Goal: Find specific page/section: Find specific page/section

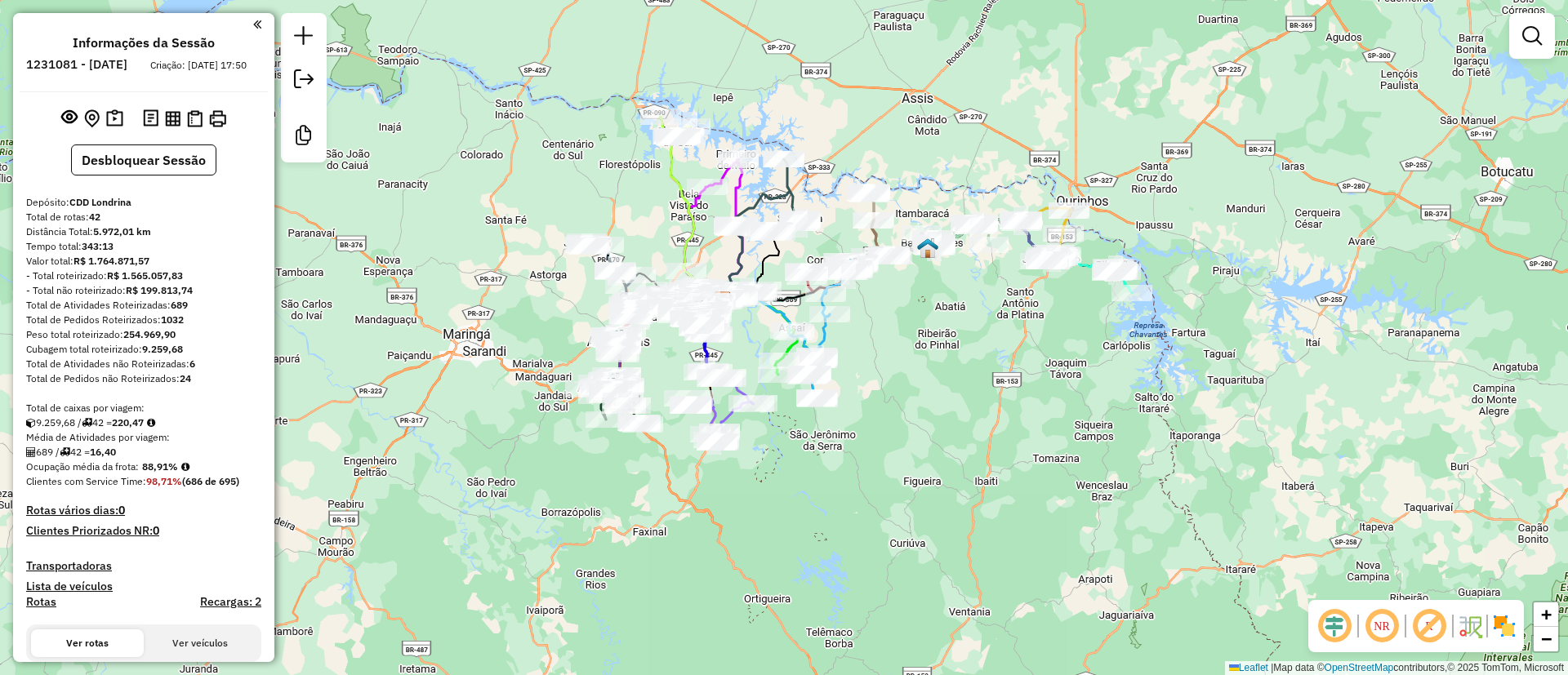
click at [978, 384] on div "Janela de atendimento Grade de atendimento Capacidade Transportadoras Veículos …" at bounding box center [784, 337] width 1568 height 675
click at [1429, 626] on em at bounding box center [1429, 626] width 39 height 39
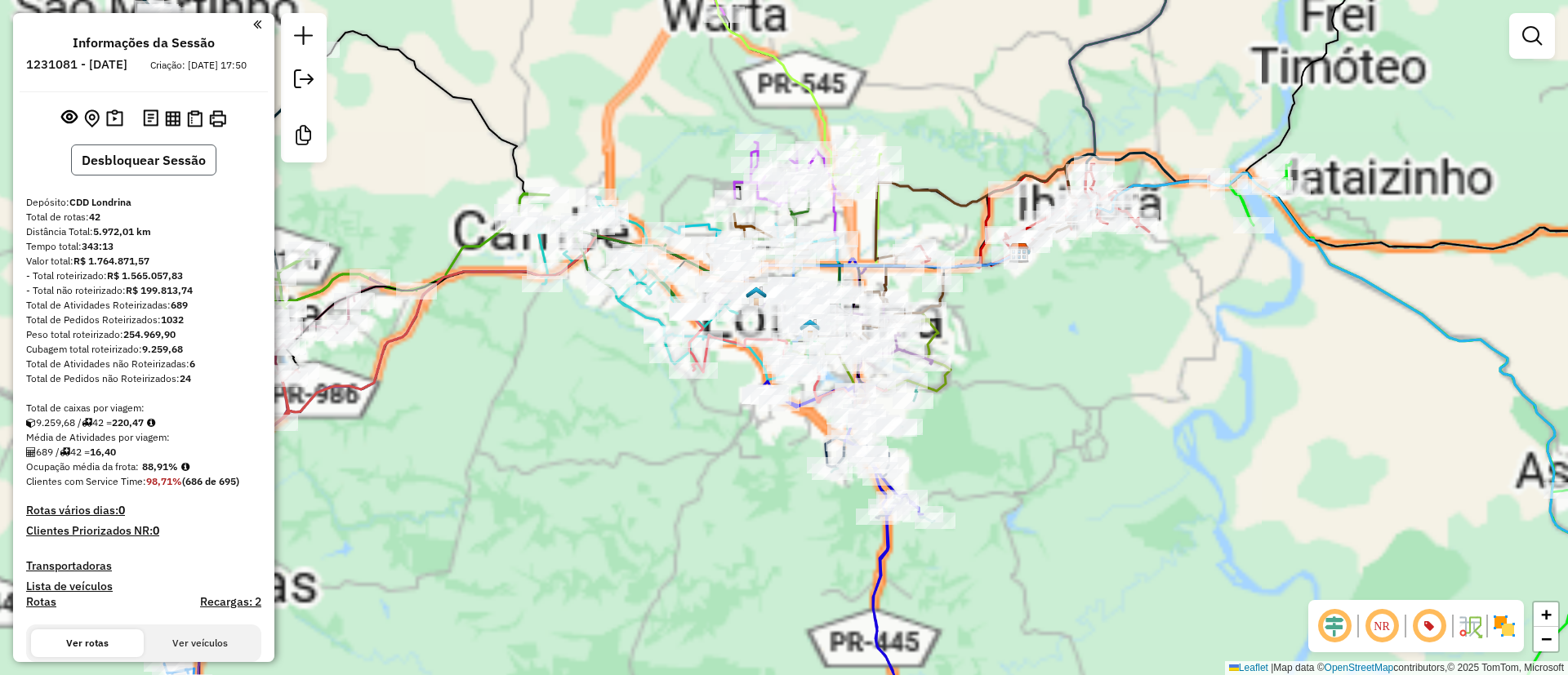
click at [114, 171] on button "Desbloquear Sessão" at bounding box center [143, 160] width 146 height 31
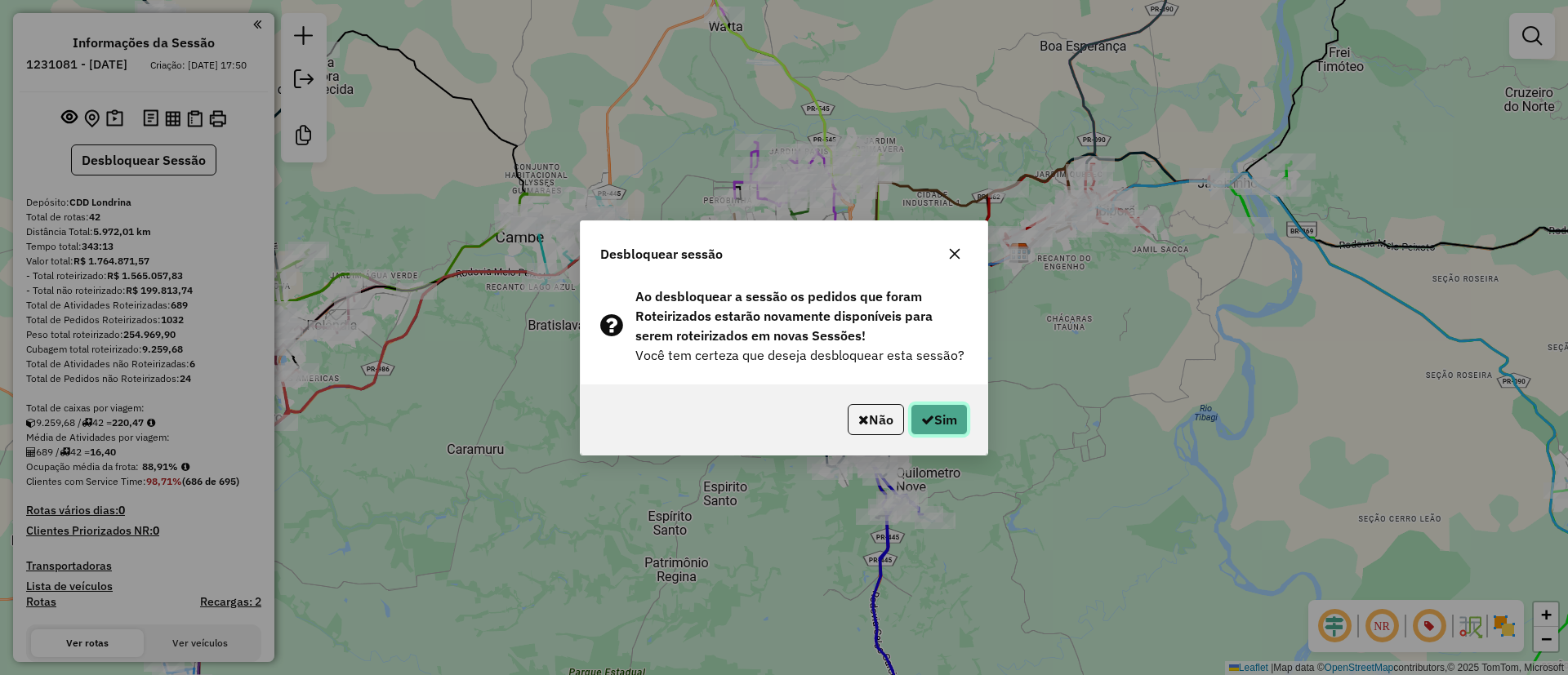
click at [962, 430] on button "Sim" at bounding box center [939, 419] width 57 height 31
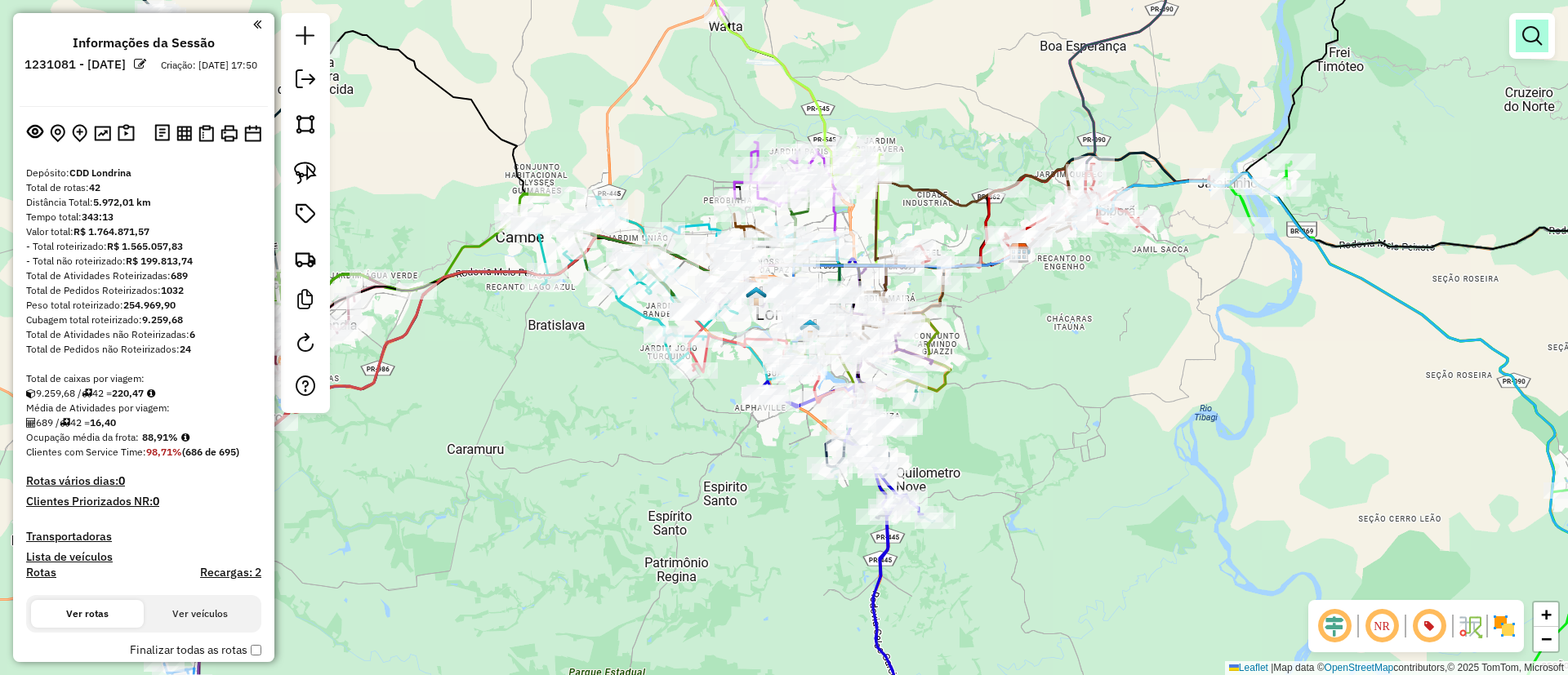
click at [1532, 49] on link at bounding box center [1532, 35] width 33 height 33
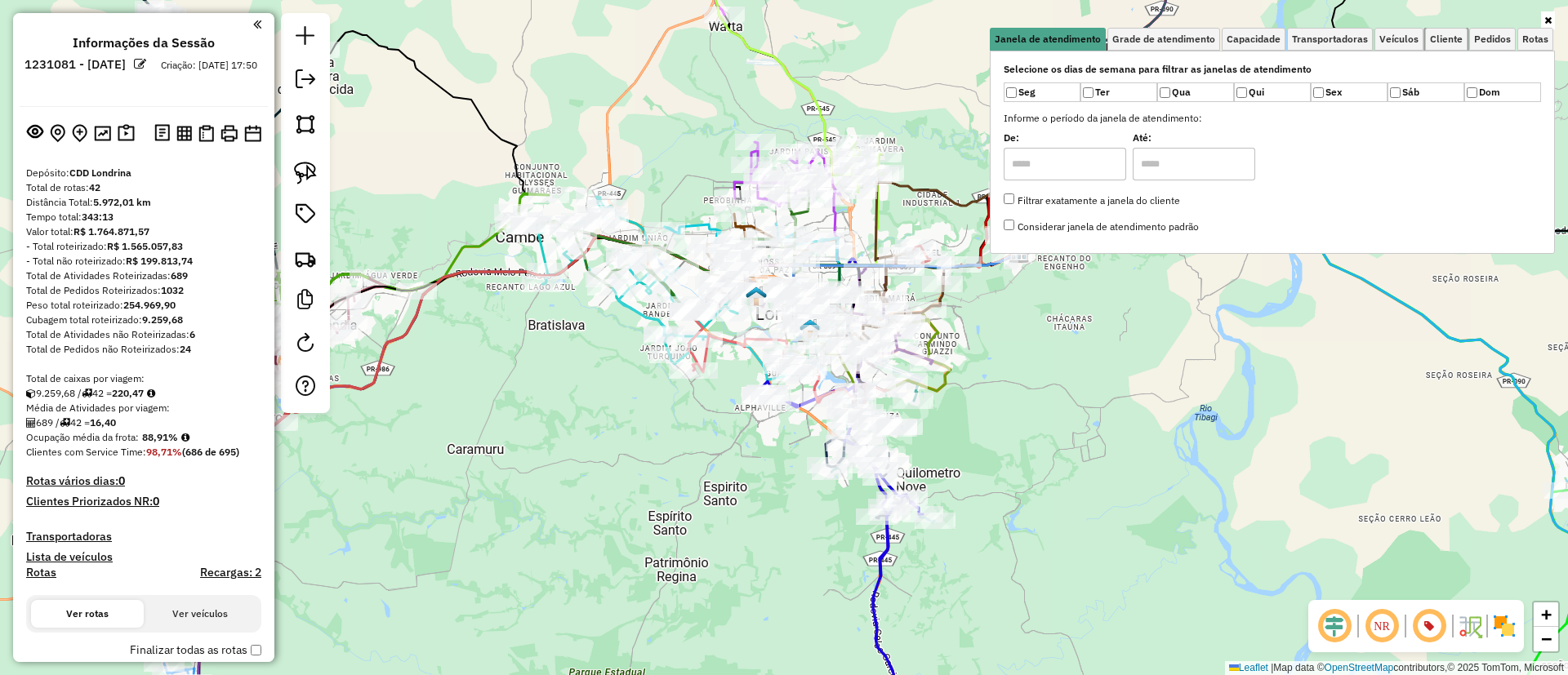
drag, startPoint x: 1460, startPoint y: 41, endPoint x: 1393, endPoint y: 54, distance: 68.2
click at [1455, 41] on span "Cliente" at bounding box center [1446, 39] width 33 height 10
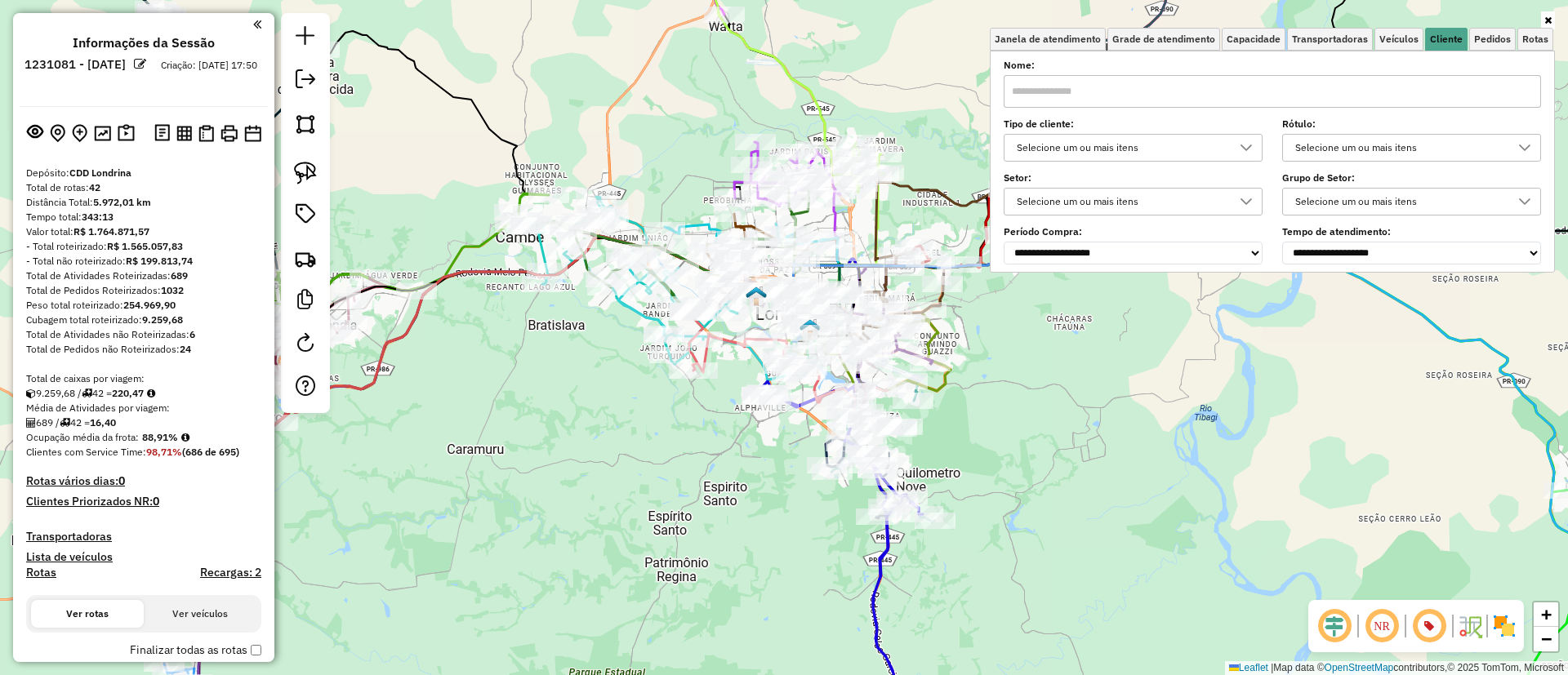
click at [1196, 136] on div "Selecione um ou mais itens" at bounding box center [1120, 148] width 220 height 26
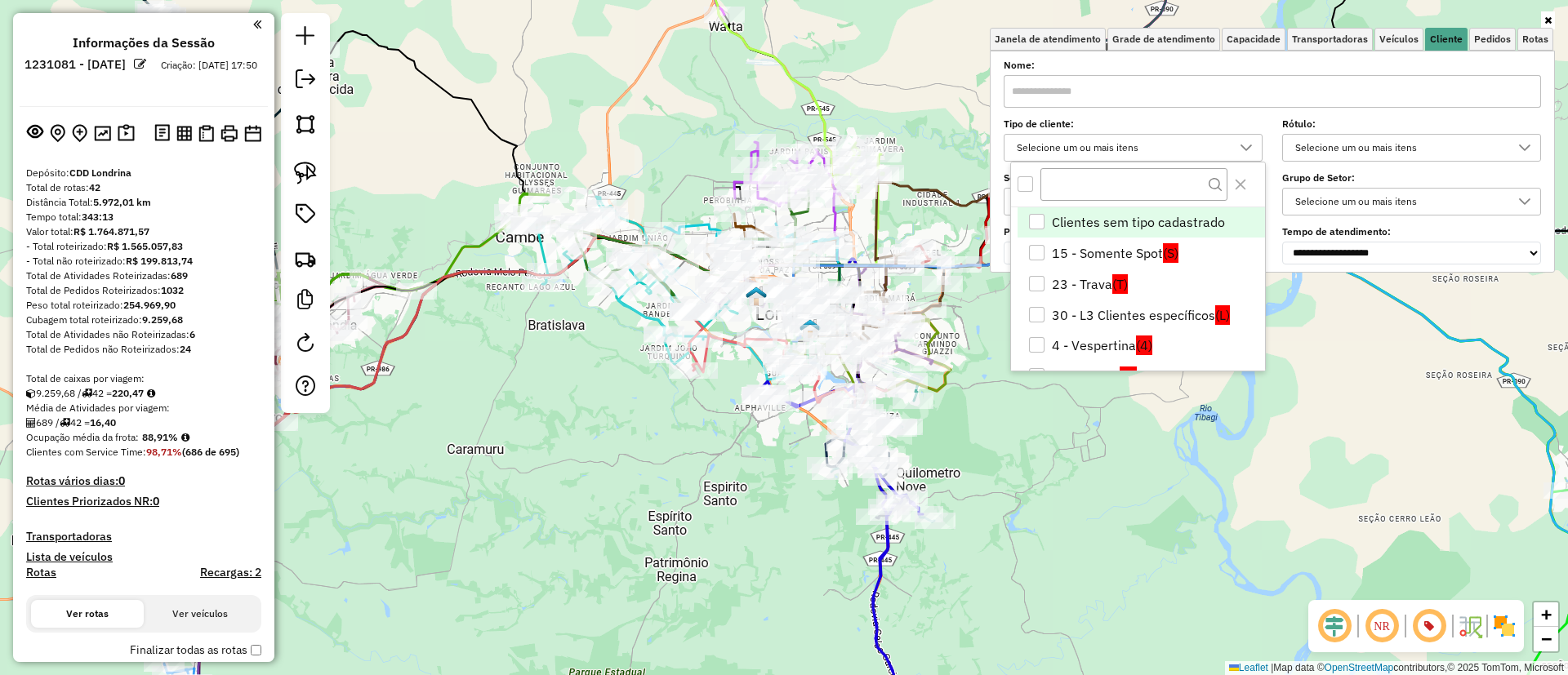
scroll to position [10, 57]
click at [1141, 343] on span "(4)" at bounding box center [1144, 345] width 16 height 19
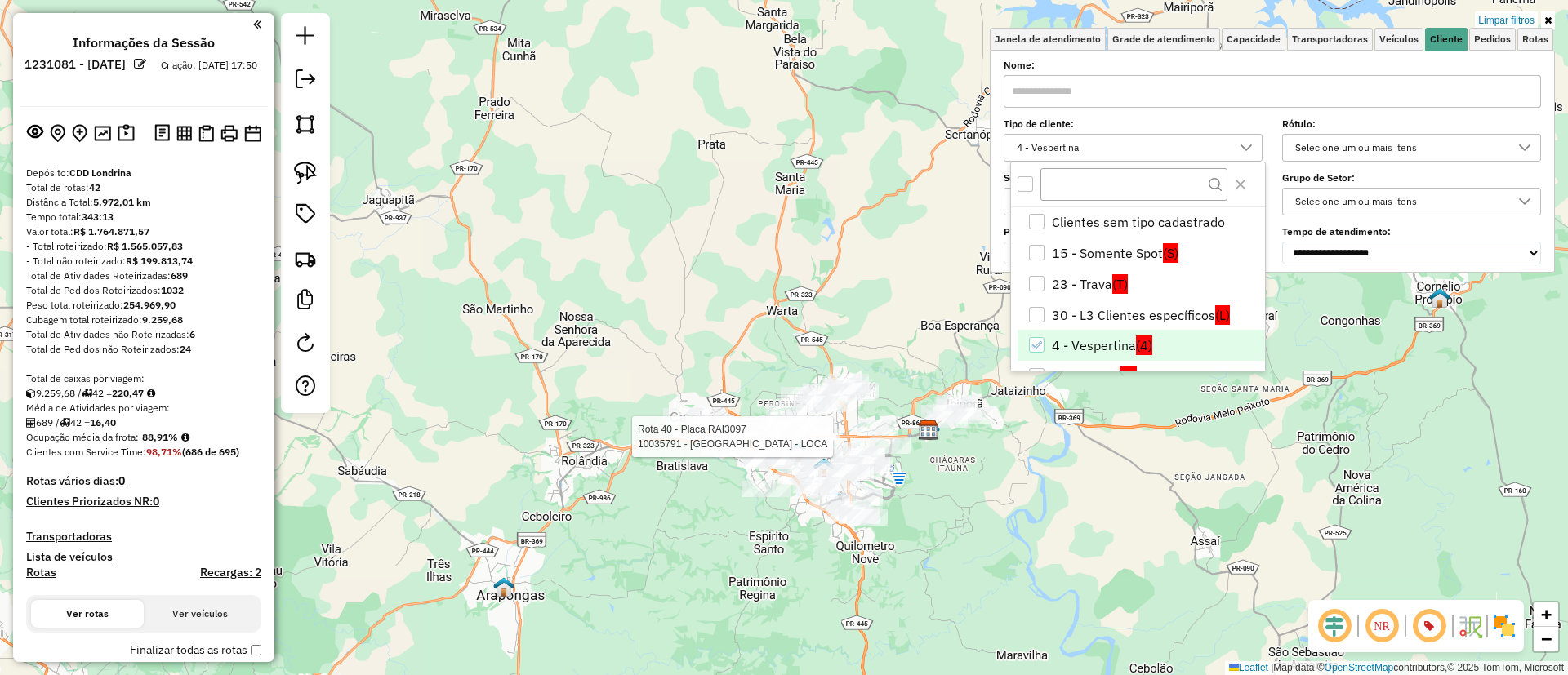
select select "**********"
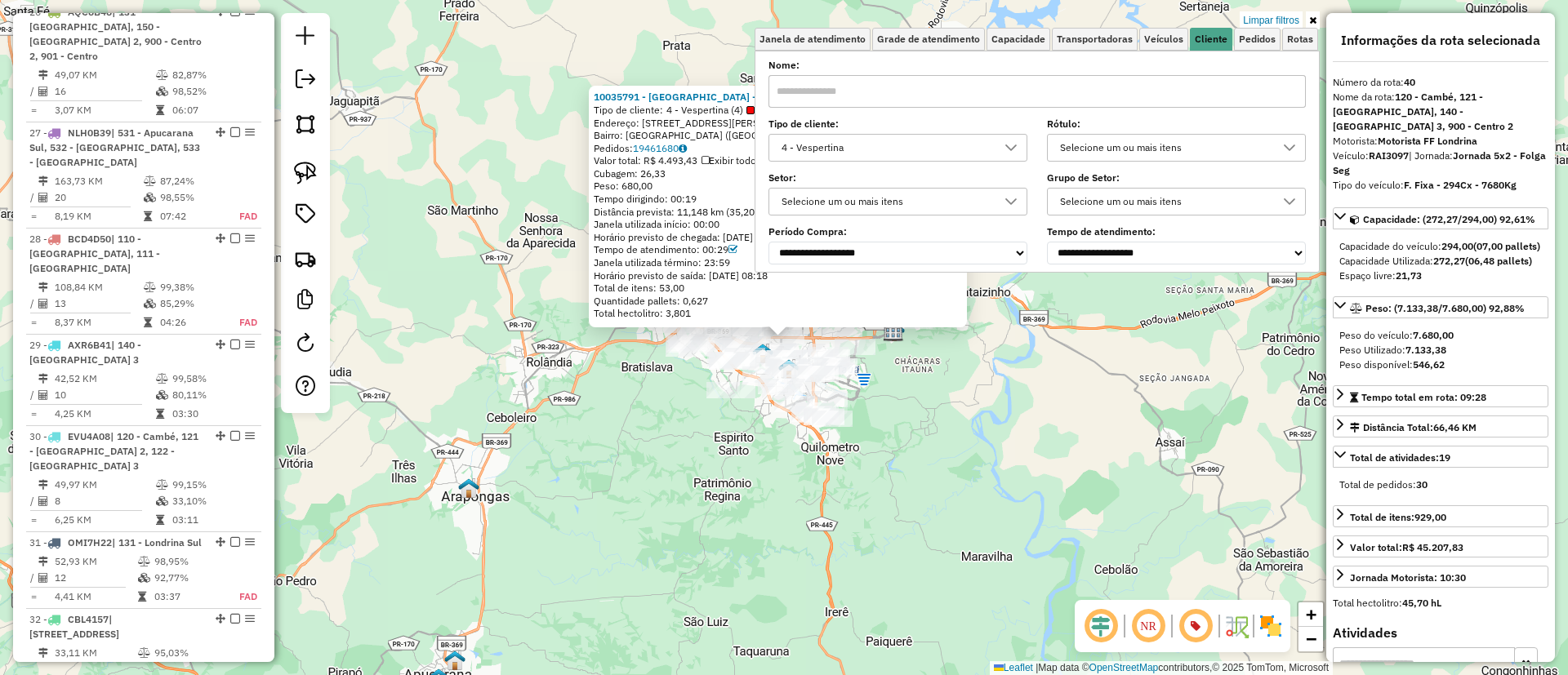
scroll to position [4364, 0]
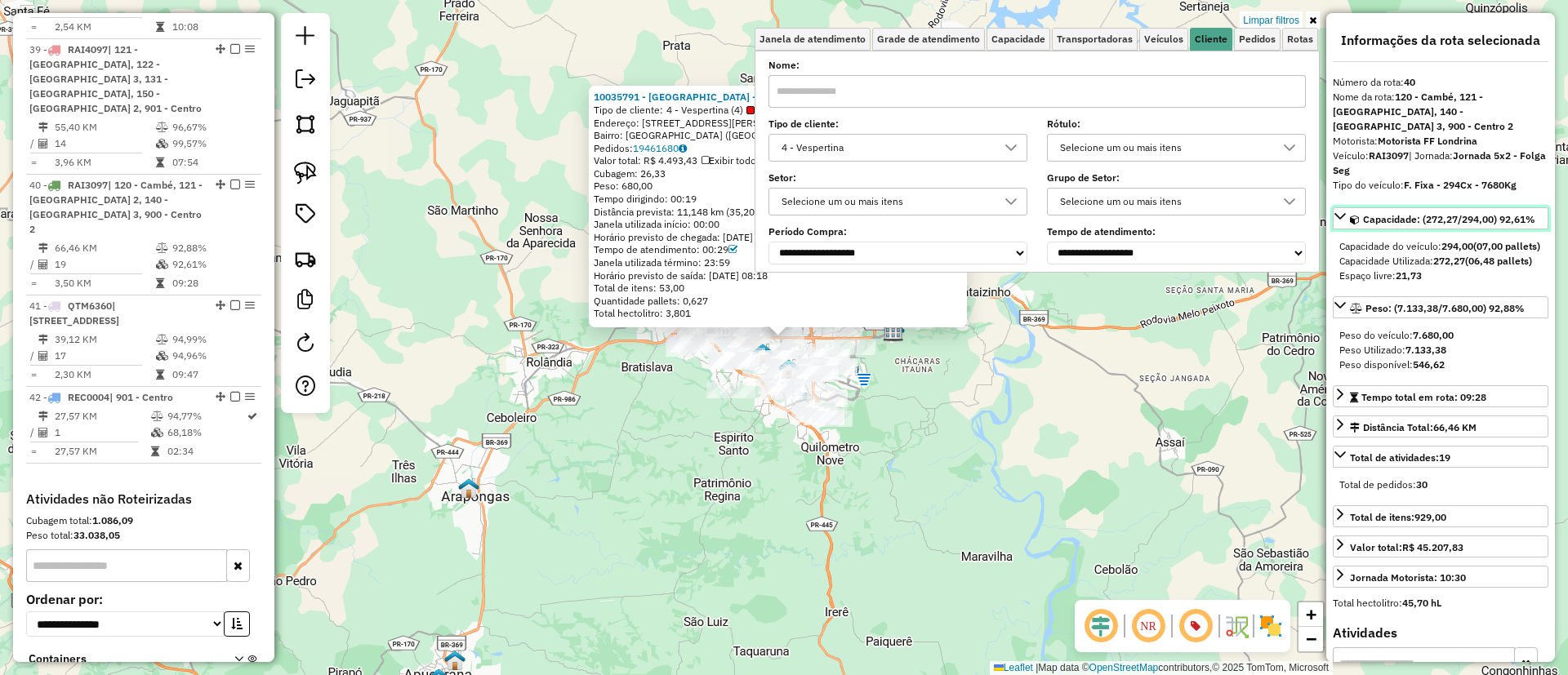
click at [1509, 208] on link "Capacidade: (272,27/294,00) 92,61%" at bounding box center [1440, 218] width 215 height 22
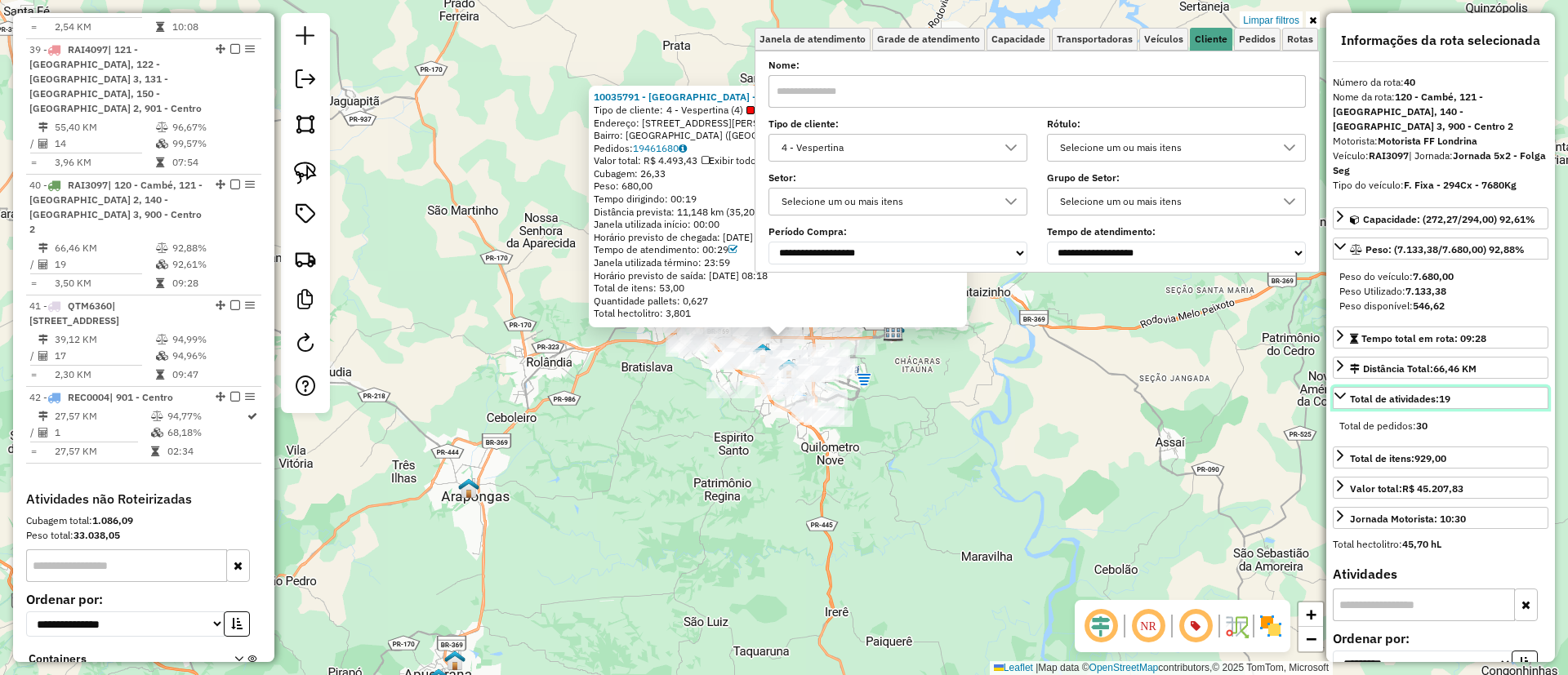
drag, startPoint x: 1457, startPoint y: 397, endPoint x: 1441, endPoint y: 398, distance: 16.0
click at [1441, 398] on link "Total de atividades: 19" at bounding box center [1440, 397] width 215 height 22
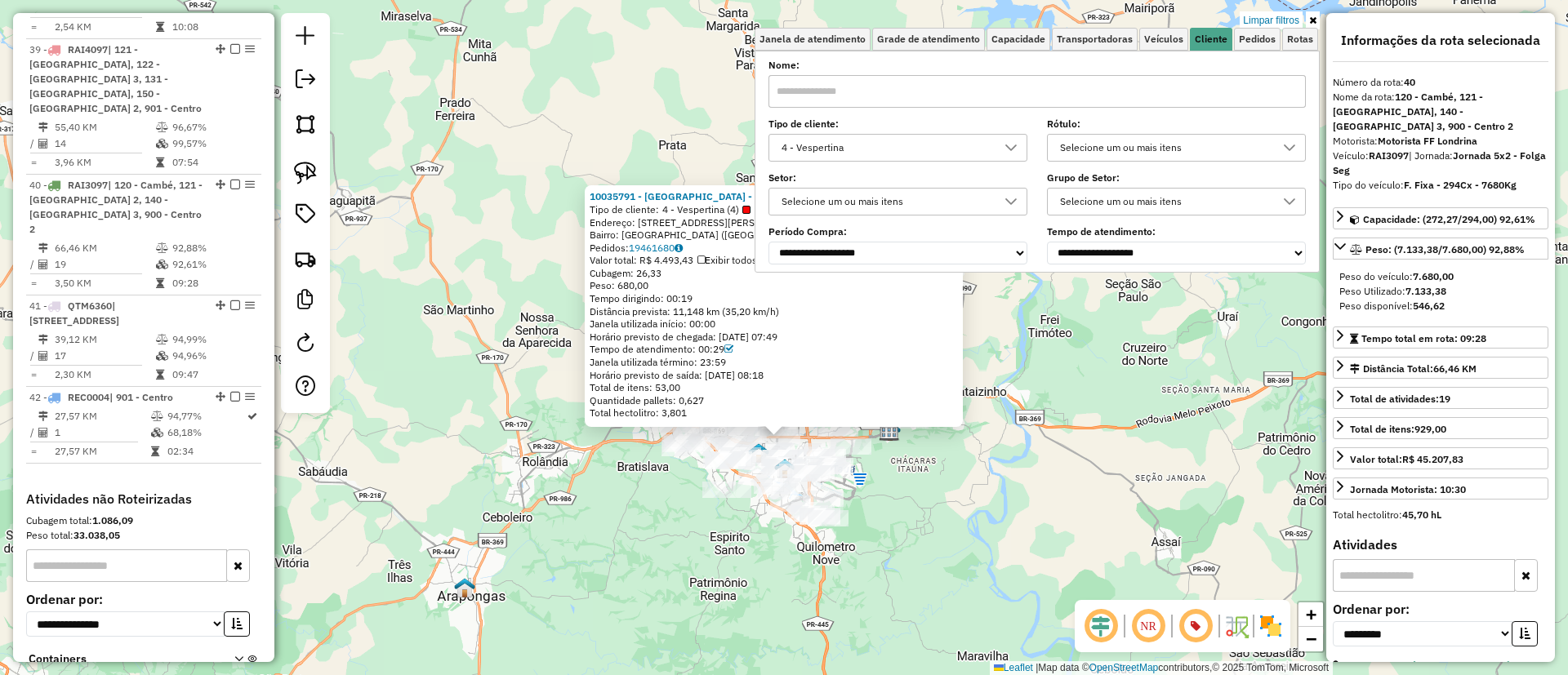
drag, startPoint x: 978, startPoint y: 478, endPoint x: 976, endPoint y: 544, distance: 66.0
click at [976, 544] on div "10035791 - CARUZZO ARENA - LOCA Tipo de cliente: 4 - Vespertina (4) Endereço: R…" at bounding box center [784, 337] width 1568 height 675
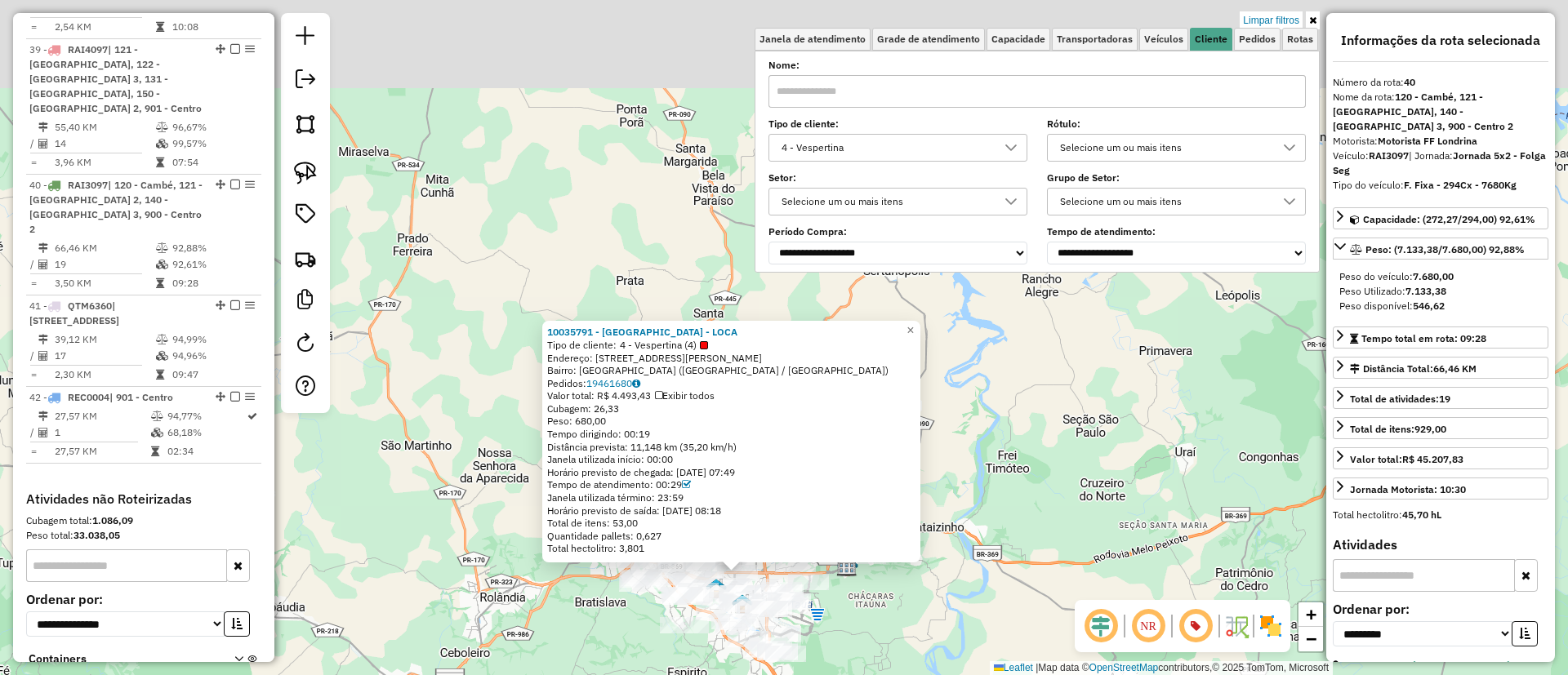
drag, startPoint x: 974, startPoint y: 553, endPoint x: 945, endPoint y: 580, distance: 39.6
click at [941, 629] on div "10035791 - CARUZZO ARENA - LOCA Tipo de cliente: 4 - Vespertina (4) Endereço: R…" at bounding box center [784, 337] width 1568 height 675
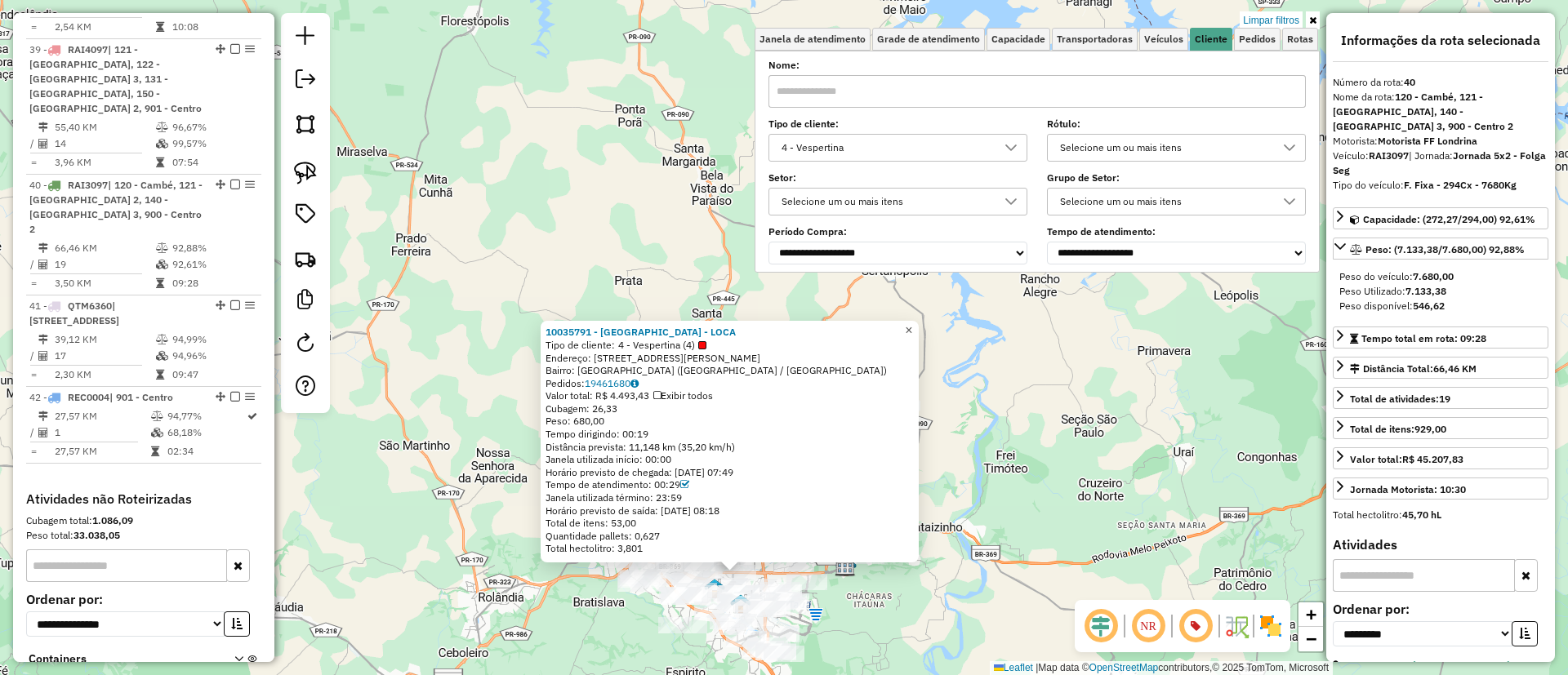
click at [912, 323] on span "×" at bounding box center [908, 330] width 7 height 14
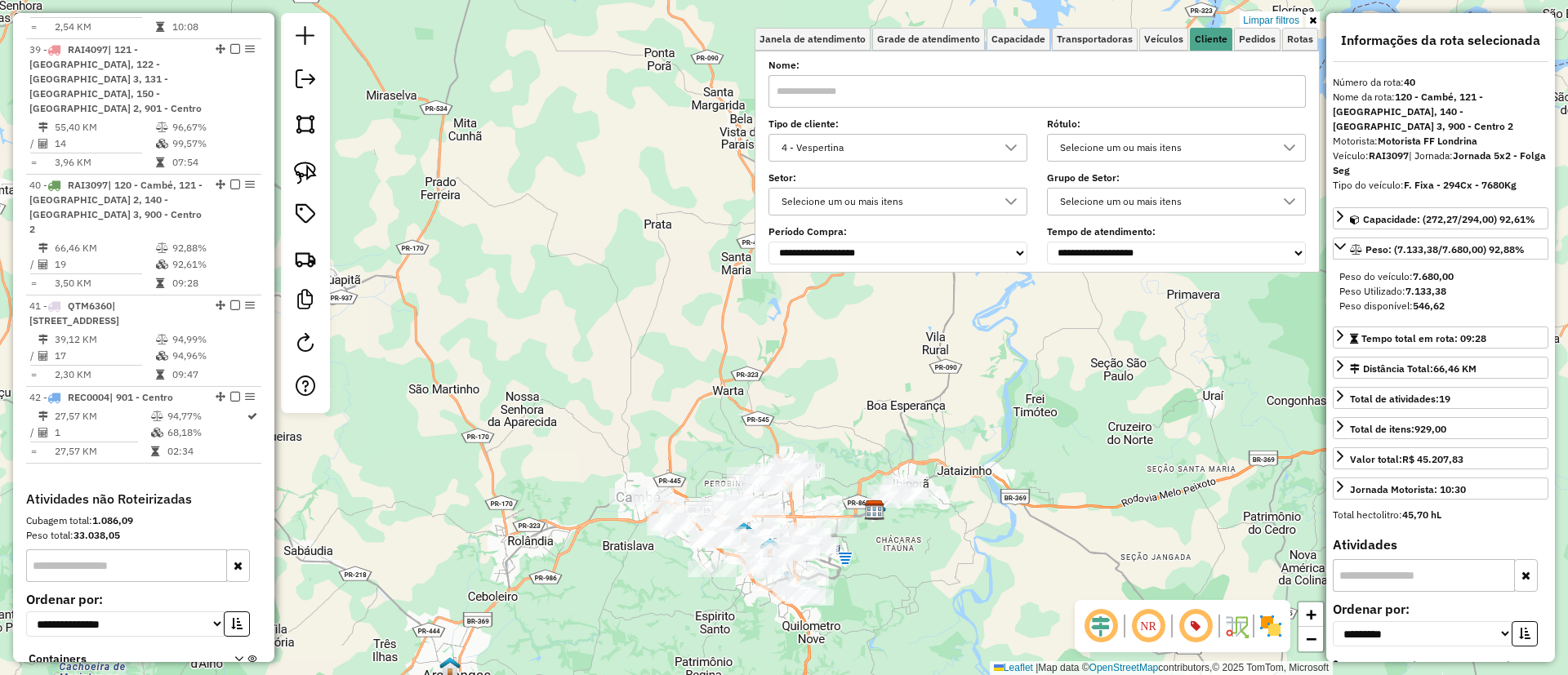
drag, startPoint x: 790, startPoint y: 480, endPoint x: 822, endPoint y: 420, distance: 68.0
click at [823, 416] on div "Limpar filtros Janela de atendimento Grade de atendimento Capacidade Transporta…" at bounding box center [784, 337] width 1568 height 675
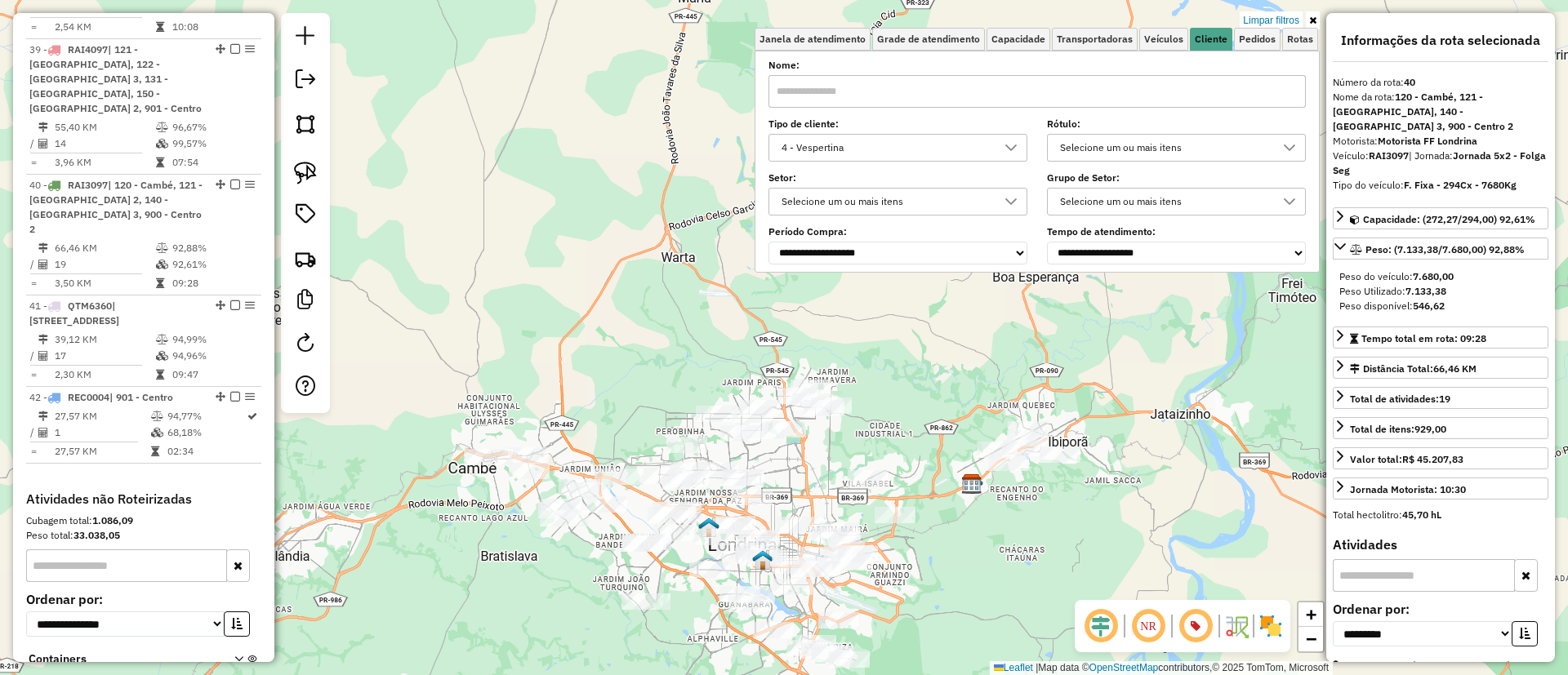
drag, startPoint x: 864, startPoint y: 491, endPoint x: 882, endPoint y: 423, distance: 70.3
click at [882, 423] on div "Limpar filtros Janela de atendimento Grade de atendimento Capacidade Transporta…" at bounding box center [784, 337] width 1568 height 675
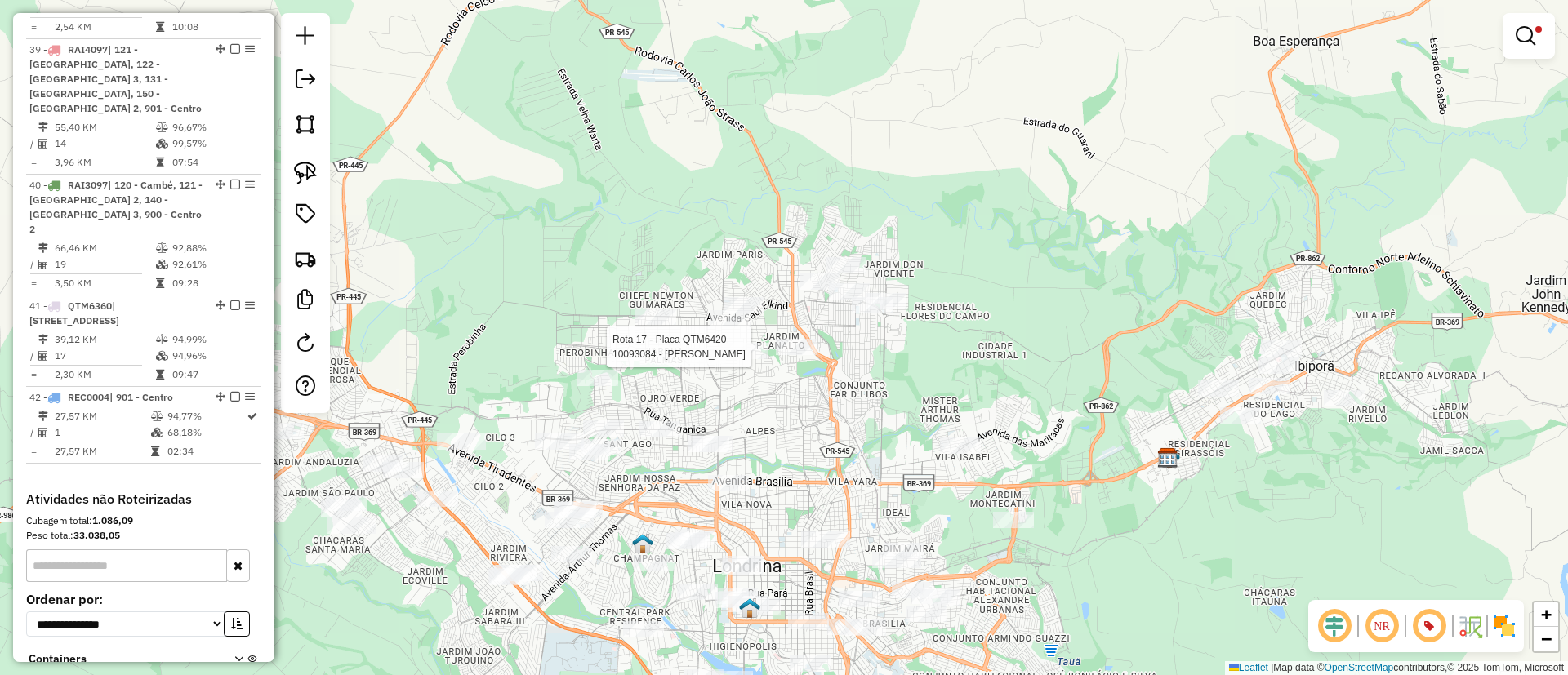
select select "**********"
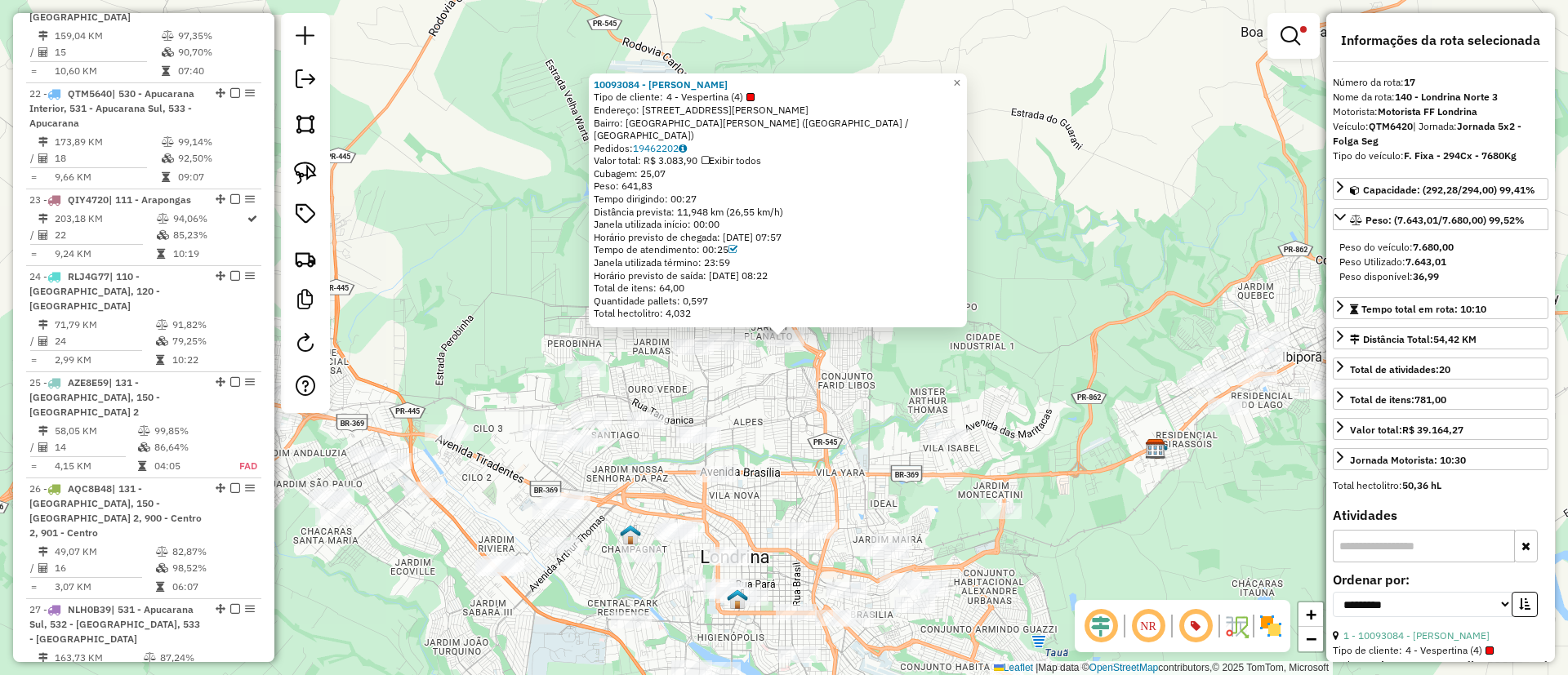
scroll to position [2129, 0]
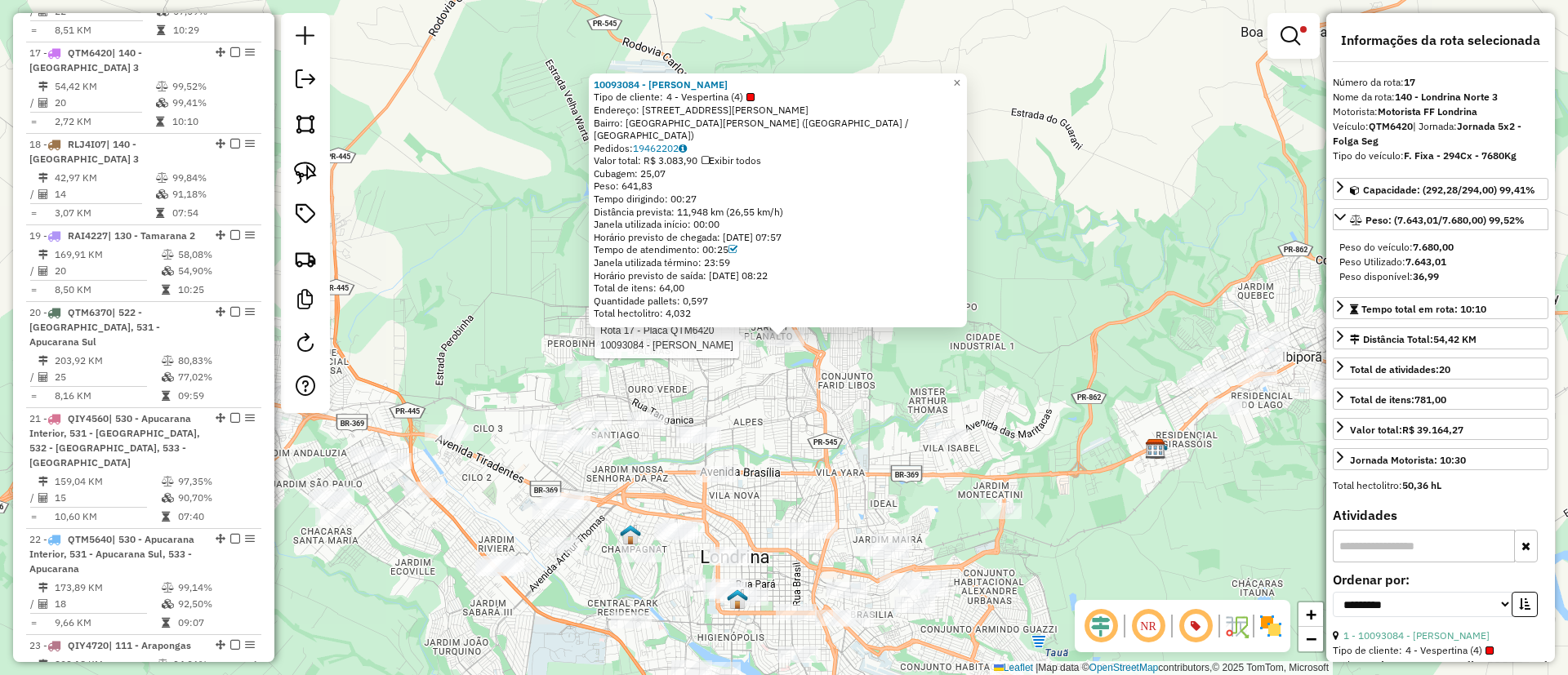
click at [1115, 493] on div "Rota 17 - Placa QTM6420 10093084 - RAFAEL HENRIQUE FERR 10093084 - RAFAEL HENRI…" at bounding box center [784, 337] width 1568 height 675
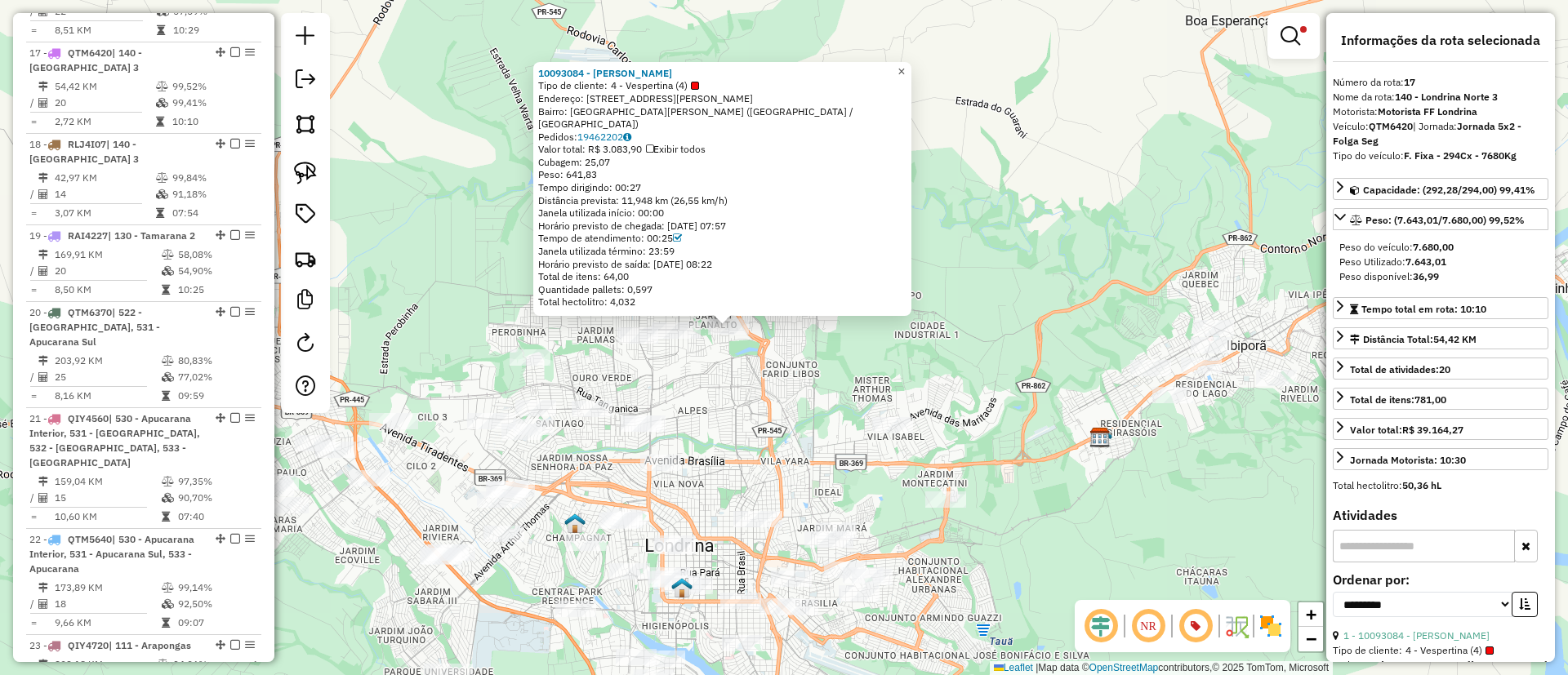
click at [905, 79] on span "×" at bounding box center [901, 71] width 7 height 14
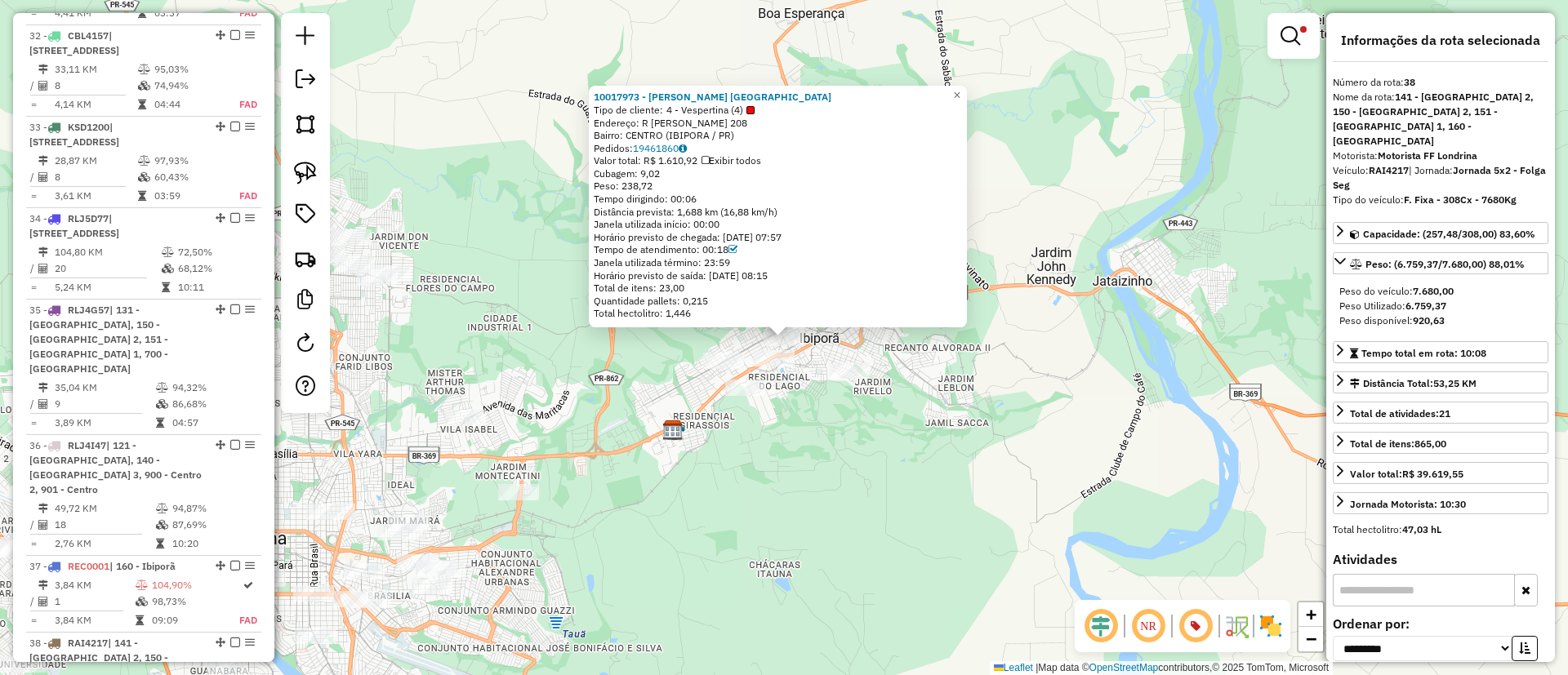
scroll to position [4136, 0]
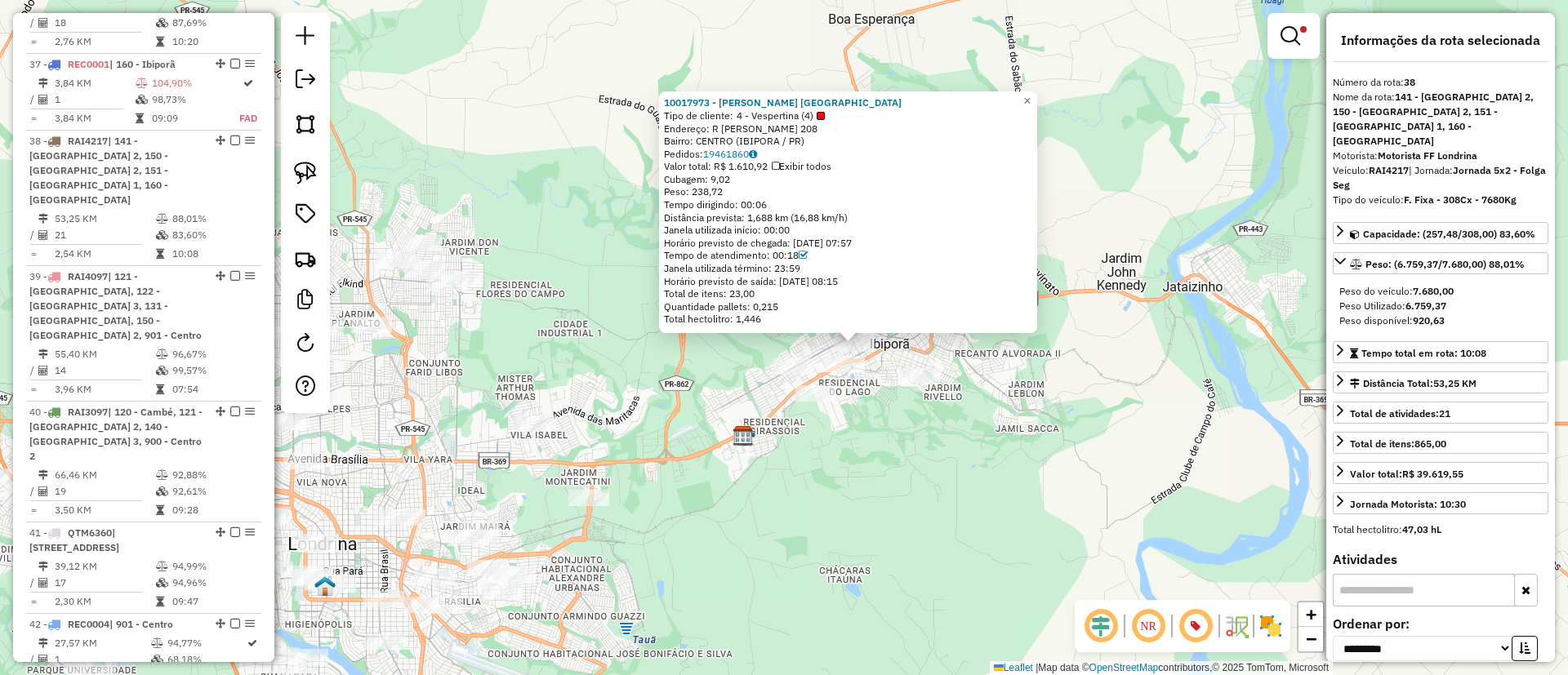
drag, startPoint x: 893, startPoint y: 459, endPoint x: 975, endPoint y: 394, distance: 104.6
click at [969, 430] on div "10017973 - SERGIO A. SUGUIEDA Tipo de cliente: 4 - Vespertina (4) Endereço: R P…" at bounding box center [784, 337] width 1568 height 675
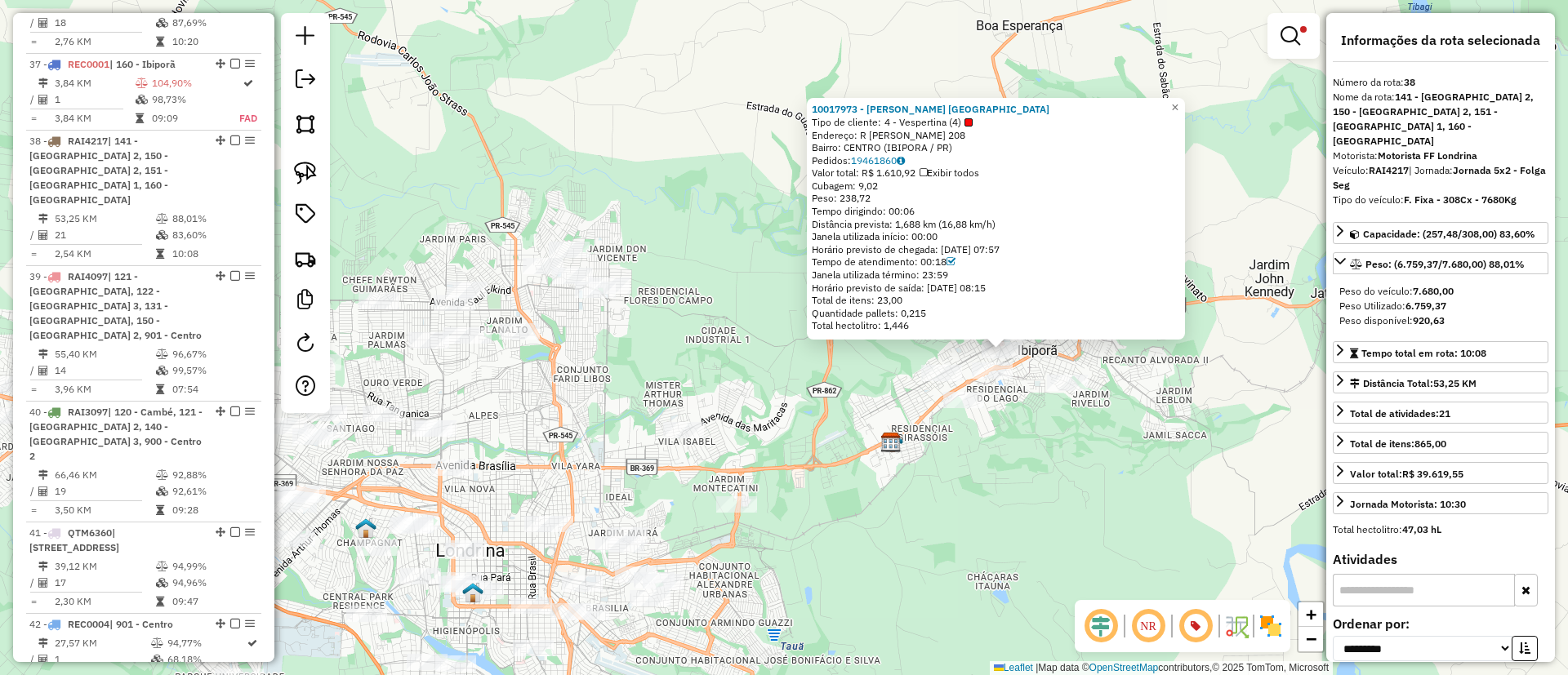
drag, startPoint x: 976, startPoint y: 370, endPoint x: 1067, endPoint y: 417, distance: 102.4
click at [1067, 417] on div "10017973 - SERGIO A. SUGUIEDA Tipo de cliente: 4 - Vespertina (4) Endereço: R P…" at bounding box center [784, 337] width 1568 height 675
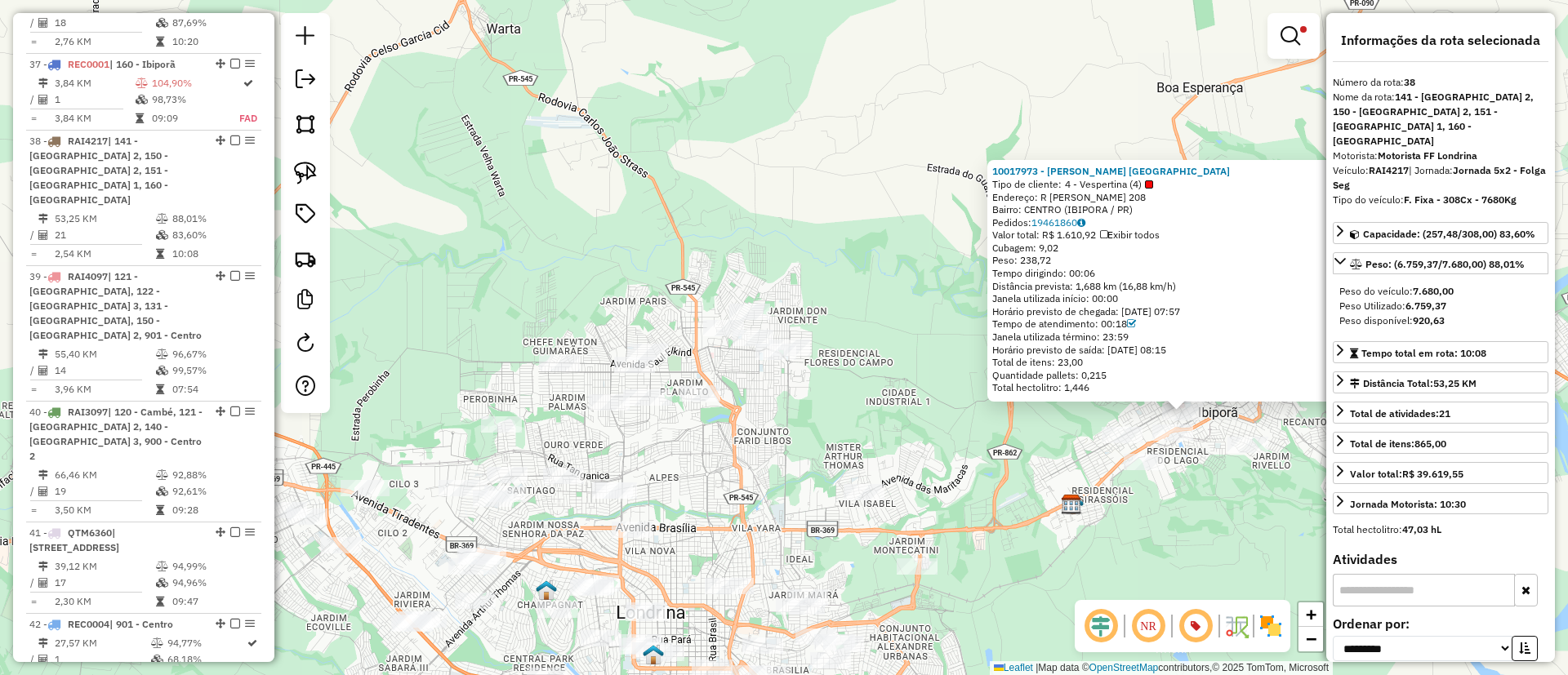
drag, startPoint x: 727, startPoint y: 350, endPoint x: 817, endPoint y: 345, distance: 90.1
click at [856, 387] on div "10017973 - SERGIO A. SUGUIEDA Tipo de cliente: 4 - Vespertina (4) Endereço: R P…" at bounding box center [784, 337] width 1568 height 675
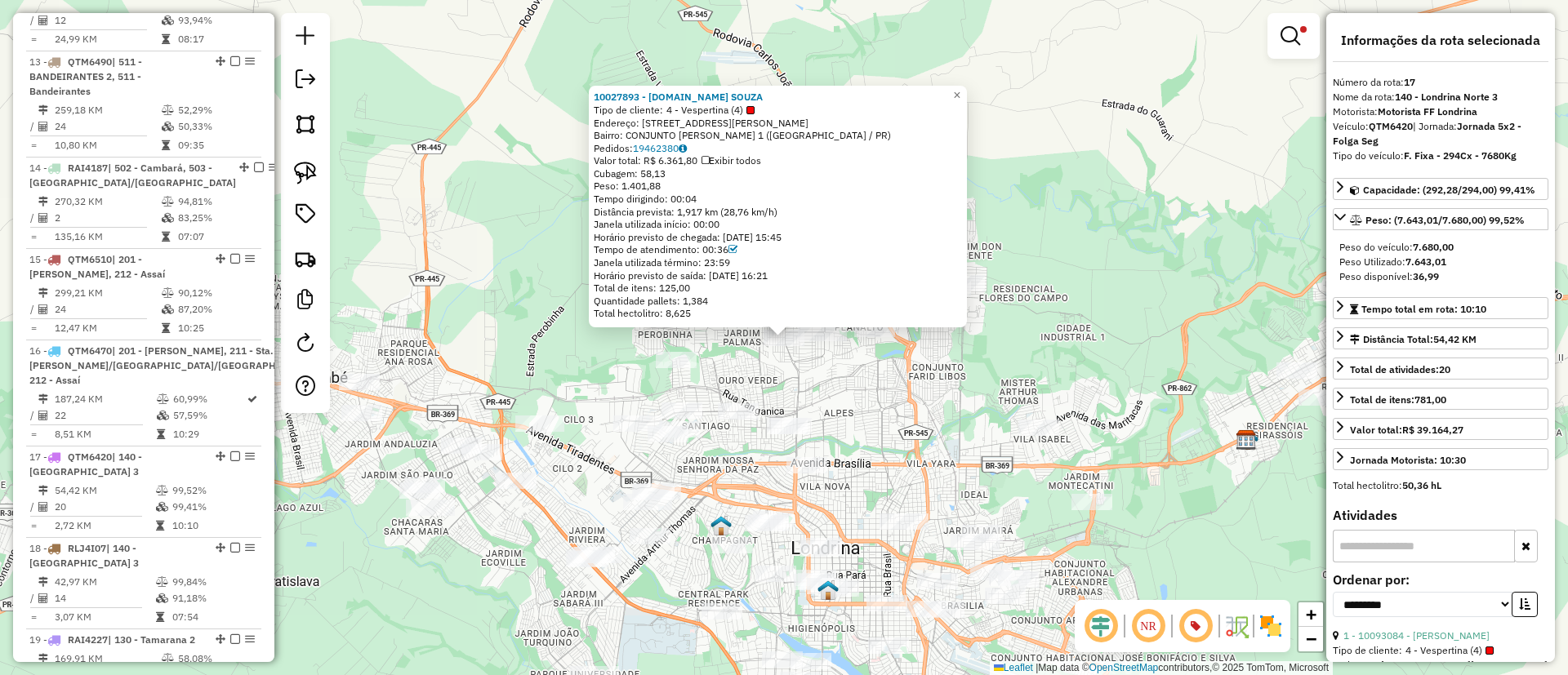
scroll to position [2129, 0]
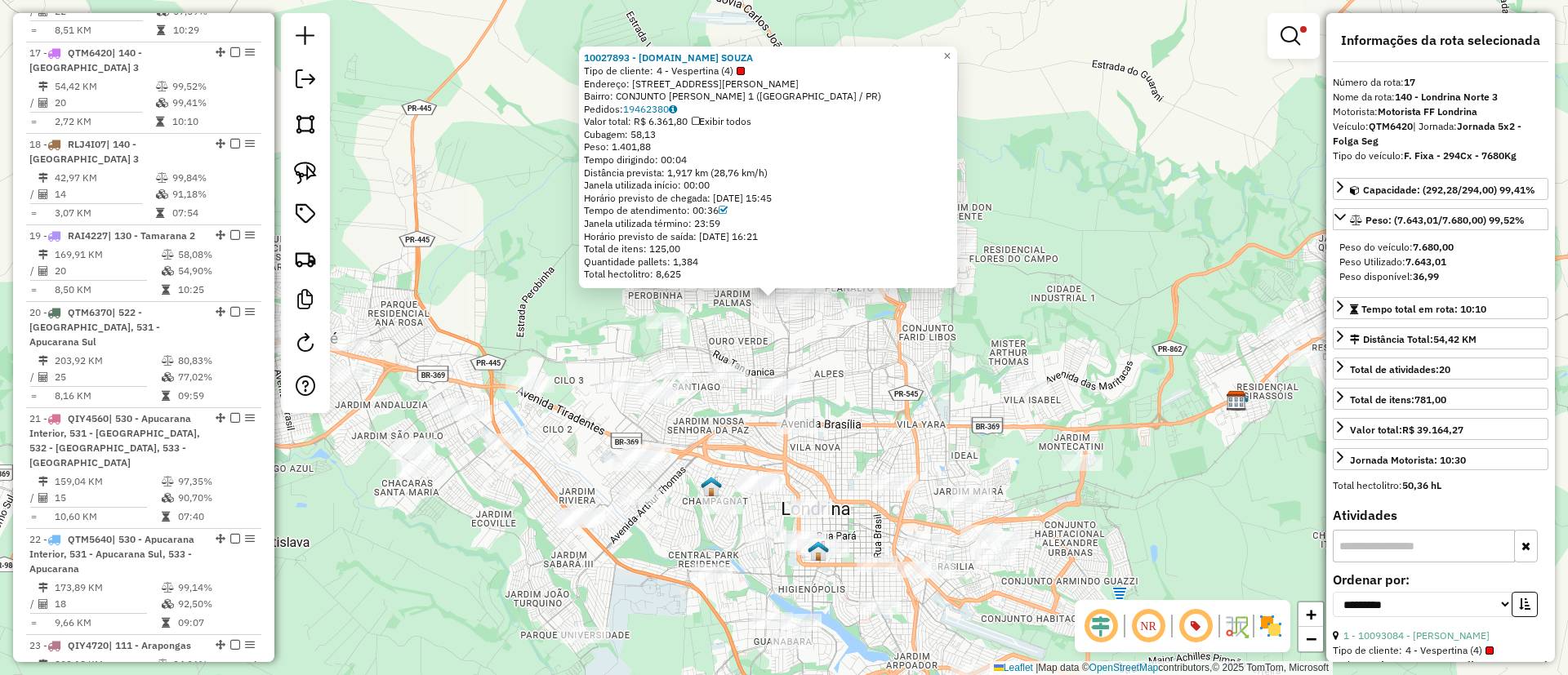
drag, startPoint x: 849, startPoint y: 425, endPoint x: 818, endPoint y: 382, distance: 53.0
click at [825, 379] on div "10027893 - F.H.DE SOUZA Tipo de cliente: 4 - Vespertina (4) Endereço: AV Franci…" at bounding box center [784, 337] width 1568 height 675
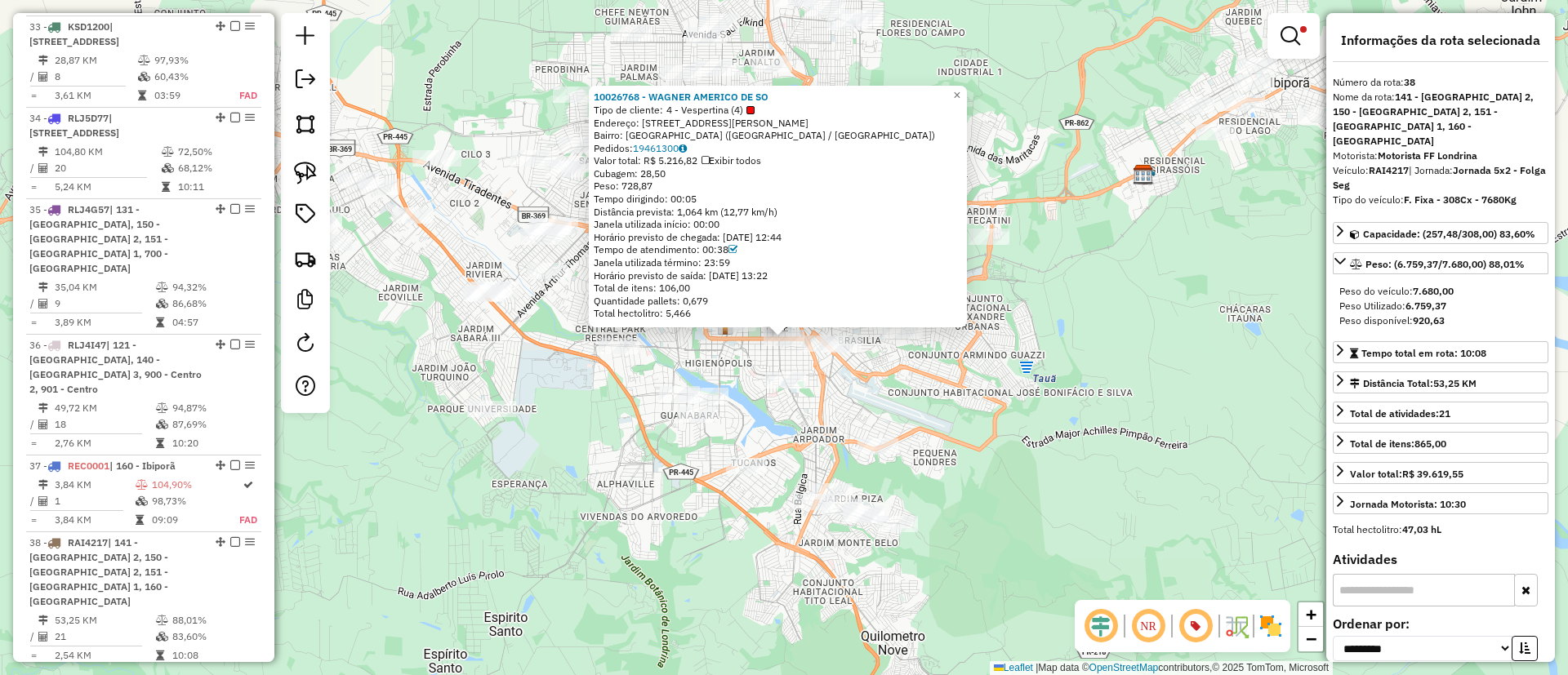
scroll to position [4136, 0]
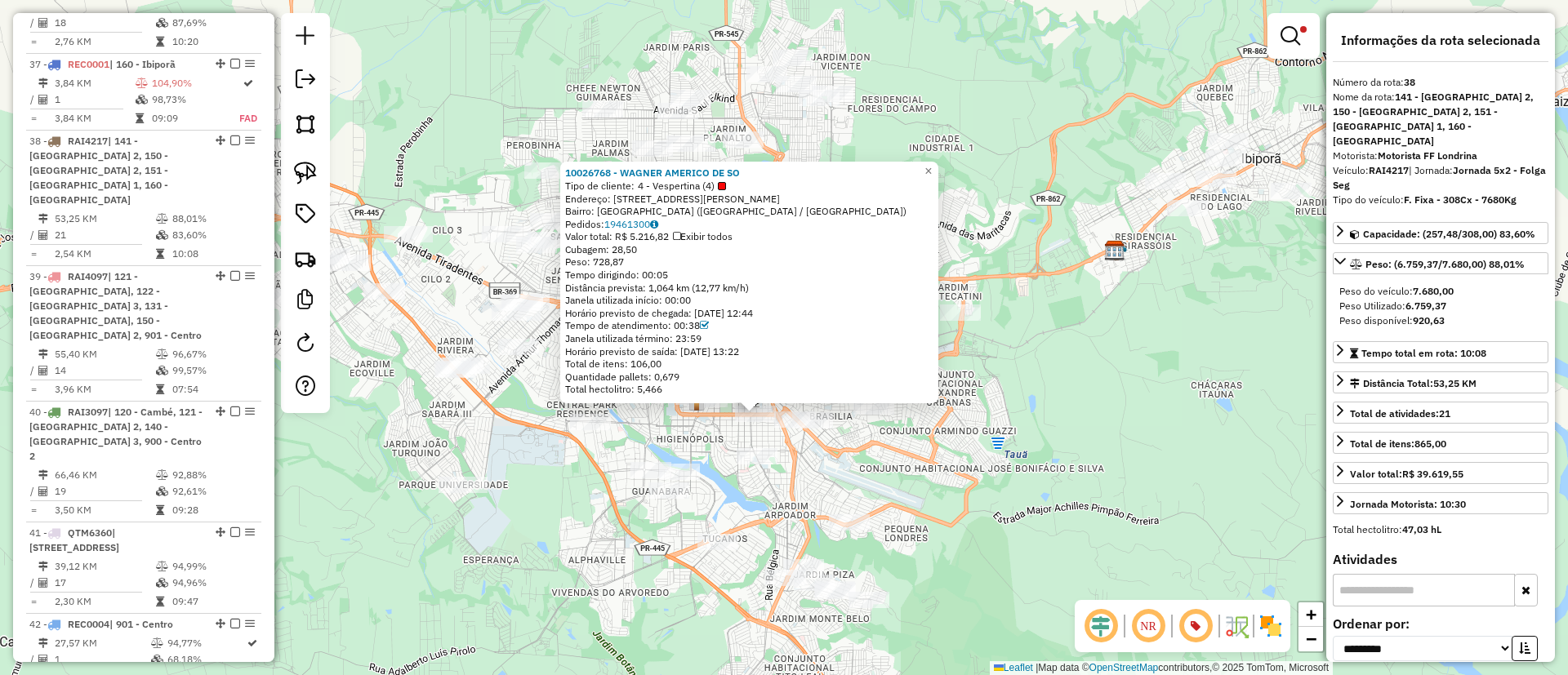
drag, startPoint x: 1031, startPoint y: 412, endPoint x: 1003, endPoint y: 488, distance: 81.0
click at [1003, 488] on div "10026768 - WAGNER AMERICO DE SO Tipo de cliente: 4 - Vespertina (4) Endereço: A…" at bounding box center [784, 337] width 1568 height 675
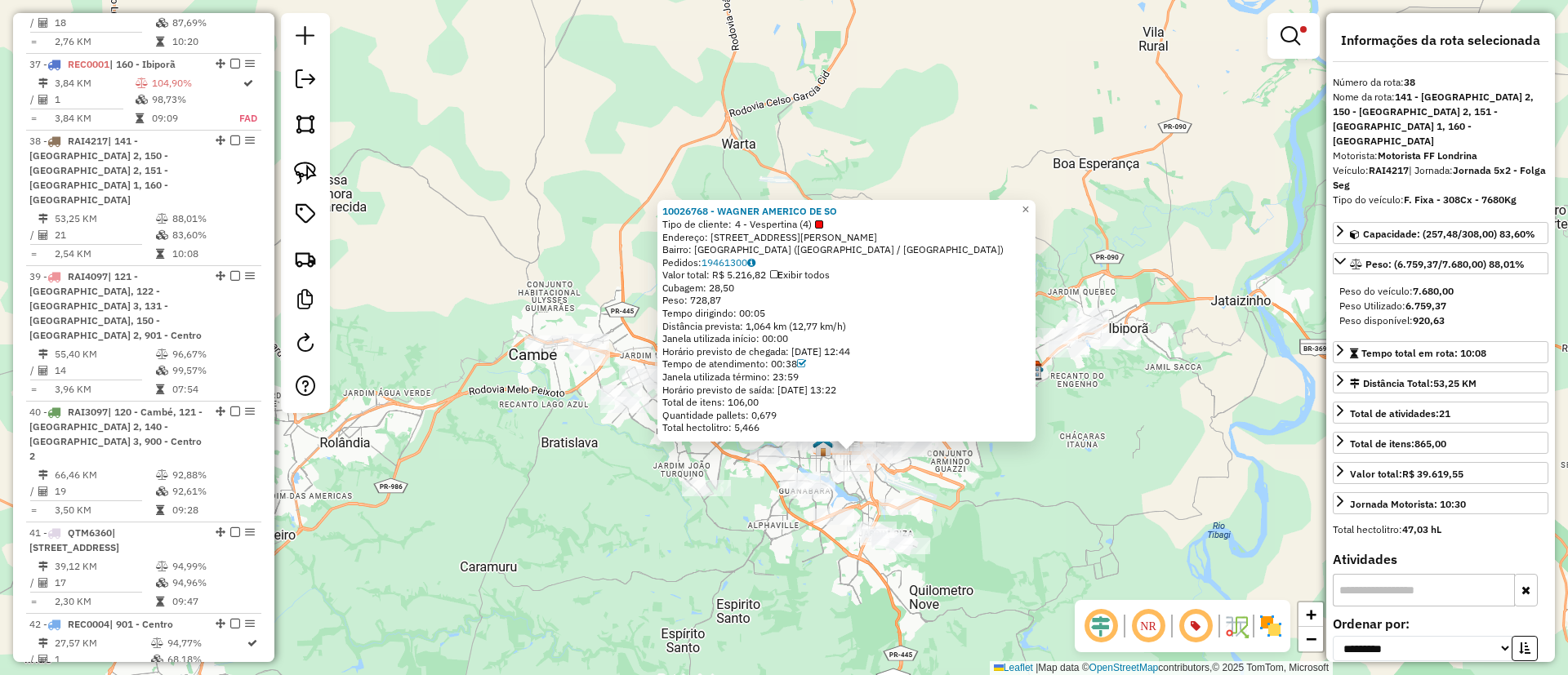
click at [1023, 205] on div "10026768 - WAGNER AMERICO DE SO" at bounding box center [846, 211] width 368 height 13
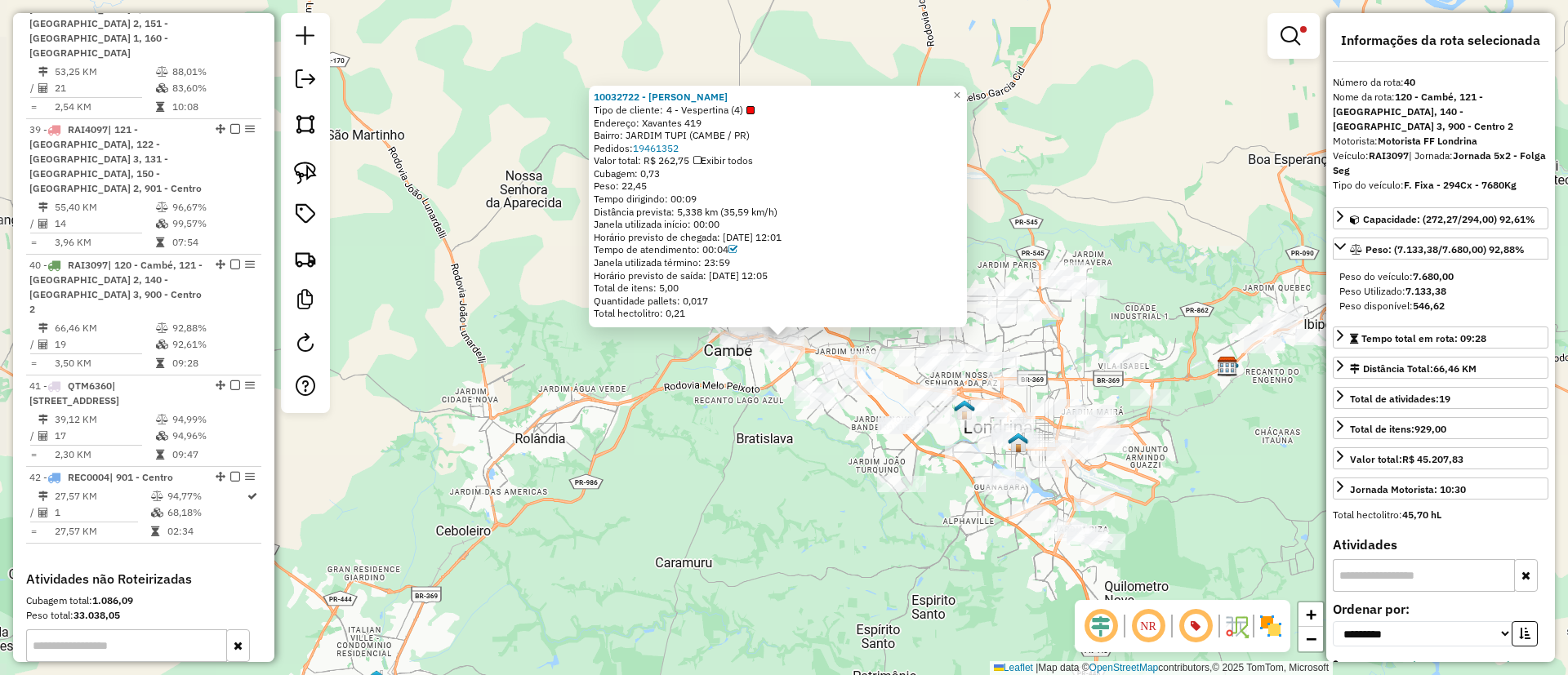
scroll to position [4364, 0]
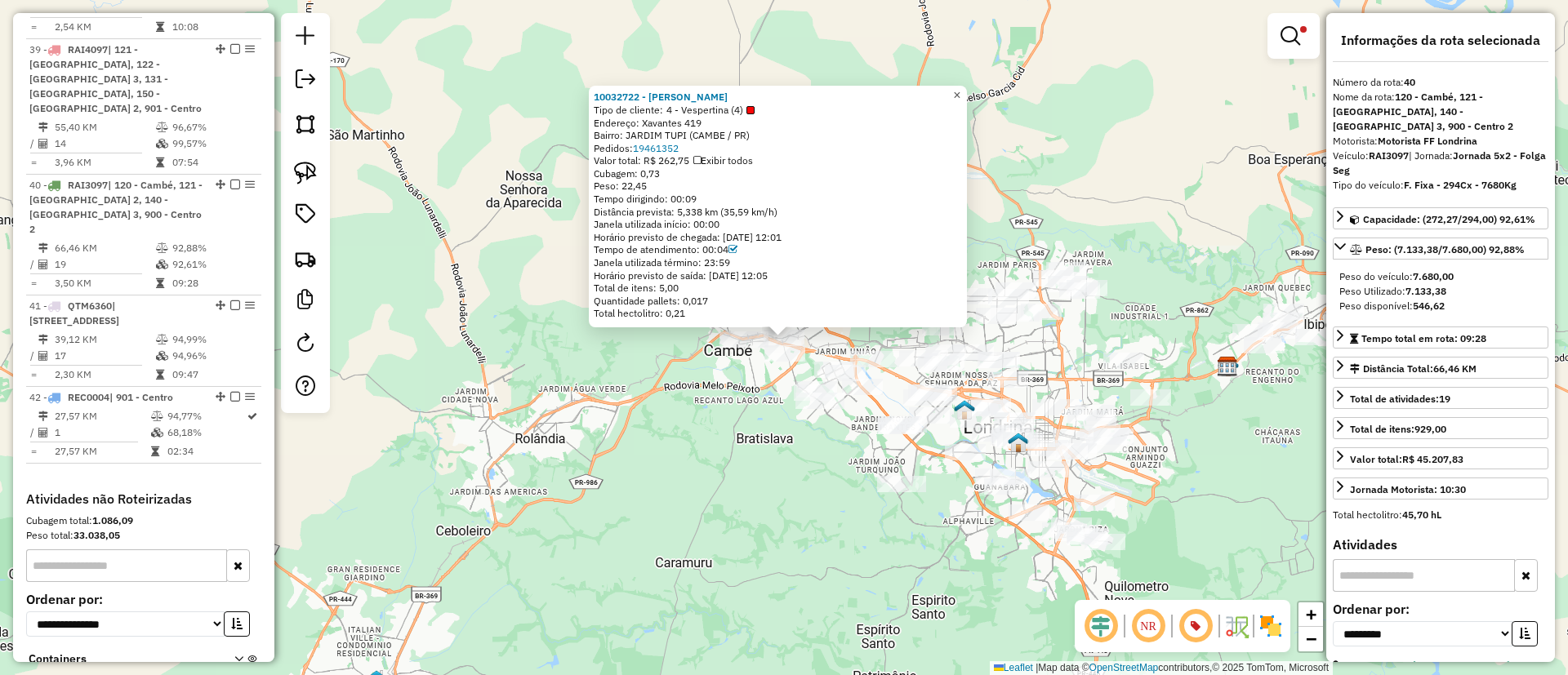
click at [961, 93] on span "×" at bounding box center [956, 95] width 7 height 14
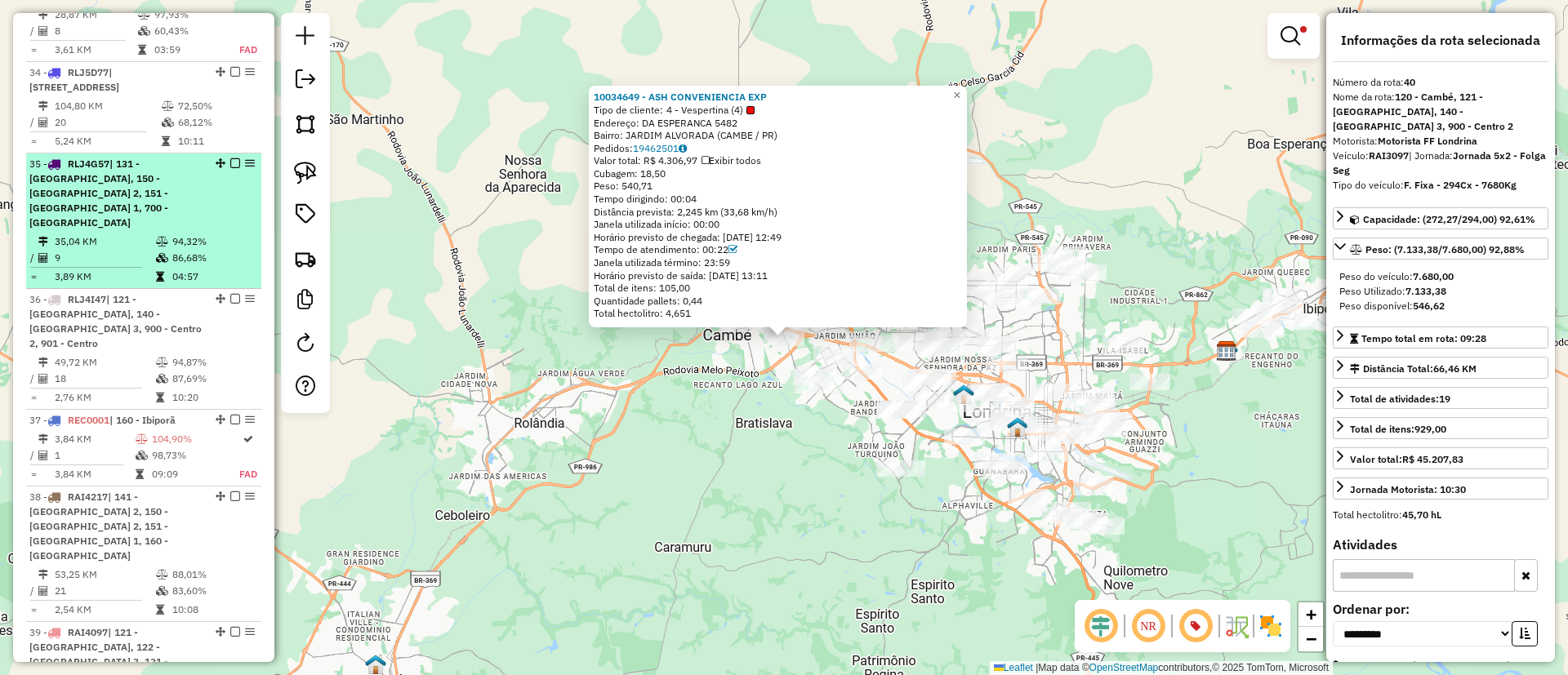
scroll to position [3752, 0]
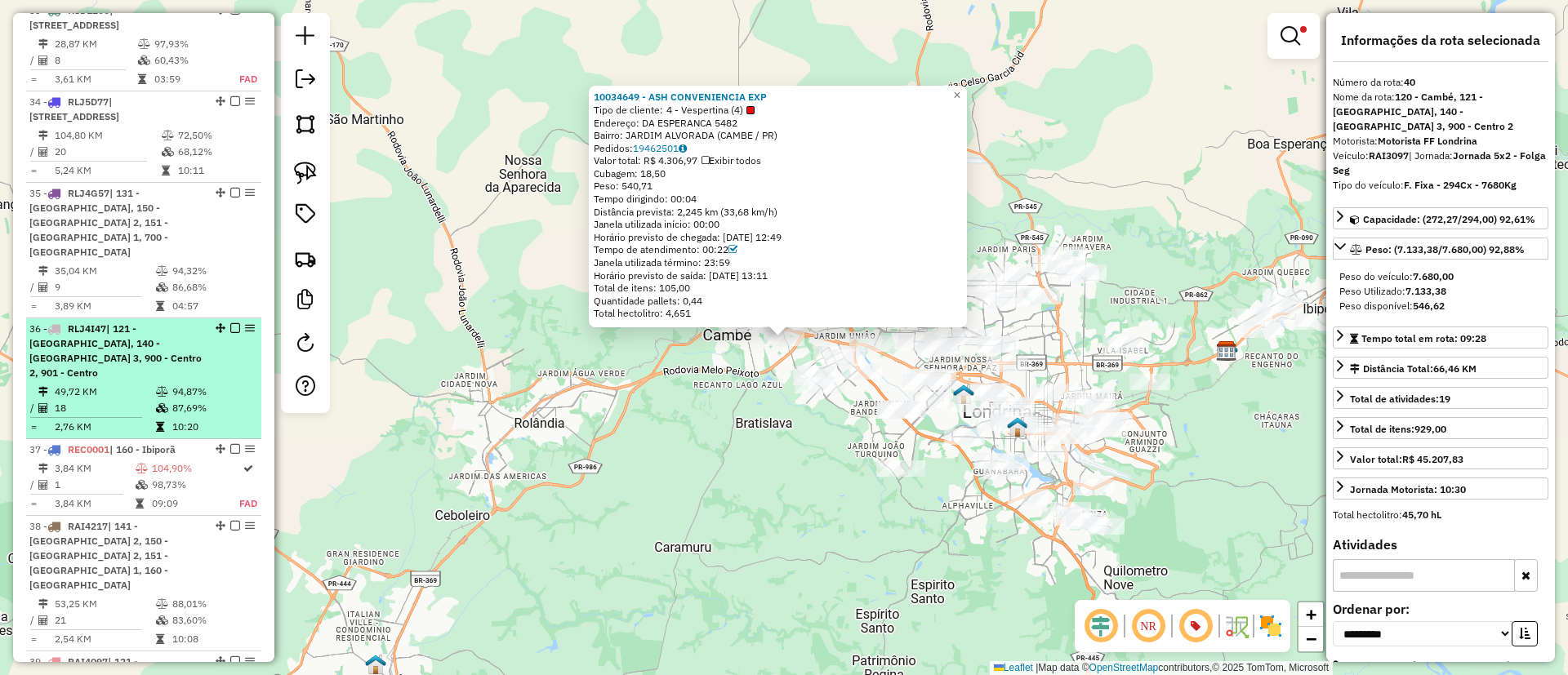
drag, startPoint x: 158, startPoint y: 245, endPoint x: 159, endPoint y: 225, distance: 20.0
click at [158, 319] on li "36 - RLJ4I47 | 121 - Londrina Oeste 2, 140 - Londrina Norte 3, 900 - Centro 2, …" at bounding box center [144, 379] width 235 height 121
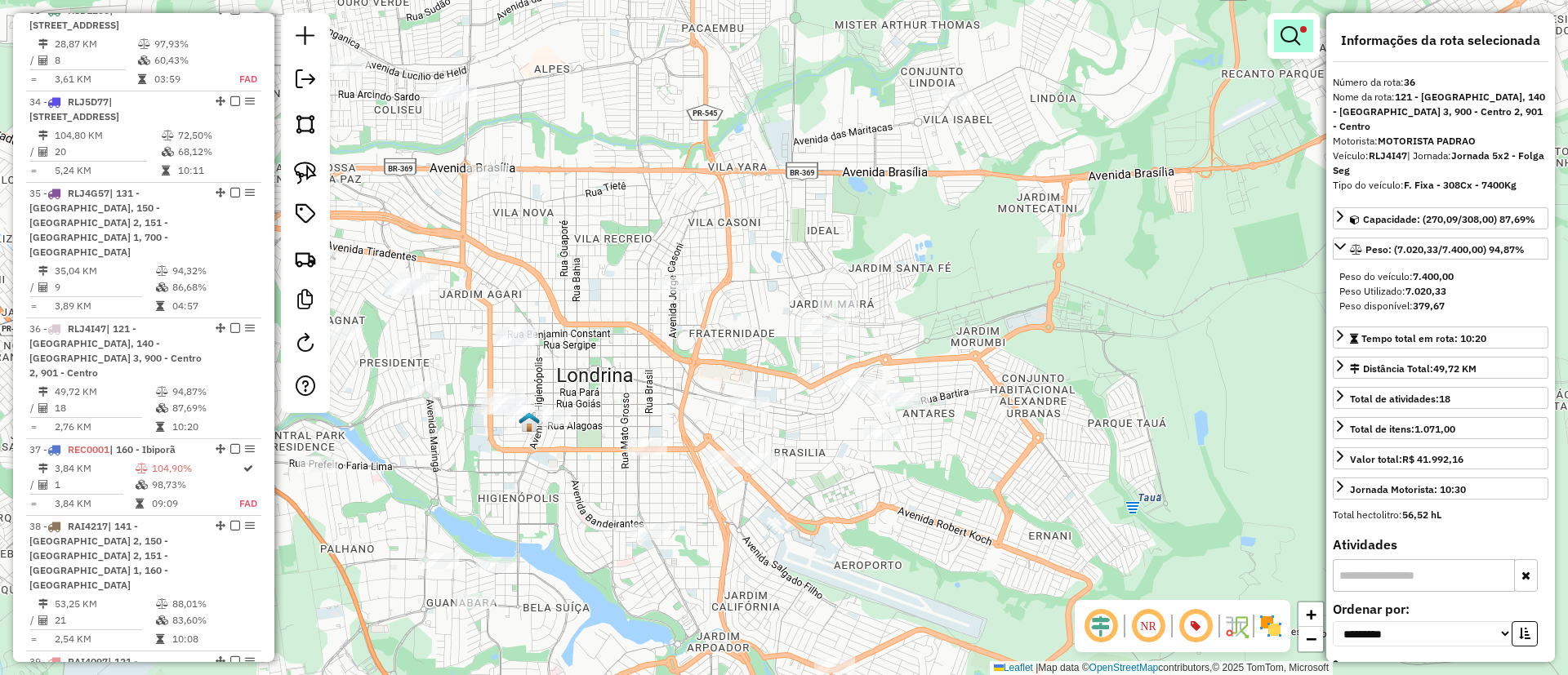
click at [1278, 41] on link at bounding box center [1293, 35] width 39 height 33
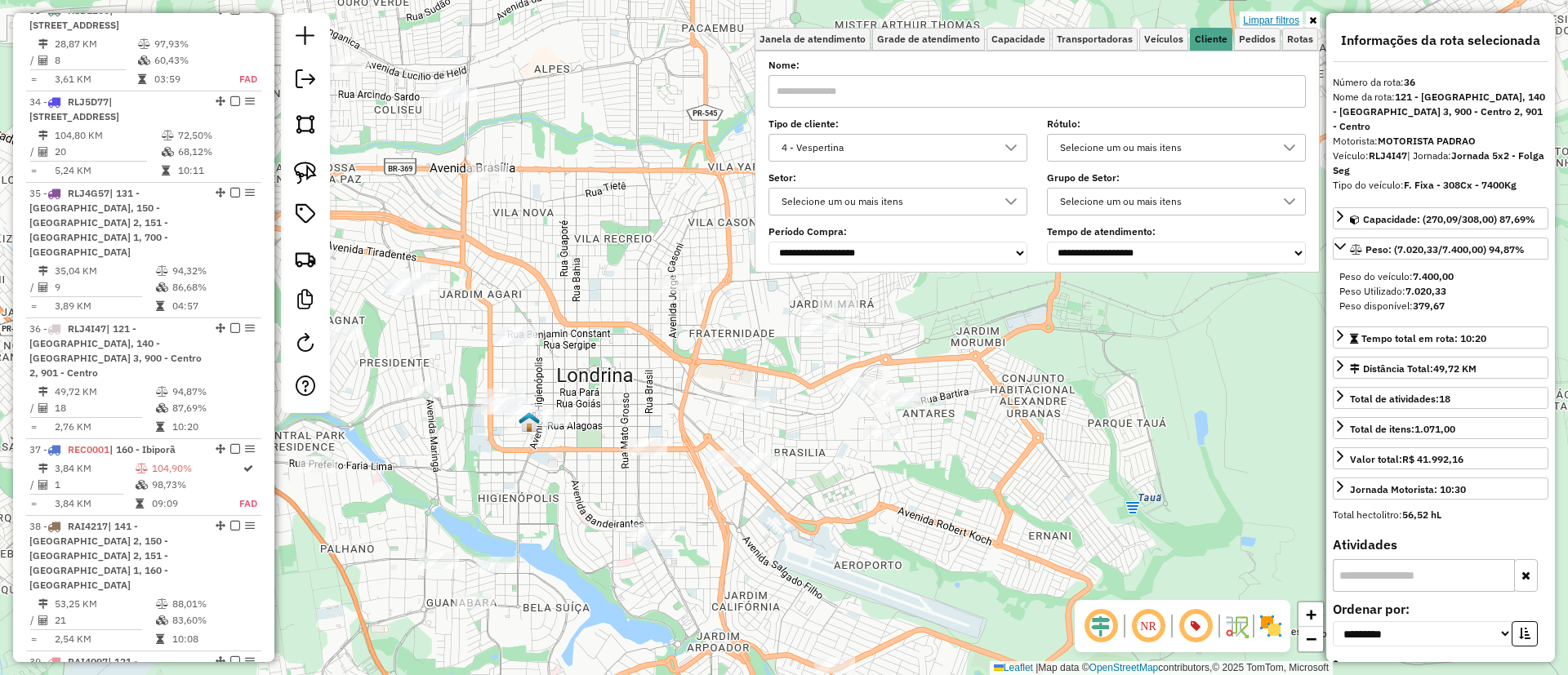
click at [1259, 16] on link "Limpar filtros" at bounding box center [1270, 20] width 63 height 18
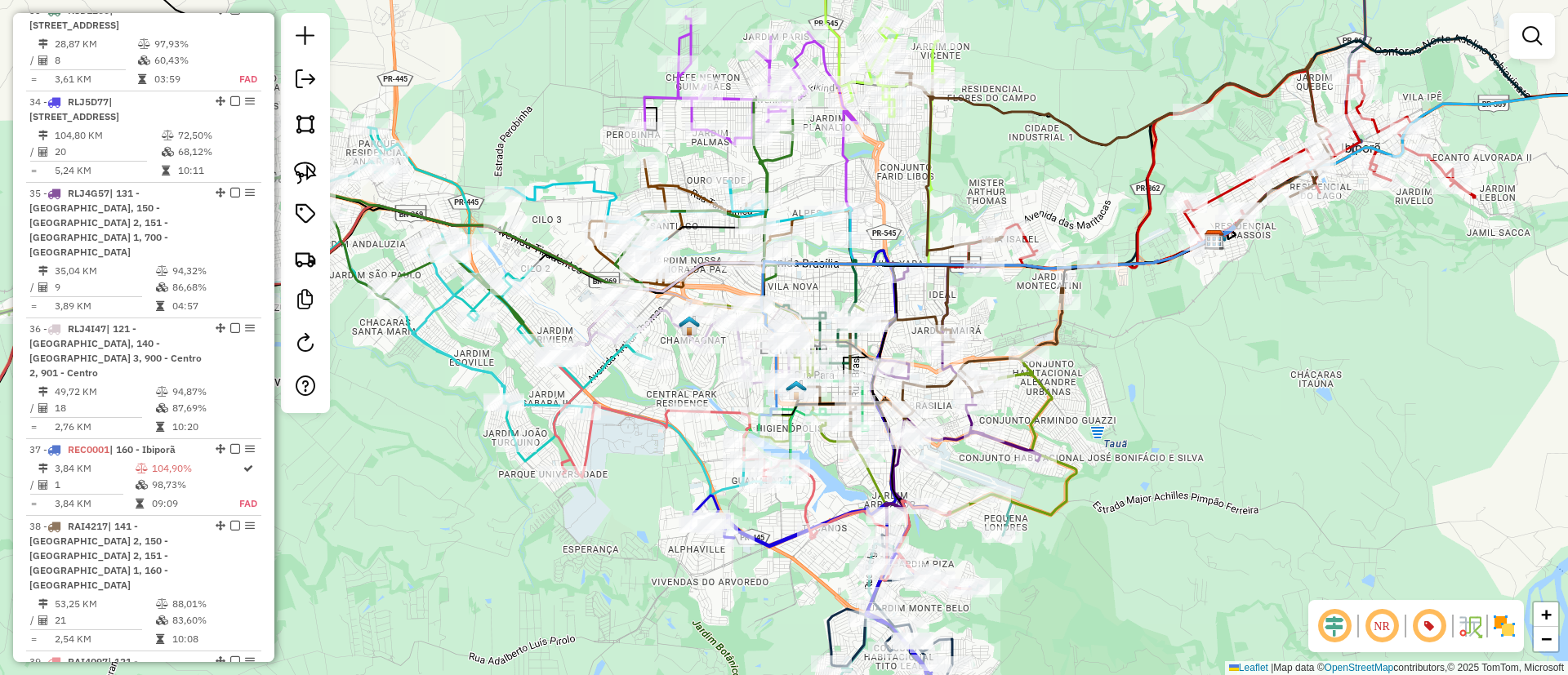
click at [1054, 421] on div "Janela de atendimento Grade de atendimento Capacidade Transportadoras Veículos …" at bounding box center [784, 337] width 1568 height 675
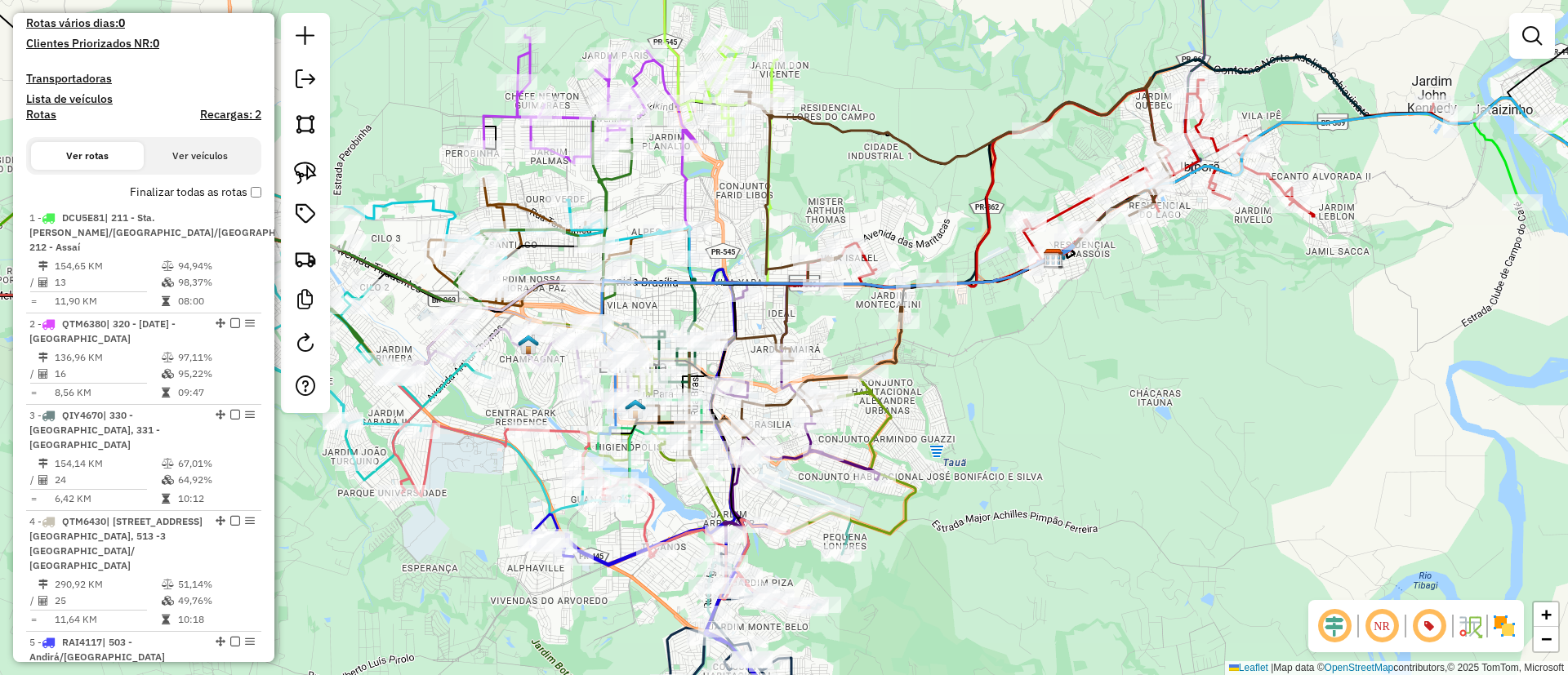
scroll to position [201, 0]
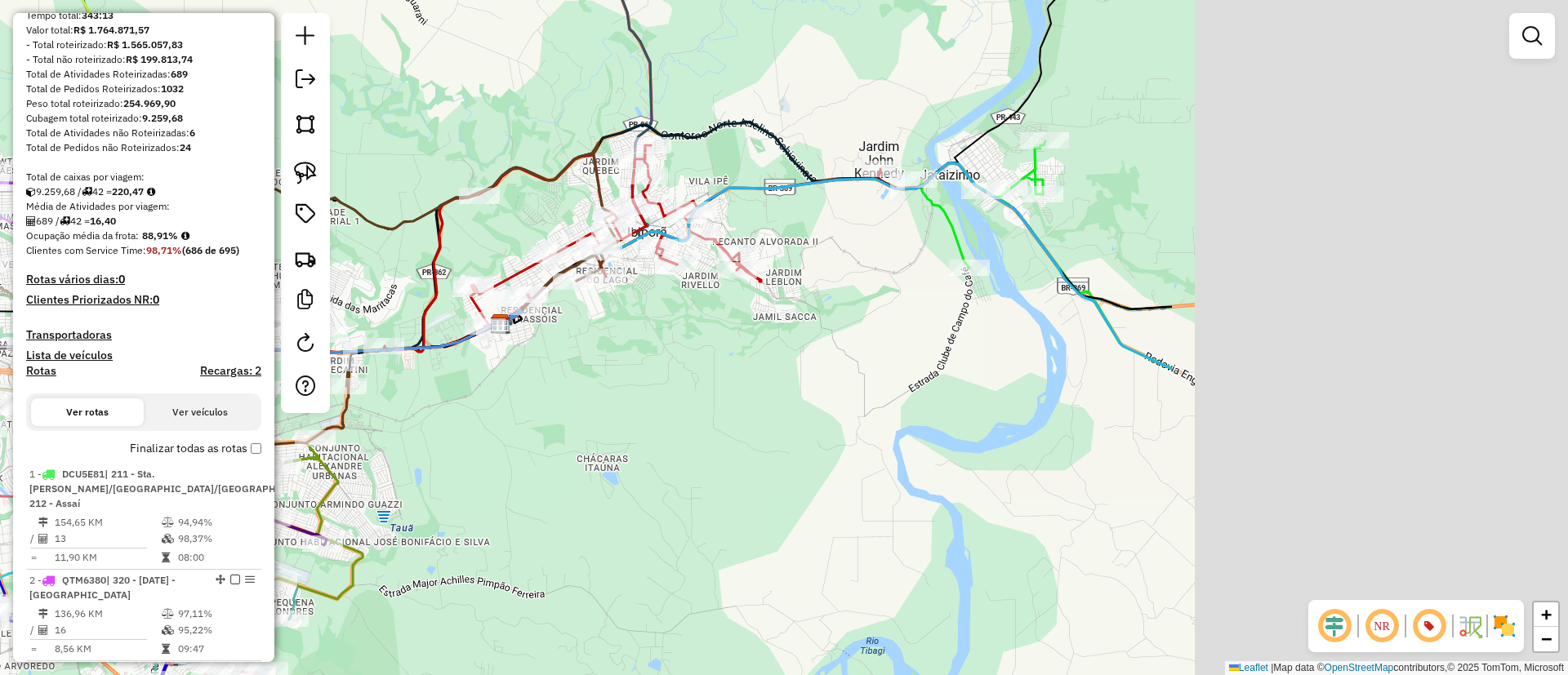
drag, startPoint x: 1137, startPoint y: 410, endPoint x: 984, endPoint y: 401, distance: 153.3
click at [569, 454] on div "Janela de atendimento Grade de atendimento Capacidade Transportadoras Veículos …" at bounding box center [784, 337] width 1568 height 675
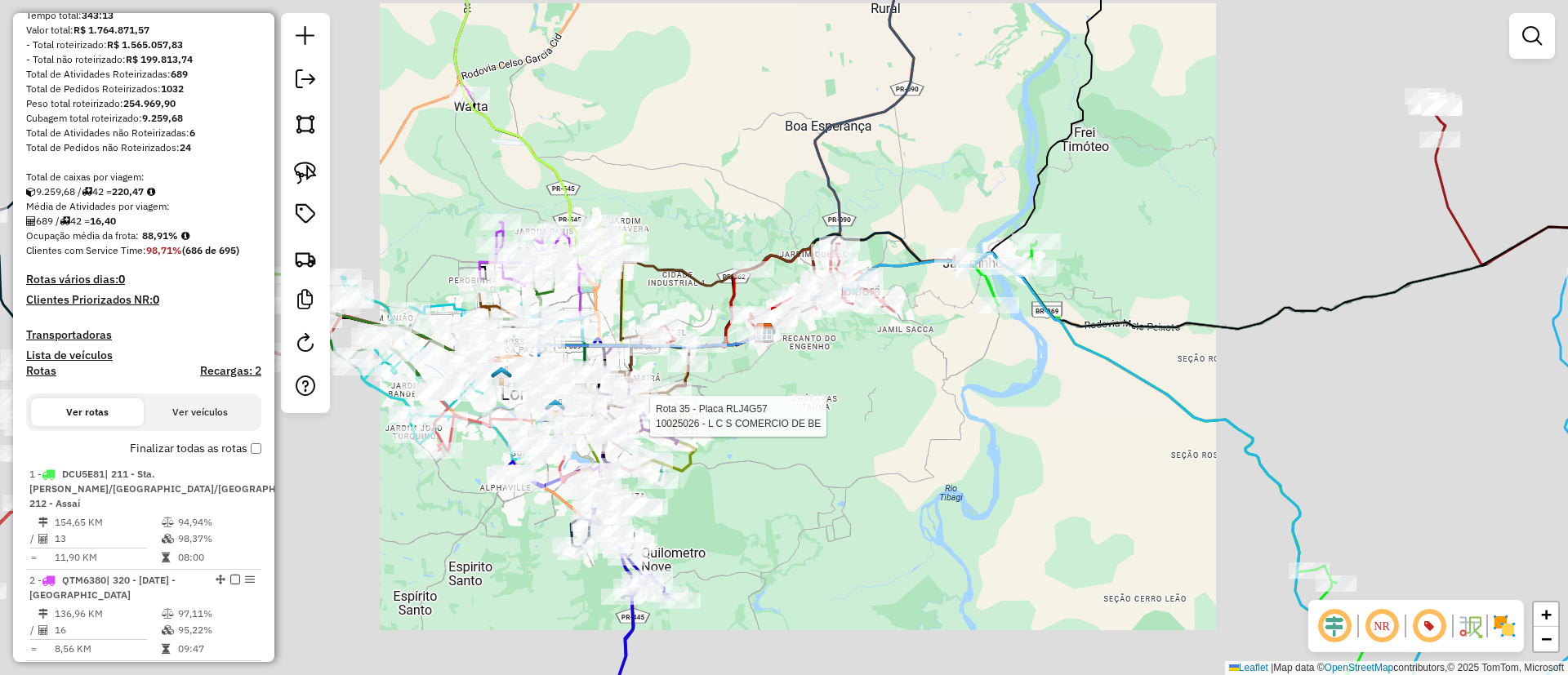
drag, startPoint x: 1334, startPoint y: 620, endPoint x: 1289, endPoint y: 514, distance: 115.2
click at [1336, 620] on em at bounding box center [1334, 626] width 39 height 39
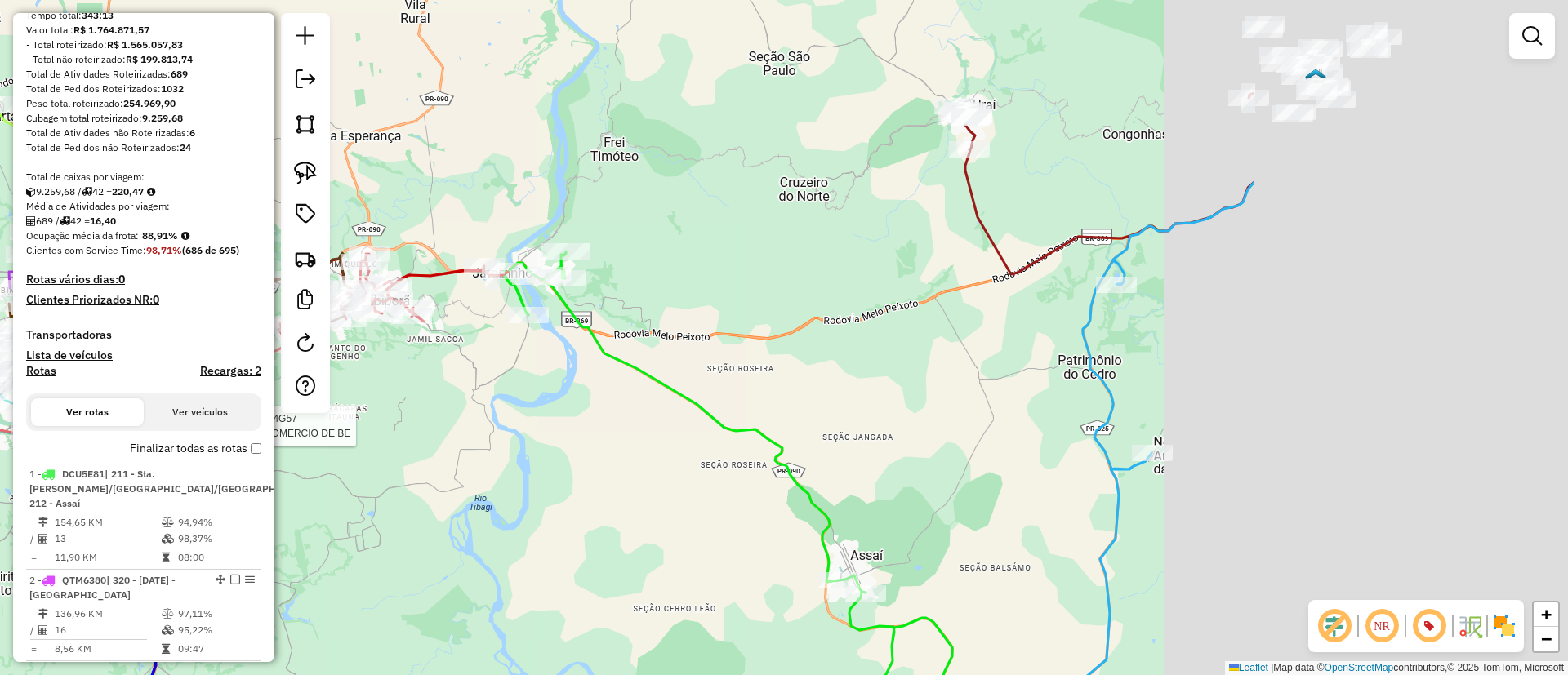
drag, startPoint x: 1353, startPoint y: 391, endPoint x: 825, endPoint y: 353, distance: 529.4
click at [682, 403] on div "Rota 35 - Placa RLJ4G57 10025026 - L C S COMERCIO DE BE Janela de atendimento G…" at bounding box center [784, 337] width 1568 height 675
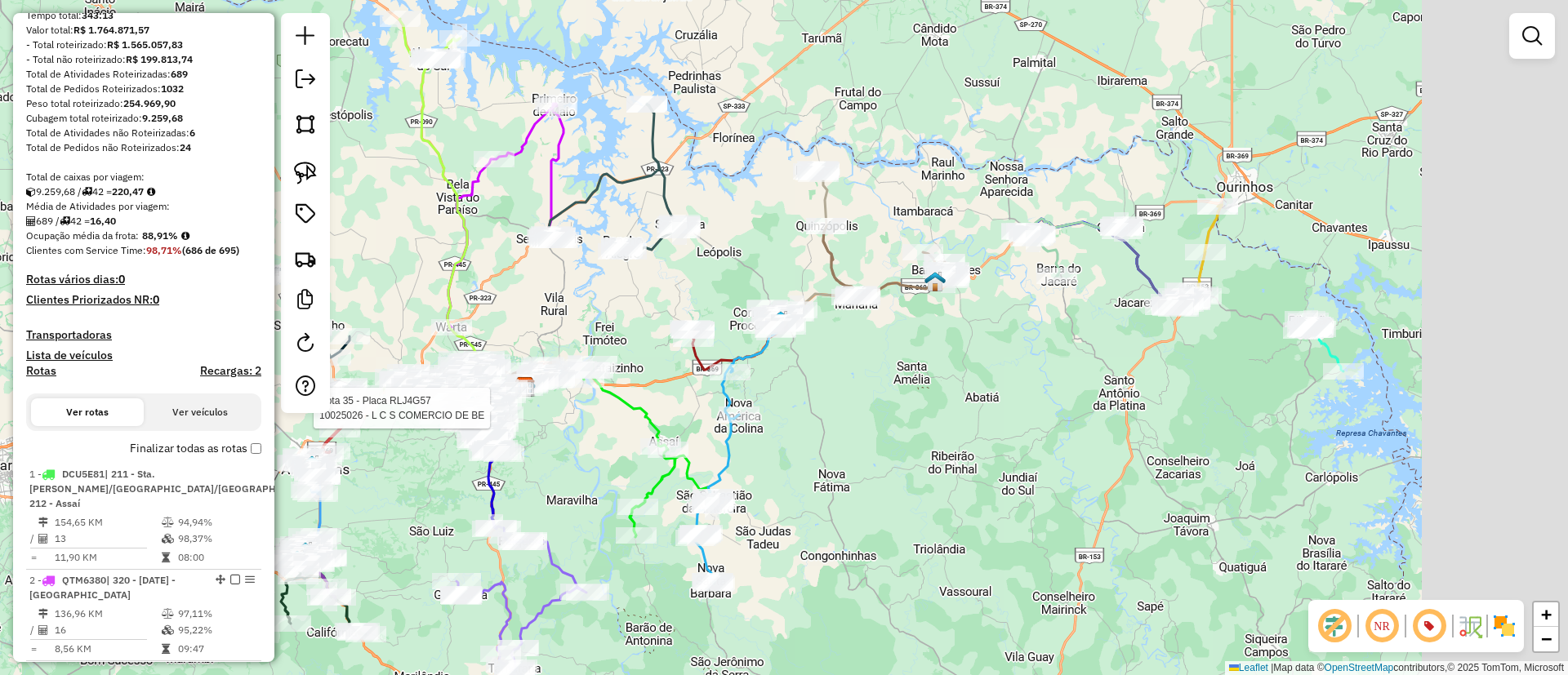
drag, startPoint x: 1139, startPoint y: 411, endPoint x: 904, endPoint y: 445, distance: 237.4
click at [904, 445] on div "Rota 35 - Placa RLJ4G57 10025026 - L C S COMERCIO DE BE Janela de atendimento G…" at bounding box center [784, 337] width 1568 height 675
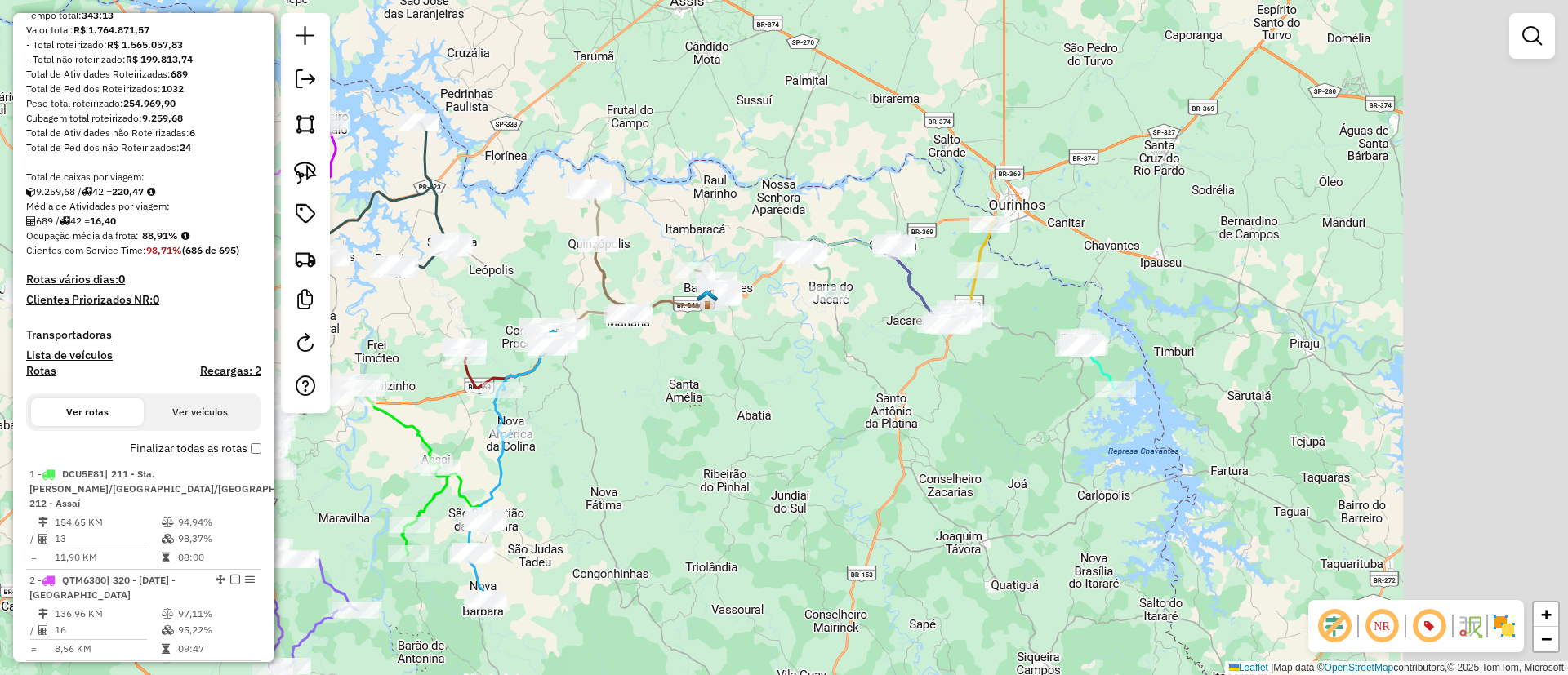
drag, startPoint x: 1022, startPoint y: 448, endPoint x: 952, endPoint y: 447, distance: 70.0
click at [952, 447] on div "Rota 35 - Placa RLJ4G57 10025026 - L C S COMERCIO DE BE Janela de atendimento G…" at bounding box center [784, 337] width 1568 height 675
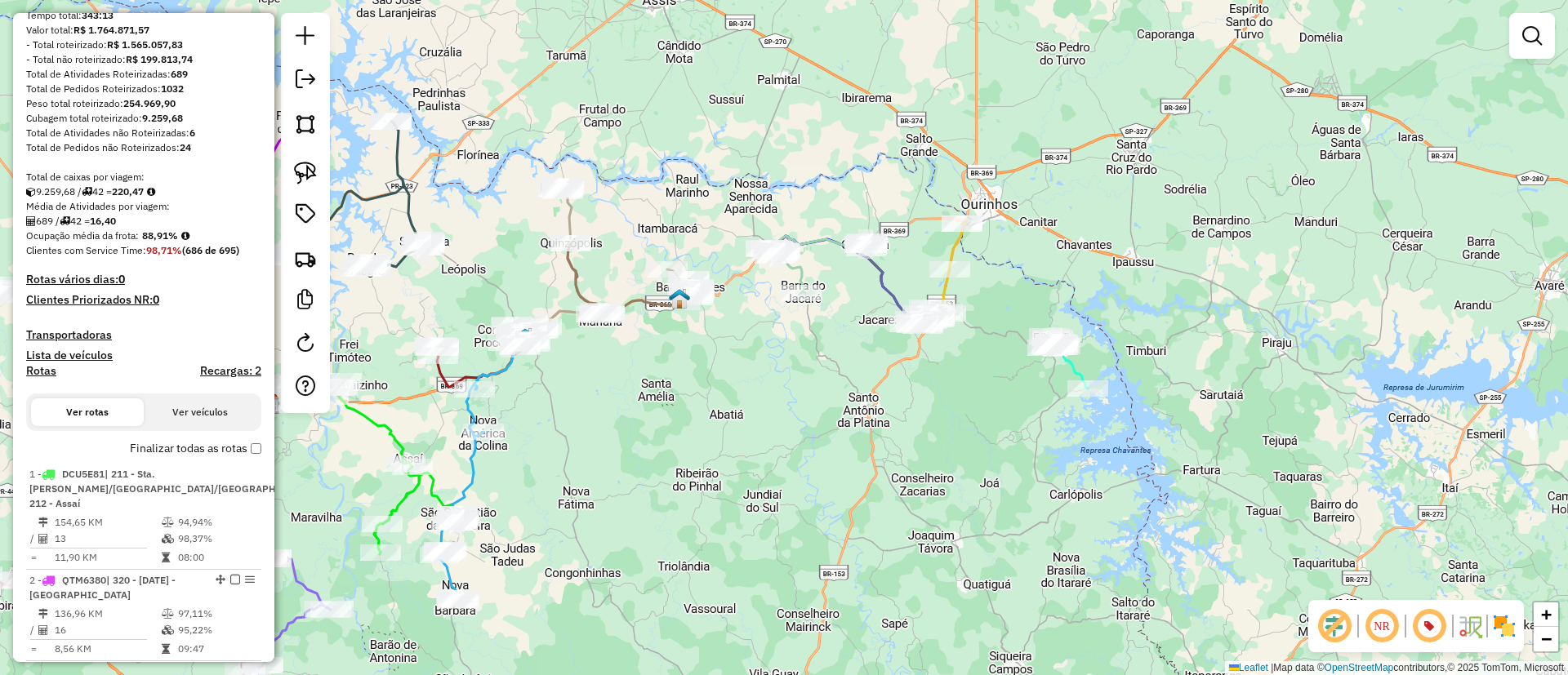
click at [1076, 366] on icon at bounding box center [1067, 362] width 40 height 52
select select "**********"
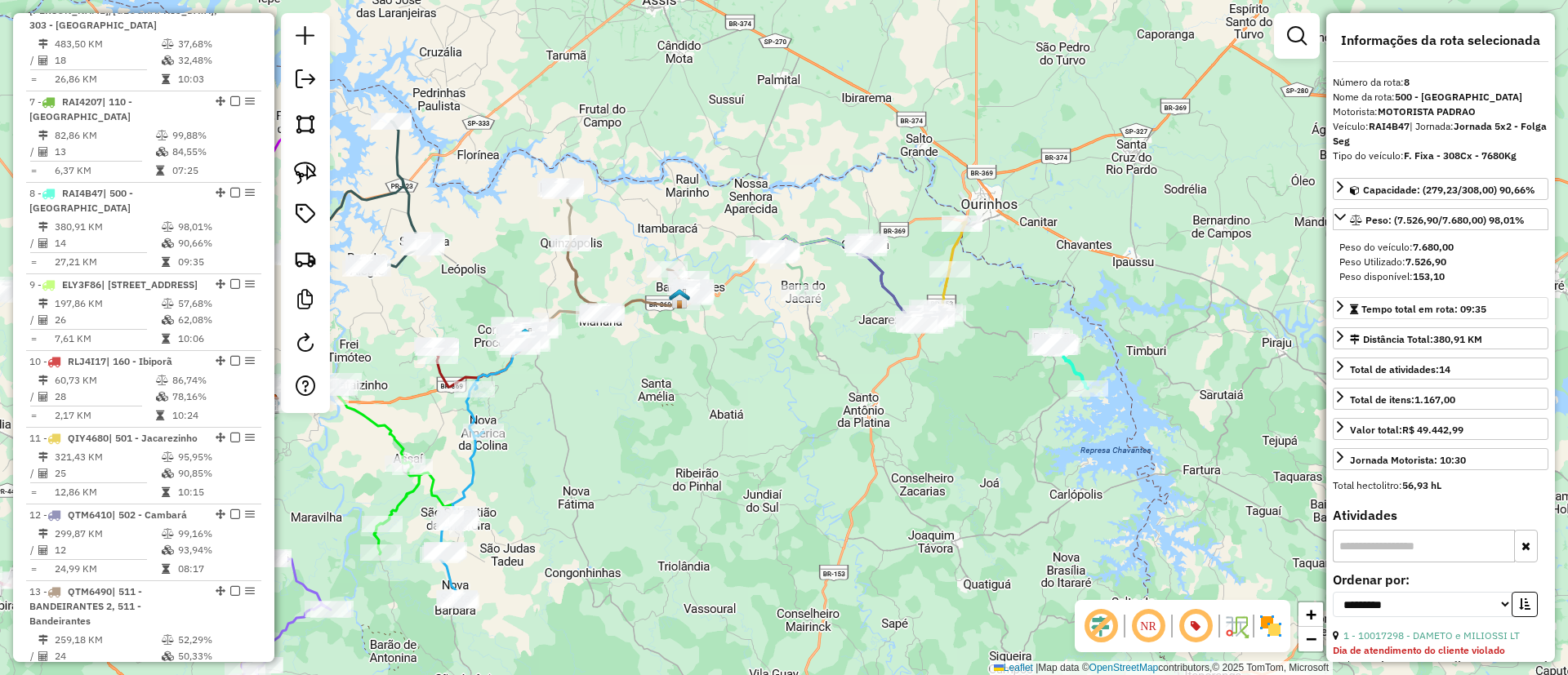
scroll to position [1307, 0]
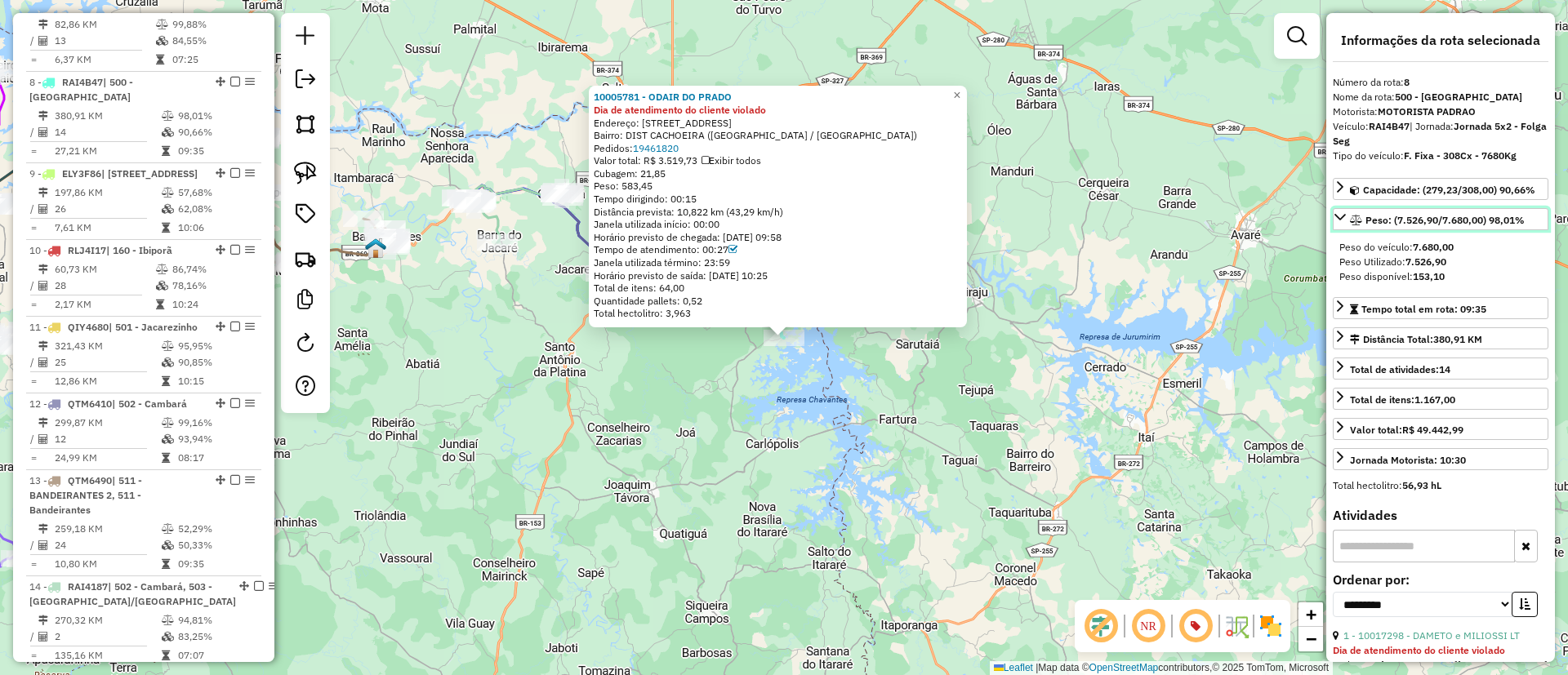
drag, startPoint x: 1528, startPoint y: 217, endPoint x: 1499, endPoint y: 227, distance: 30.7
click at [1499, 227] on link "Peso: (7.526,90/7.680,00) 98,01%" at bounding box center [1440, 219] width 215 height 22
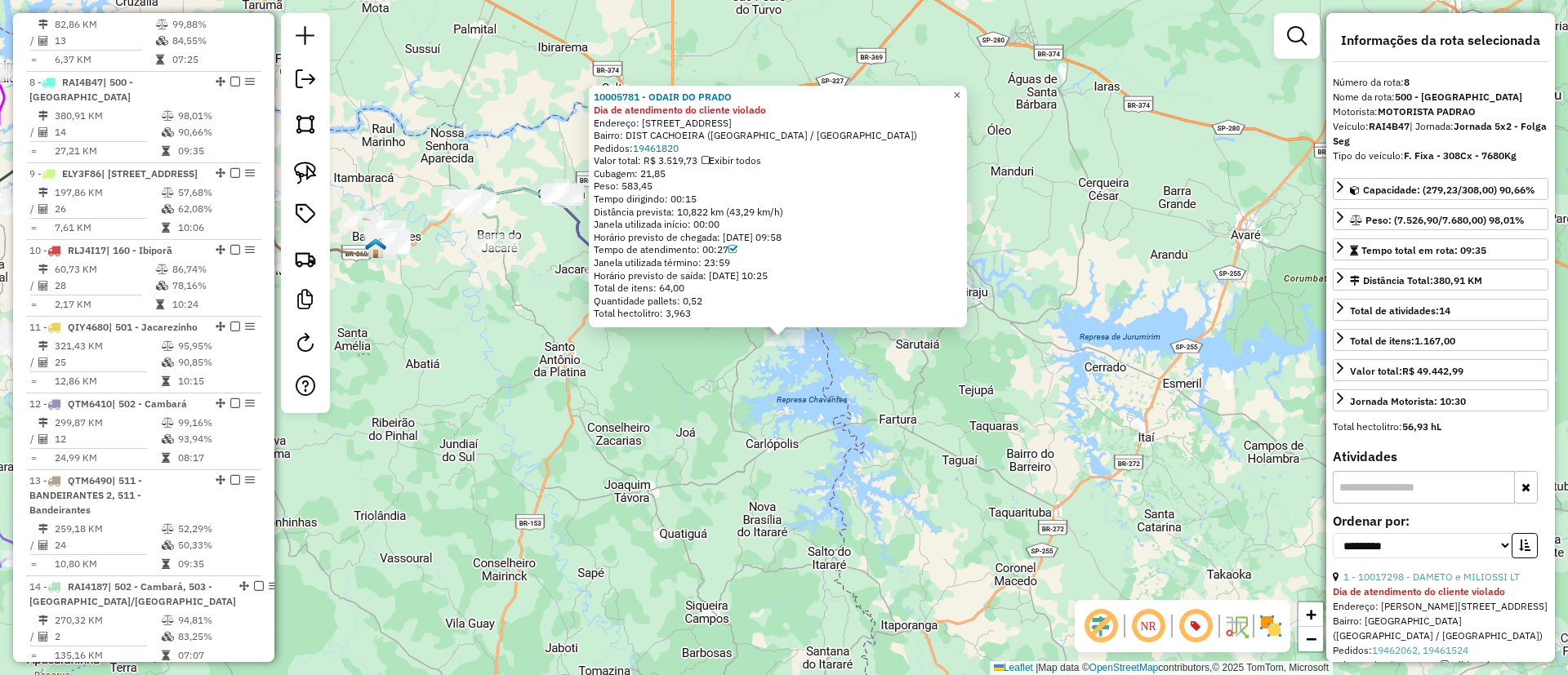
click at [961, 88] on span "×" at bounding box center [956, 95] width 7 height 14
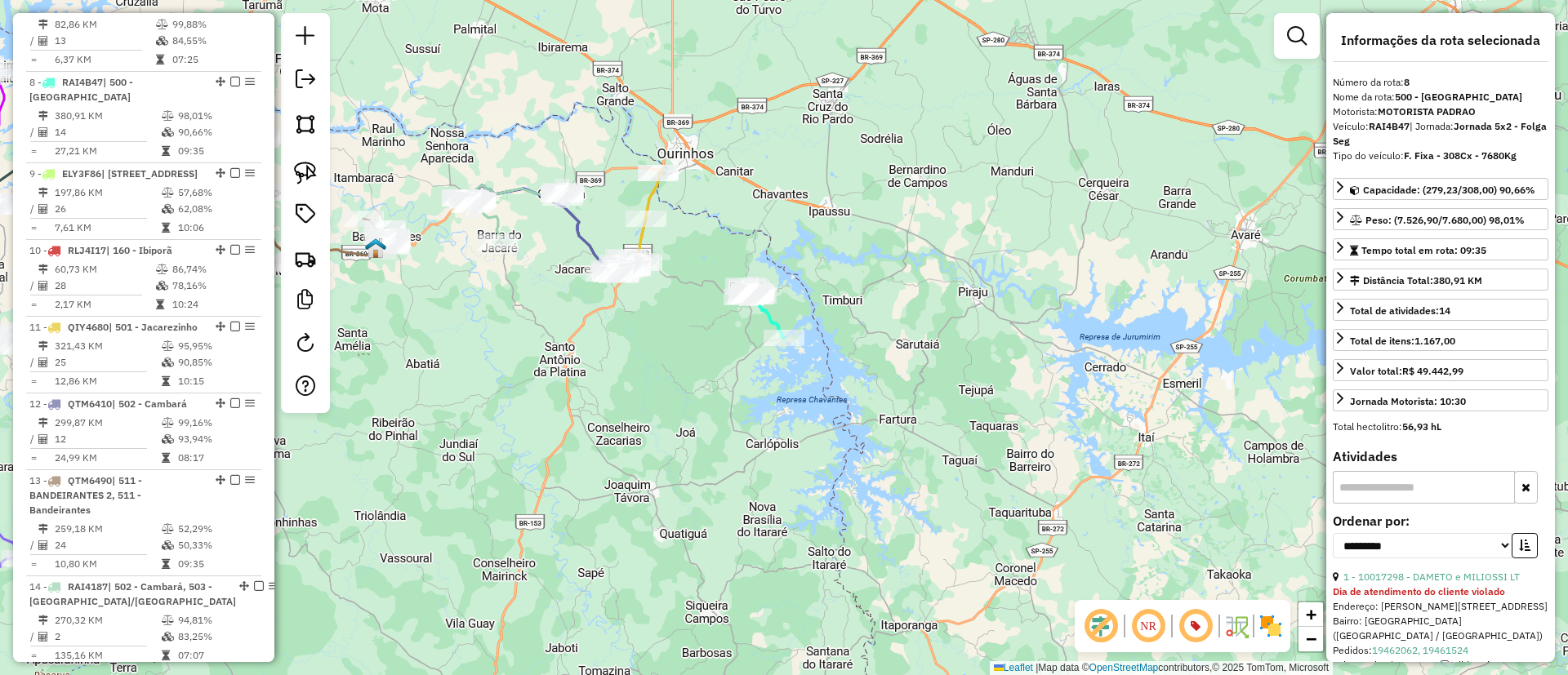
drag, startPoint x: 665, startPoint y: 193, endPoint x: 636, endPoint y: 200, distance: 29.8
click at [665, 193] on div "Rota 11 - Placa QIY4680 10034195 - AUTO POSTO DIVISAO B Janela de atendimento G…" at bounding box center [784, 337] width 1568 height 675
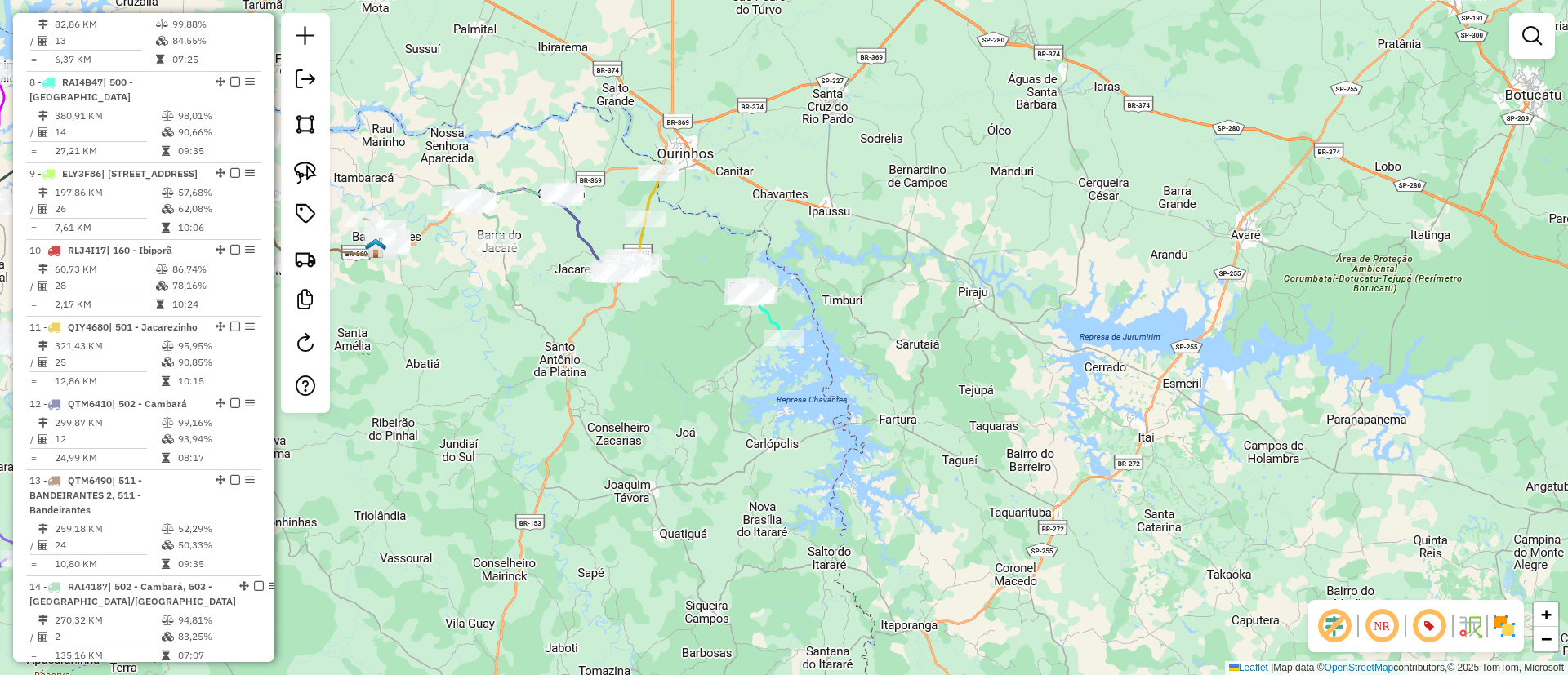
click at [643, 201] on icon at bounding box center [636, 222] width 52 height 103
select select "**********"
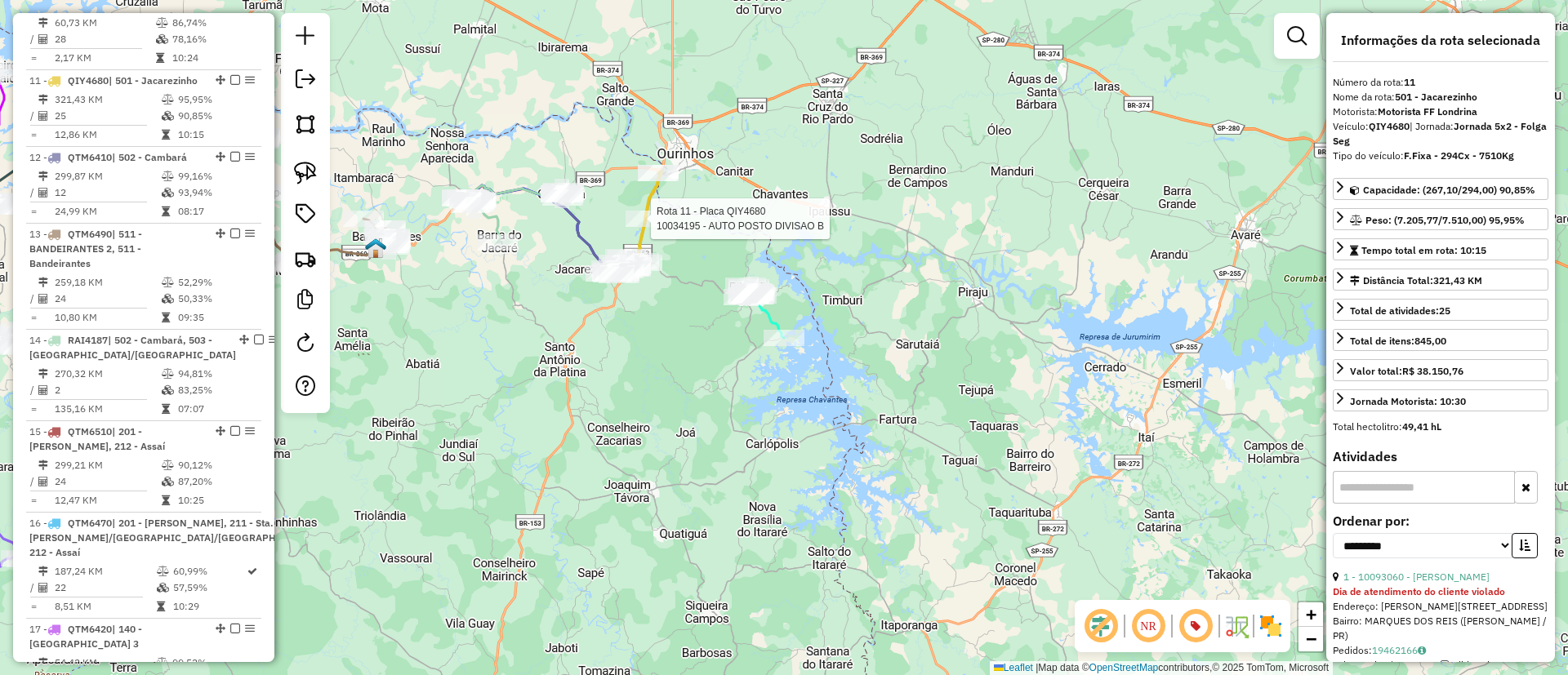
scroll to position [1566, 0]
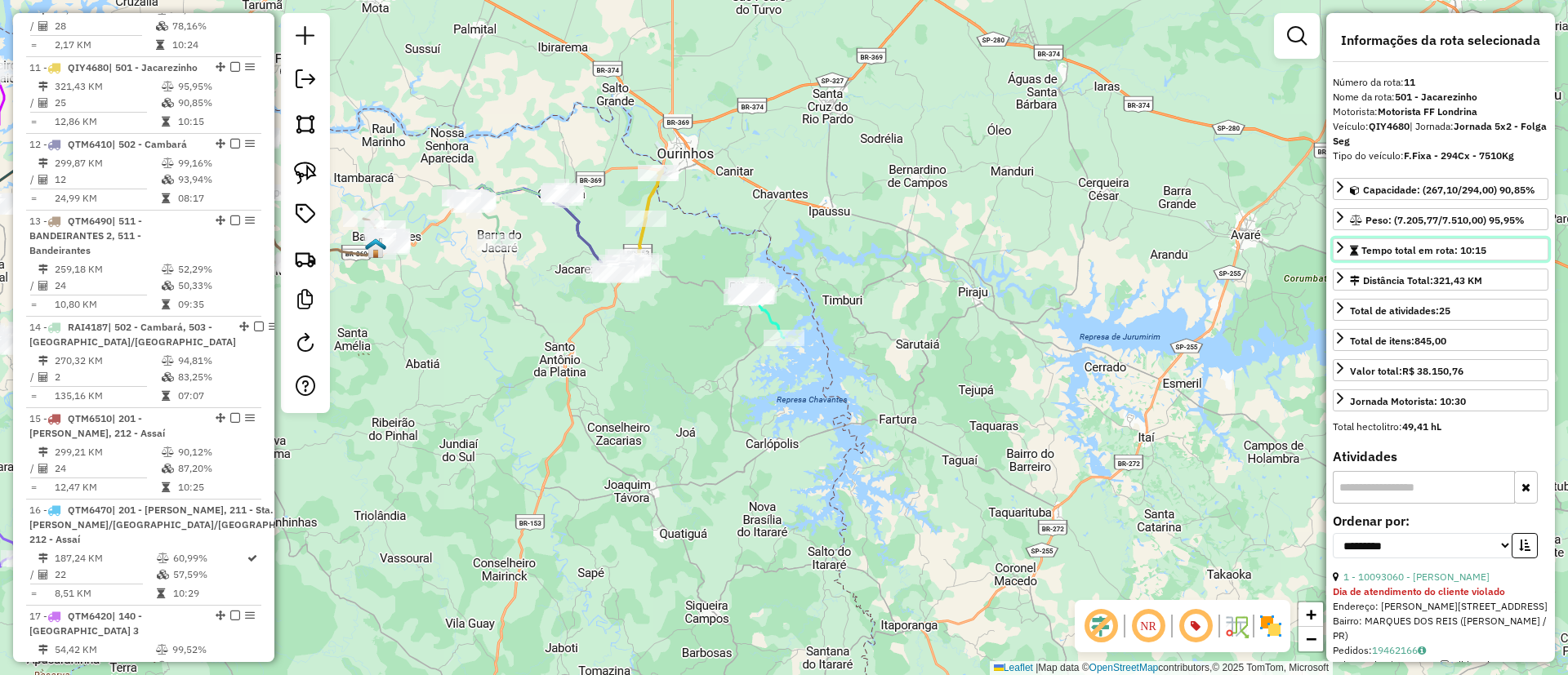
drag, startPoint x: 1523, startPoint y: 254, endPoint x: 1466, endPoint y: 251, distance: 57.1
click at [1466, 251] on link "Tempo total em rota: 10:15" at bounding box center [1440, 249] width 215 height 22
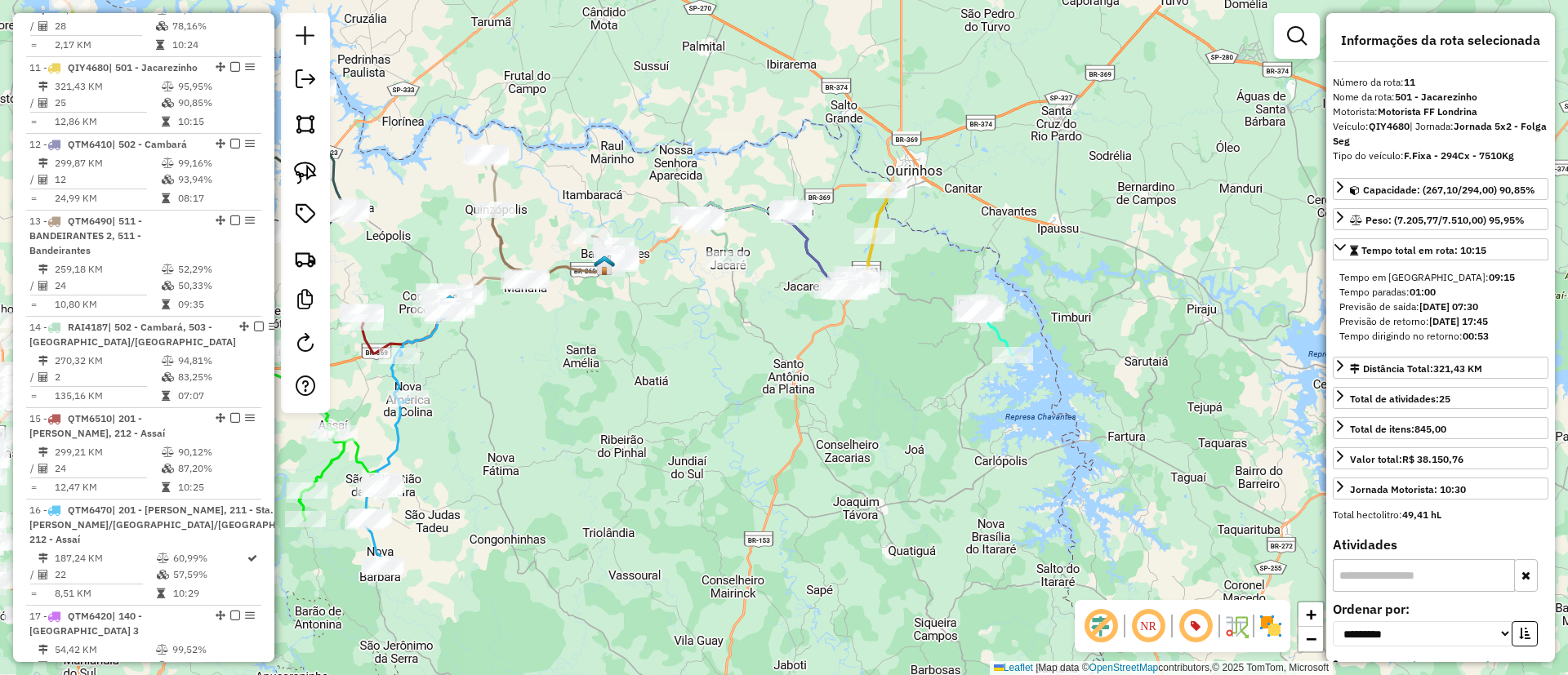
drag, startPoint x: 856, startPoint y: 191, endPoint x: 1002, endPoint y: 192, distance: 146.0
click at [1002, 192] on div "Janela de atendimento Grade de atendimento Capacidade Transportadoras Veículos …" at bounding box center [784, 337] width 1568 height 675
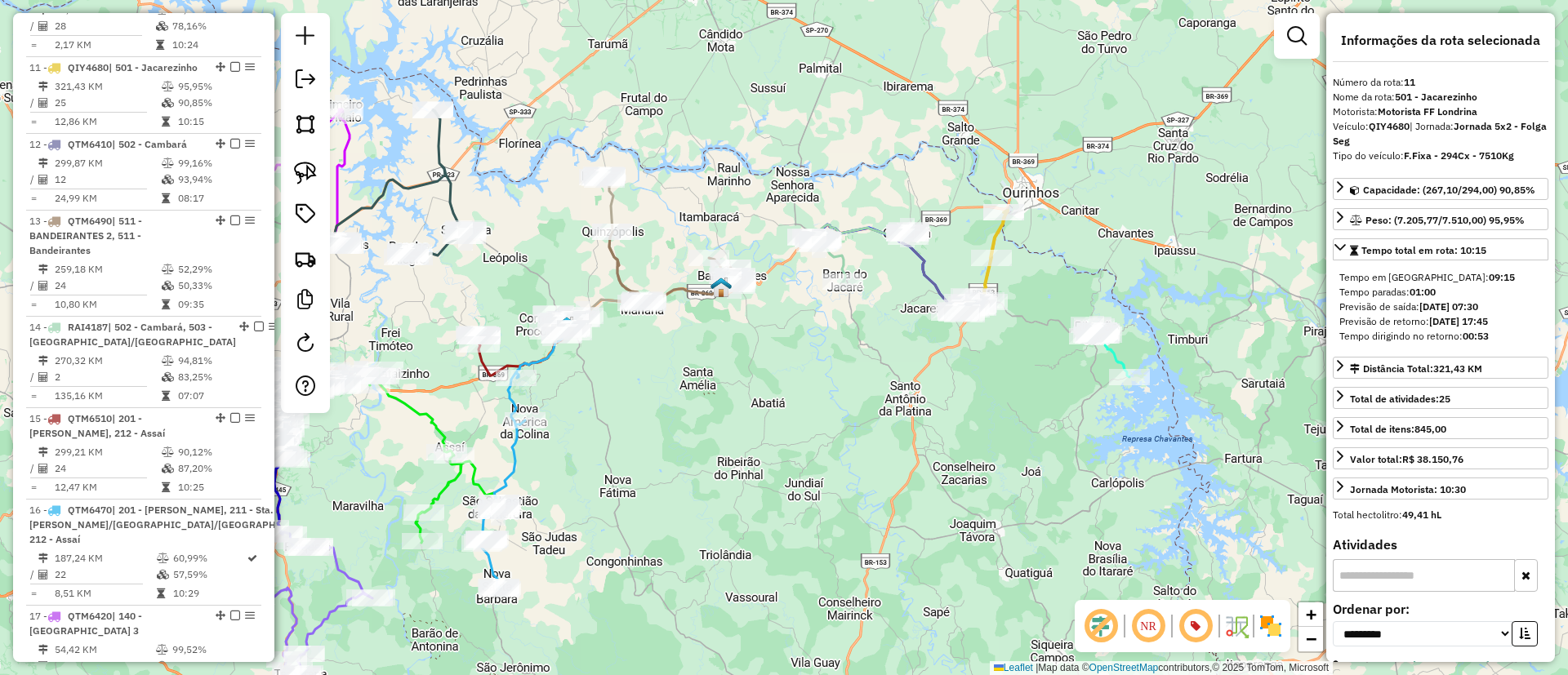
drag, startPoint x: 722, startPoint y: 160, endPoint x: 896, endPoint y: 207, distance: 180.2
click at [891, 189] on div "Janela de atendimento Grade de atendimento Capacidade Transportadoras Veículos …" at bounding box center [784, 337] width 1568 height 675
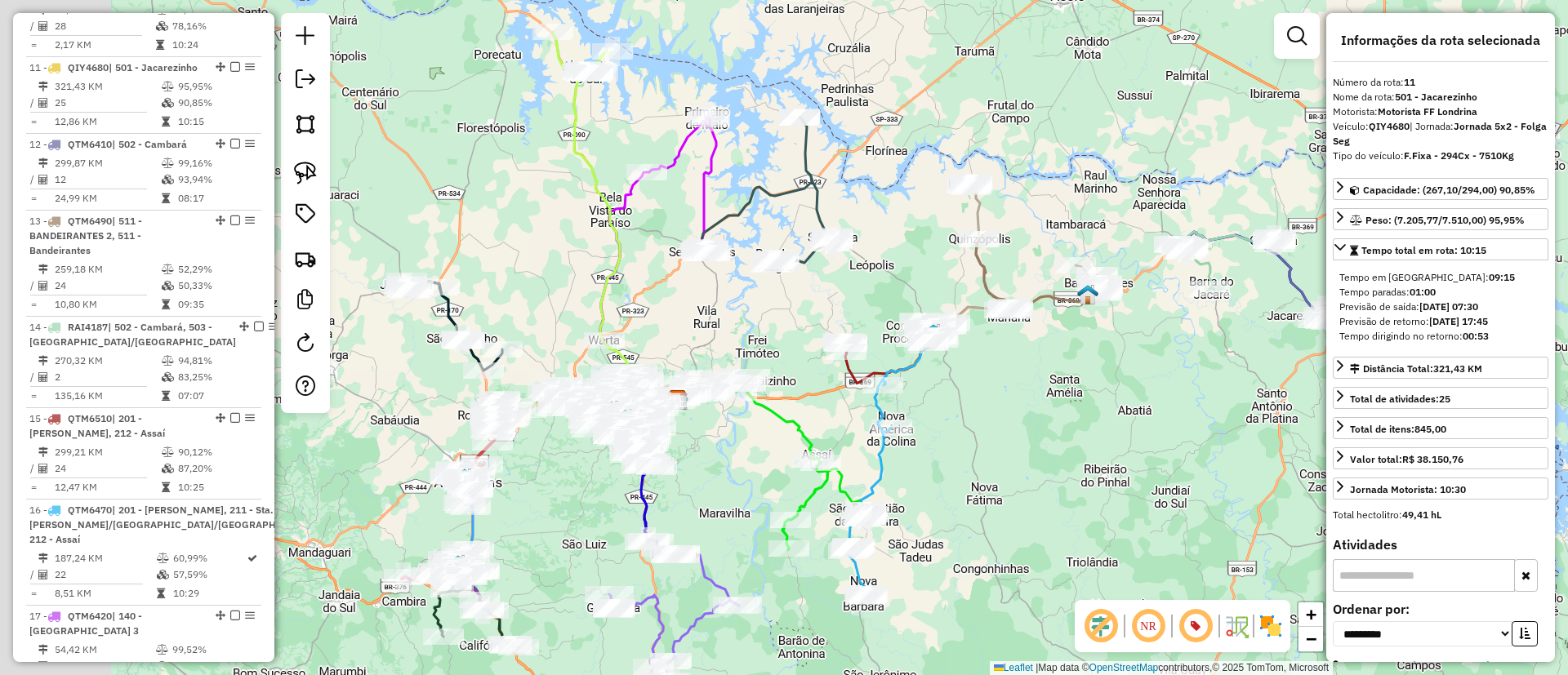
drag, startPoint x: 876, startPoint y: 172, endPoint x: 1193, endPoint y: 173, distance: 317.0
click at [1193, 173] on div "Janela de atendimento Grade de atendimento Capacidade Transportadoras Veículos …" at bounding box center [784, 337] width 1568 height 675
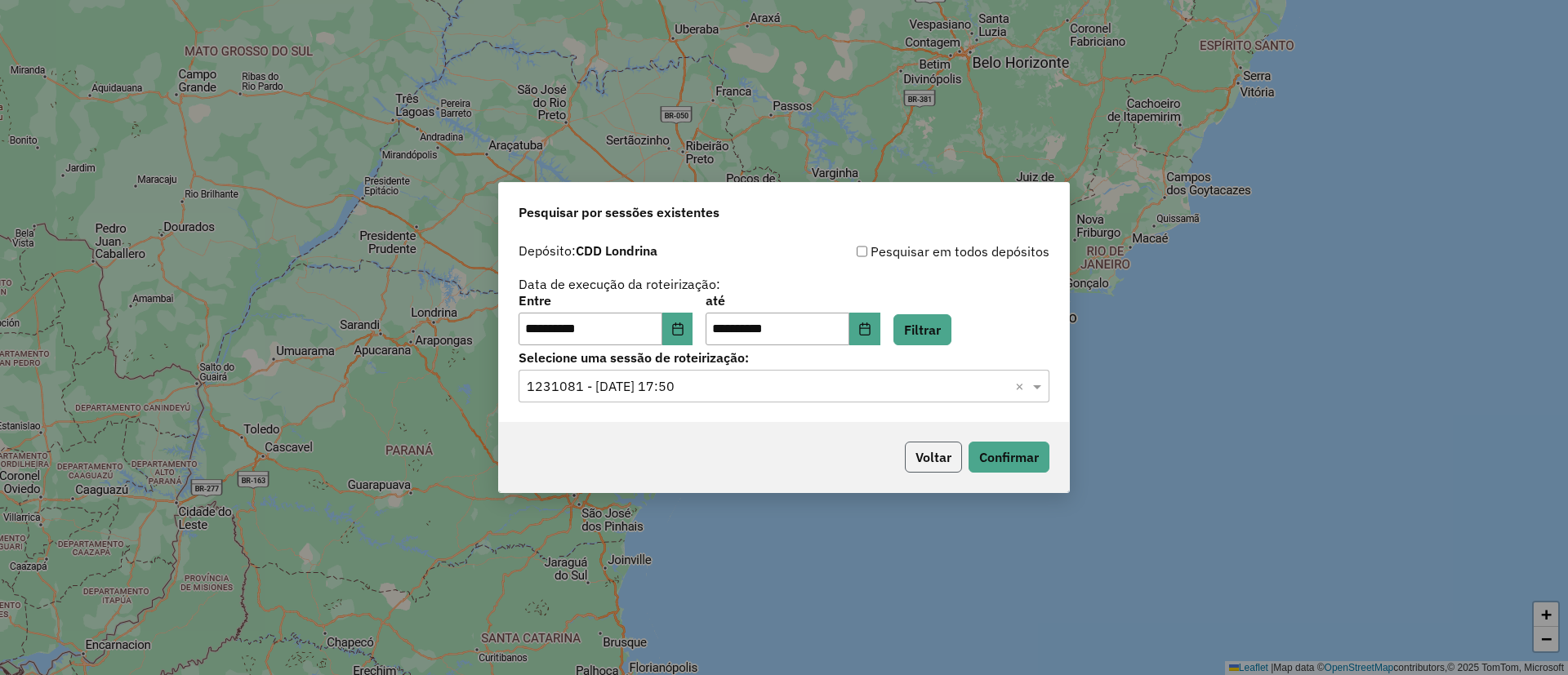
click at [916, 455] on button "Voltar" at bounding box center [933, 456] width 57 height 31
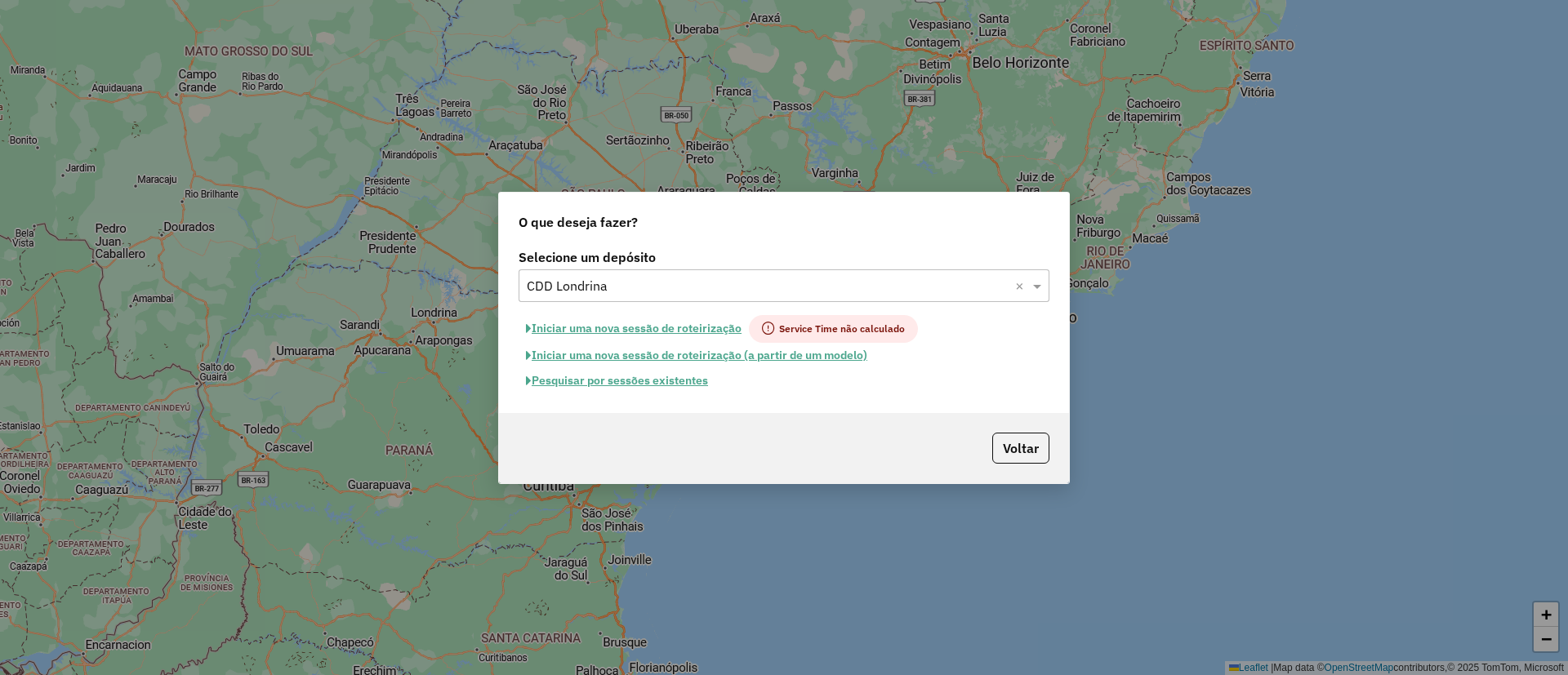
click at [620, 279] on input "text" at bounding box center [768, 287] width 482 height 19
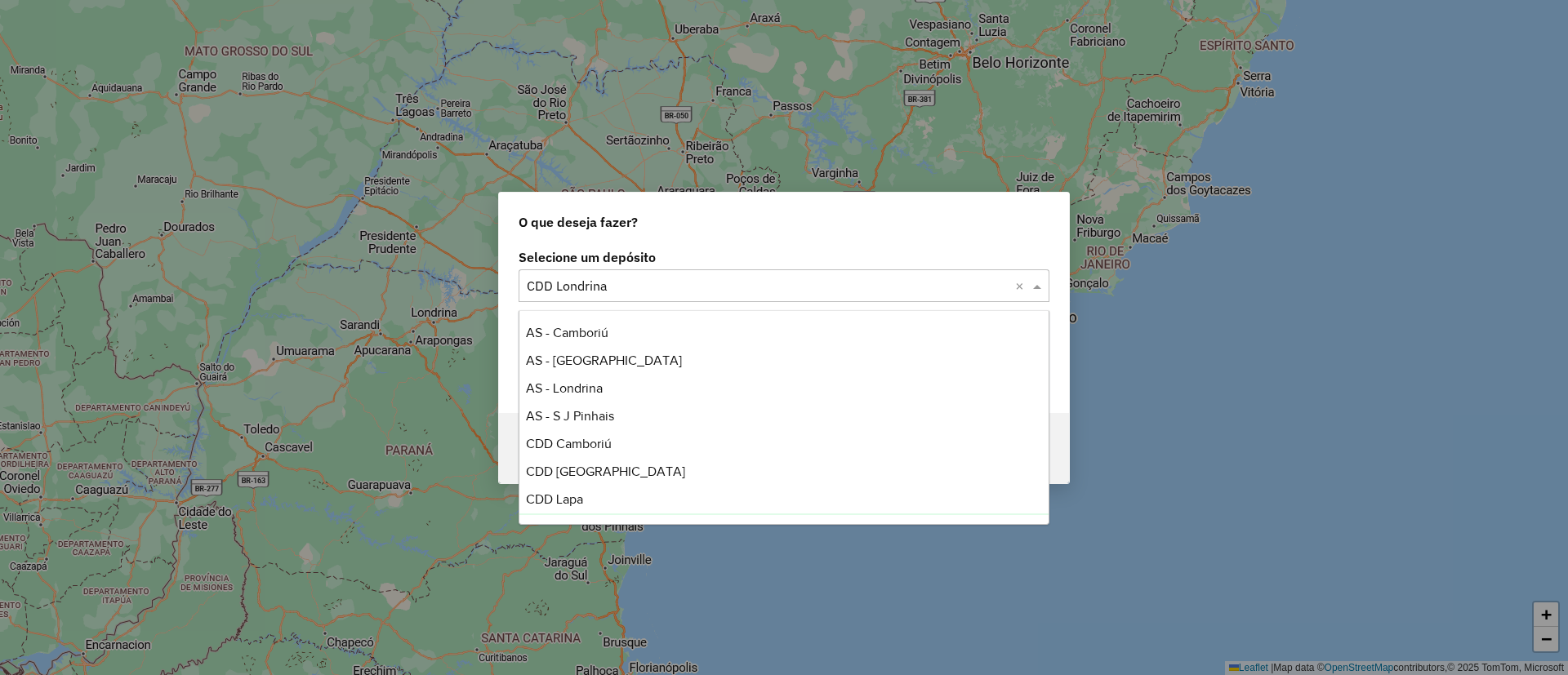
scroll to position [54, 0]
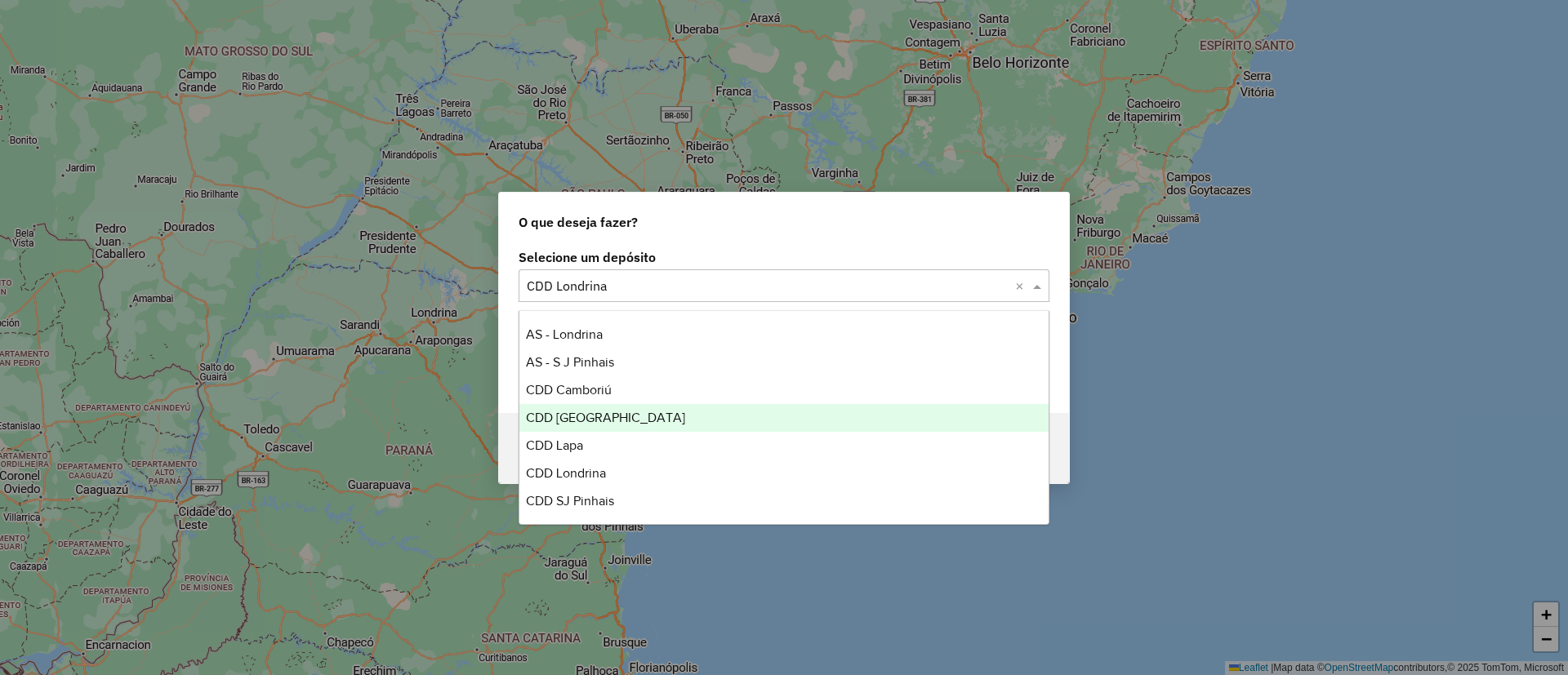
click at [605, 413] on span "CDD Fortaleza" at bounding box center [606, 417] width 159 height 14
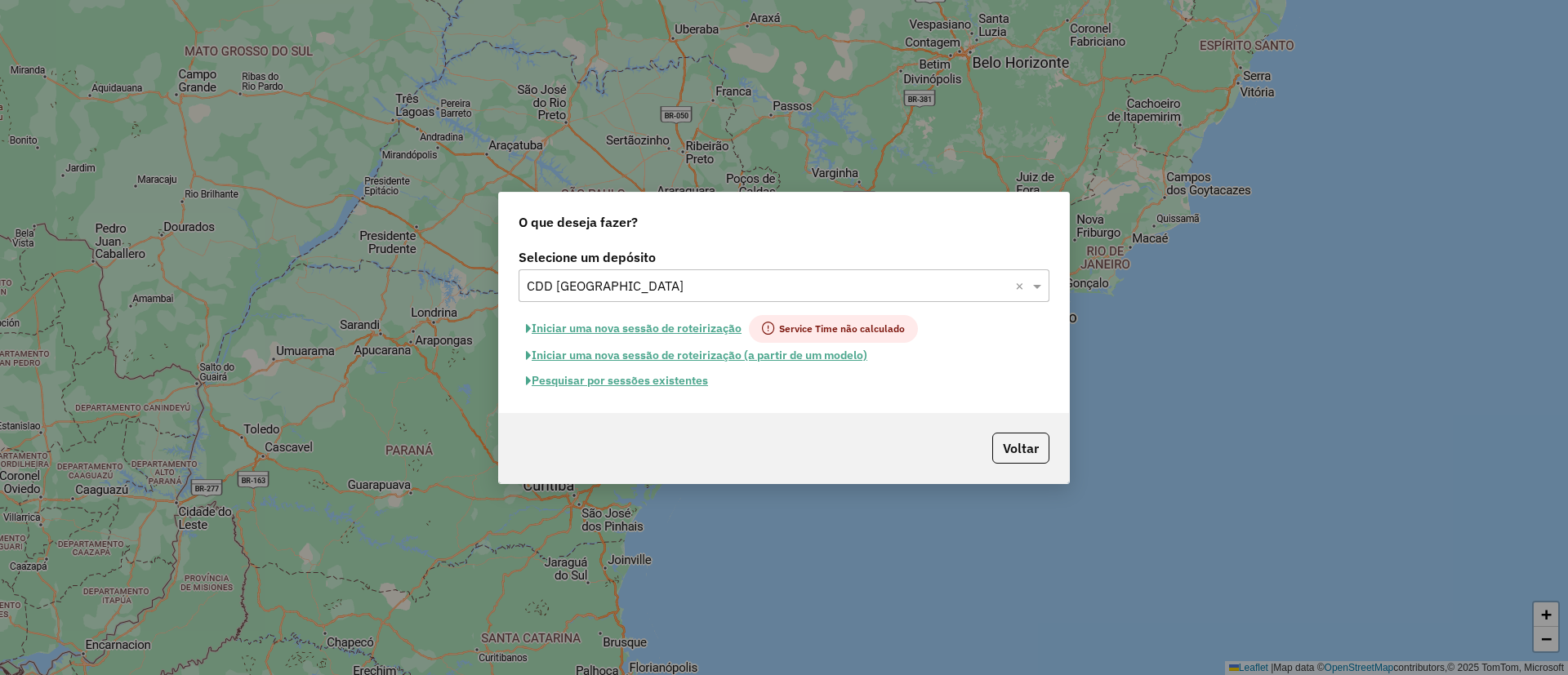
click at [619, 379] on button "Pesquisar por sessões existentes" at bounding box center [616, 380] width 197 height 26
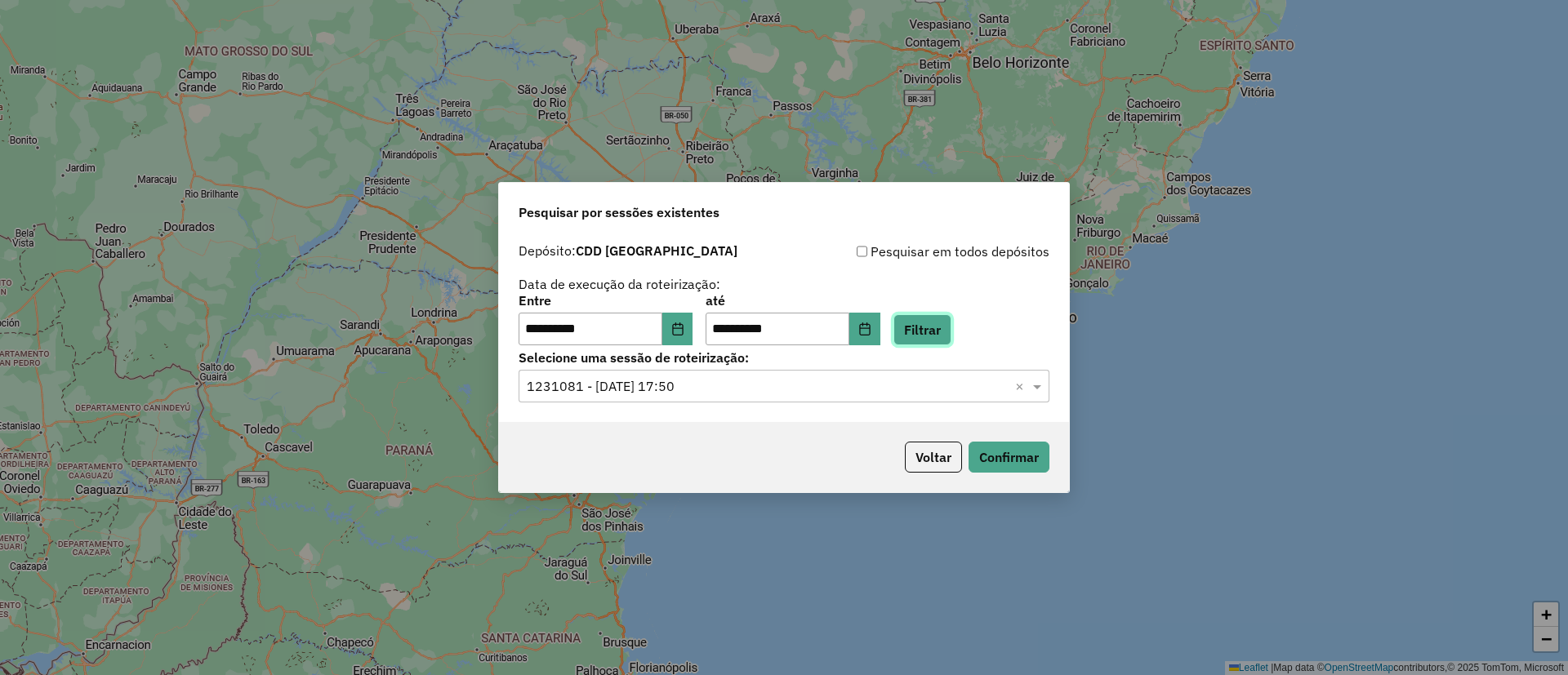
click at [940, 323] on button "Filtrar" at bounding box center [923, 329] width 58 height 31
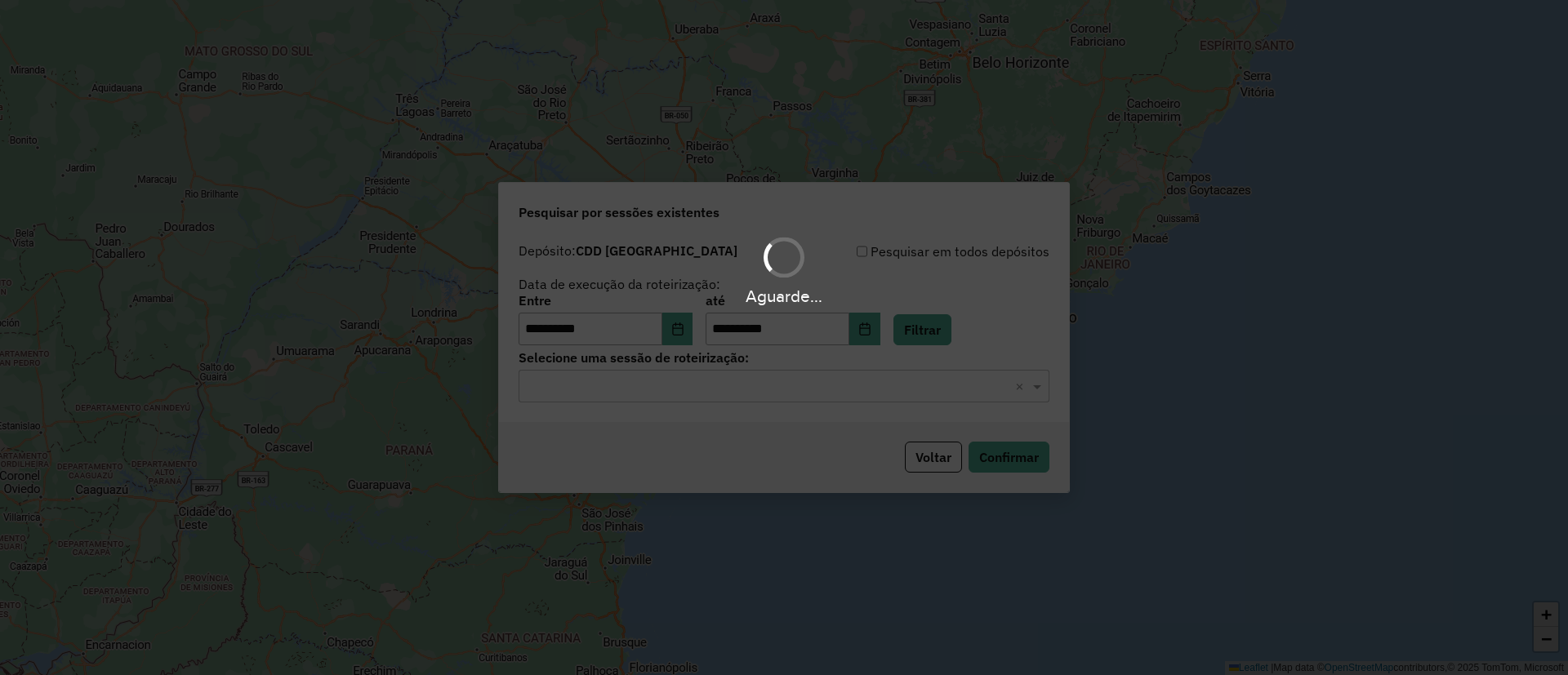
click at [861, 385] on input "text" at bounding box center [768, 386] width 482 height 19
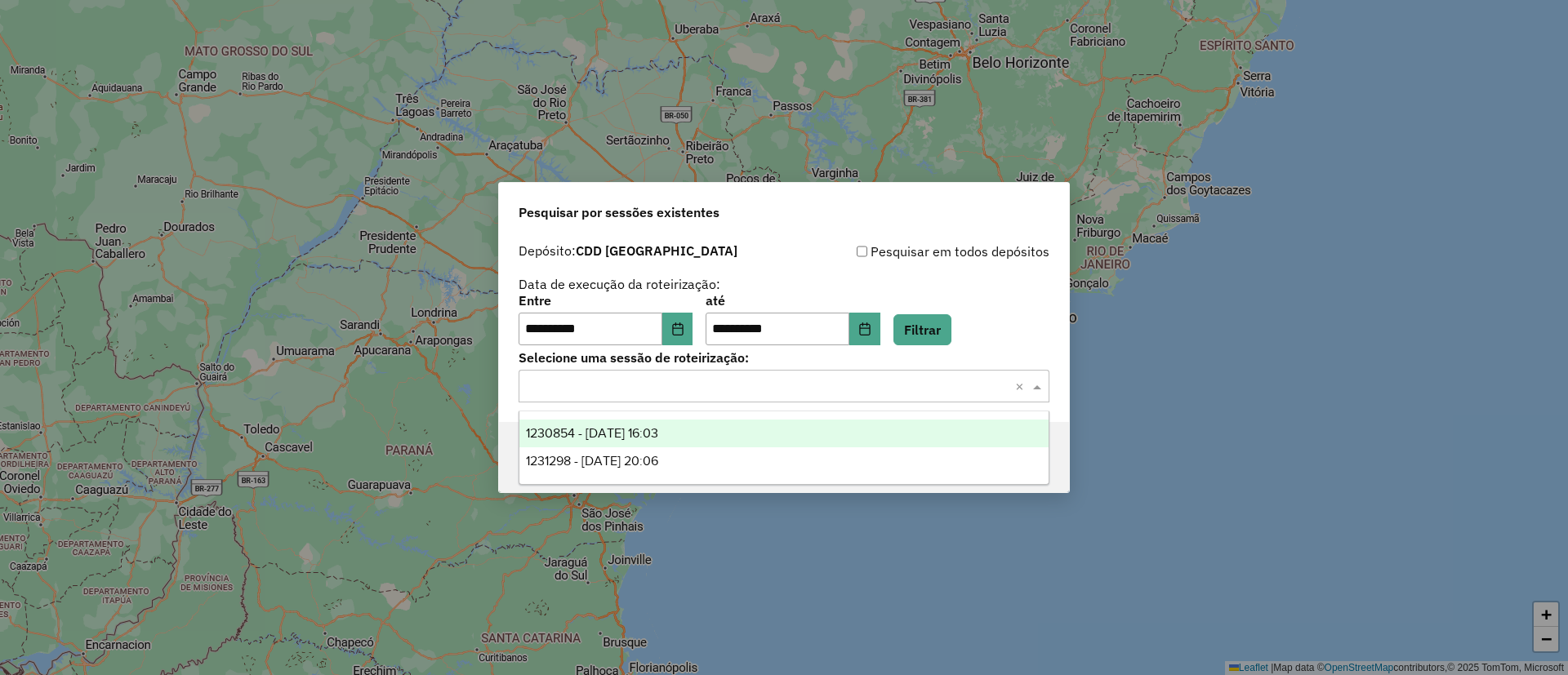
click at [658, 434] on span "1230854 - 18/08/2025 16:03" at bounding box center [592, 433] width 132 height 14
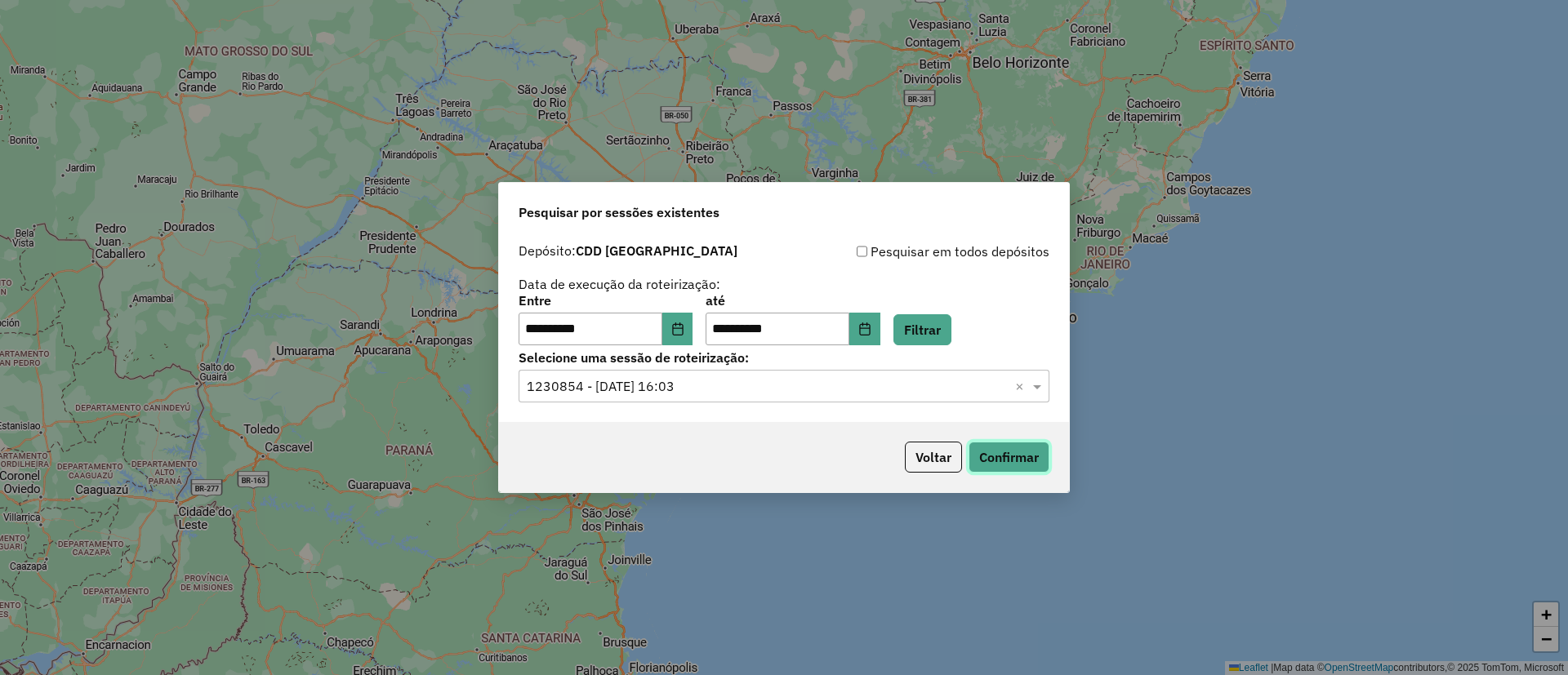
click at [1017, 443] on button "Confirmar" at bounding box center [1009, 456] width 81 height 31
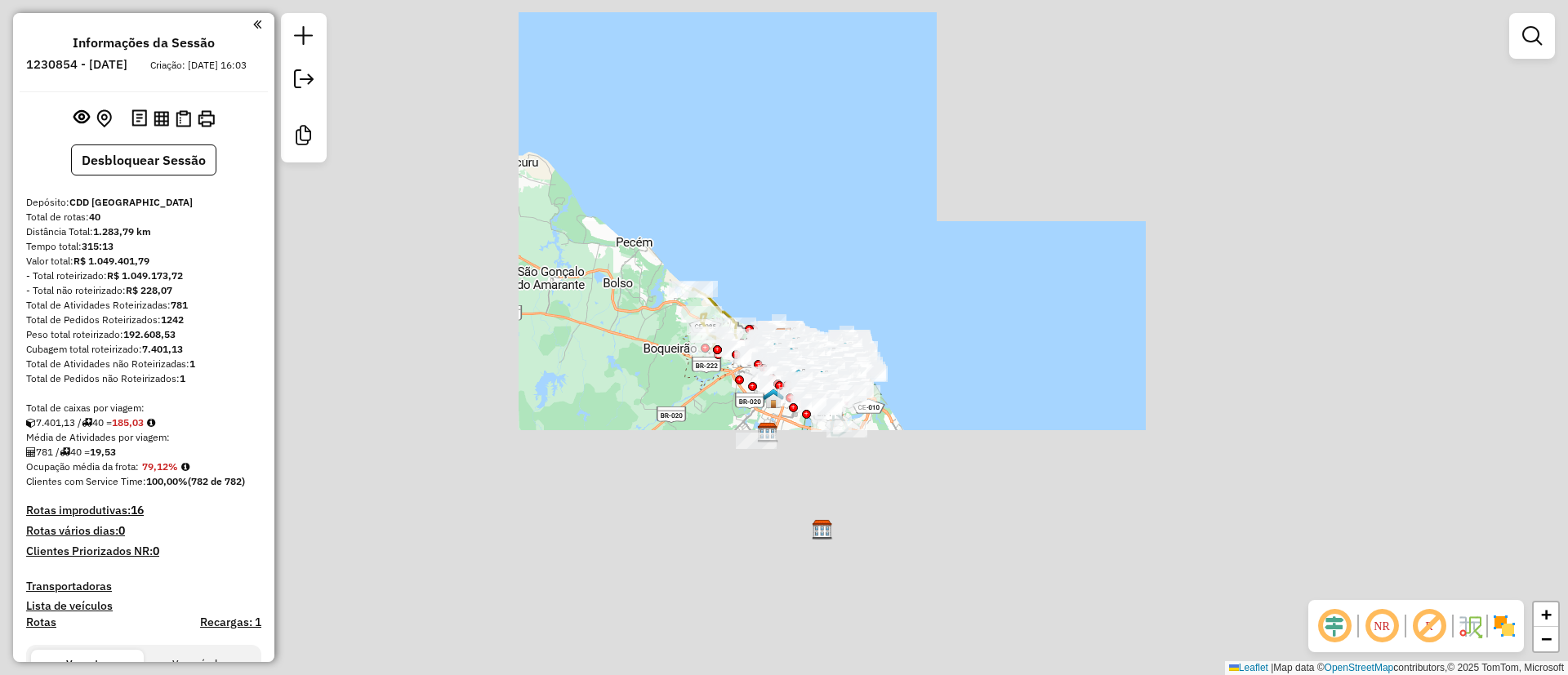
click at [1091, 320] on div "Janela de atendimento Grade de atendimento Capacidade Transportadoras Veículos …" at bounding box center [784, 337] width 1568 height 675
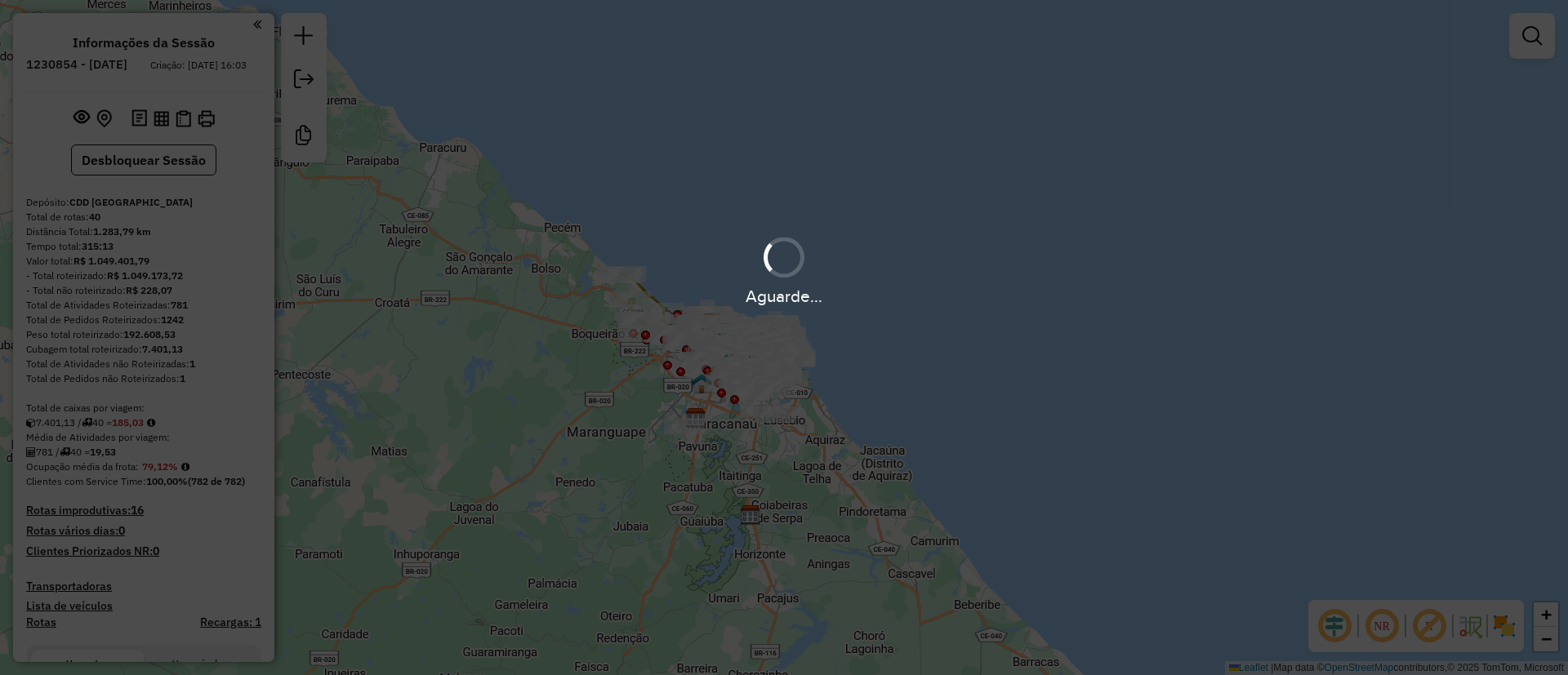
drag, startPoint x: 1429, startPoint y: 631, endPoint x: 1408, endPoint y: 574, distance: 60.7
click at [1429, 631] on em at bounding box center [1429, 626] width 39 height 39
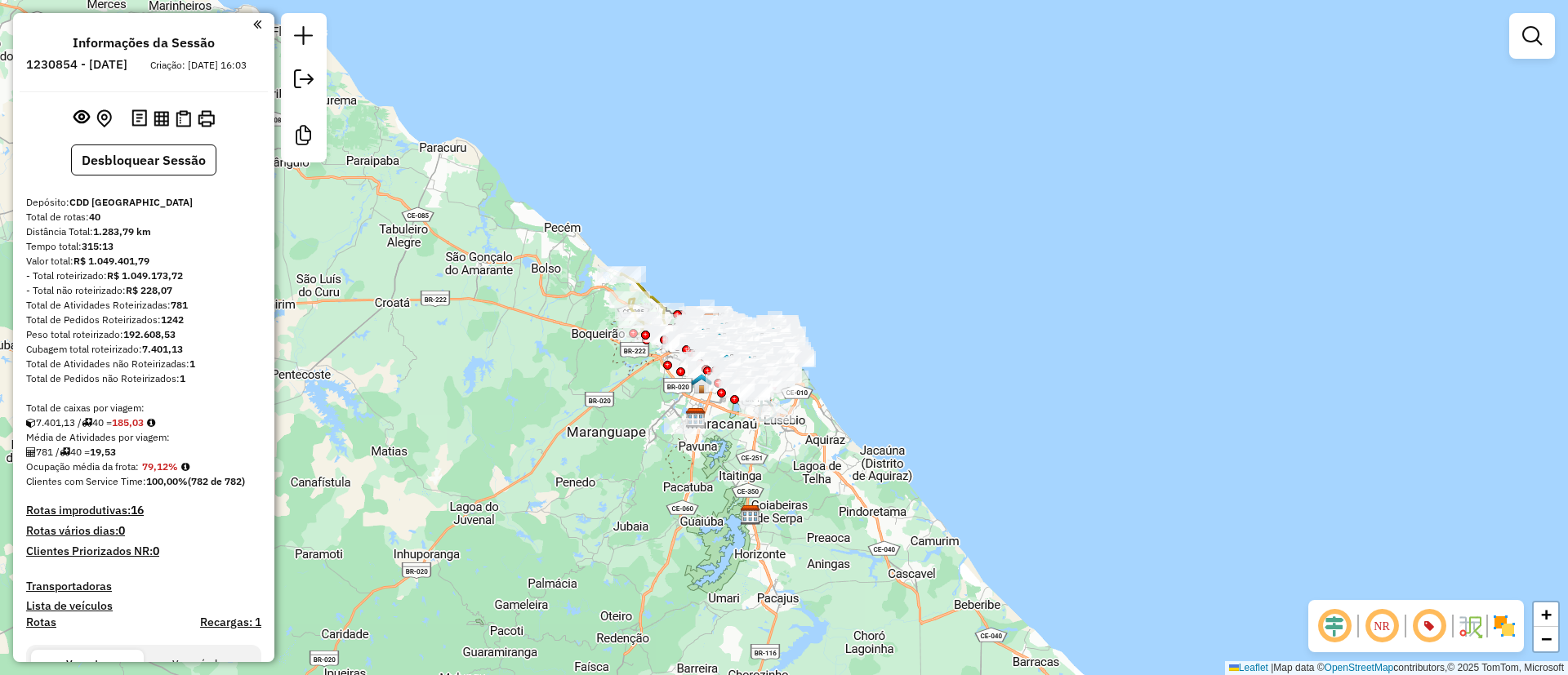
drag, startPoint x: 1424, startPoint y: 632, endPoint x: 797, endPoint y: 532, distance: 634.9
click at [1424, 632] on em at bounding box center [1429, 626] width 39 height 39
click at [1527, 31] on em at bounding box center [1532, 36] width 19 height 19
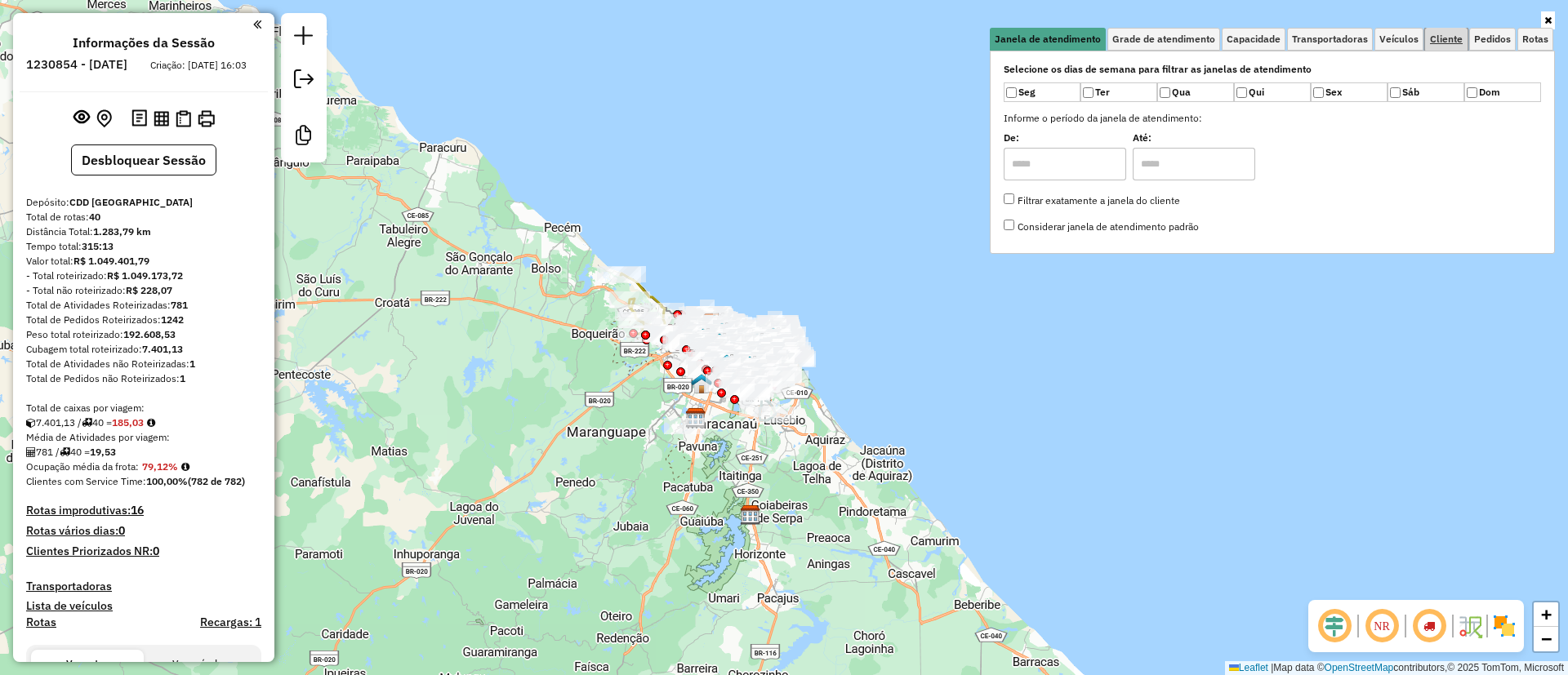
click at [1451, 45] on link "Cliente" at bounding box center [1446, 39] width 42 height 23
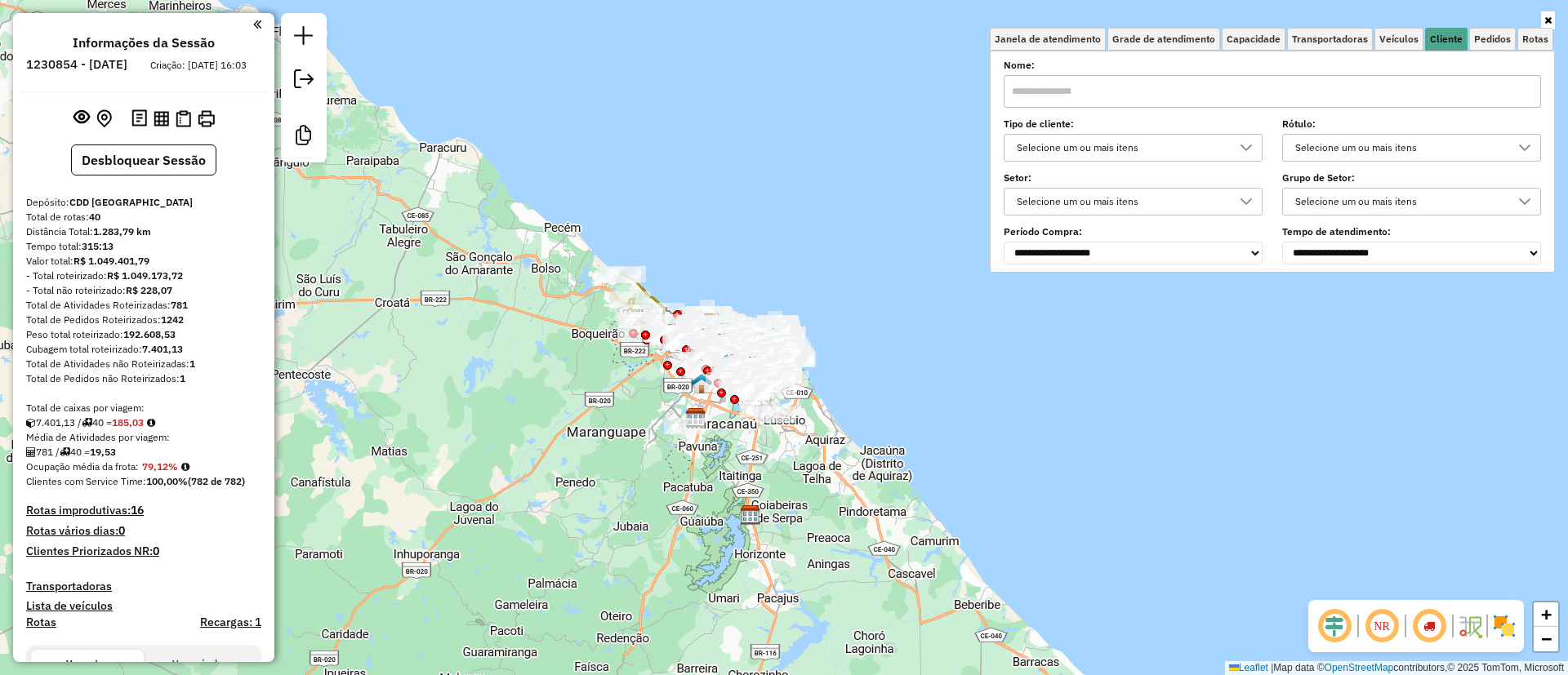
click at [1115, 147] on div "Selecione um ou mais itens" at bounding box center [1120, 148] width 220 height 26
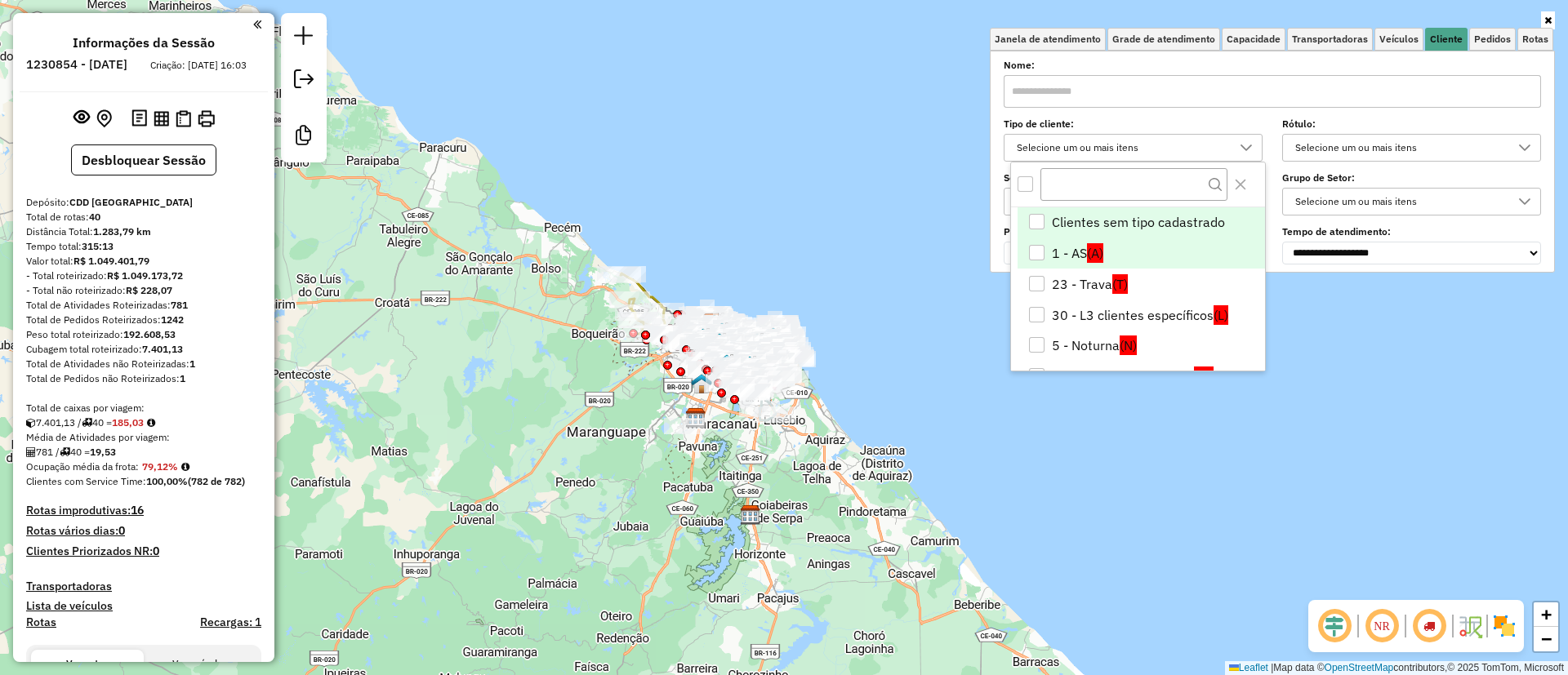
scroll to position [10, 57]
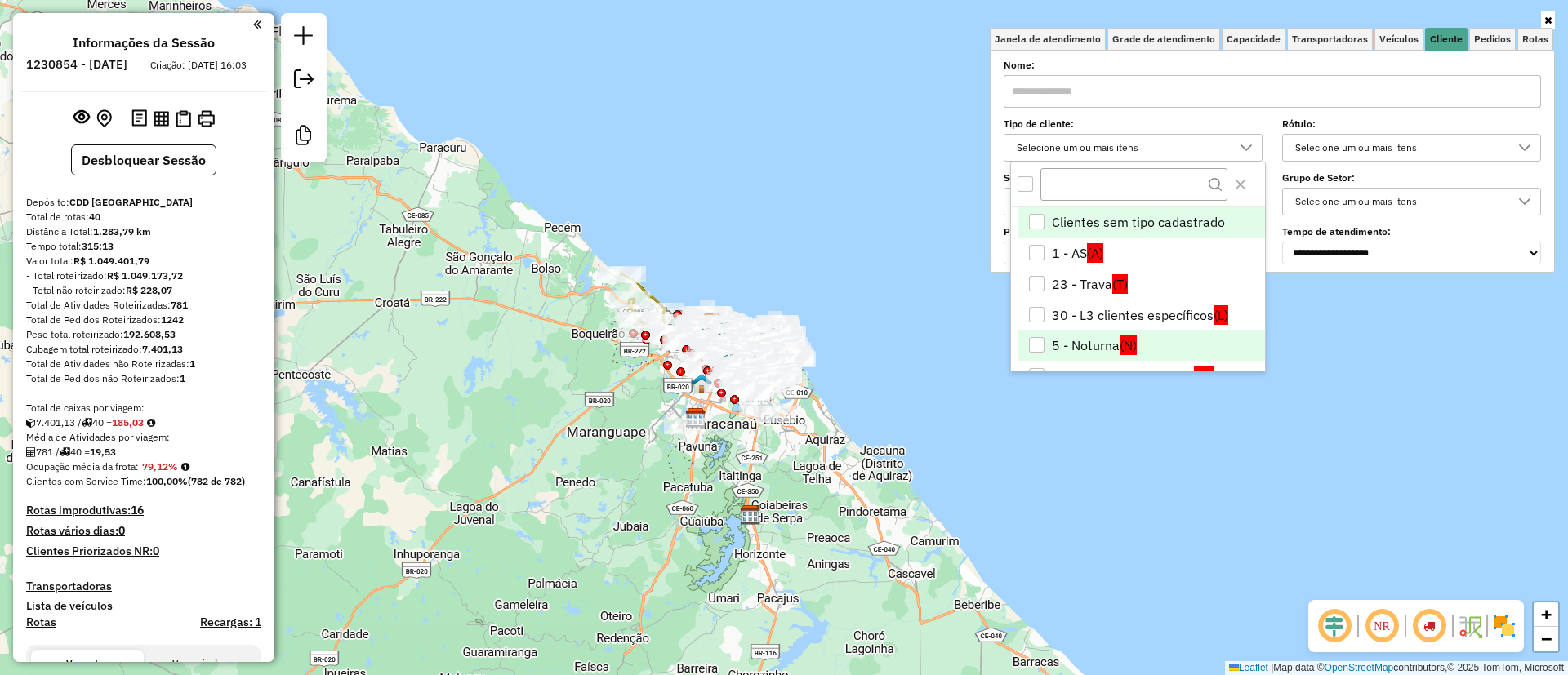
click at [1097, 340] on li "5 - Noturna (N)" at bounding box center [1141, 345] width 247 height 31
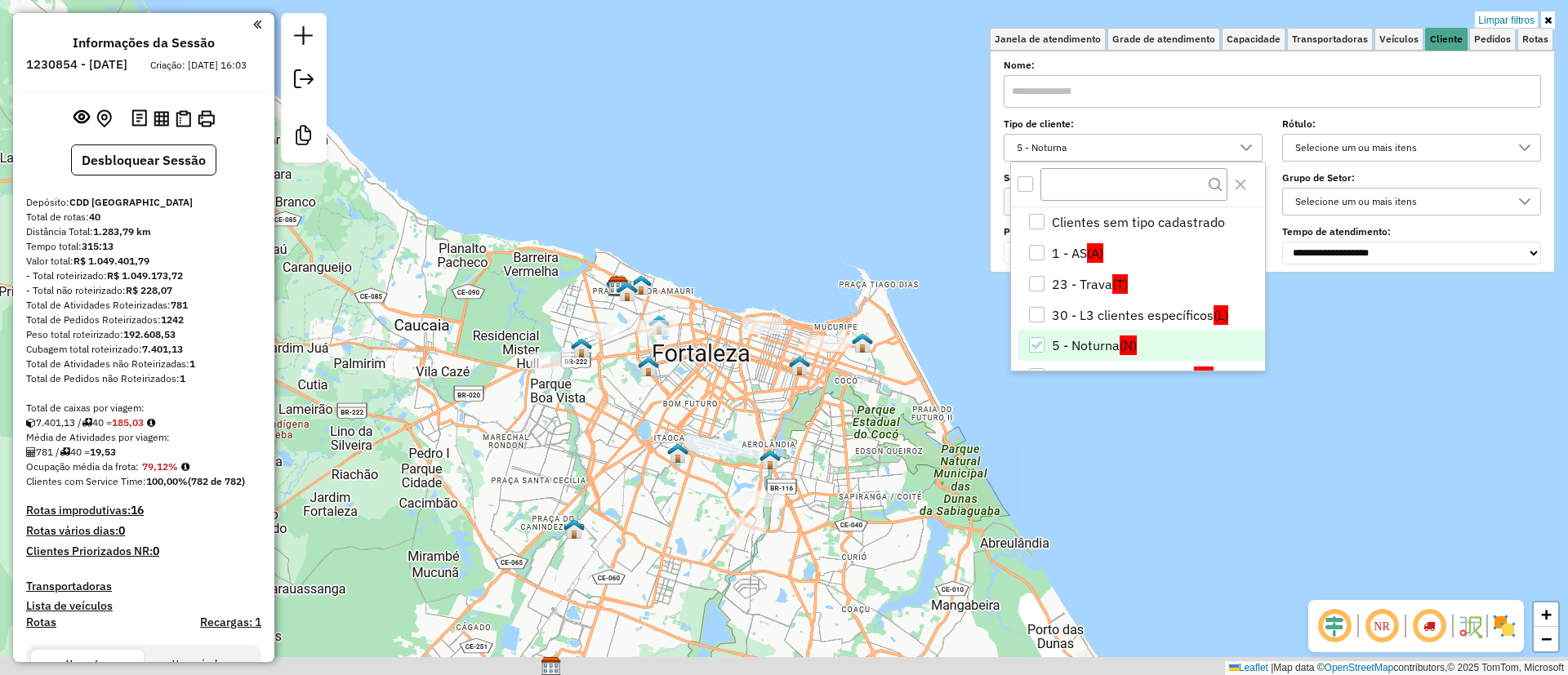
drag, startPoint x: 831, startPoint y: 386, endPoint x: 846, endPoint y: 277, distance: 110.0
click at [846, 279] on div "Limpar filtros Janela de atendimento Grade de atendimento Capacidade Transporta…" at bounding box center [784, 337] width 1568 height 675
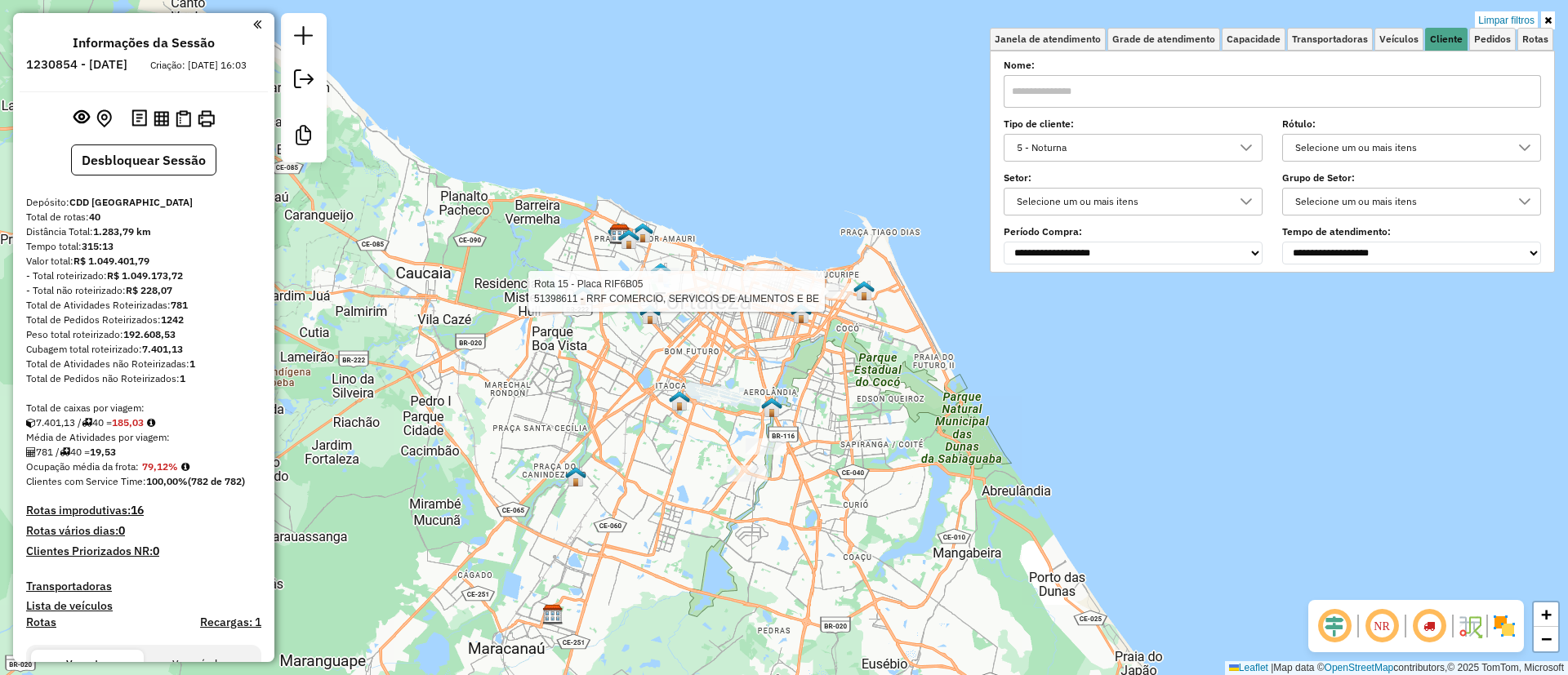
select select "**********"
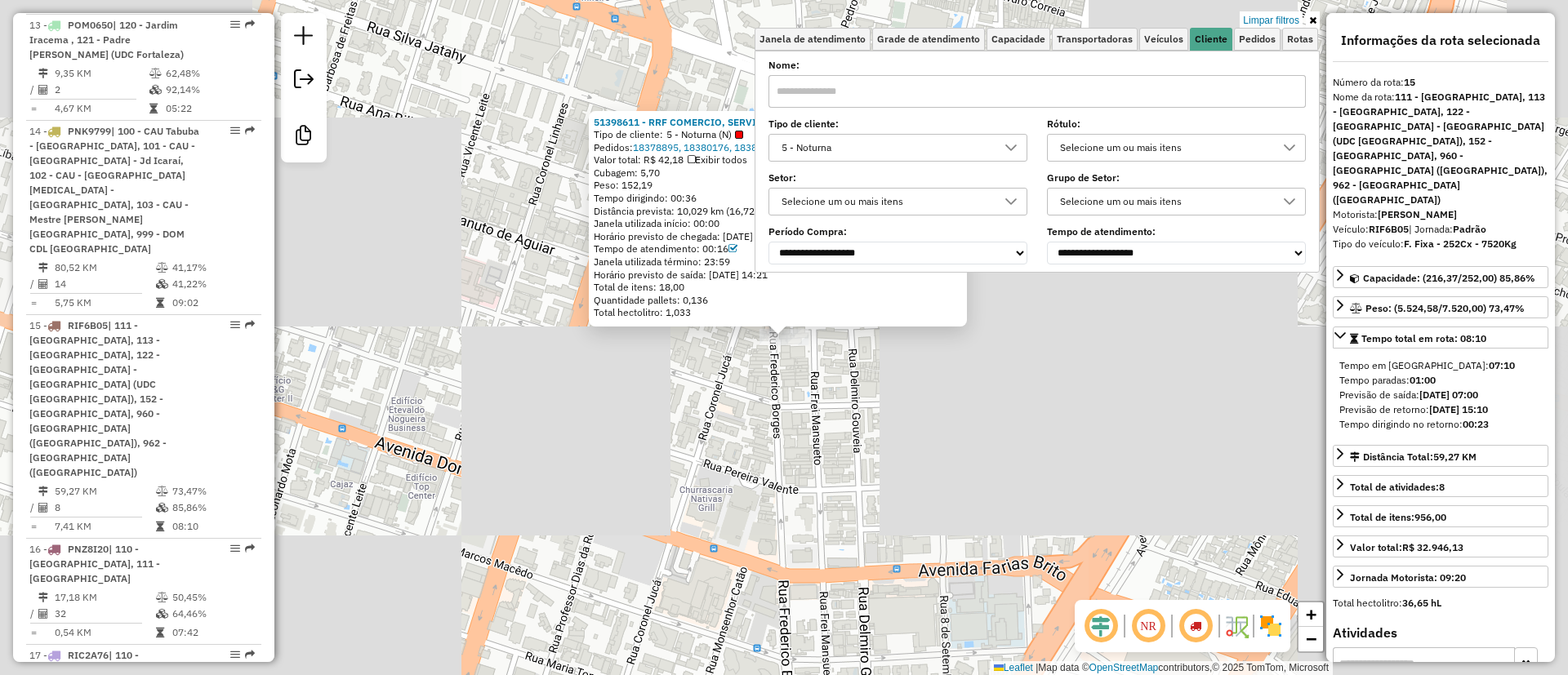
scroll to position [2125, 0]
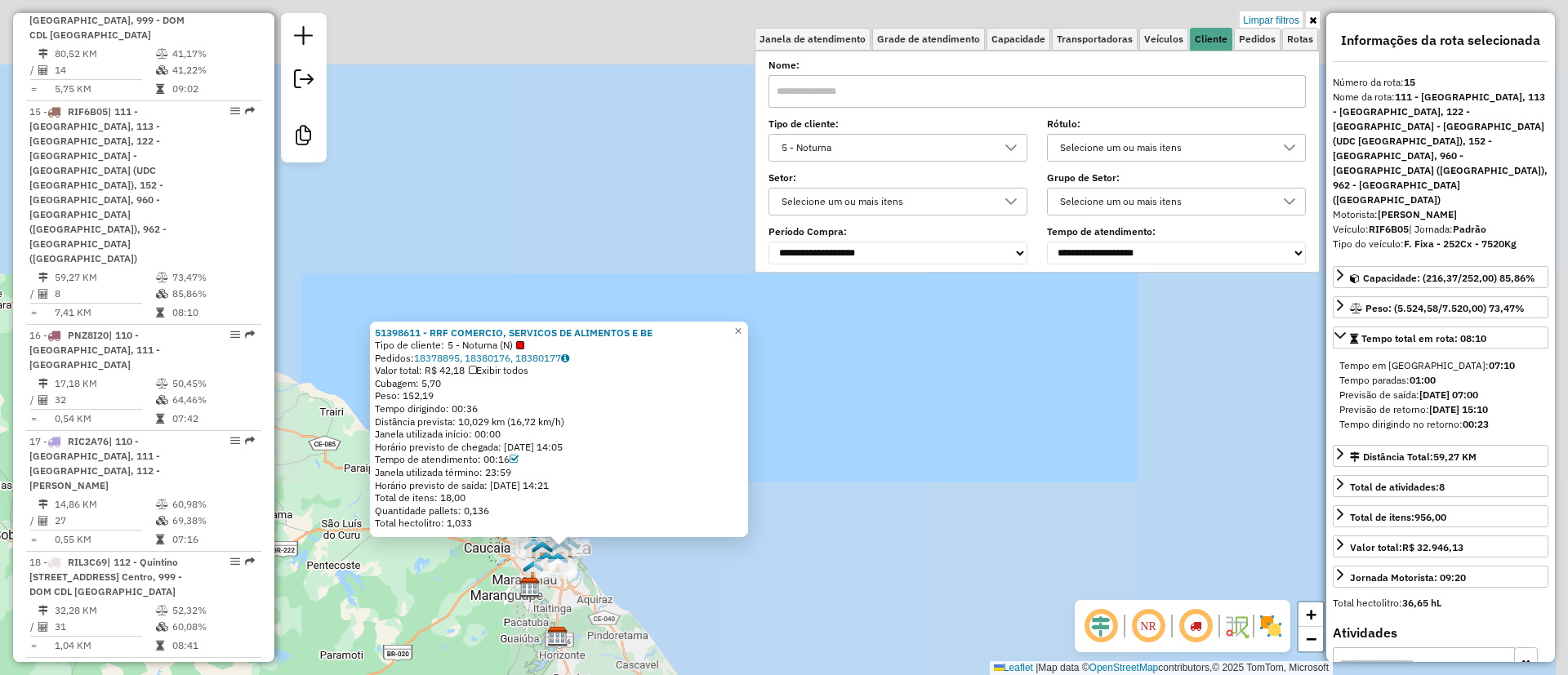
drag, startPoint x: 785, startPoint y: 408, endPoint x: 763, endPoint y: 428, distance: 29.7
click at [765, 433] on div "51398611 - RRF COMERCIO, SERVICOS DE ALIMENTOS E BE Tipo de cliente: 5 - Noturn…" at bounding box center [784, 337] width 1568 height 675
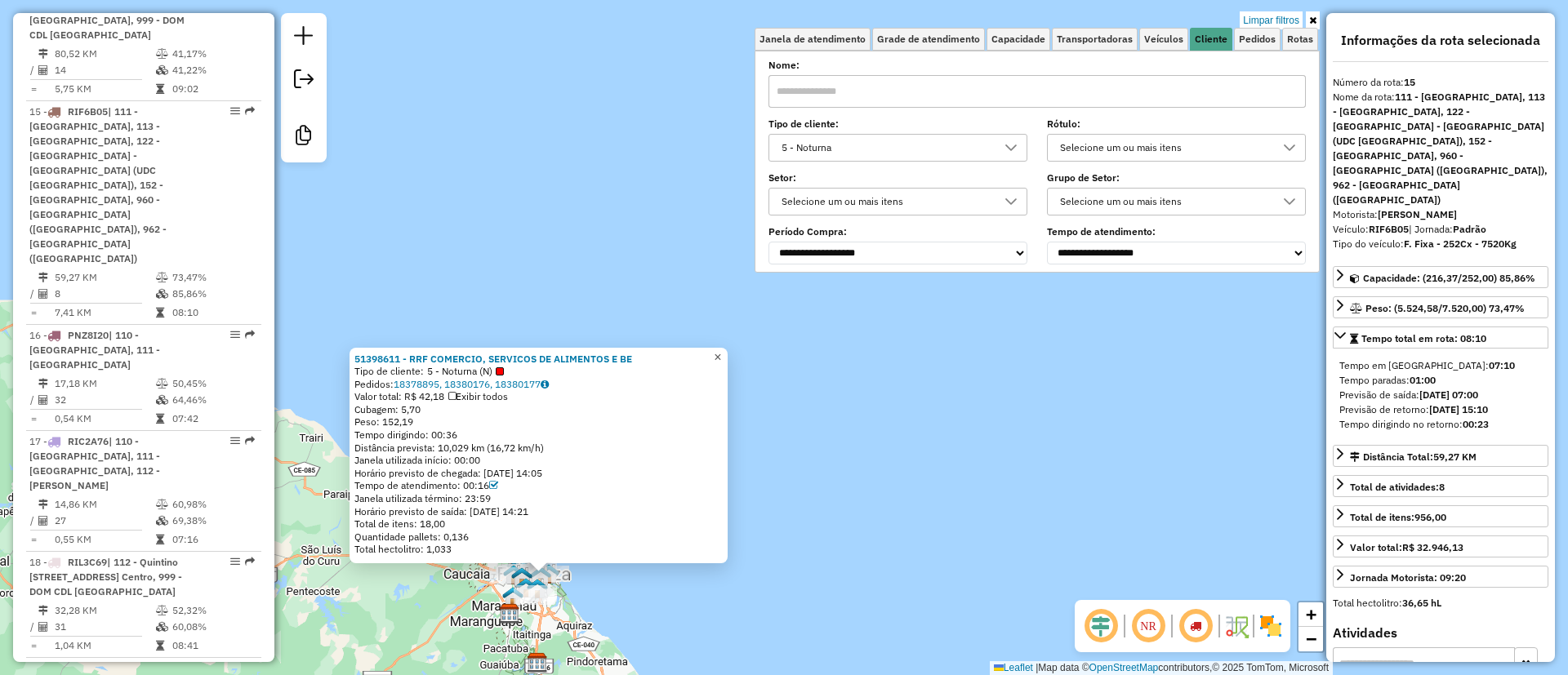
click at [727, 348] on link "×" at bounding box center [718, 357] width 19 height 19
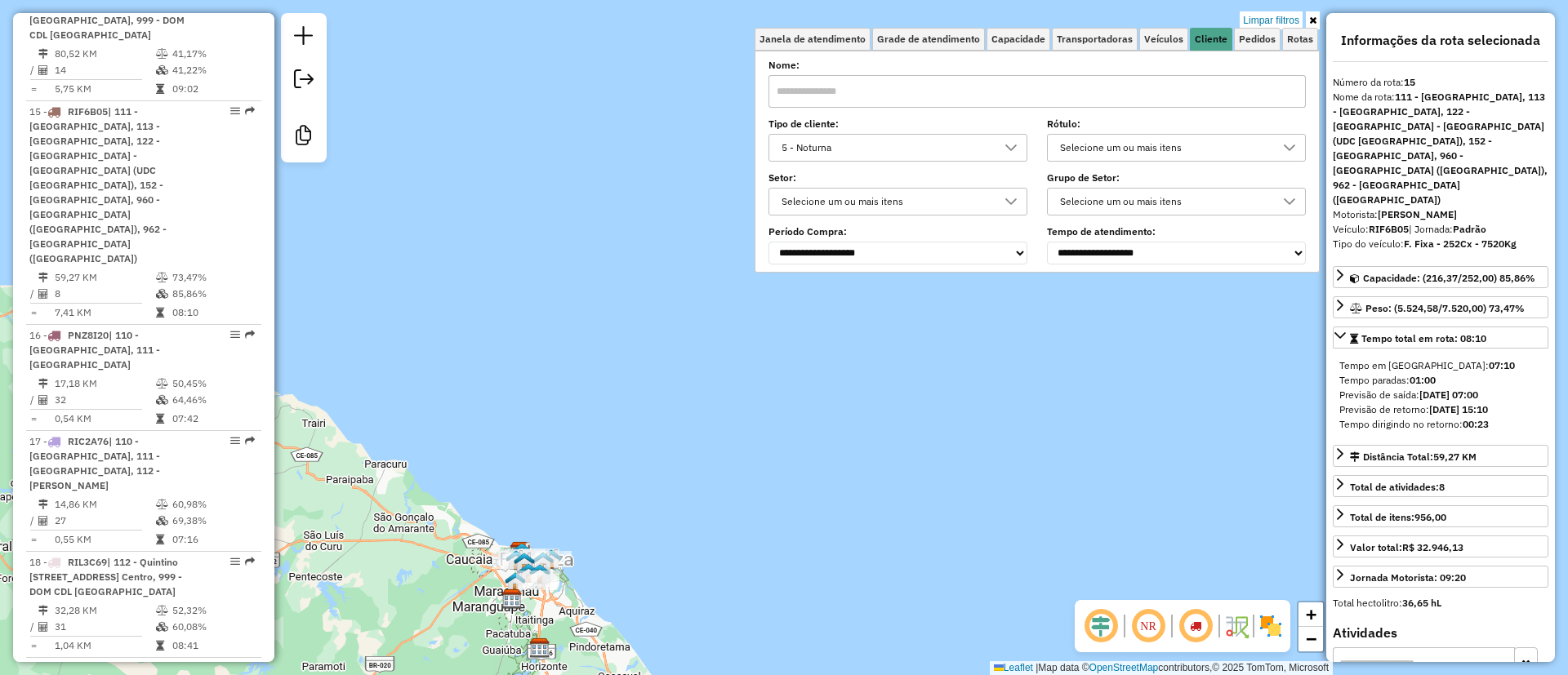
drag, startPoint x: 692, startPoint y: 417, endPoint x: 734, endPoint y: 356, distance: 74.1
click at [743, 351] on div "Limpar filtros Janela de atendimento Grade de atendimento Capacidade Transporta…" at bounding box center [784, 337] width 1568 height 675
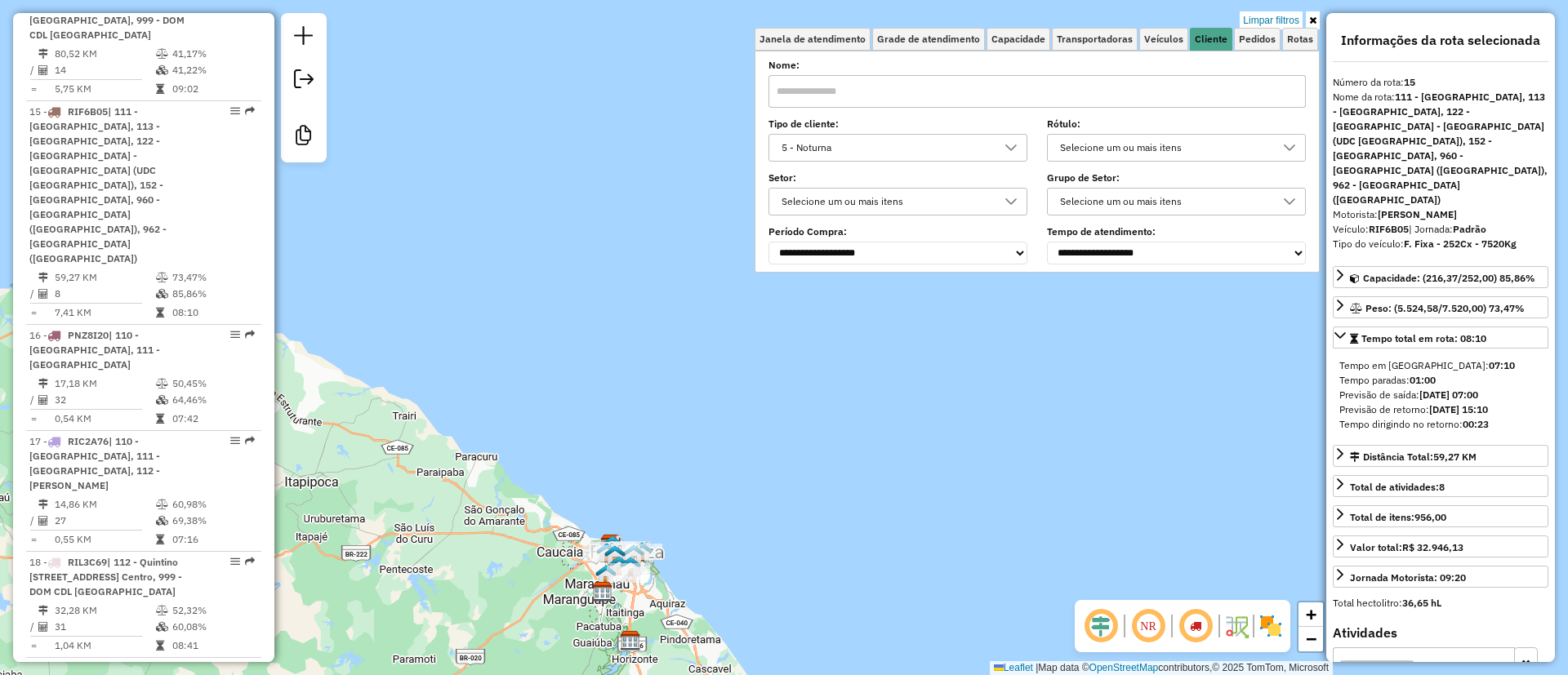
drag, startPoint x: 974, startPoint y: 471, endPoint x: 997, endPoint y: 476, distance: 23.5
click at [997, 476] on div "Limpar filtros Janela de atendimento Grade de atendimento Capacidade Transporta…" at bounding box center [784, 337] width 1568 height 675
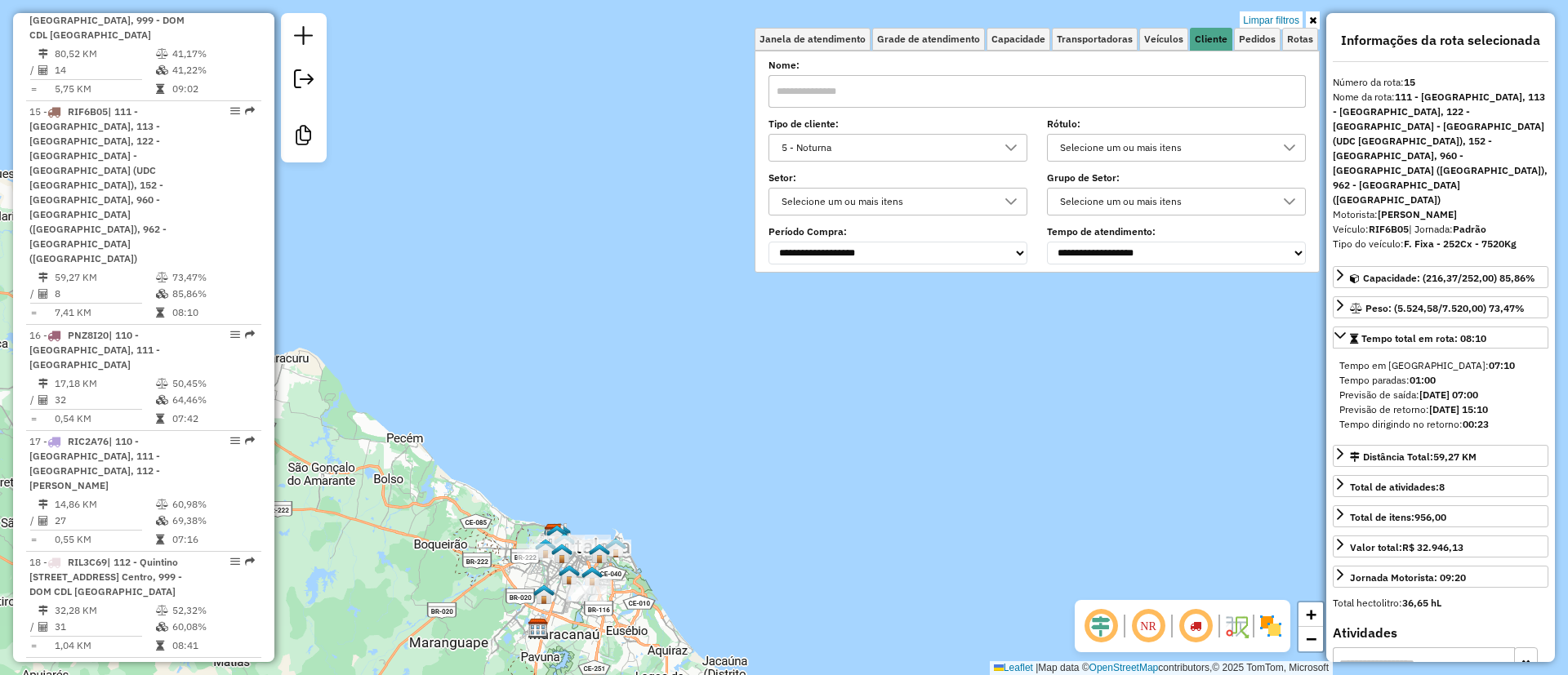
drag, startPoint x: 548, startPoint y: 392, endPoint x: 556, endPoint y: 364, distance: 29.1
click at [556, 364] on div "Rota 15 - Placa RIF6B05 51324073 - MARCOS JOSE DA SILVA Limpar filtros Janela d…" at bounding box center [784, 337] width 1568 height 675
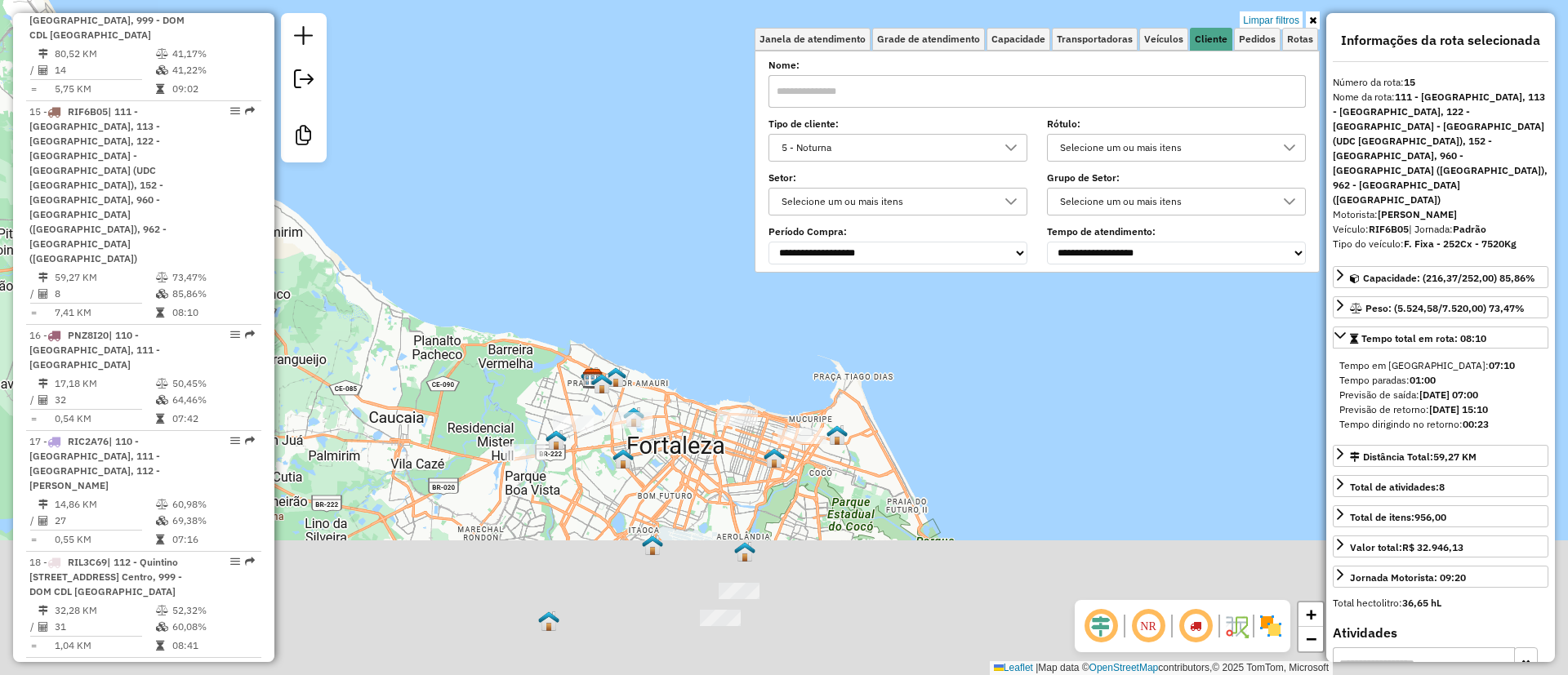
drag, startPoint x: 664, startPoint y: 428, endPoint x: 652, endPoint y: 203, distance: 225.3
click at [668, 192] on div "Limpar filtros Janela de atendimento Grade de atendimento Capacidade Transporta…" at bounding box center [784, 337] width 1568 height 675
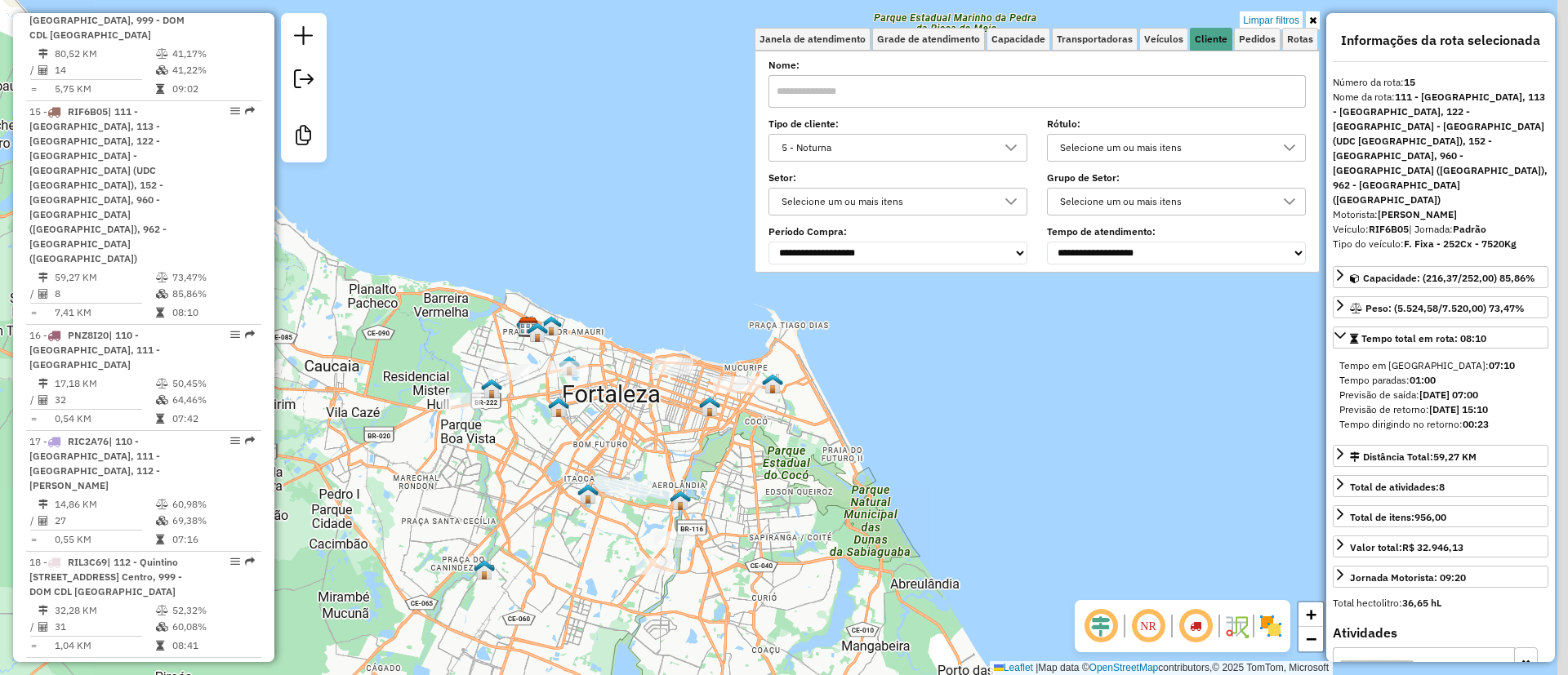
drag, startPoint x: 714, startPoint y: 460, endPoint x: 584, endPoint y: 335, distance: 180.3
click at [713, 460] on div "Limpar filtros Janela de atendimento Grade de atendimento Capacidade Transporta…" at bounding box center [784, 337] width 1568 height 675
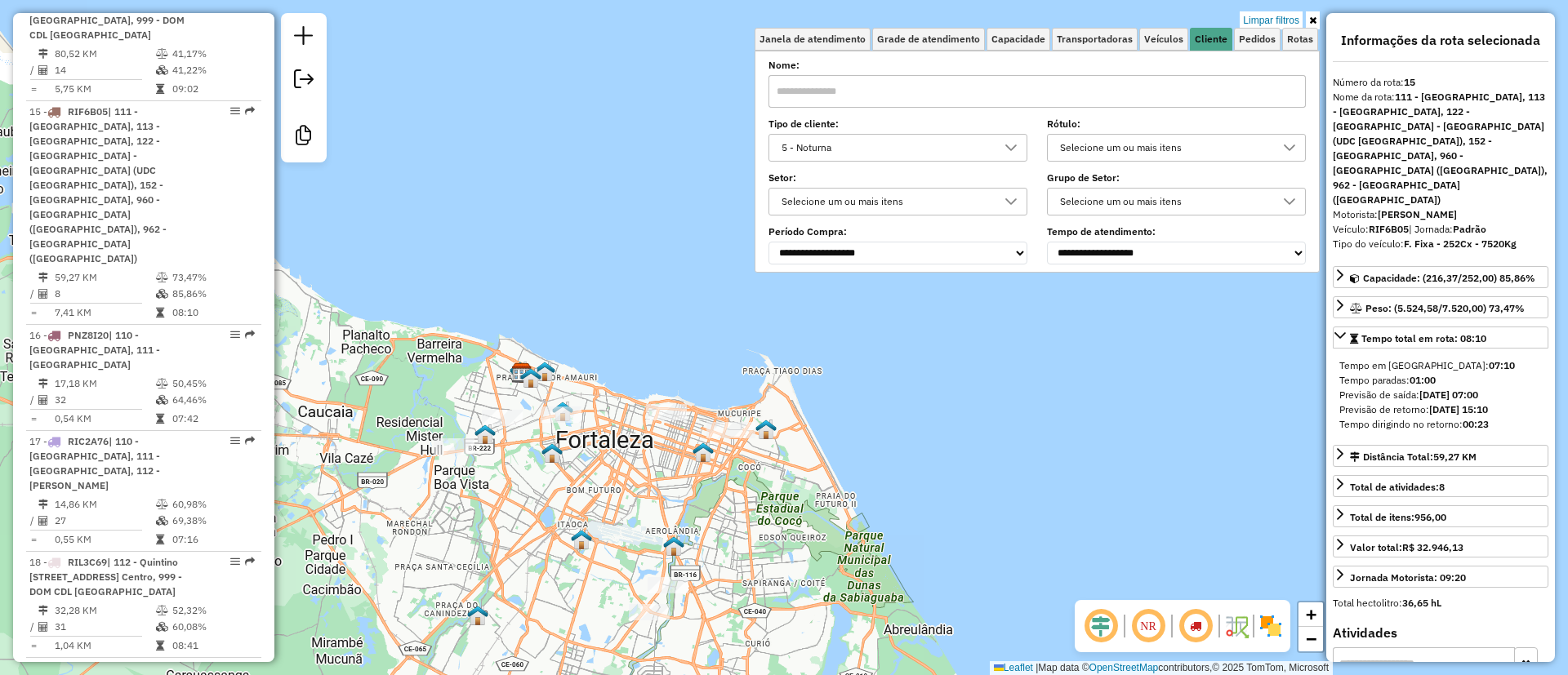
drag, startPoint x: 653, startPoint y: 197, endPoint x: 647, endPoint y: 243, distance: 46.4
click at [647, 243] on div "Limpar filtros Janela de atendimento Grade de atendimento Capacidade Transporta…" at bounding box center [784, 337] width 1568 height 675
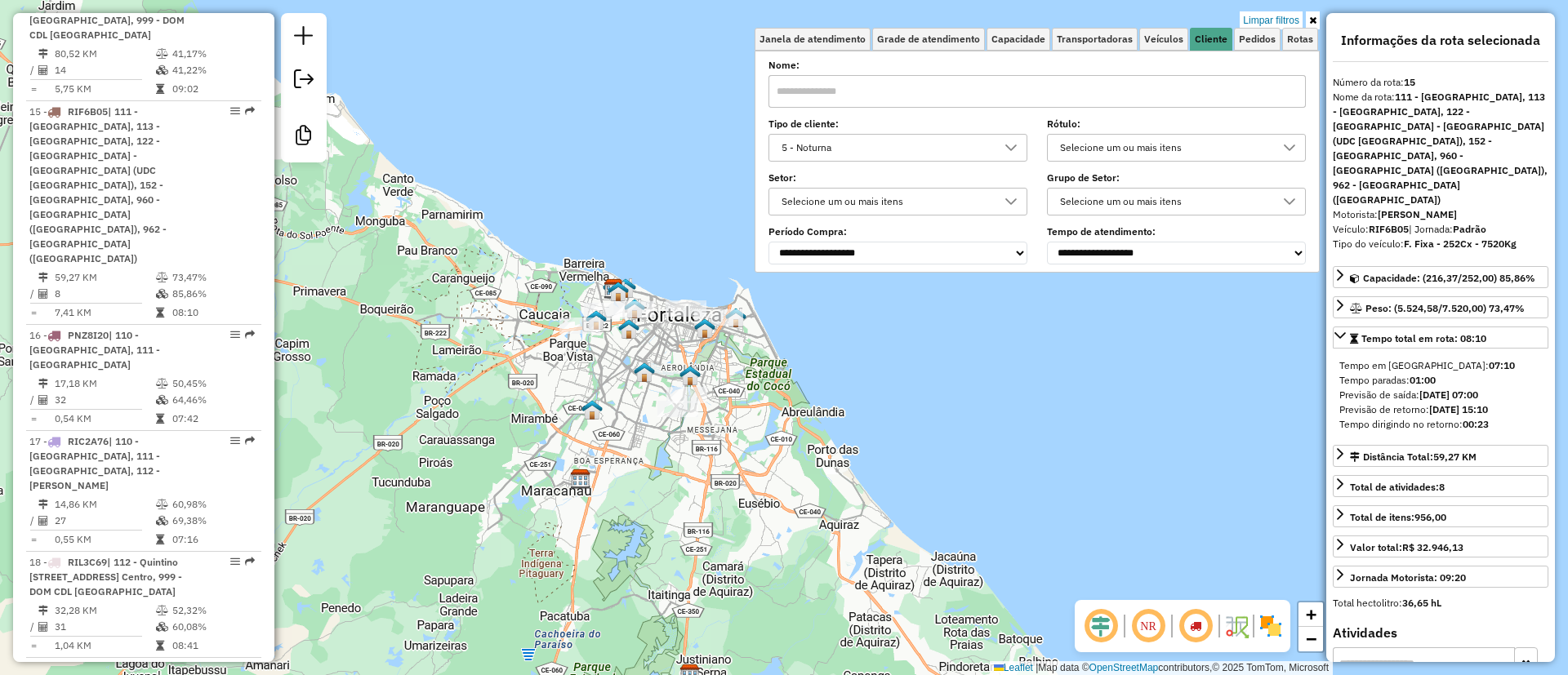
drag, startPoint x: 1264, startPoint y: 19, endPoint x: 835, endPoint y: 472, distance: 623.9
click at [1264, 19] on link "Limpar filtros" at bounding box center [1270, 20] width 63 height 18
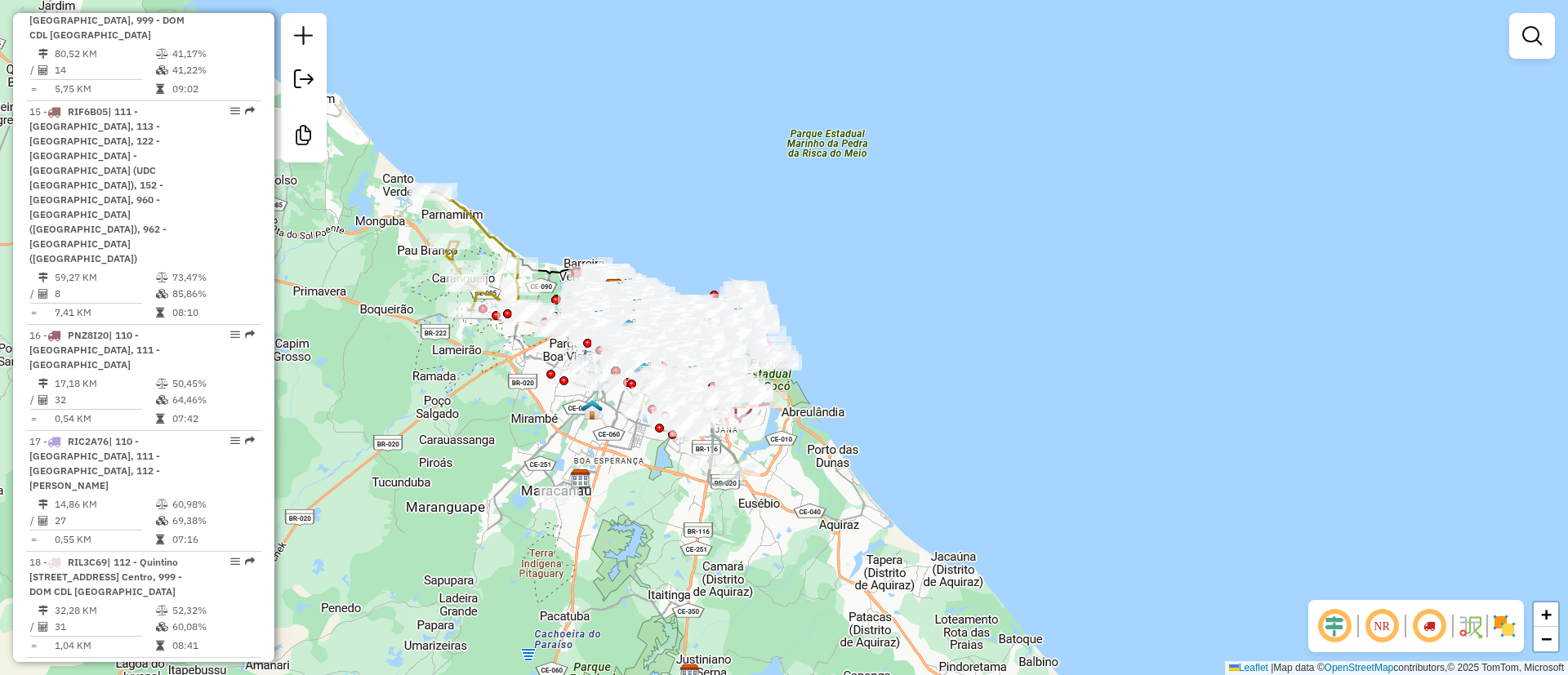
click at [1437, 627] on em at bounding box center [1429, 626] width 39 height 39
drag, startPoint x: 1419, startPoint y: 624, endPoint x: 199, endPoint y: 5, distance: 1368.1
click at [1419, 624] on em at bounding box center [1429, 626] width 39 height 39
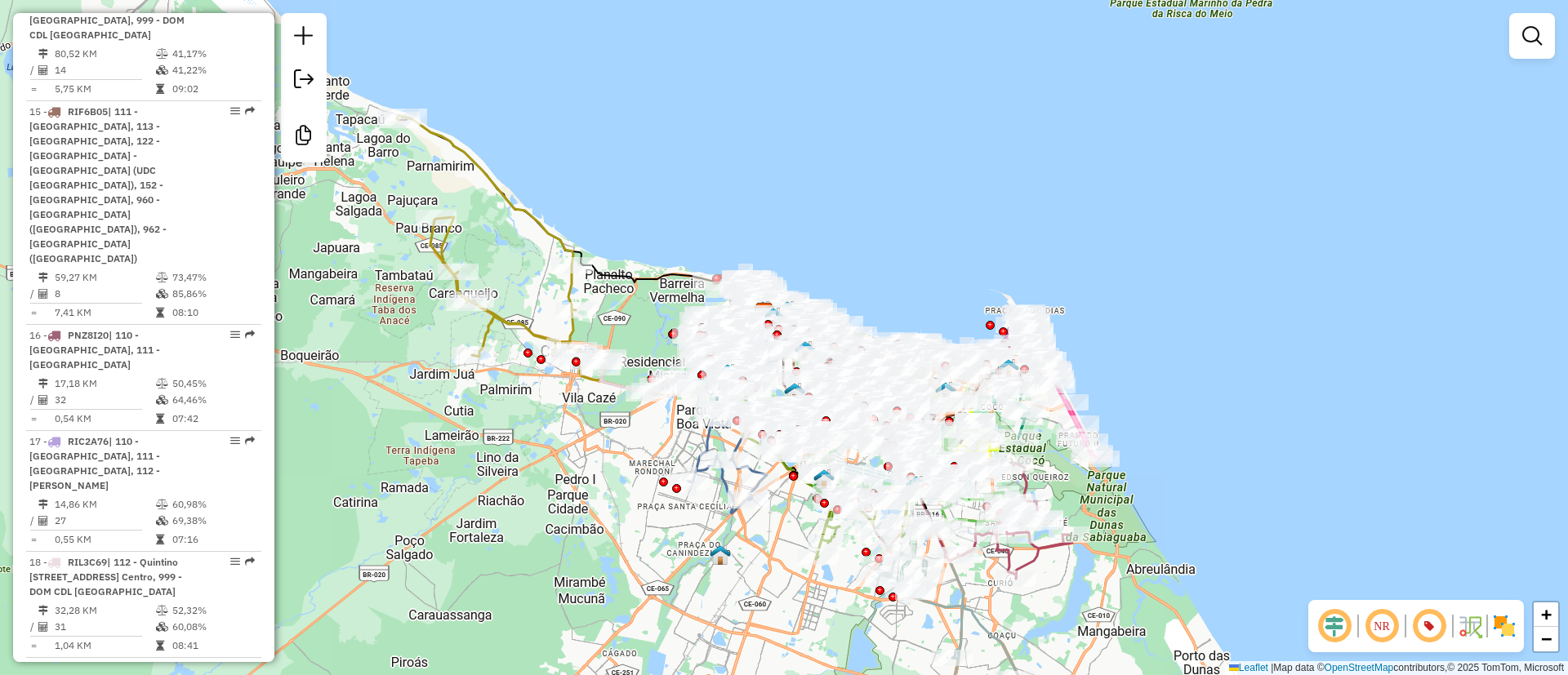
drag, startPoint x: 735, startPoint y: 227, endPoint x: 721, endPoint y: 183, distance: 46.2
click at [721, 183] on div "Janela de atendimento Grade de atendimento Capacidade Transportadoras Veículos …" at bounding box center [784, 337] width 1568 height 675
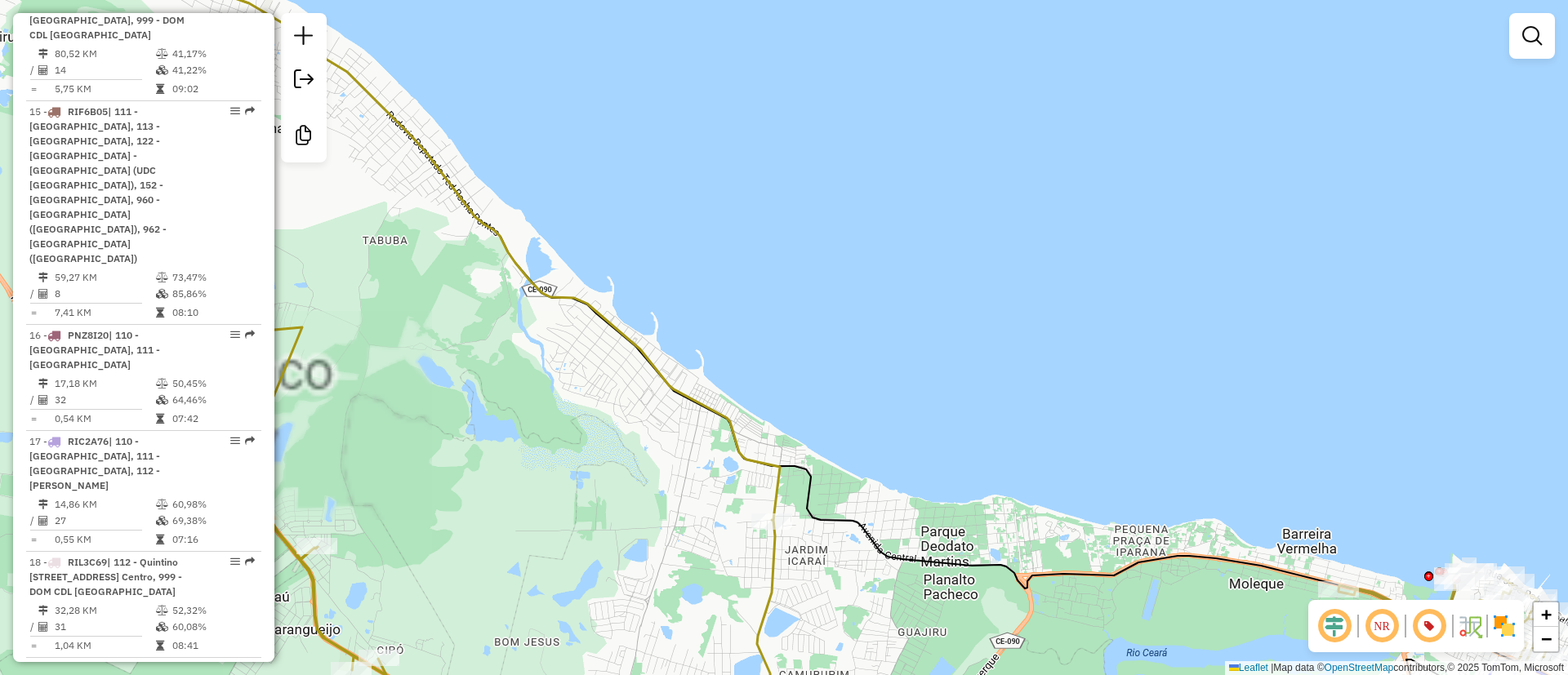
drag, startPoint x: 1128, startPoint y: 369, endPoint x: 539, endPoint y: 196, distance: 613.9
click at [539, 196] on div "Janela de atendimento Grade de atendimento Capacidade Transportadoras Veículos …" at bounding box center [784, 337] width 1568 height 675
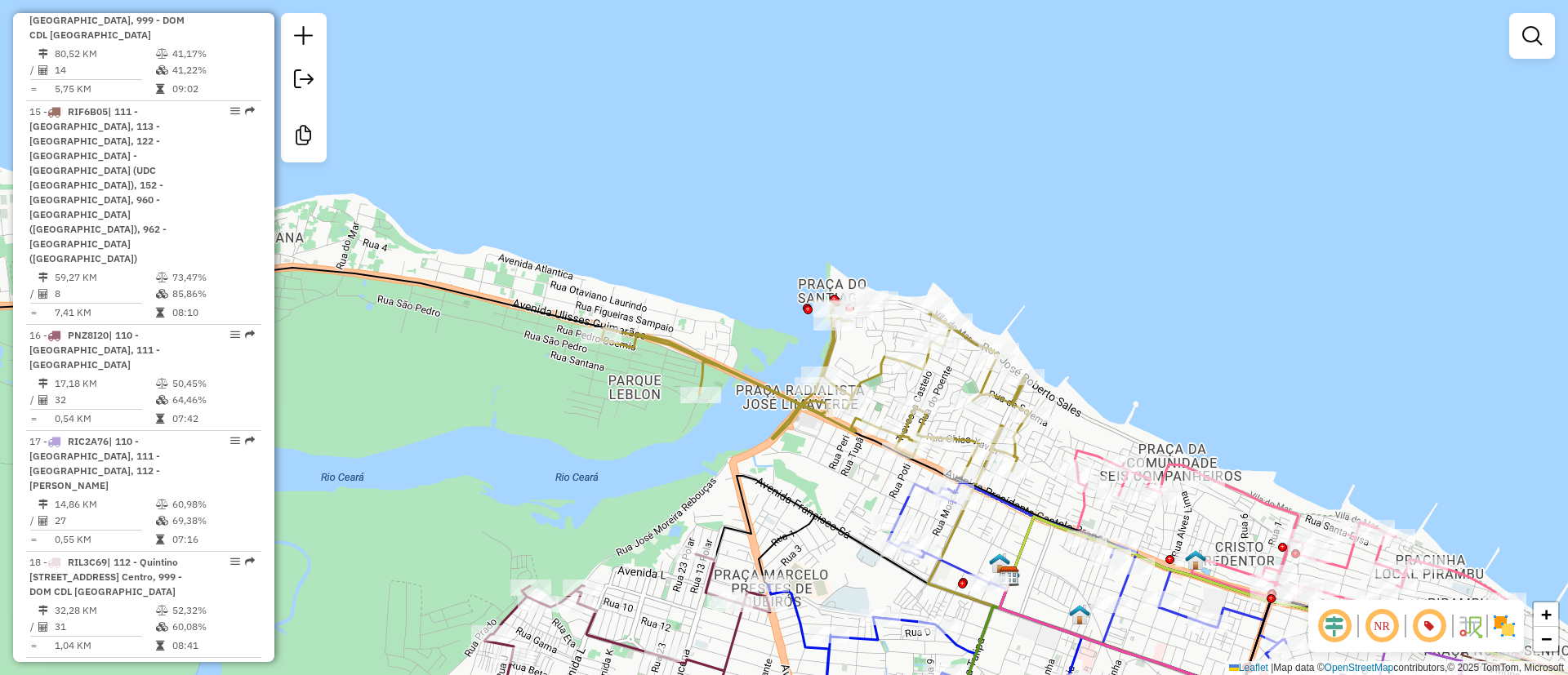
click at [826, 353] on icon at bounding box center [816, 388] width 429 height 172
select select "**********"
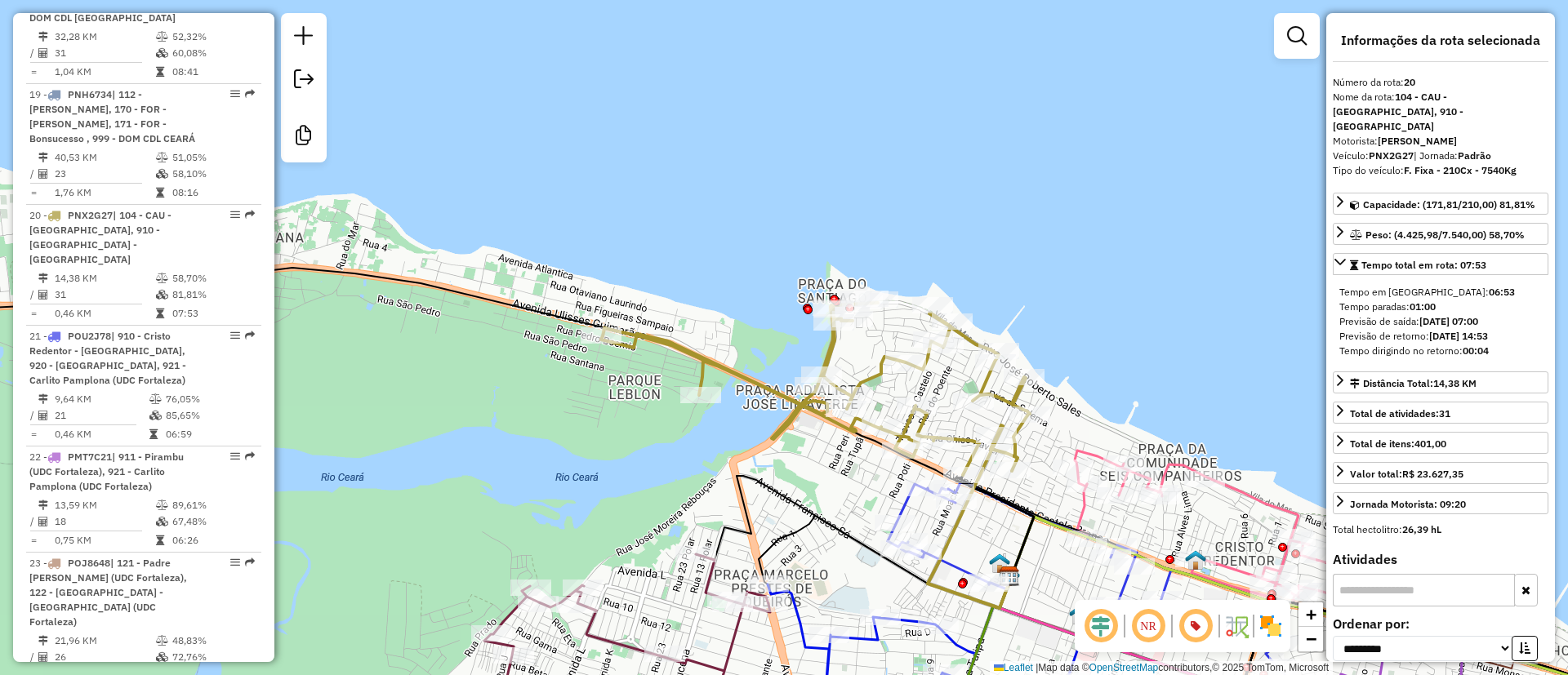
scroll to position [2729, 0]
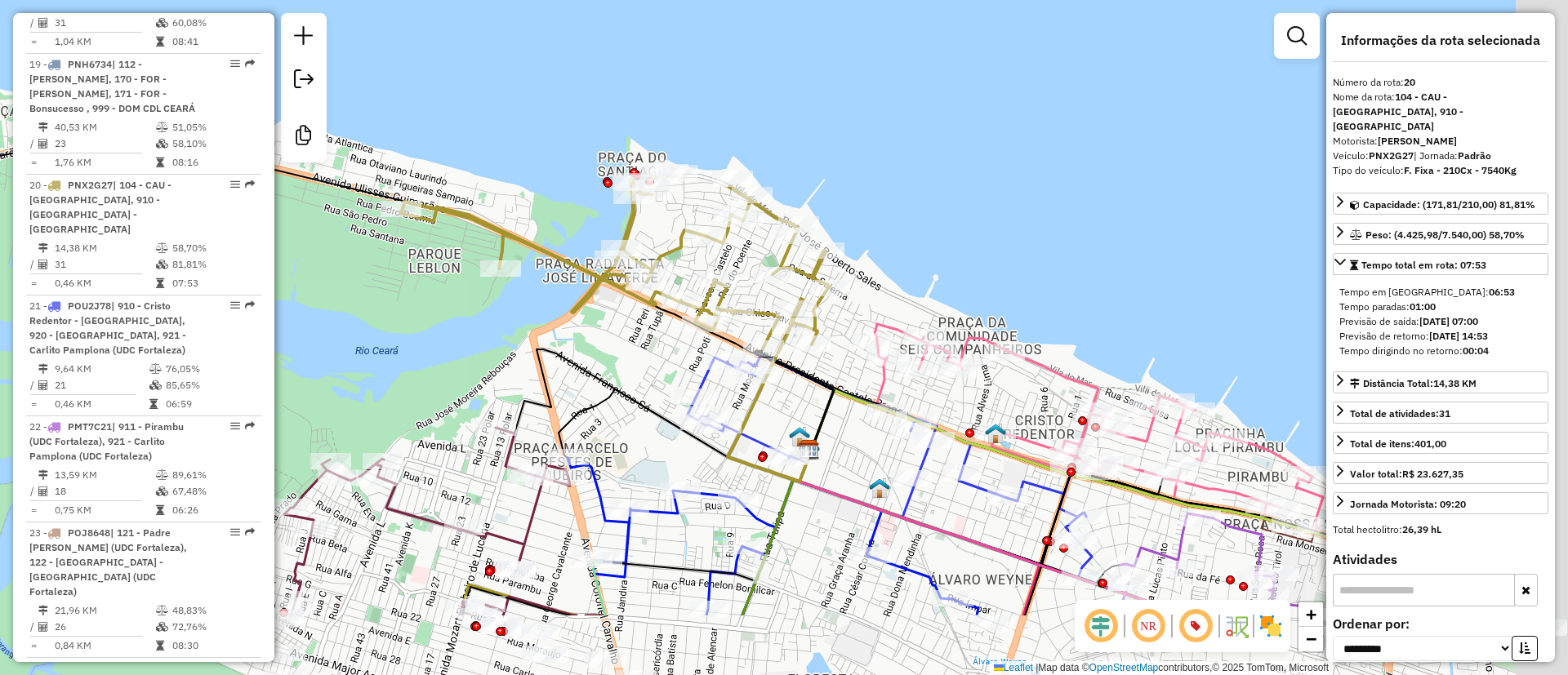
drag, startPoint x: 969, startPoint y: 188, endPoint x: 804, endPoint y: 84, distance: 195.0
click at [688, 38] on div "Janela de atendimento Grade de atendimento Capacidade Transportadoras Veículos …" at bounding box center [784, 337] width 1568 height 675
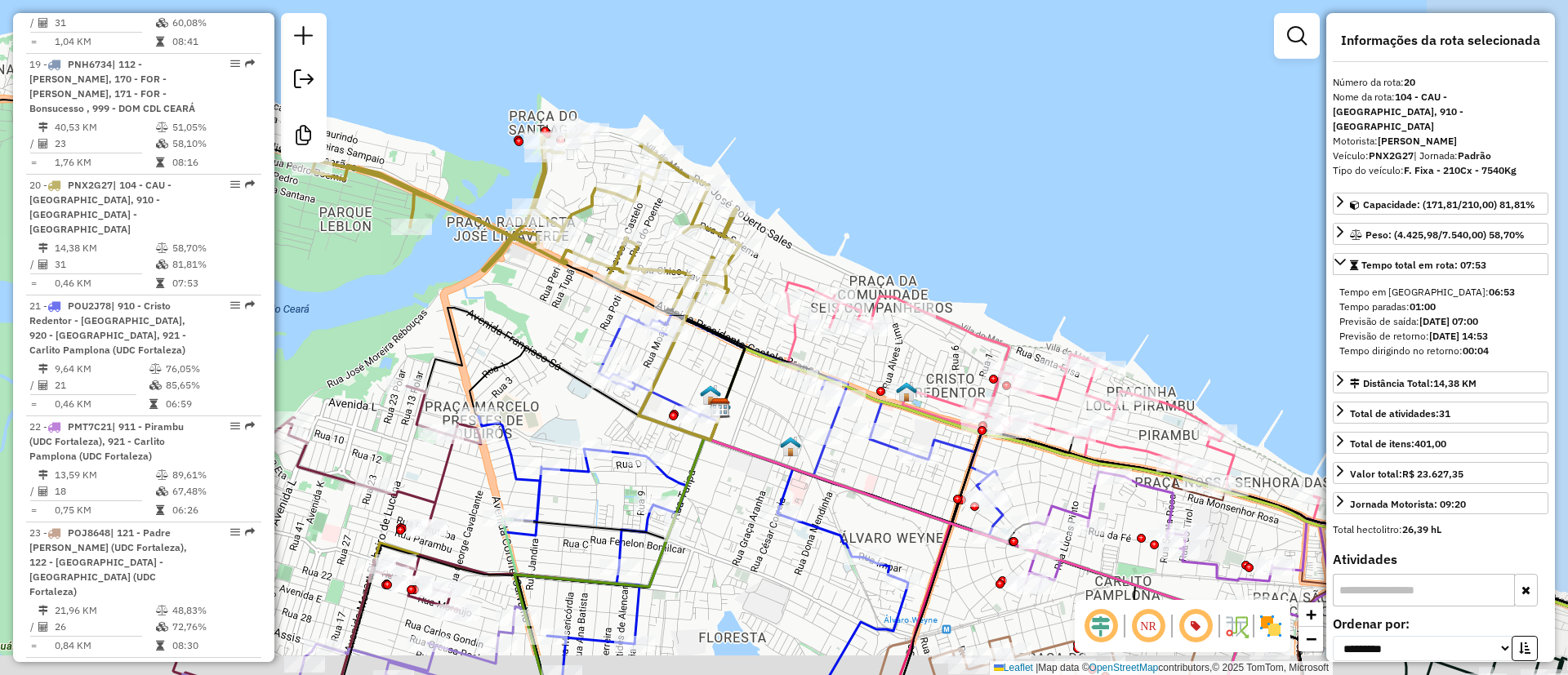
click at [973, 348] on div "Janela de atendimento Grade de atendimento Capacidade Transportadoras Veículos …" at bounding box center [784, 337] width 1568 height 675
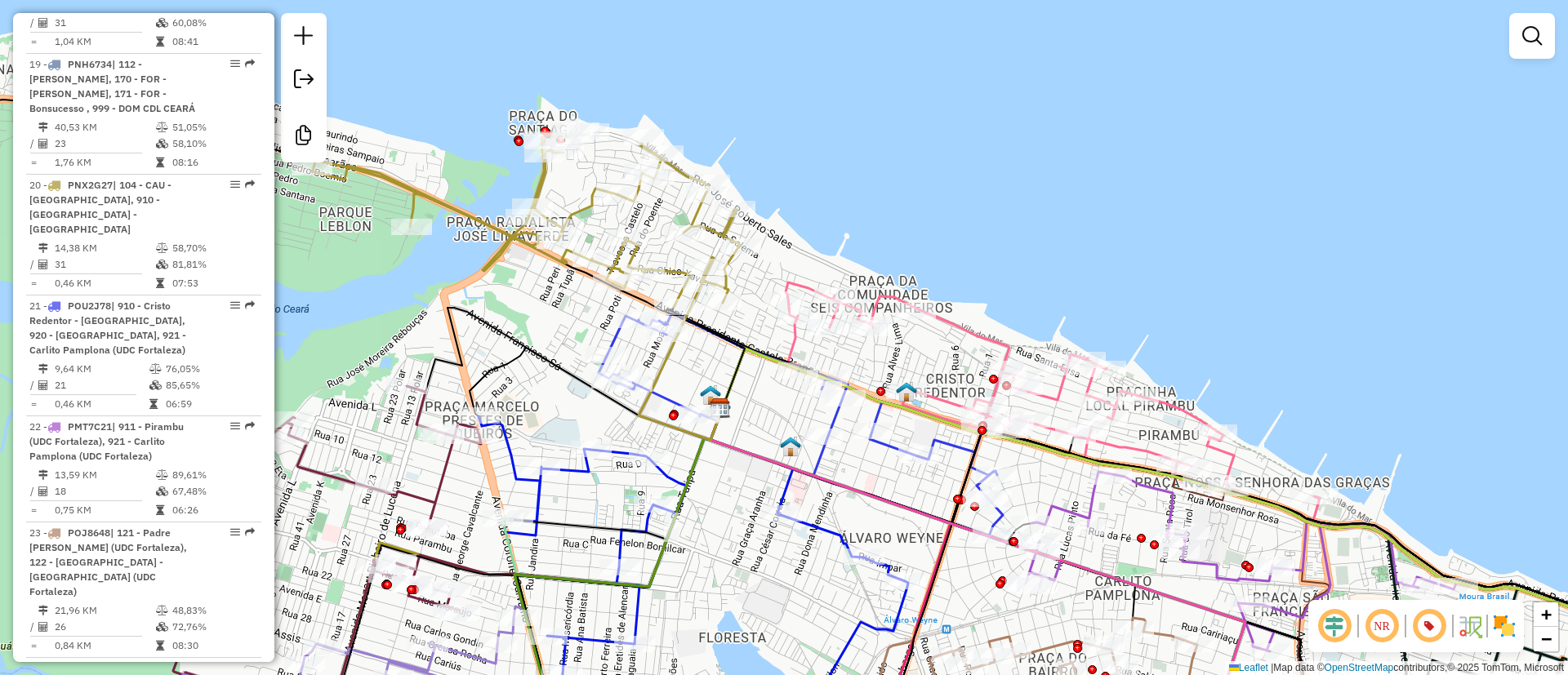
click at [983, 328] on icon at bounding box center [1052, 404] width 534 height 244
select select "**********"
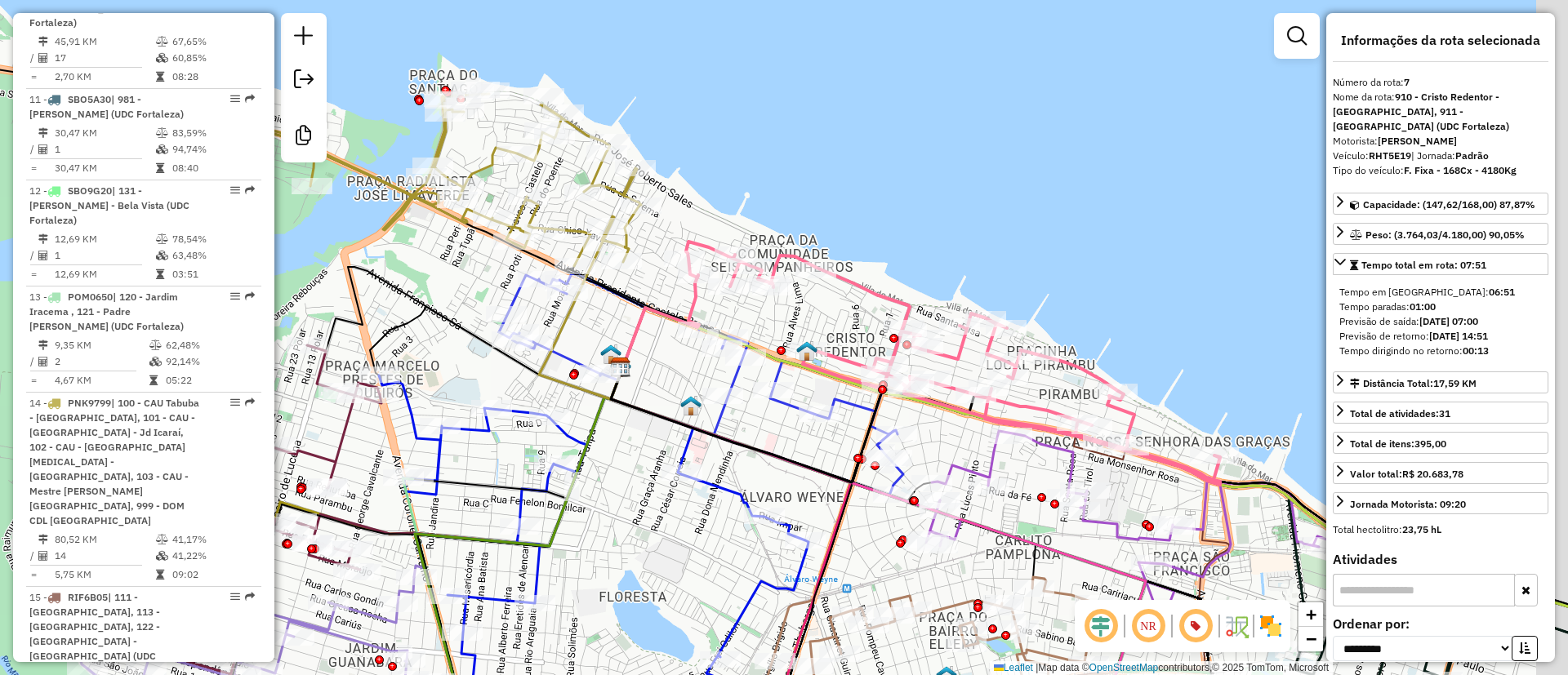
scroll to position [1277, 0]
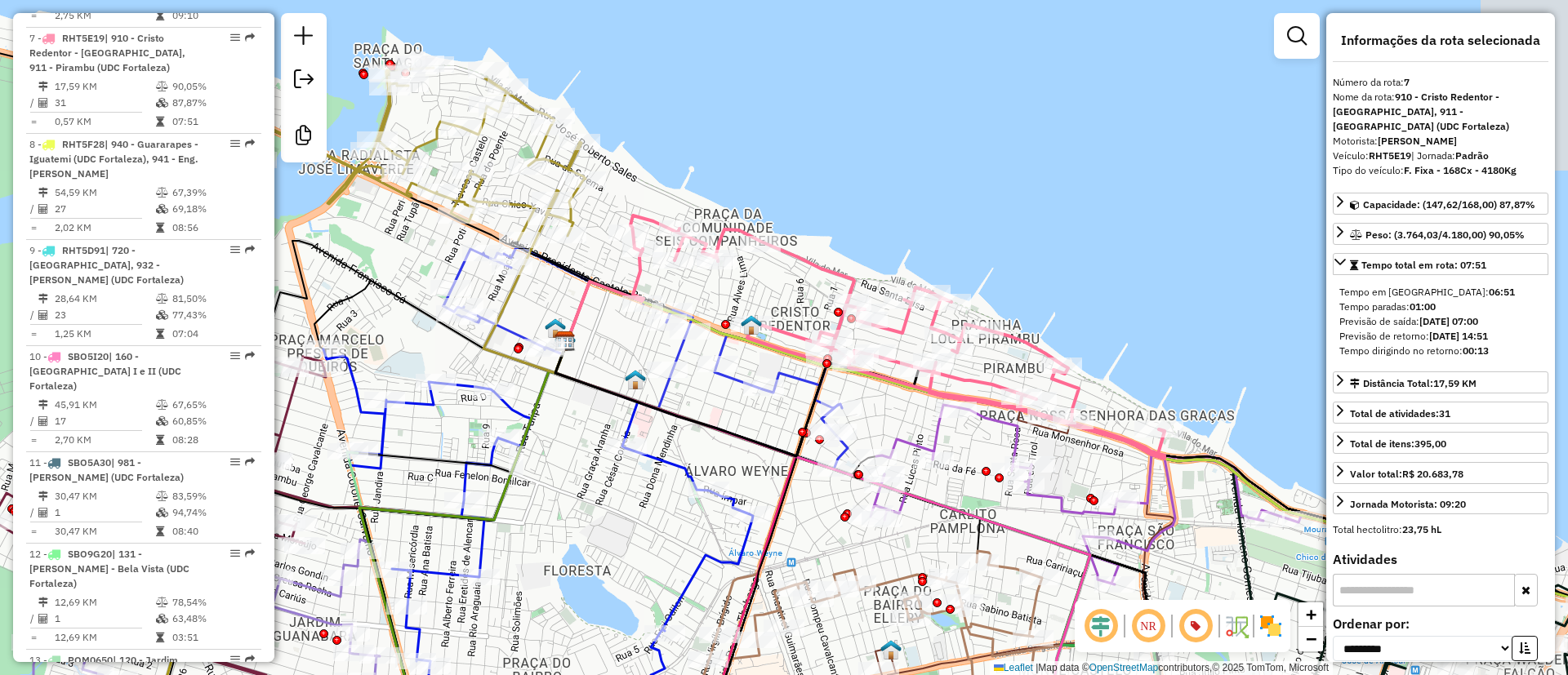
drag, startPoint x: 999, startPoint y: 251, endPoint x: 860, endPoint y: 190, distance: 151.8
click at [860, 190] on div "Janela de atendimento Grade de atendimento Capacidade Transportadoras Veículos …" at bounding box center [784, 337] width 1568 height 675
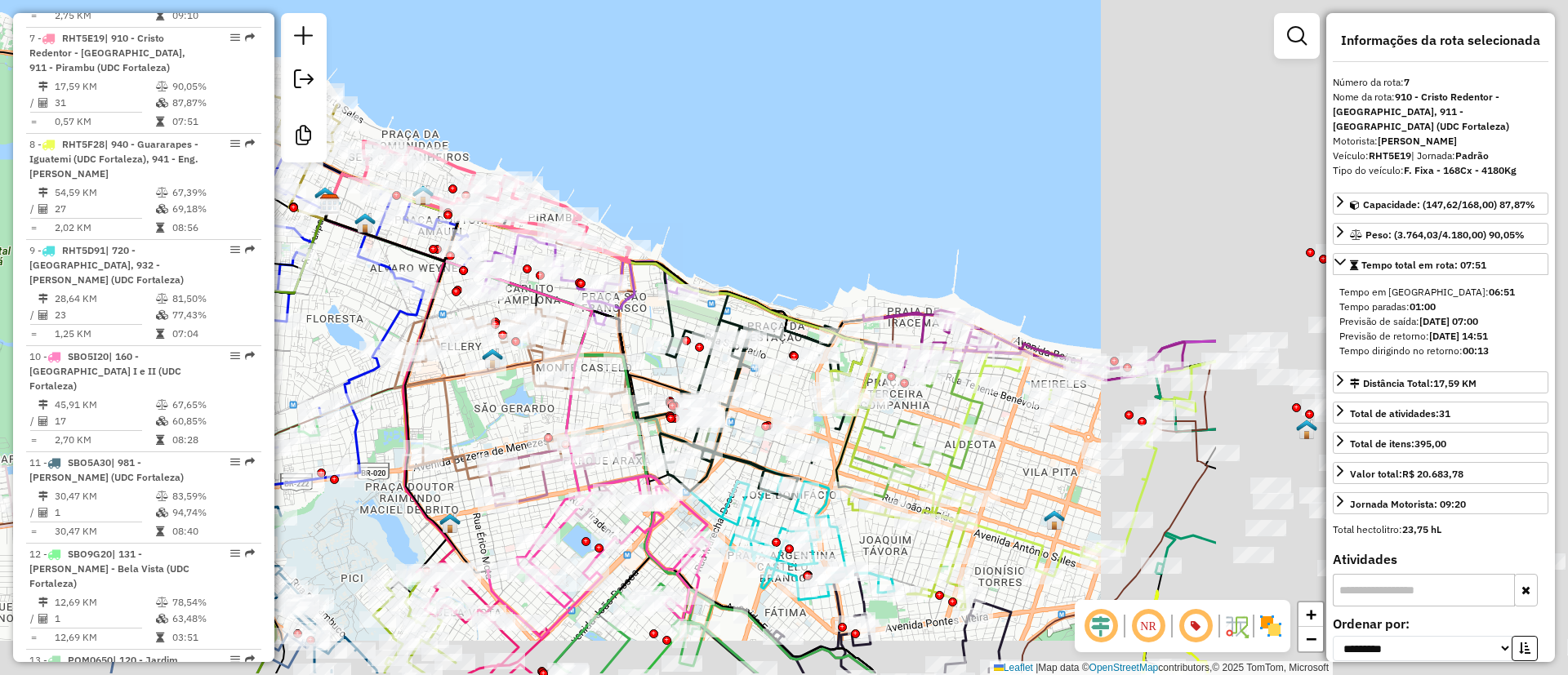
click at [536, 65] on div "Janela de atendimento Grade de atendimento Capacidade Transportadoras Veículos …" at bounding box center [784, 337] width 1568 height 675
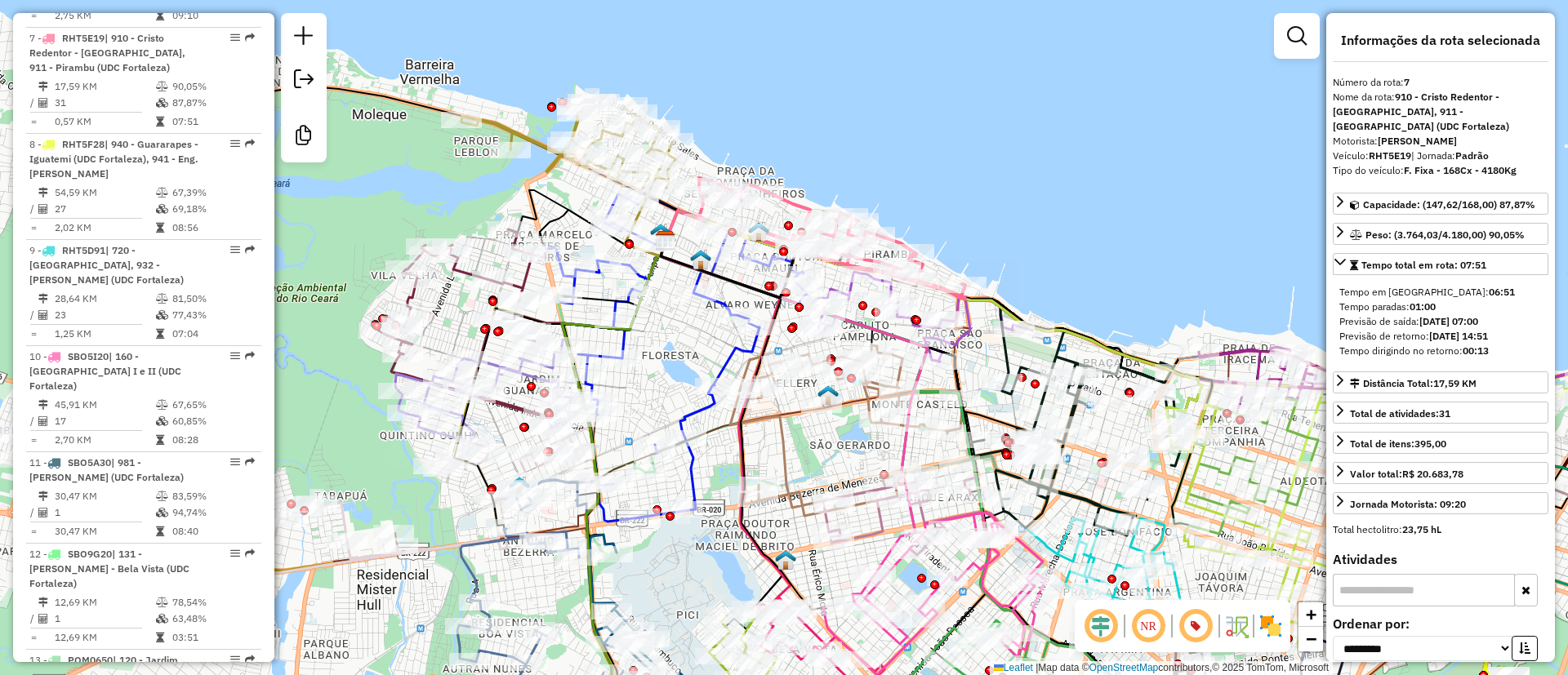
click at [1201, 201] on div "Janela de atendimento Grade de atendimento Capacidade Transportadoras Veículos …" at bounding box center [784, 337] width 1568 height 675
click at [778, 200] on div at bounding box center [763, 191] width 41 height 16
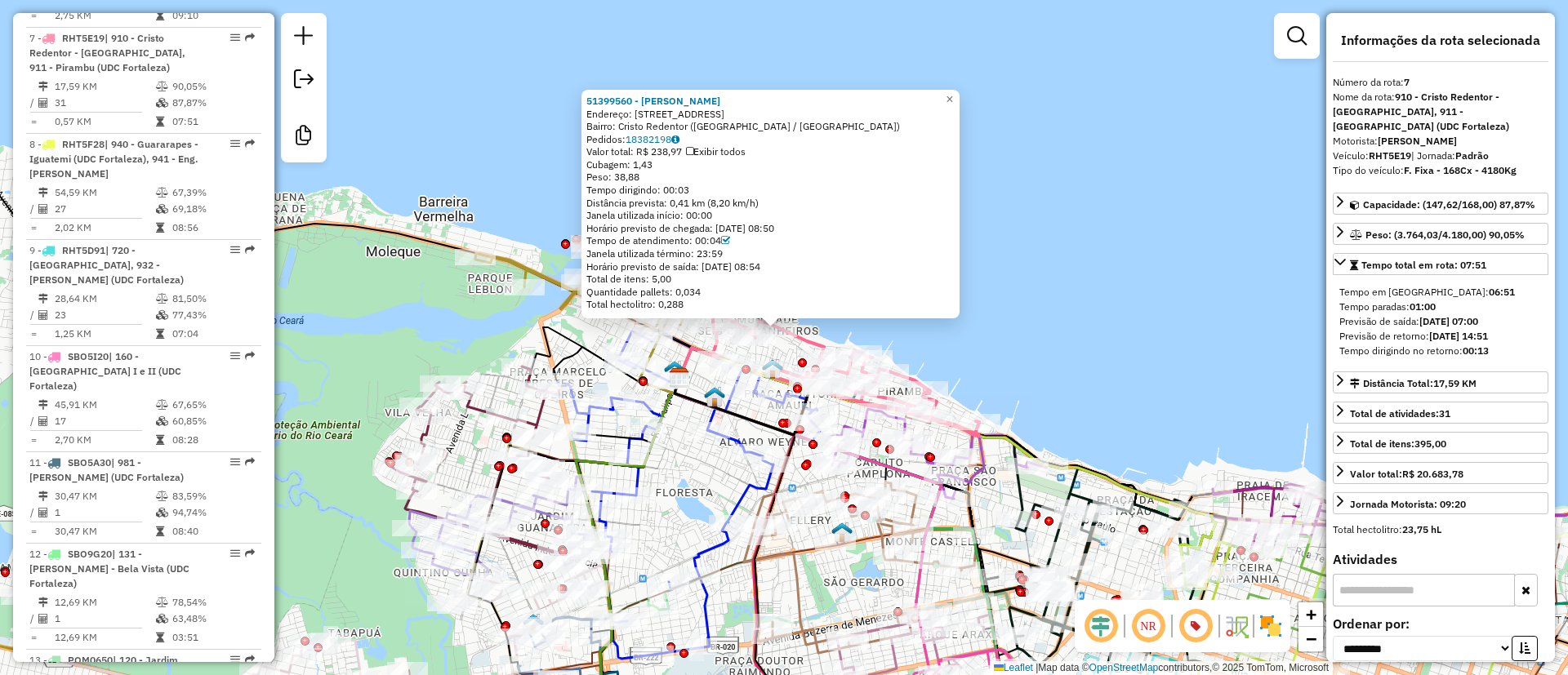
drag, startPoint x: 990, startPoint y: 394, endPoint x: 858, endPoint y: 195, distance: 238.8
click at [862, 183] on div "51399560 - MARIA RODRIGUES DOS Endereço: Rua Santa Elisa, 1486 Bairro: Cristo R…" at bounding box center [784, 337] width 1568 height 675
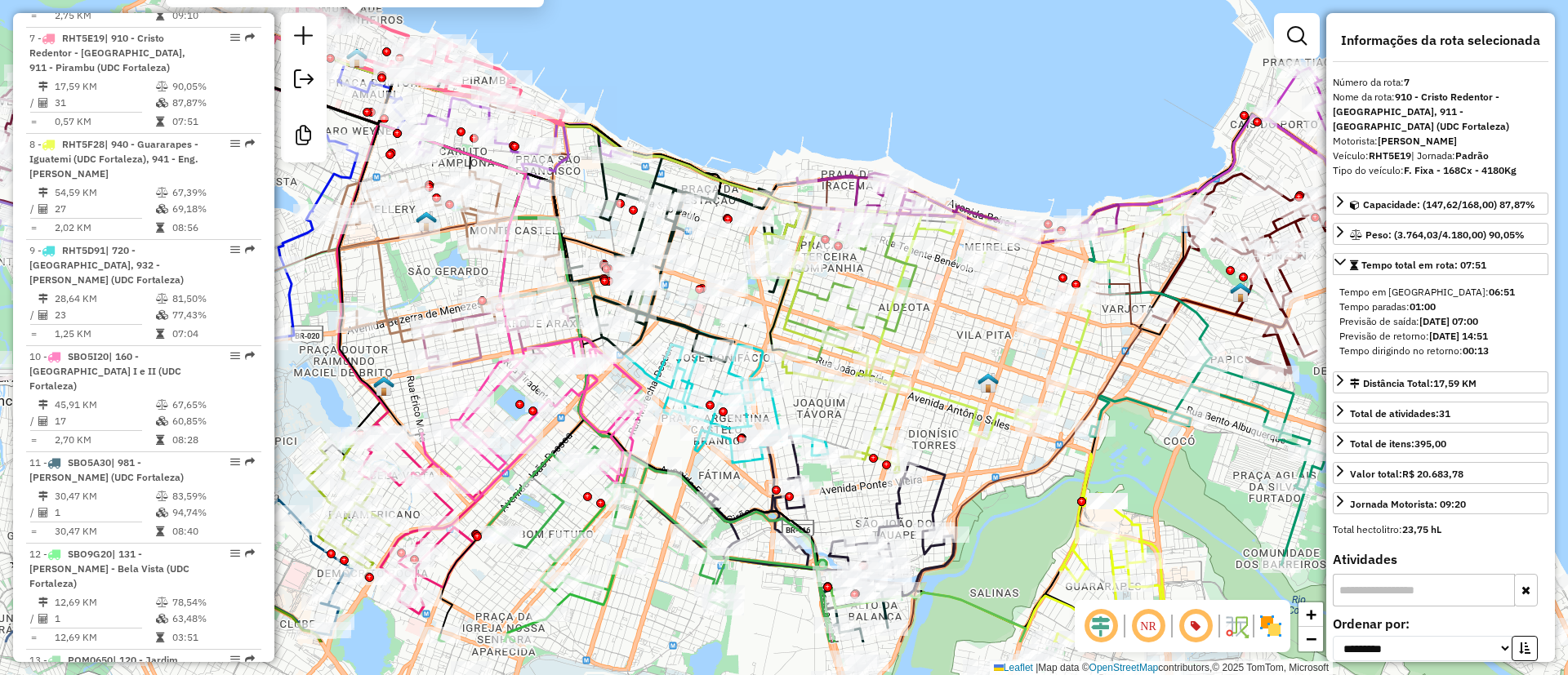
drag, startPoint x: 1006, startPoint y: 206, endPoint x: 719, endPoint y: 106, distance: 303.9
click at [719, 106] on div "51399560 - MARIA RODRIGUES DOS Endereço: Rua Santa Elisa, 1486 Bairro: Cristo R…" at bounding box center [784, 337] width 1568 height 675
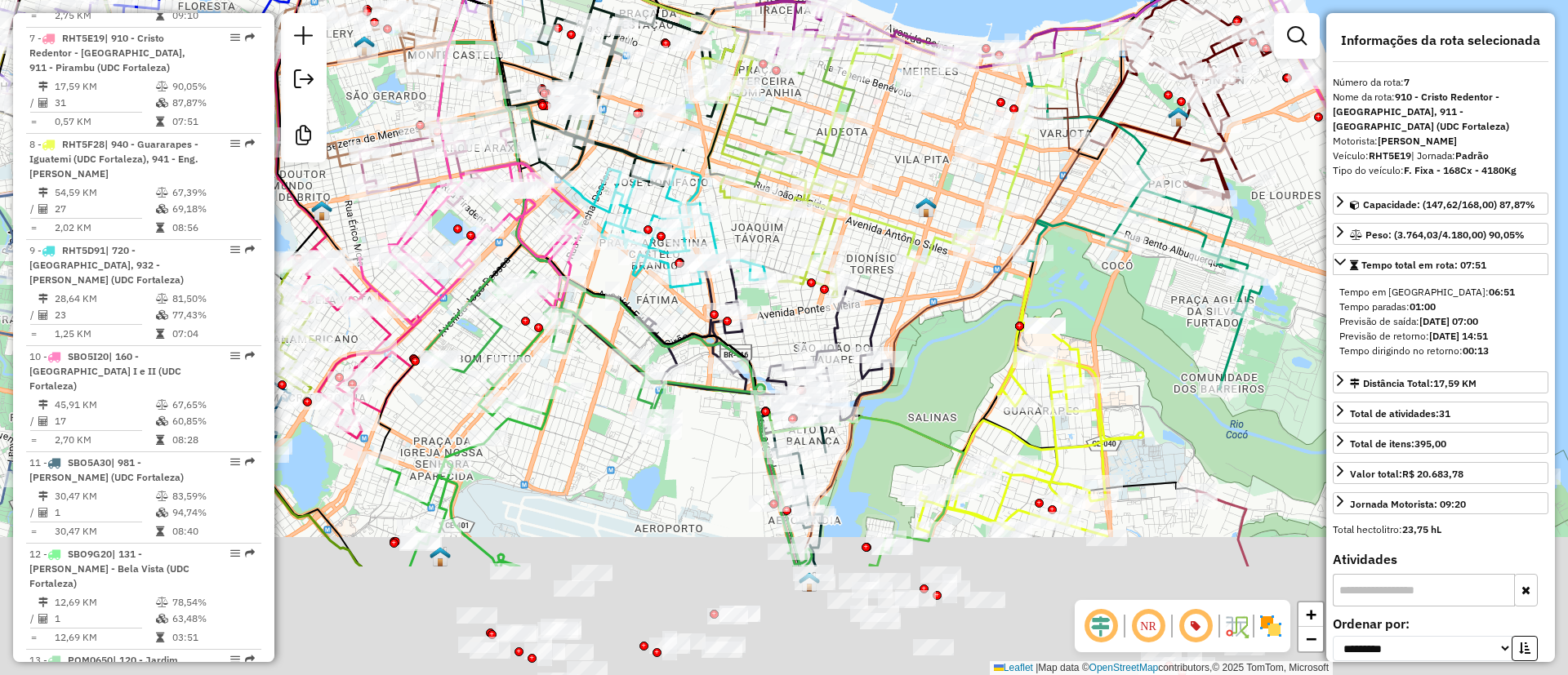
drag, startPoint x: 984, startPoint y: 488, endPoint x: 937, endPoint y: 401, distance: 98.9
click at [923, 348] on div "Rota 30 - Placa OIE2H09 51300123 - 61.449.681 LUIS CLAUDIO SIMAO CASTRO 5139956…" at bounding box center [784, 337] width 1568 height 675
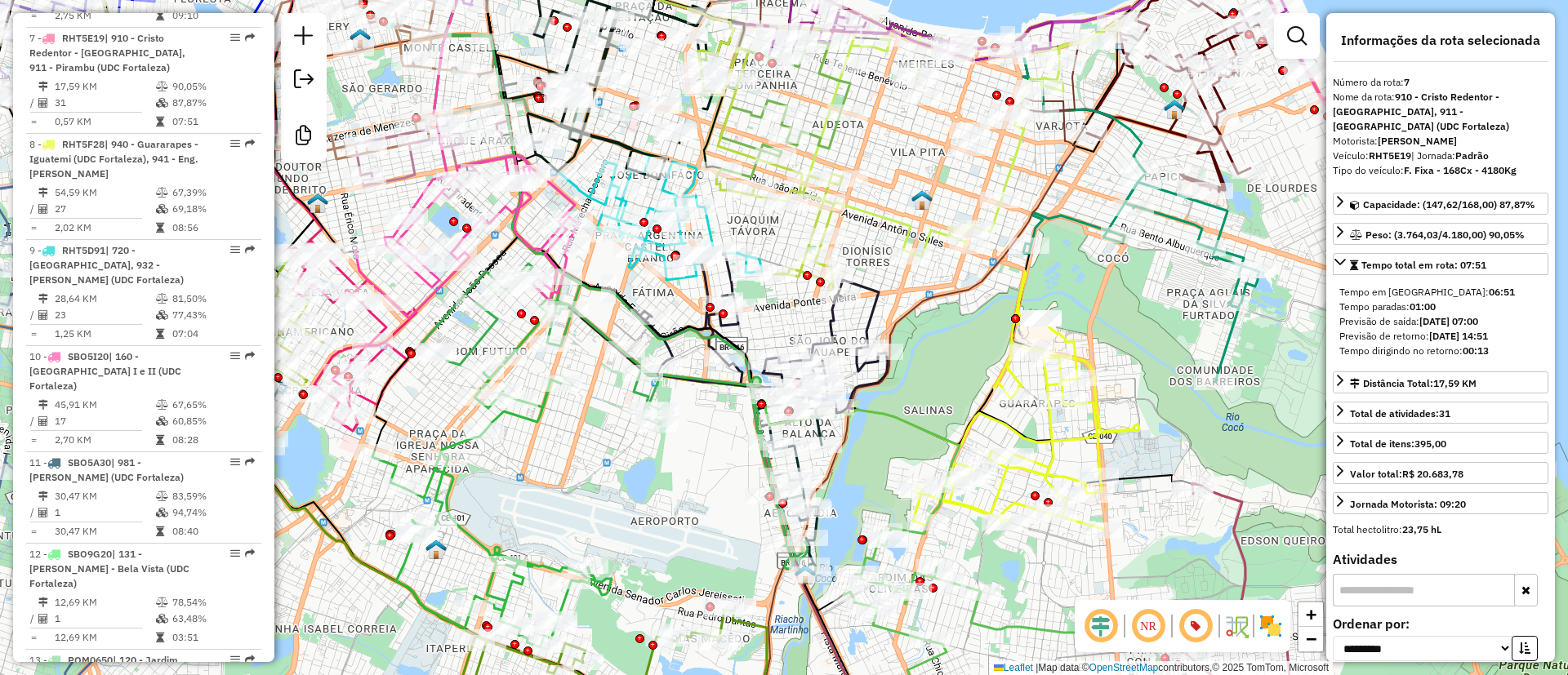
click at [825, 433] on icon at bounding box center [796, 491] width 79 height 175
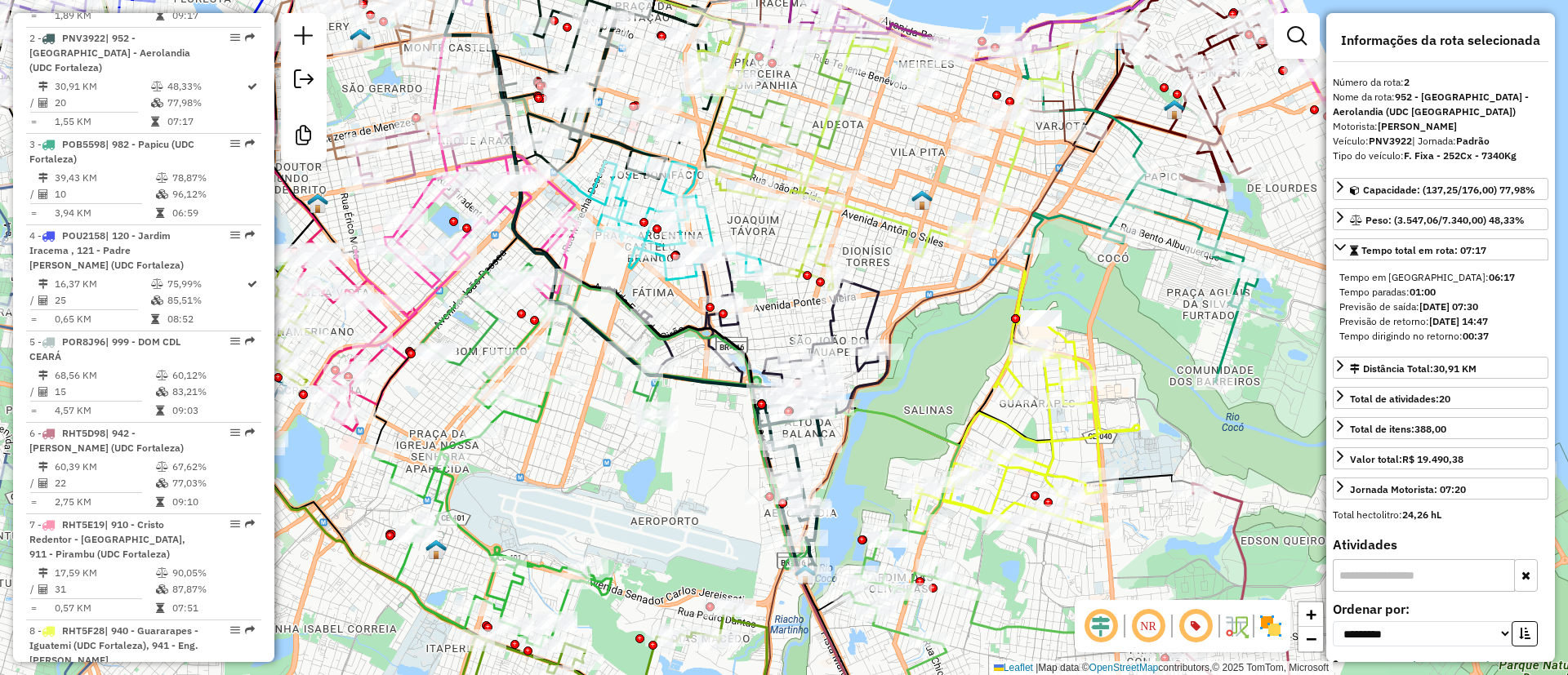
scroll to position [790, 0]
click at [708, 233] on icon at bounding box center [660, 221] width 204 height 118
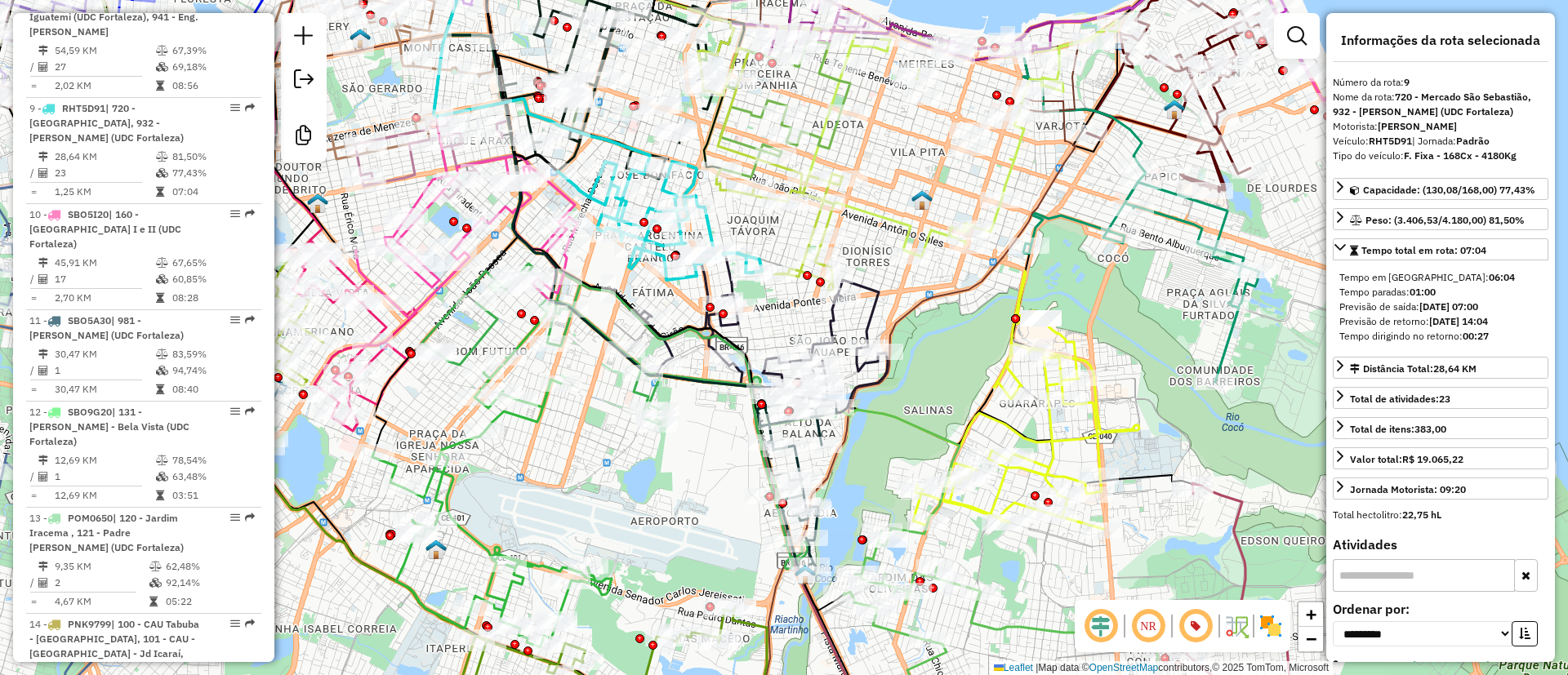
scroll to position [1489, 0]
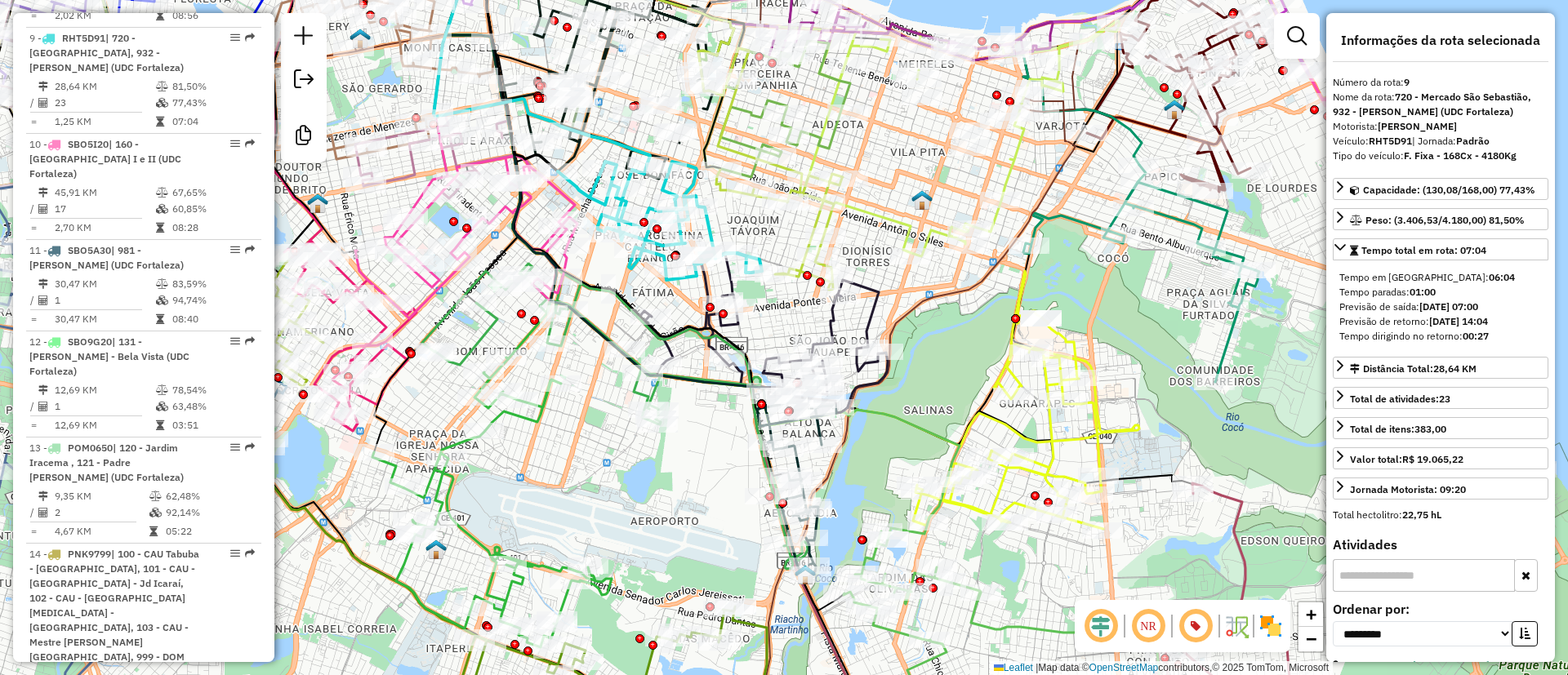
click at [979, 614] on icon at bounding box center [1002, 635] width 319 height 209
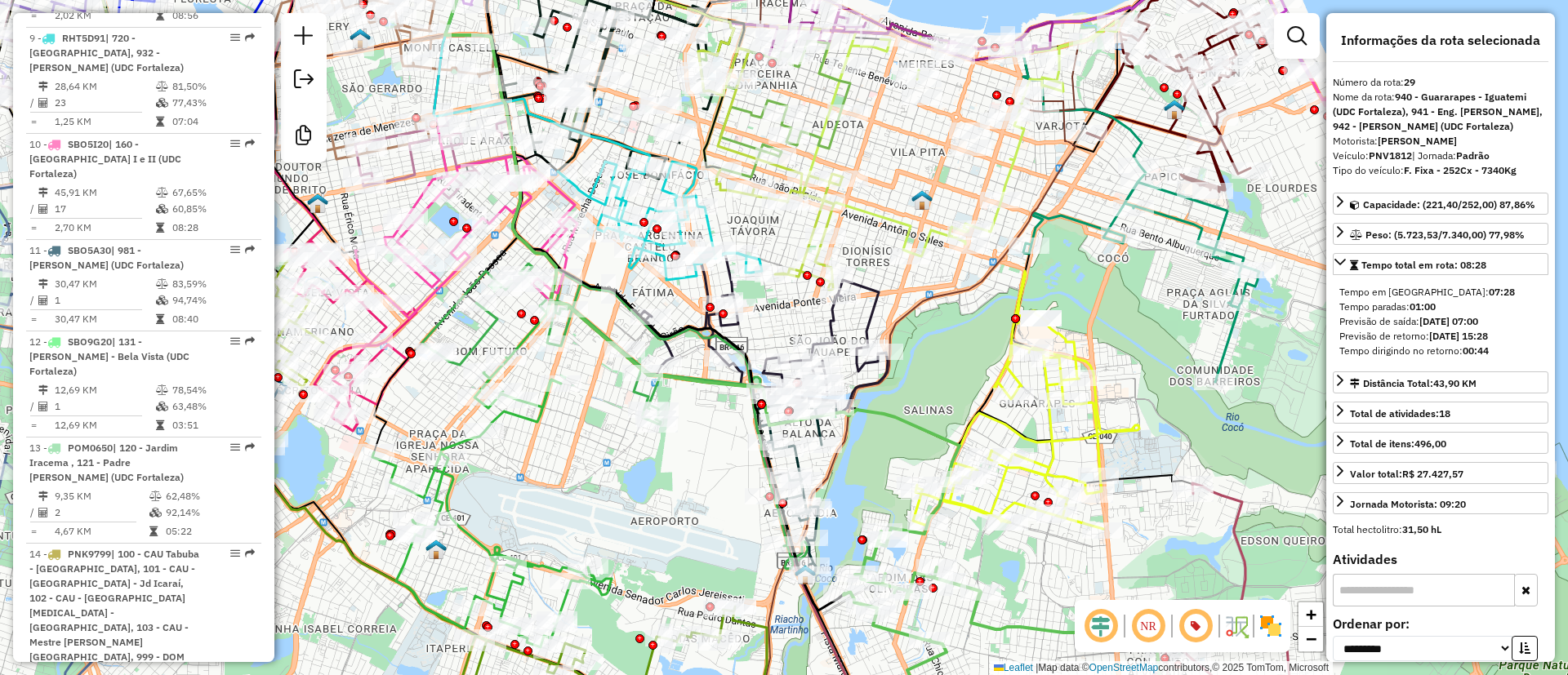
scroll to position [3728, 0]
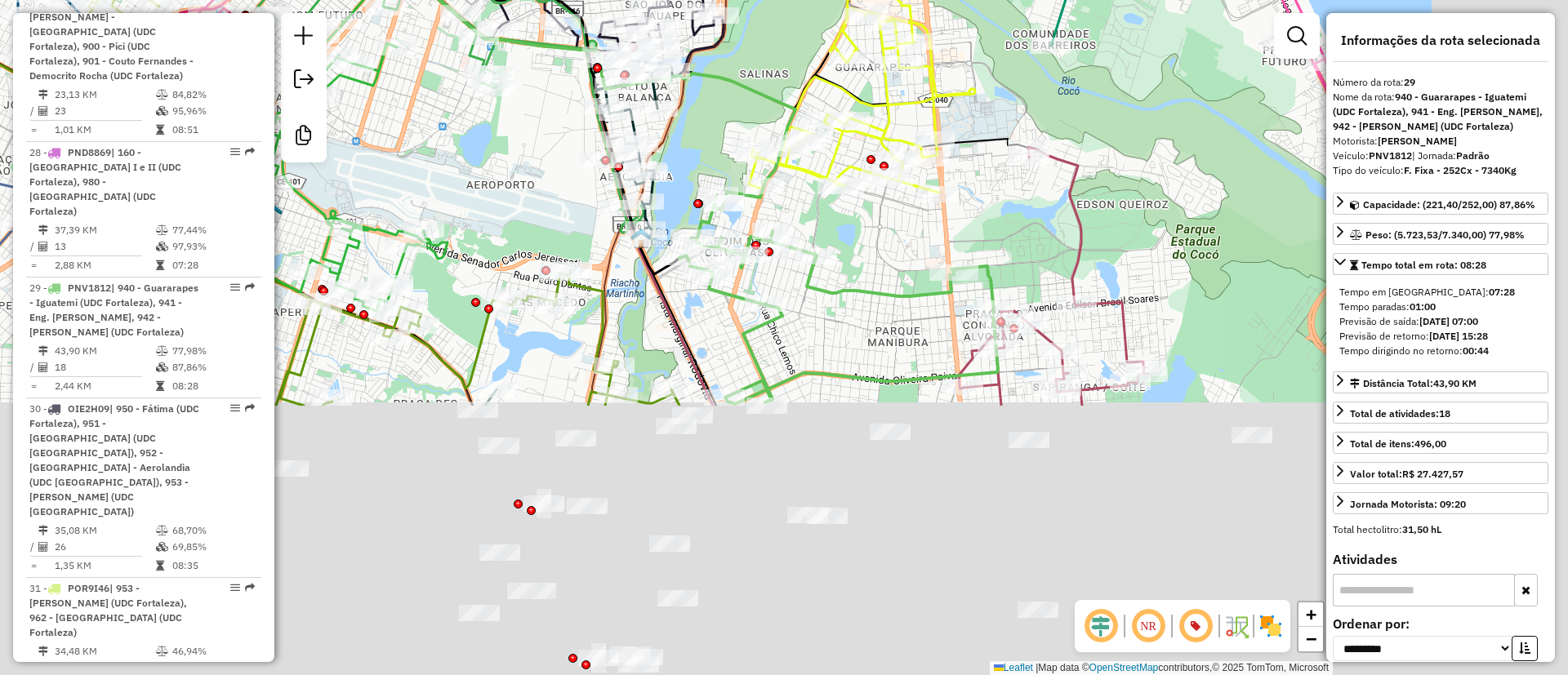
drag, startPoint x: 1012, startPoint y: 544, endPoint x: 842, endPoint y: 211, distance: 373.9
click at [848, 206] on div "Janela de atendimento Grade de atendimento Capacidade Transportadoras Veículos …" at bounding box center [784, 337] width 1568 height 675
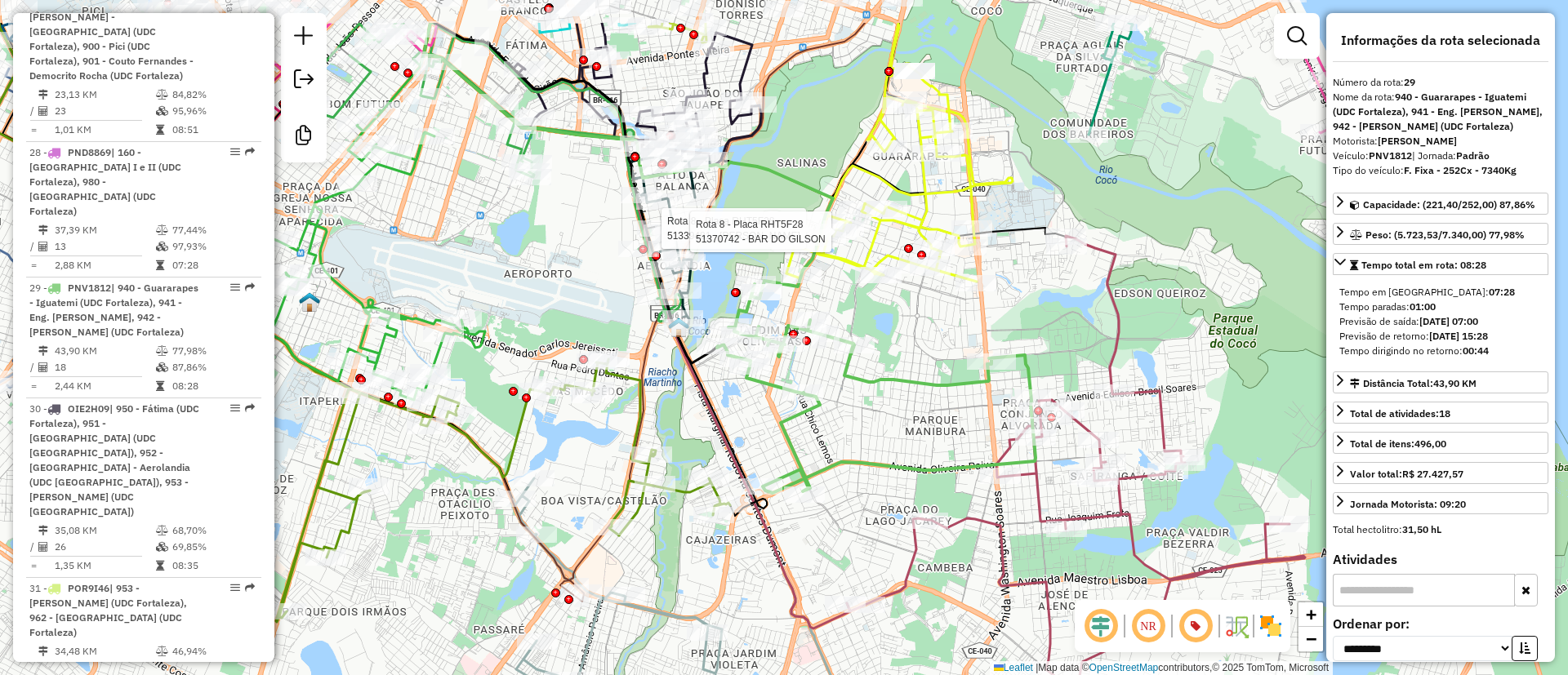
drag, startPoint x: 706, startPoint y: 79, endPoint x: 744, endPoint y: 170, distance: 98.6
click at [744, 170] on icon at bounding box center [628, 157] width 409 height 269
click at [740, 124] on icon at bounding box center [637, 86] width 249 height 159
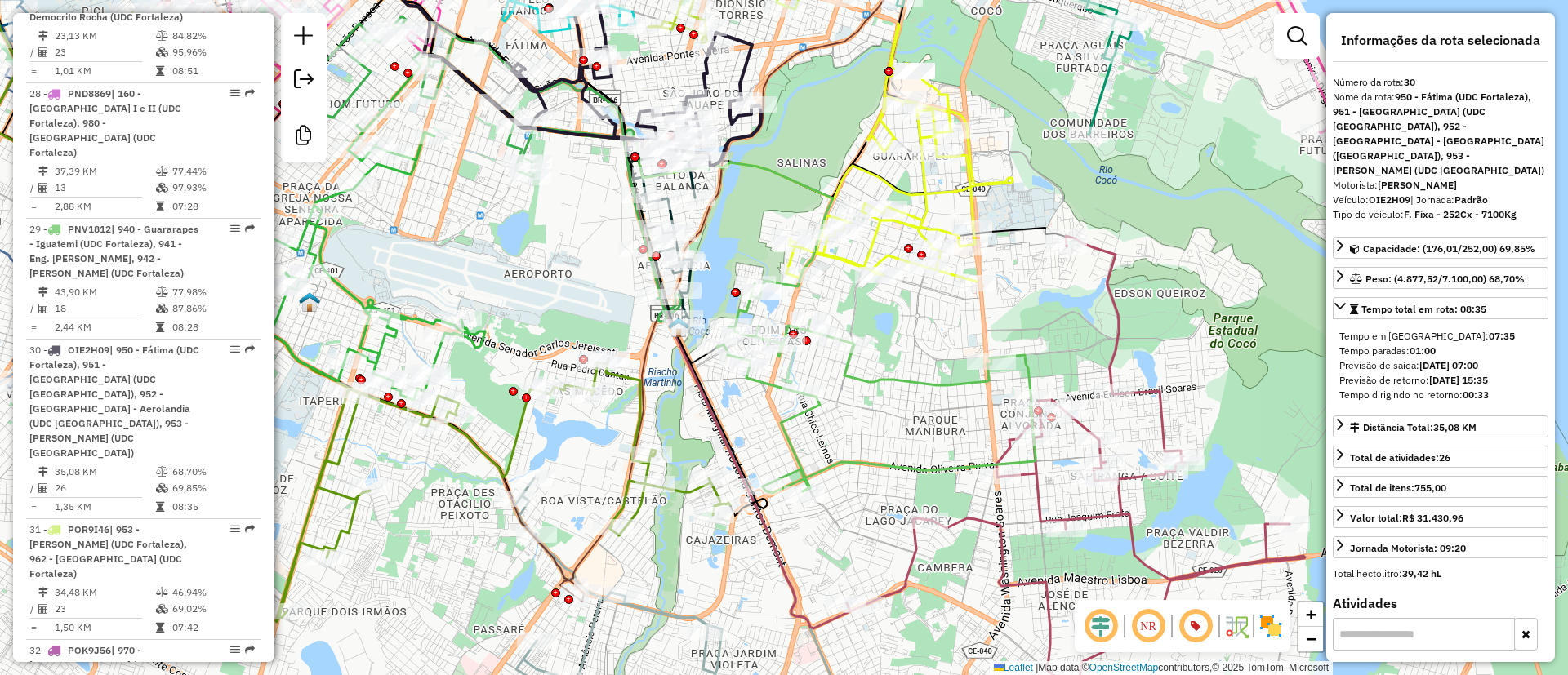
scroll to position [3864, 0]
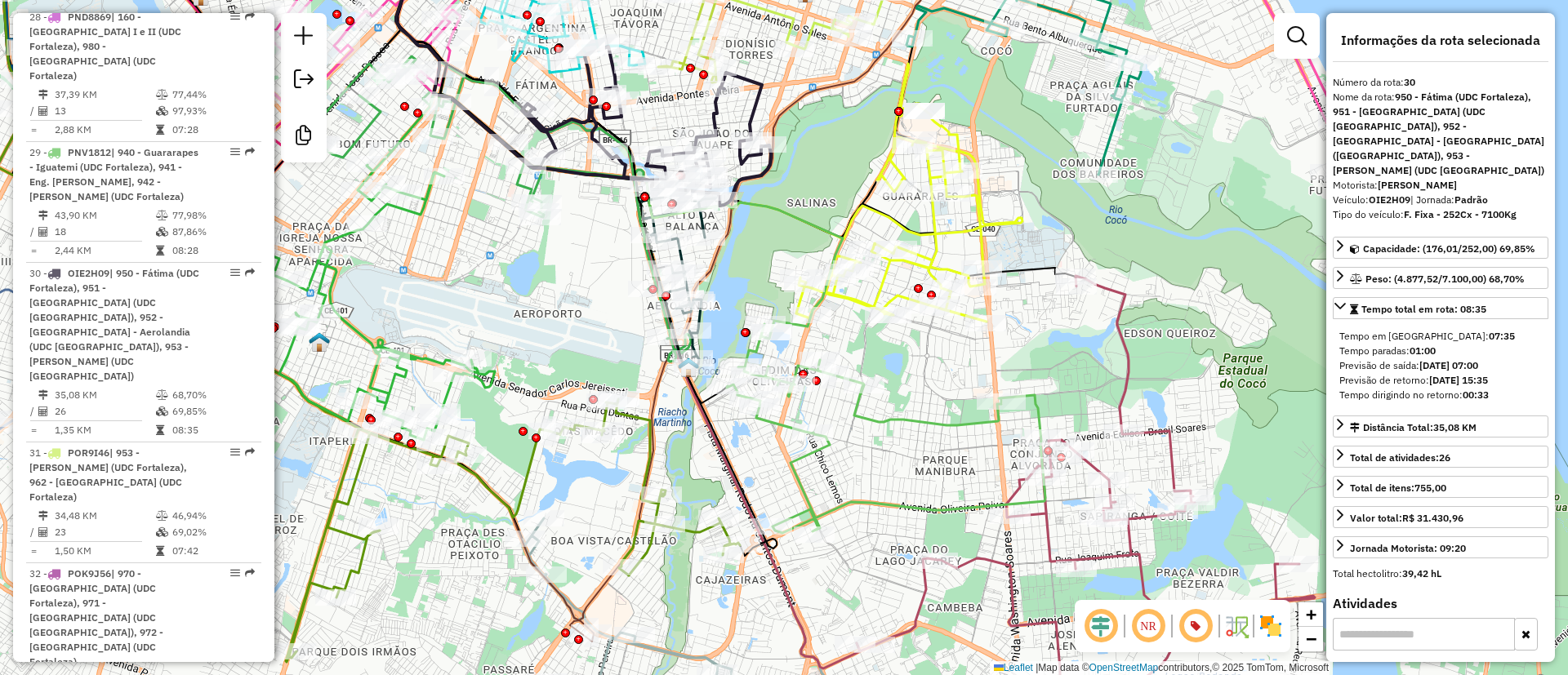
drag, startPoint x: 744, startPoint y: 131, endPoint x: 754, endPoint y: 171, distance: 41.2
click at [754, 171] on icon at bounding box center [646, 126] width 249 height 159
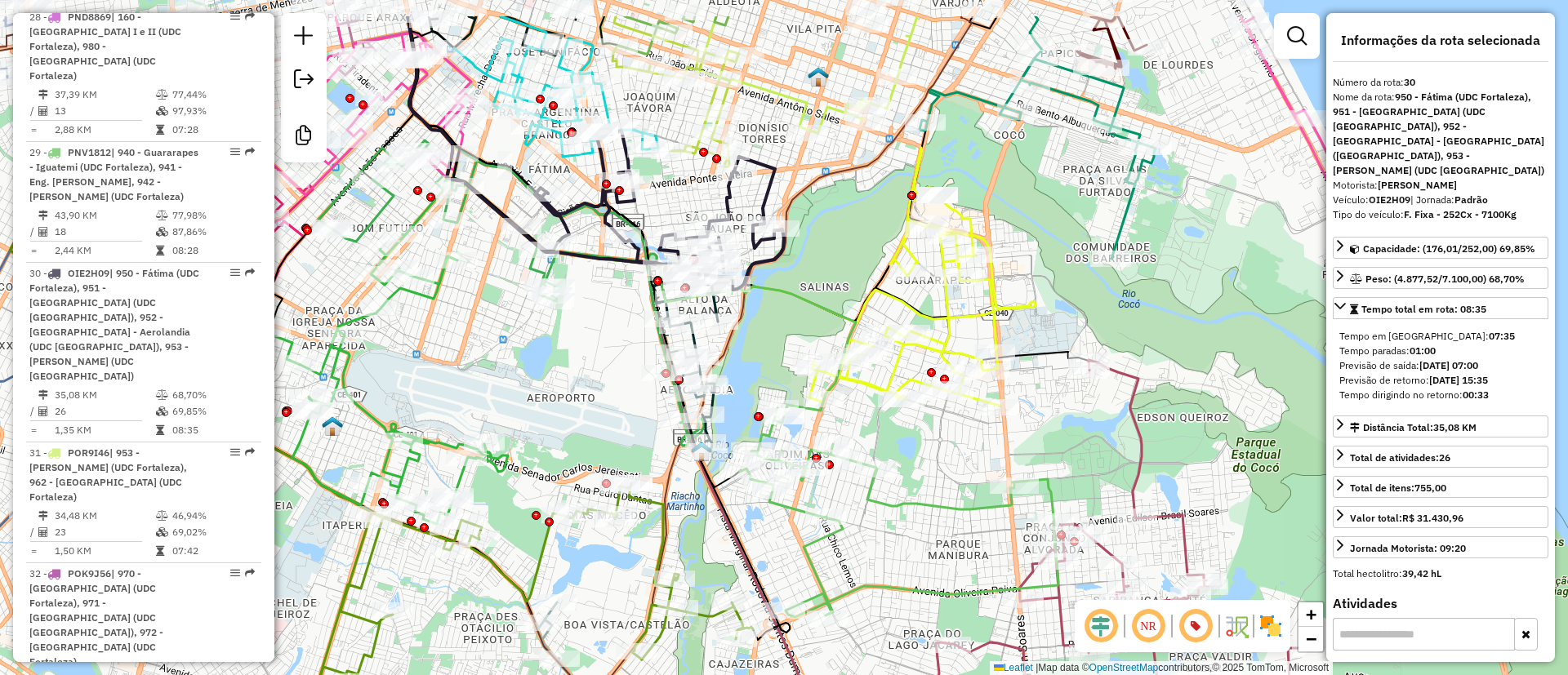
click at [845, 158] on div "Janela de atendimento Grade de atendimento Capacidade Transportadoras Veículos …" at bounding box center [784, 337] width 1568 height 675
click at [821, 104] on icon at bounding box center [829, 33] width 260 height 201
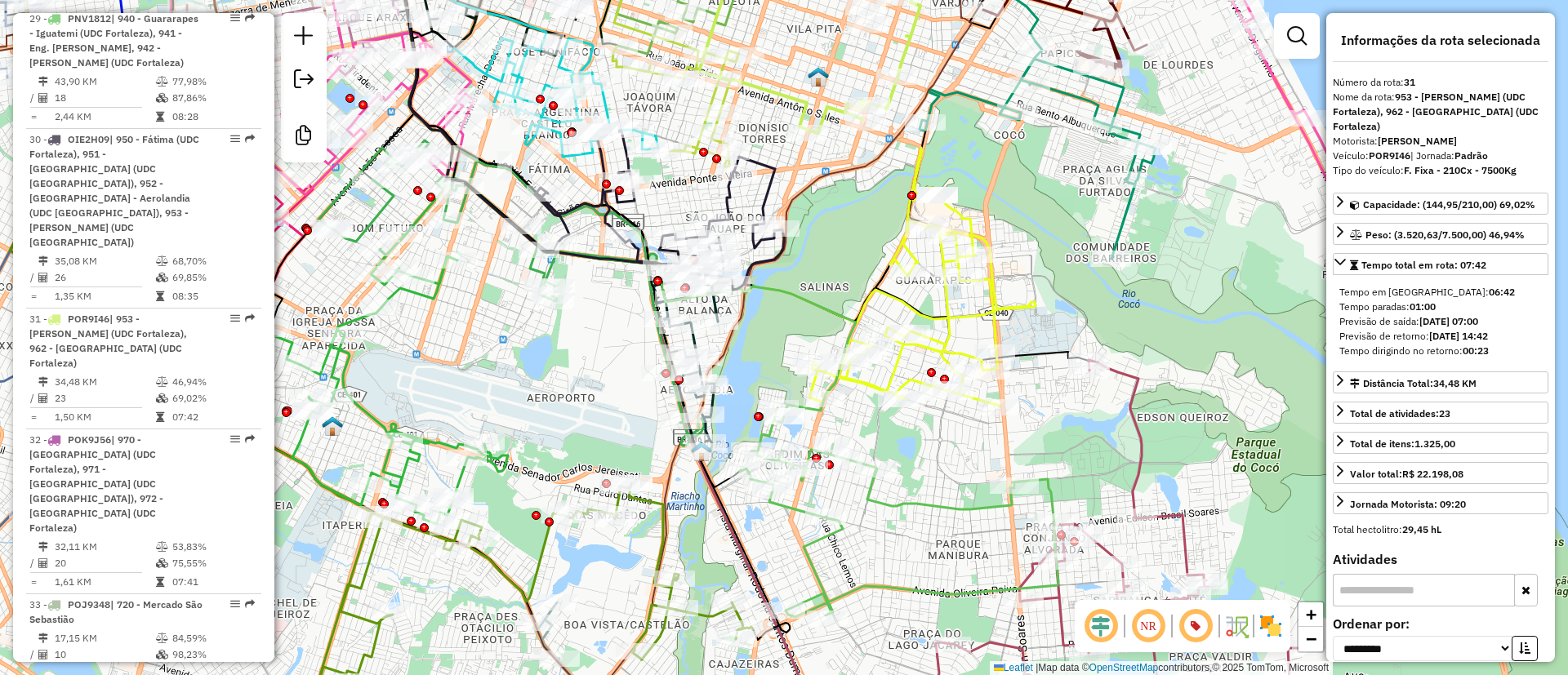
scroll to position [4014, 0]
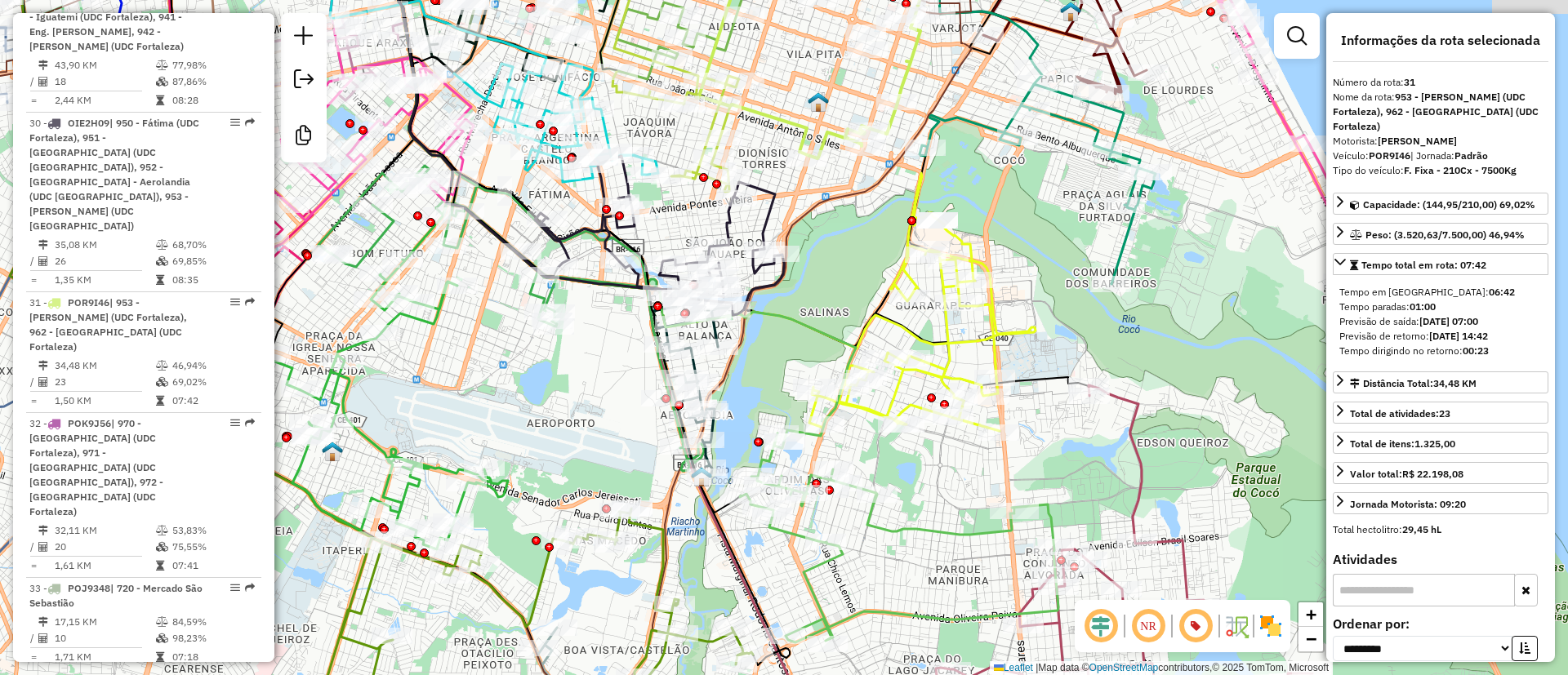
drag, startPoint x: 773, startPoint y: 142, endPoint x: 731, endPoint y: 222, distance: 90.4
click at [723, 241] on div "Janela de atendimento Grade de atendimento Capacidade Transportadoras Veículos …" at bounding box center [784, 337] width 1568 height 675
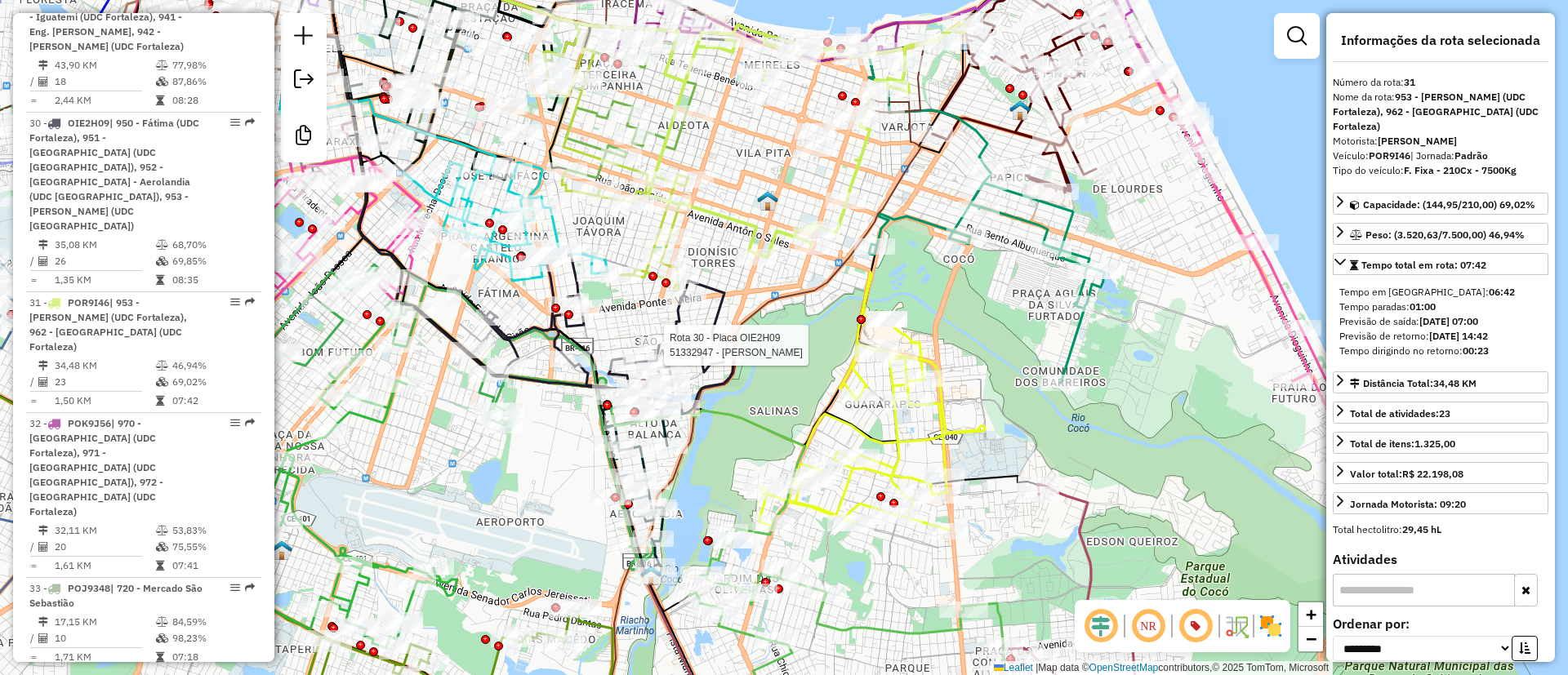
click at [861, 179] on icon at bounding box center [806, 139] width 317 height 236
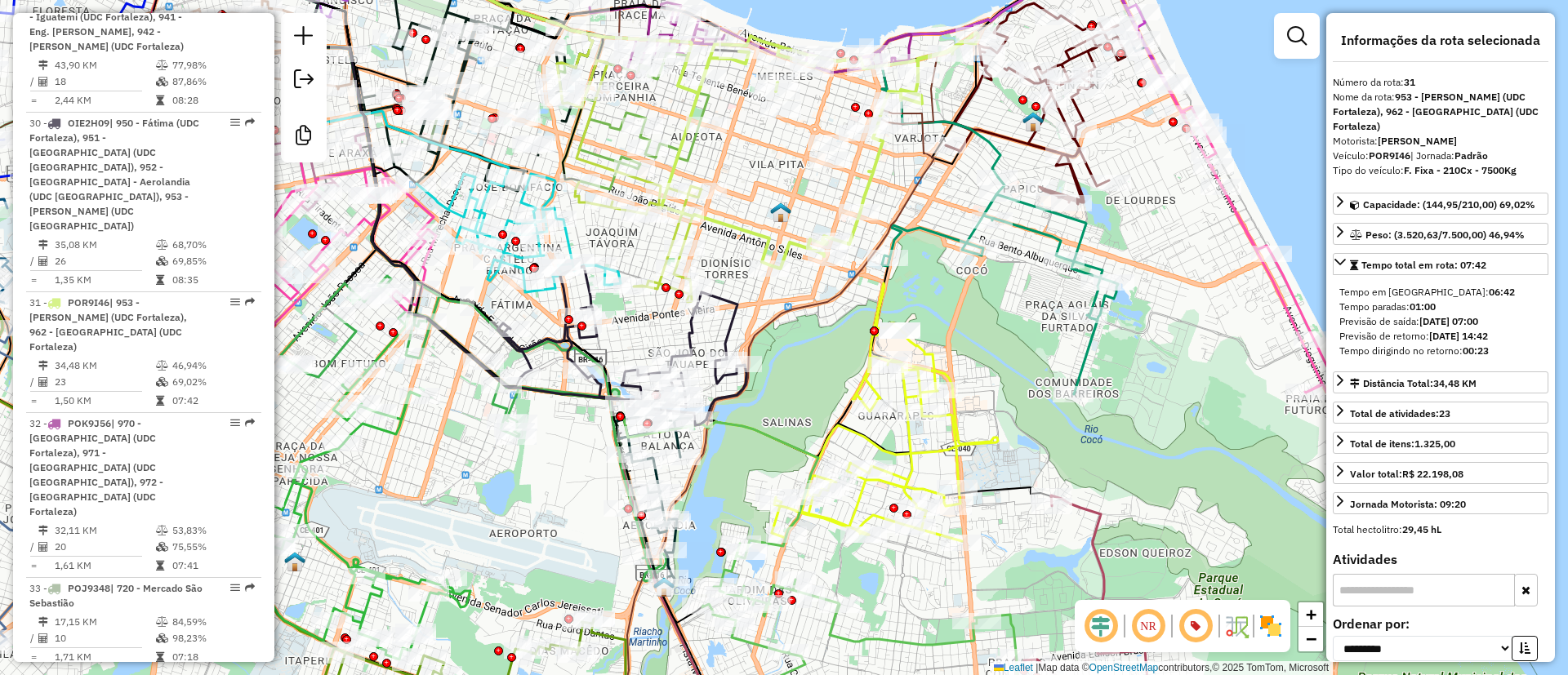
drag, startPoint x: 871, startPoint y: 187, endPoint x: 883, endPoint y: 197, distance: 15.6
click at [883, 197] on div "Janela de atendimento Grade de atendimento Capacidade Transportadoras Veículos …" at bounding box center [784, 337] width 1568 height 675
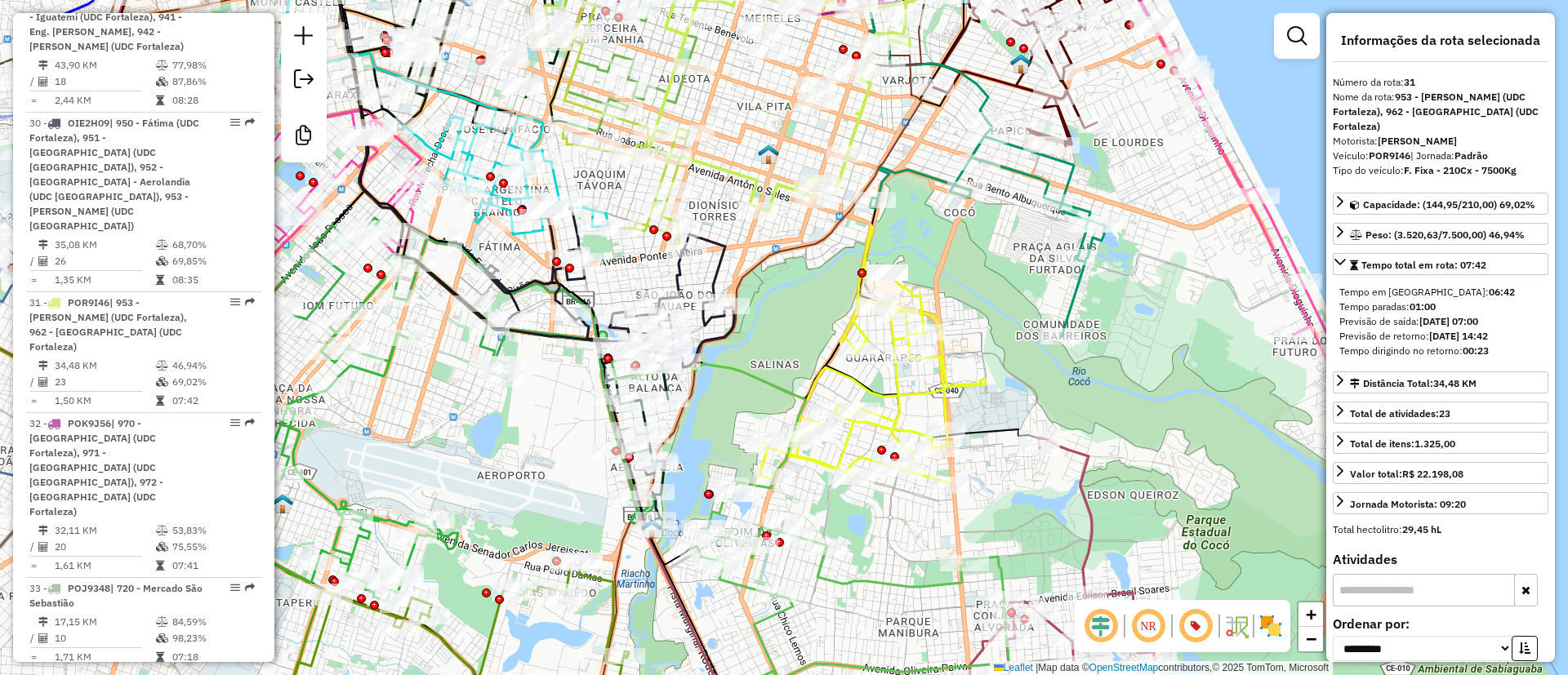
drag, startPoint x: 798, startPoint y: 383, endPoint x: 786, endPoint y: 325, distance: 59.2
click at [786, 325] on div "Janela de atendimento Grade de atendimento Capacidade Transportadoras Veículos …" at bounding box center [784, 337] width 1568 height 675
click at [831, 567] on icon at bounding box center [849, 589] width 319 height 209
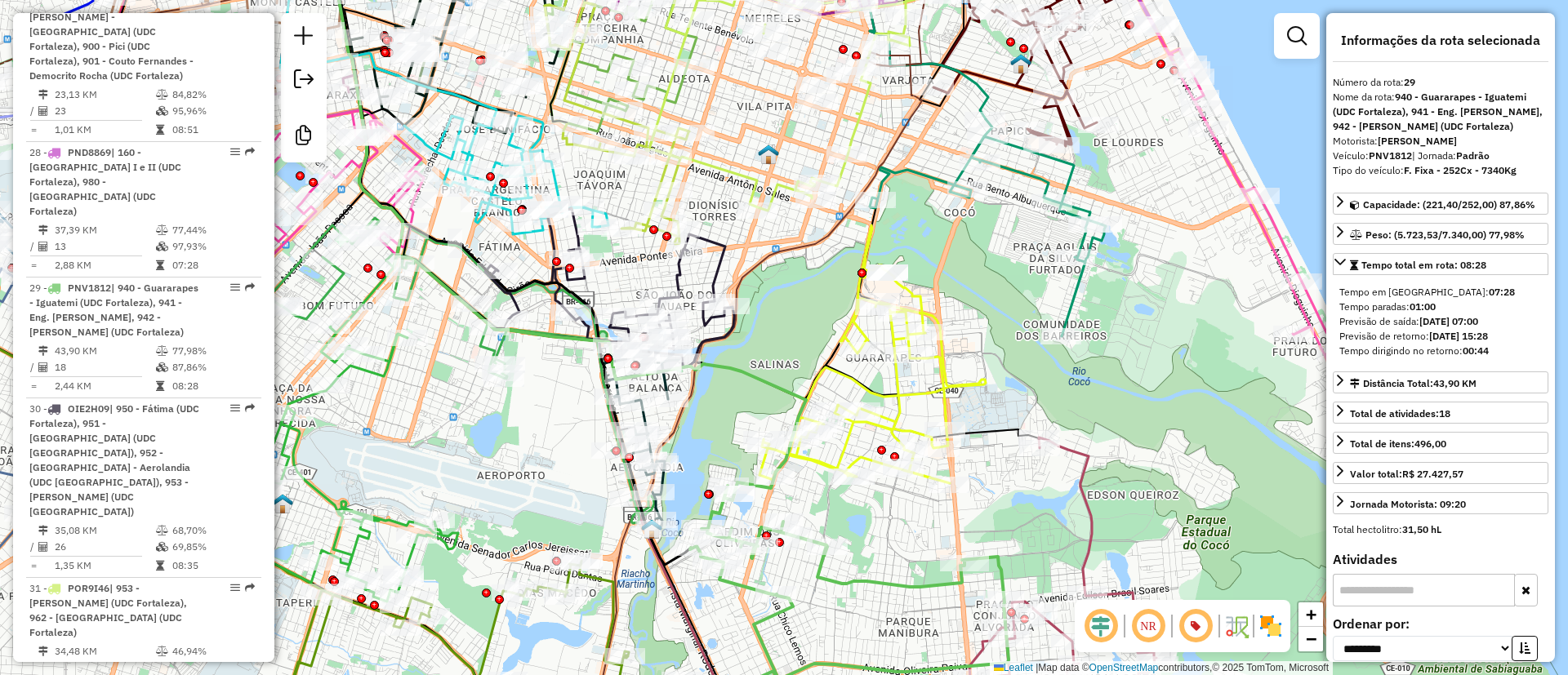
scroll to position [2279, 0]
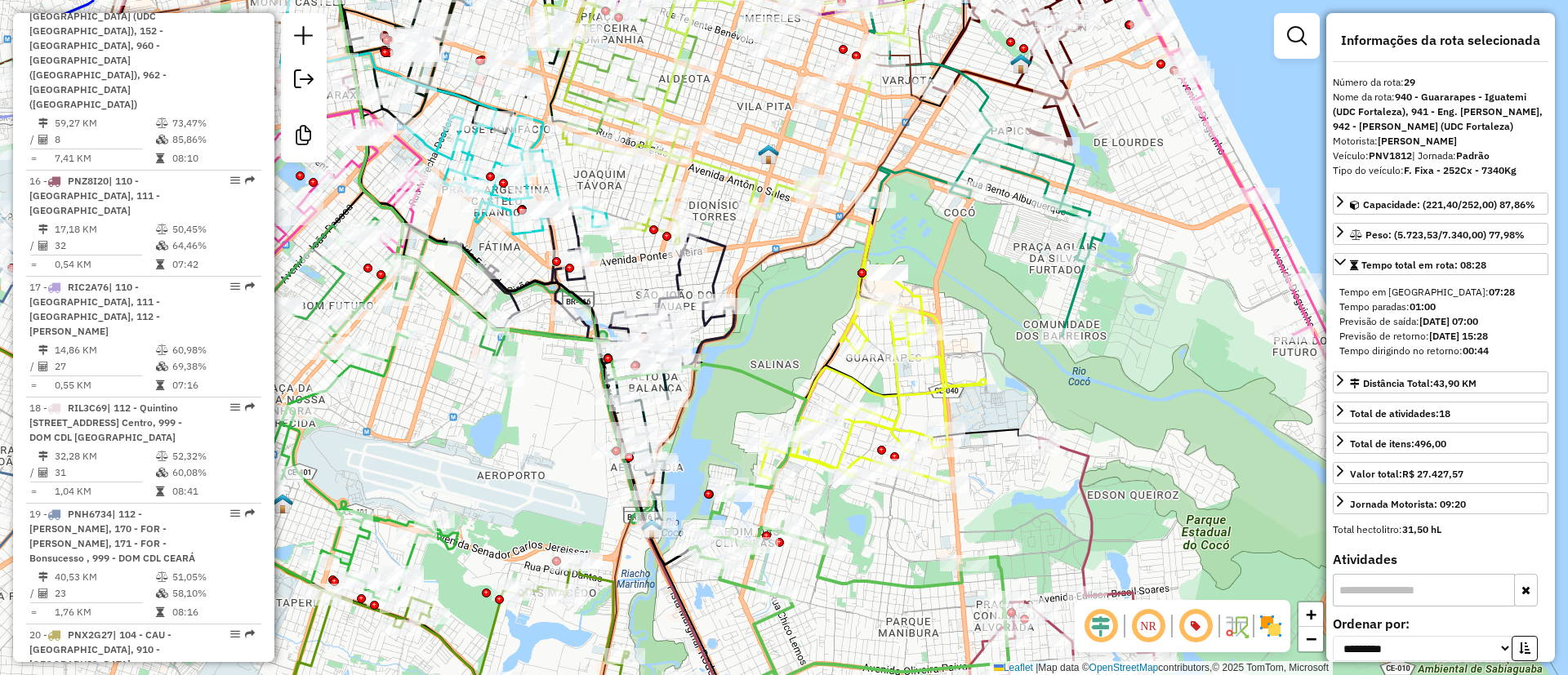
drag, startPoint x: 114, startPoint y: 399, endPoint x: 495, endPoint y: 473, distance: 388.1
click at [114, 506] on div "19 - PNH6734 | 112 - Quintino Cunha - Olavo Oliveira, 170 - FOR - Antônio Bezer…" at bounding box center [116, 536] width 173 height 59
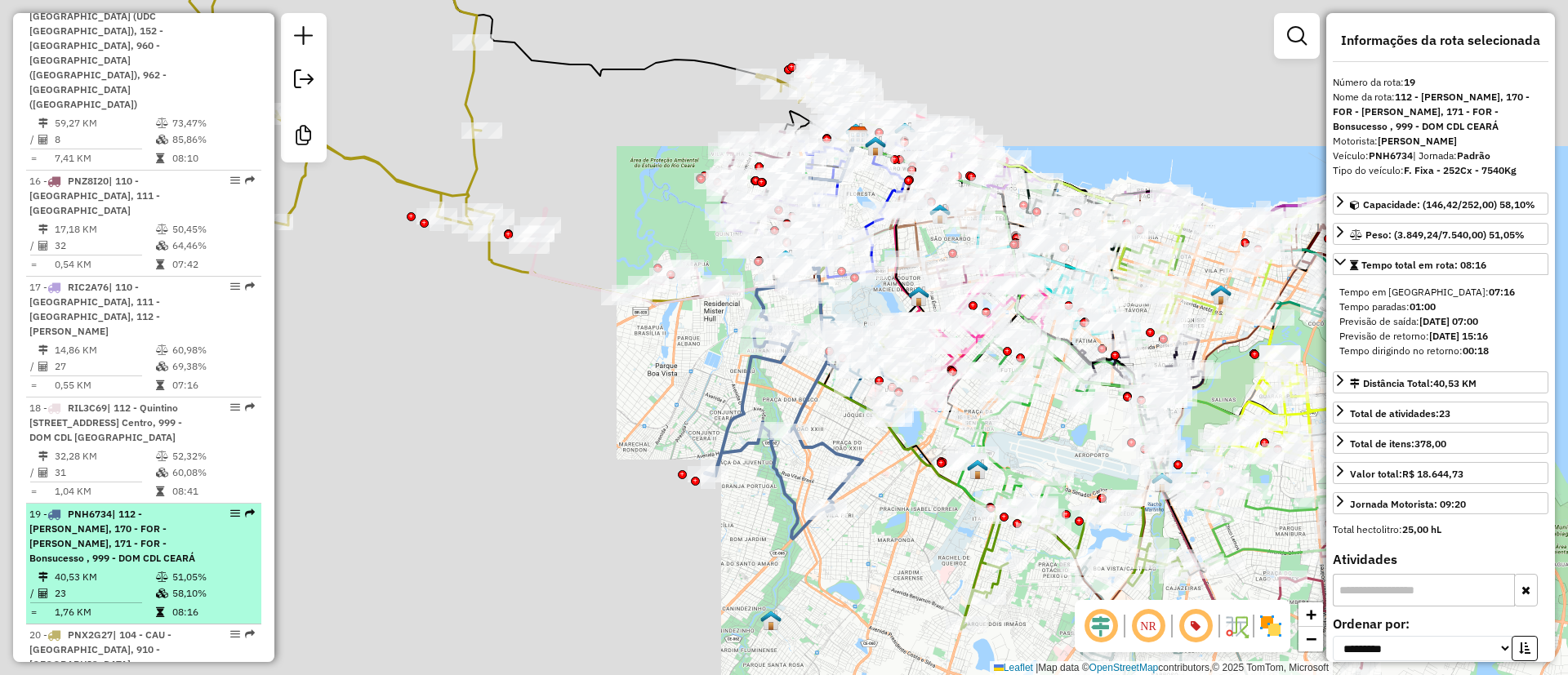
click at [87, 569] on td "40,53 KM" at bounding box center [104, 577] width 102 height 16
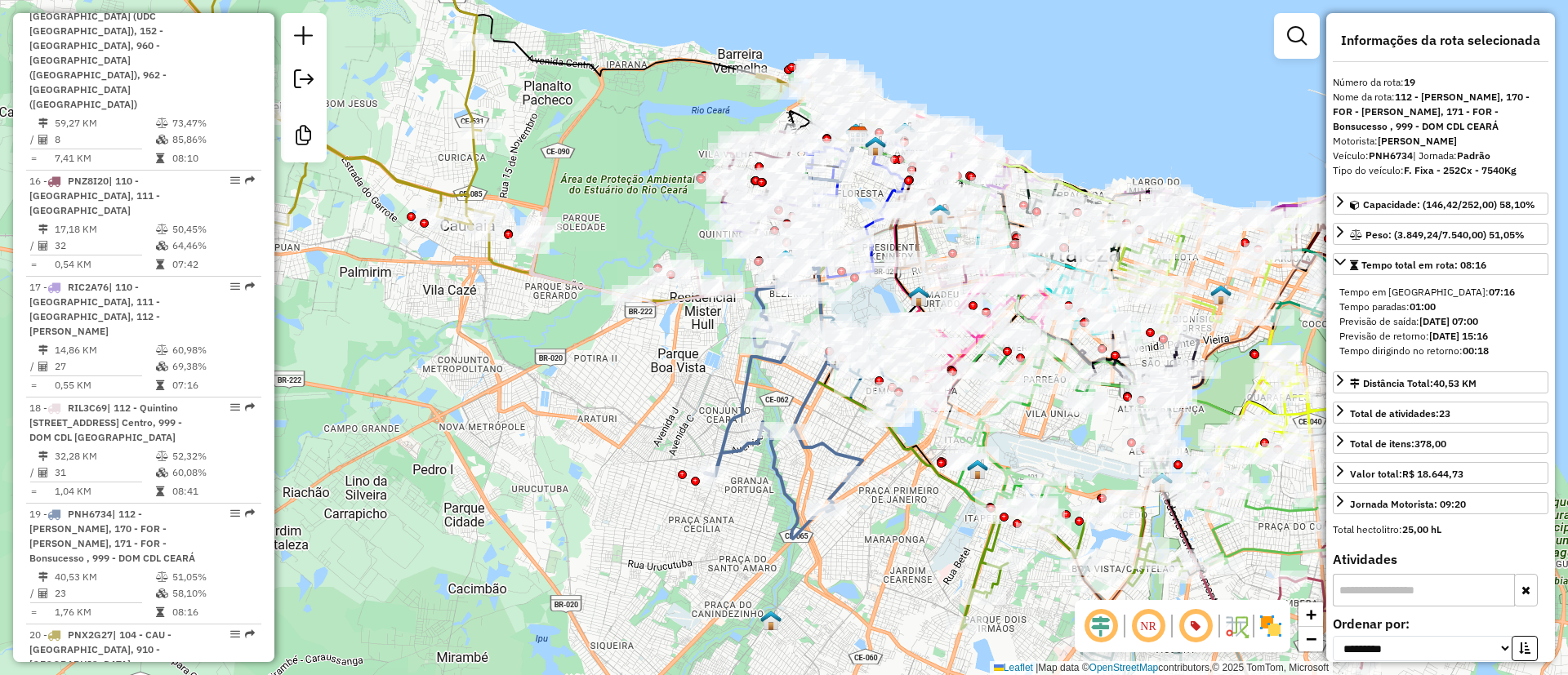
click at [750, 375] on icon at bounding box center [783, 397] width 158 height 282
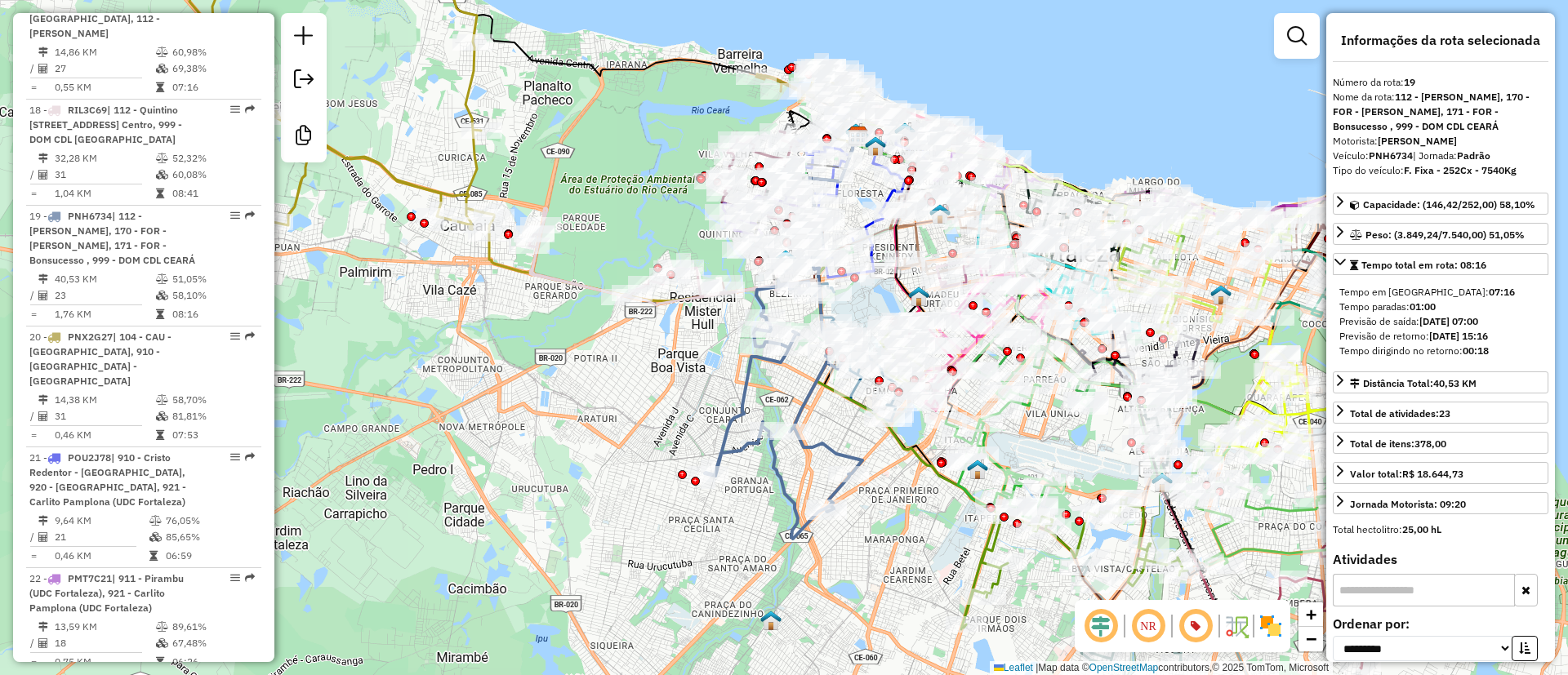
scroll to position [2593, 0]
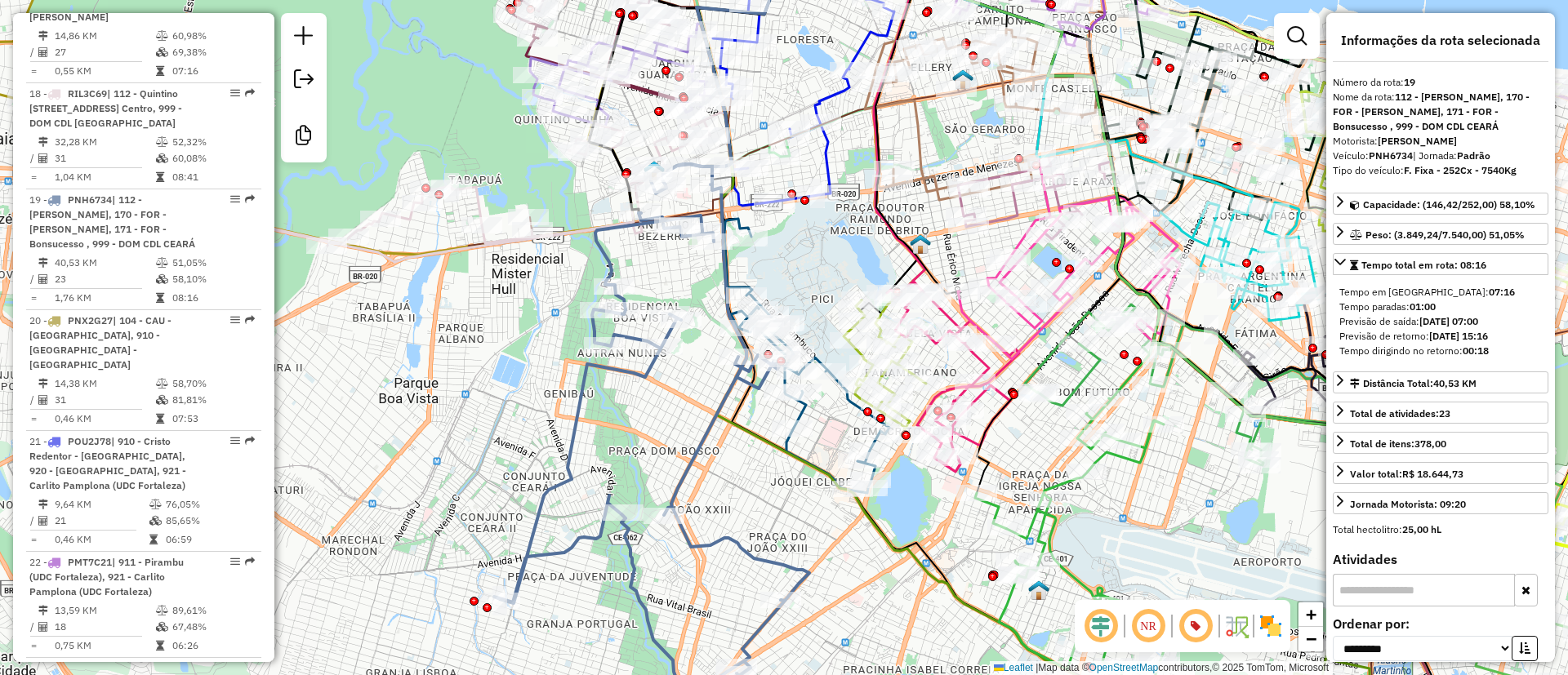
click at [880, 468] on icon at bounding box center [806, 356] width 165 height 274
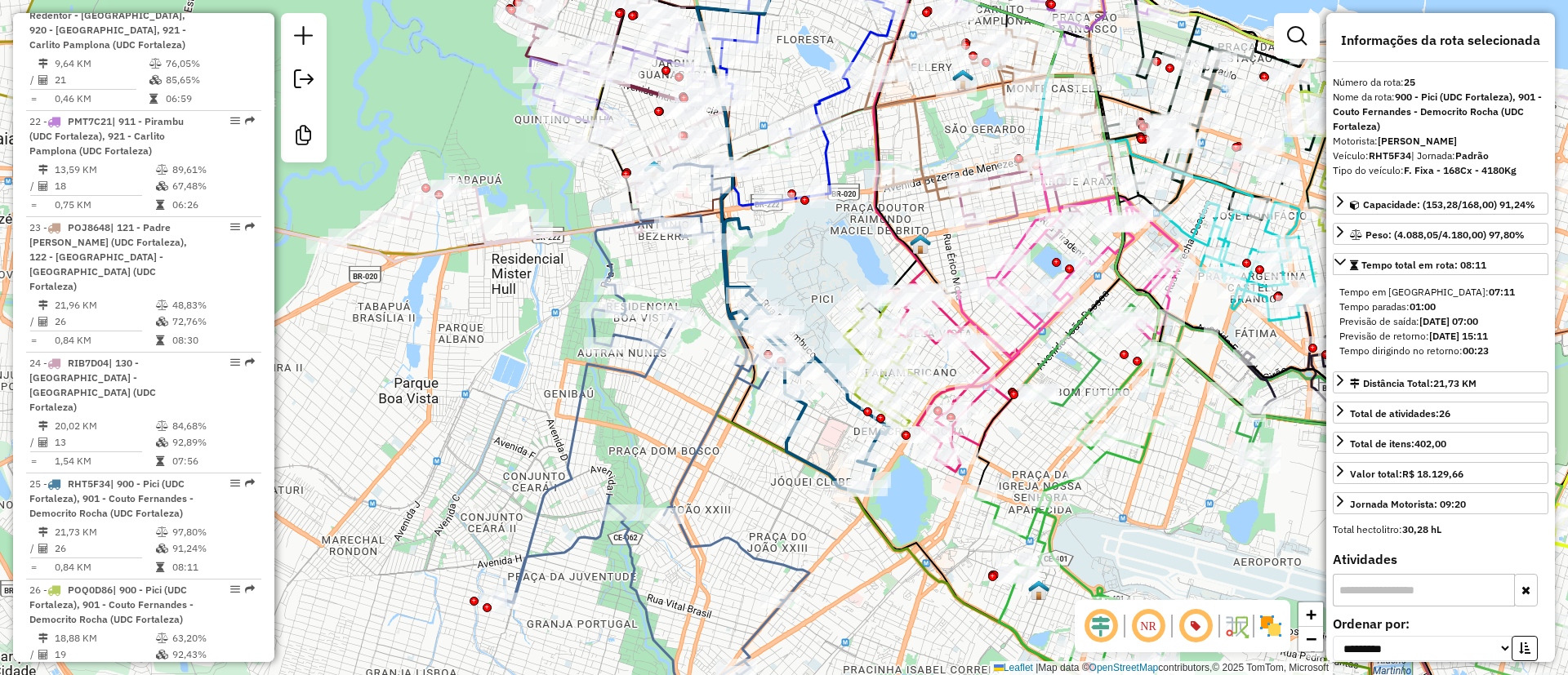
scroll to position [3274, 0]
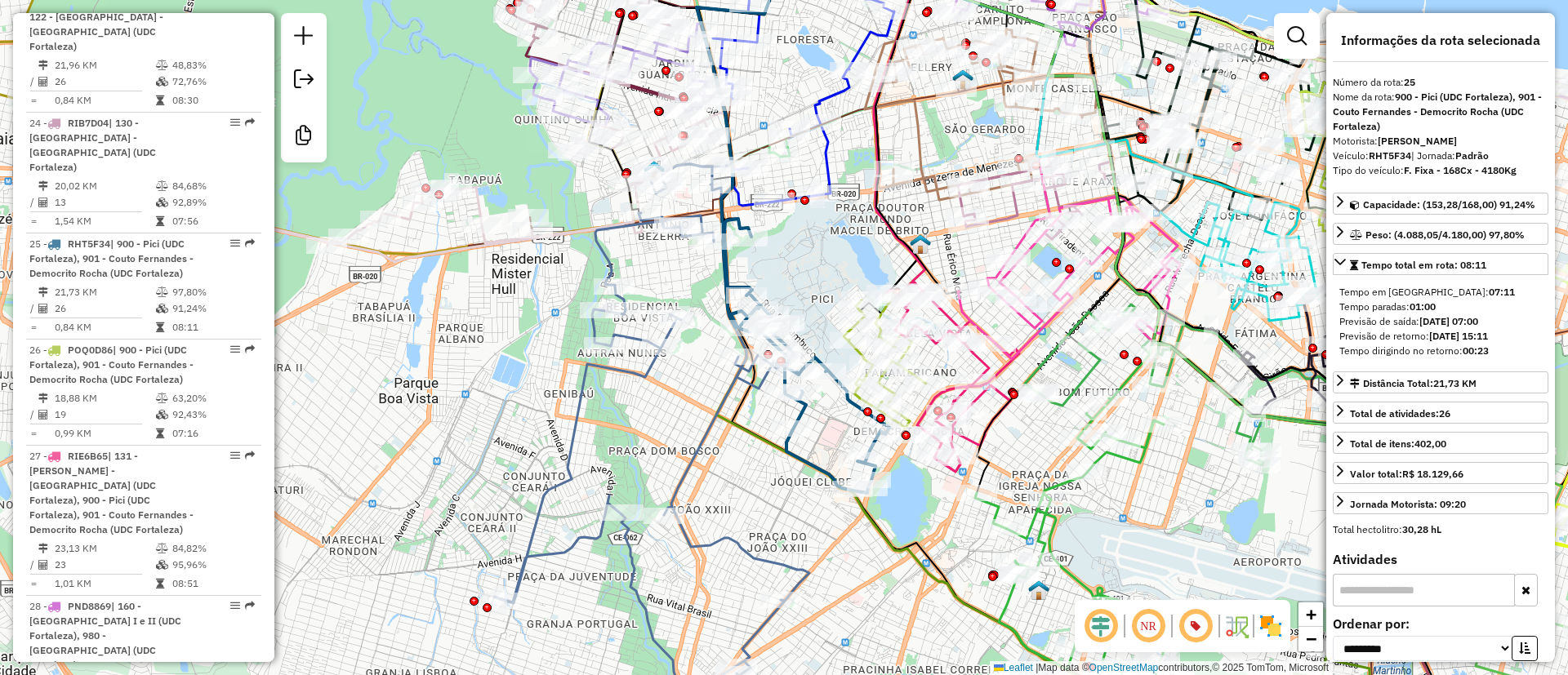
click at [636, 373] on icon at bounding box center [652, 446] width 315 height 564
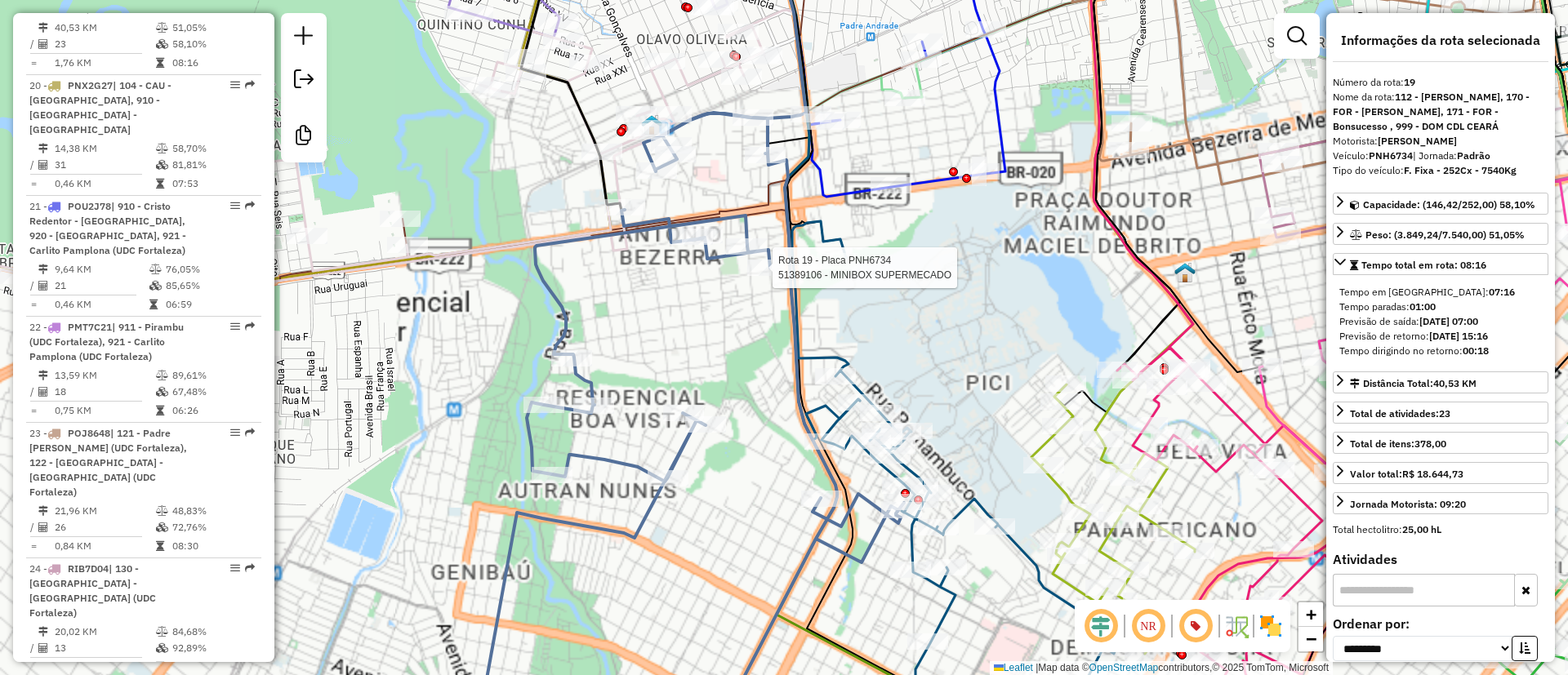
scroll to position [2593, 0]
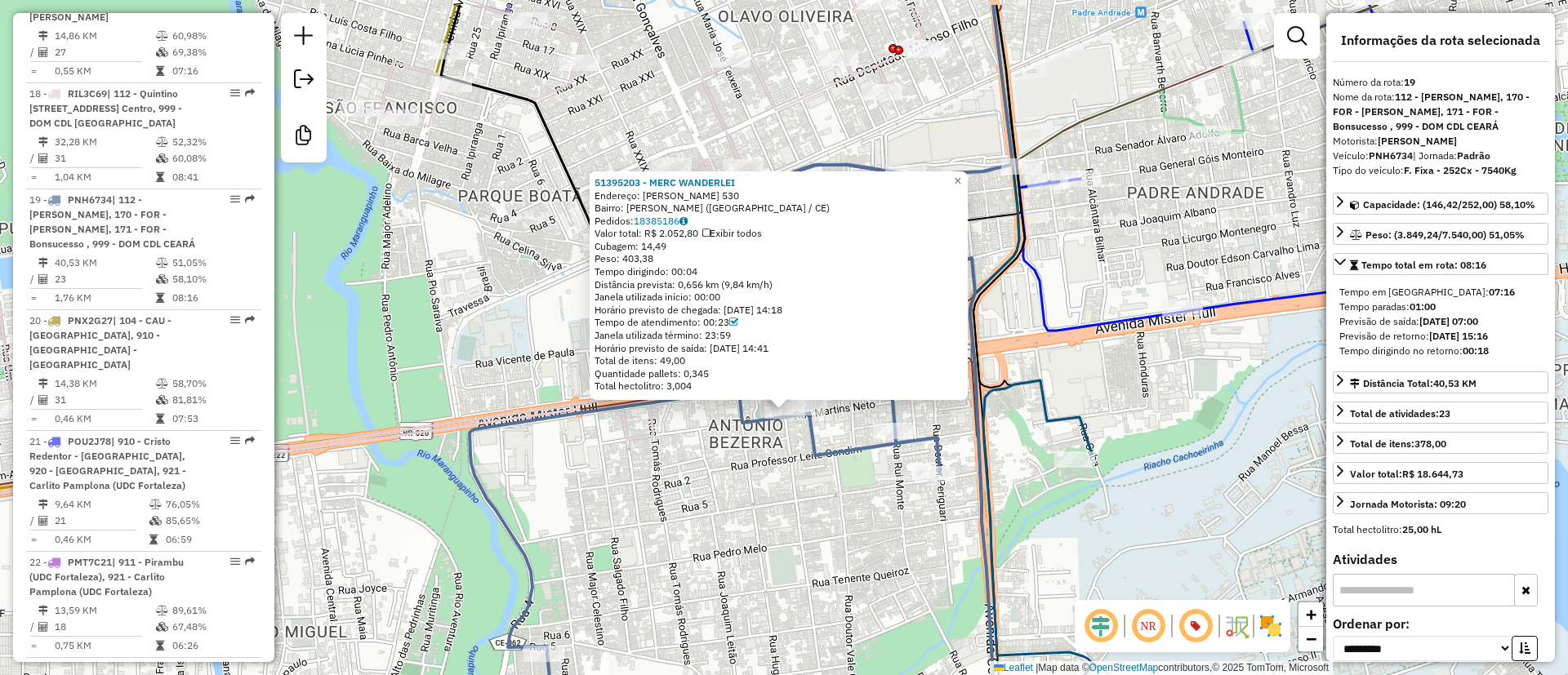
drag, startPoint x: 605, startPoint y: 474, endPoint x: 676, endPoint y: 400, distance: 102.6
click at [605, 484] on div "51395203 - MERC WANDERLEI Endereço: MARTINS NETO 530 Bairro: ANTONIO BEZERRA (F…" at bounding box center [784, 337] width 1568 height 675
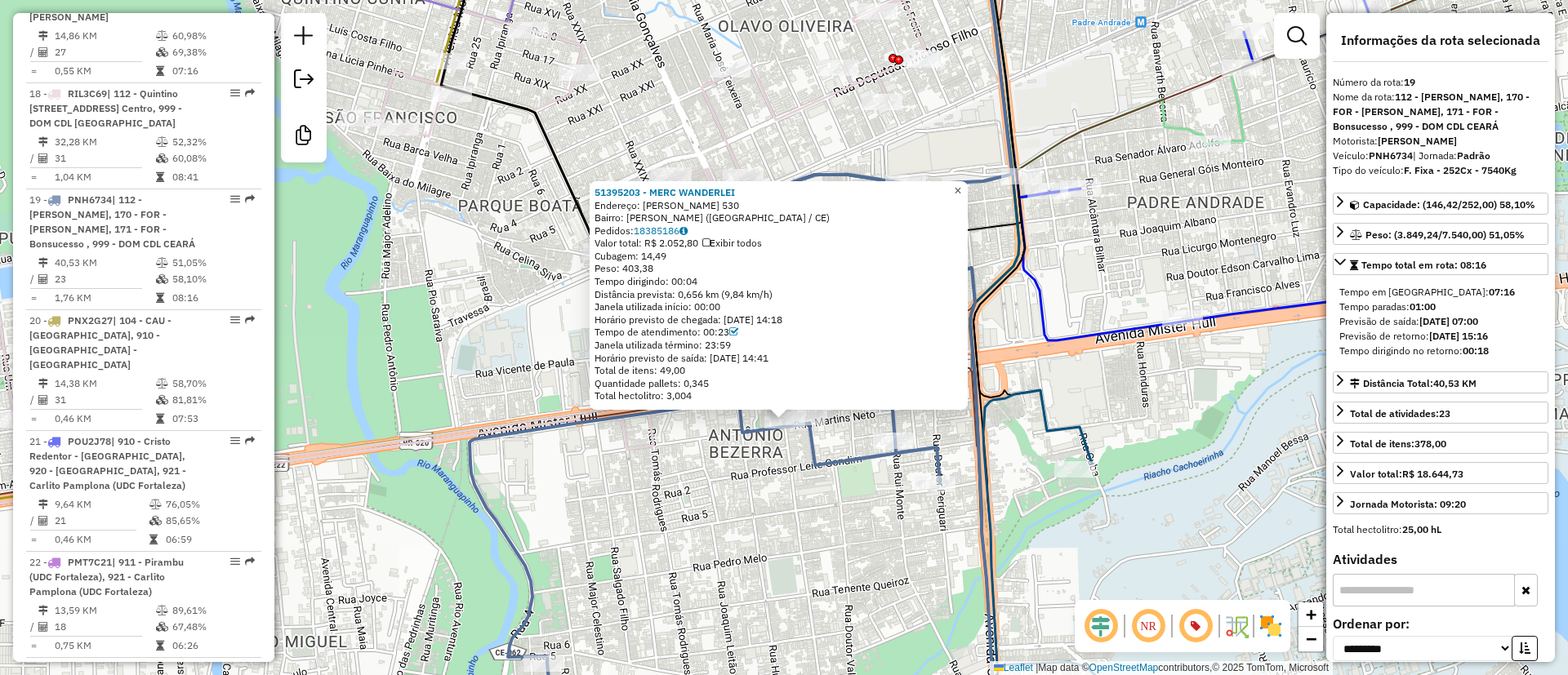
click at [961, 189] on span "×" at bounding box center [957, 191] width 7 height 14
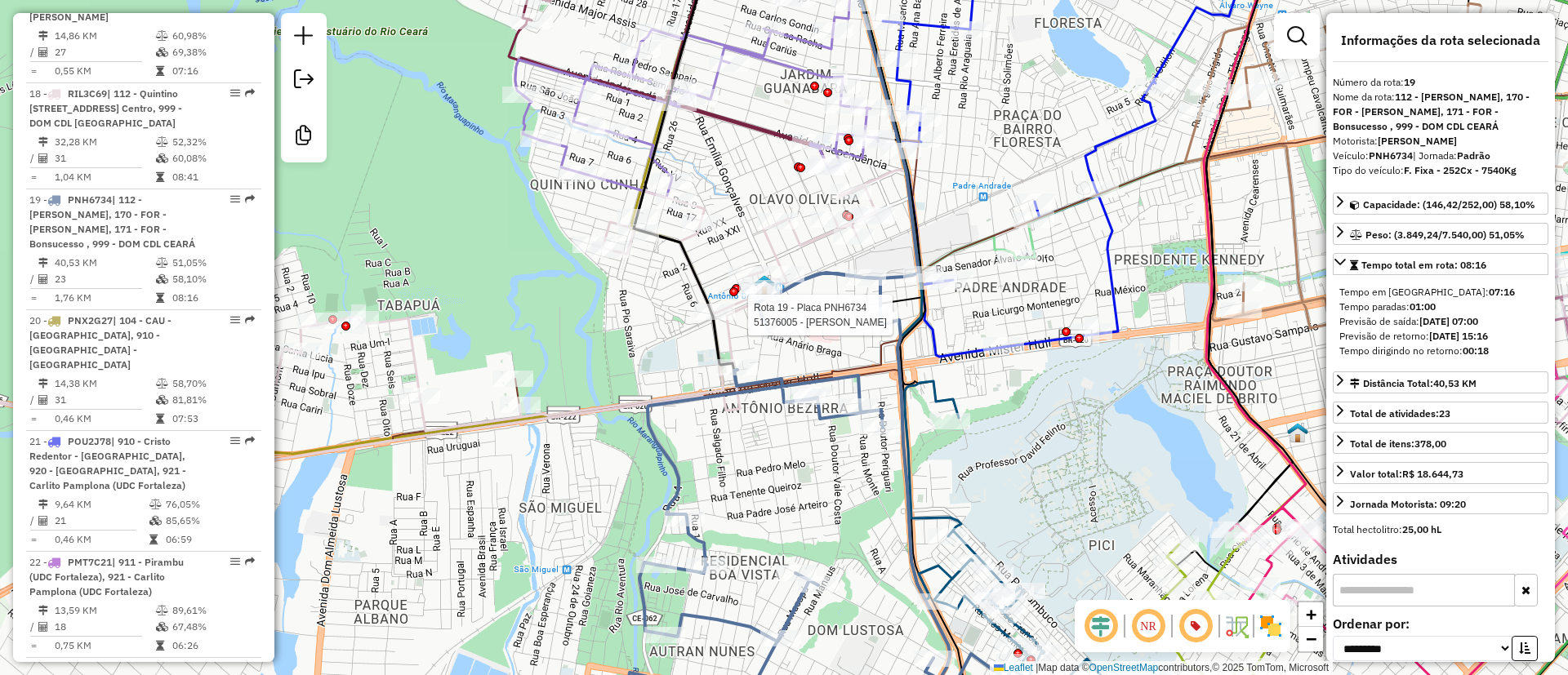
click at [880, 323] on div at bounding box center [878, 315] width 41 height 16
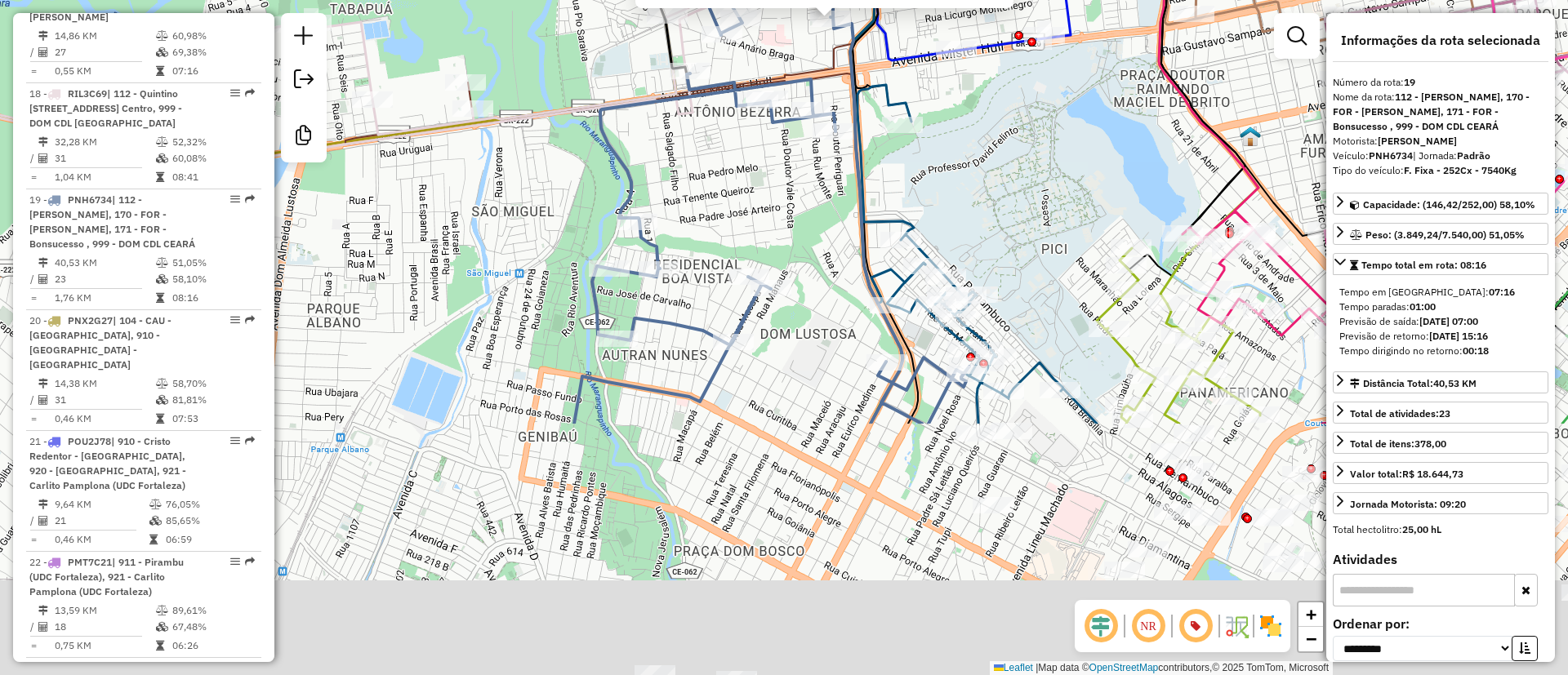
drag, startPoint x: 925, startPoint y: 480, endPoint x: 957, endPoint y: 155, distance: 326.6
click at [976, 125] on div "51376005 - SARA VIEIRA Endereço: VL DONA BRANCA 136 Bairro: ANTONIO BEZERRA (FO…" at bounding box center [784, 337] width 1568 height 675
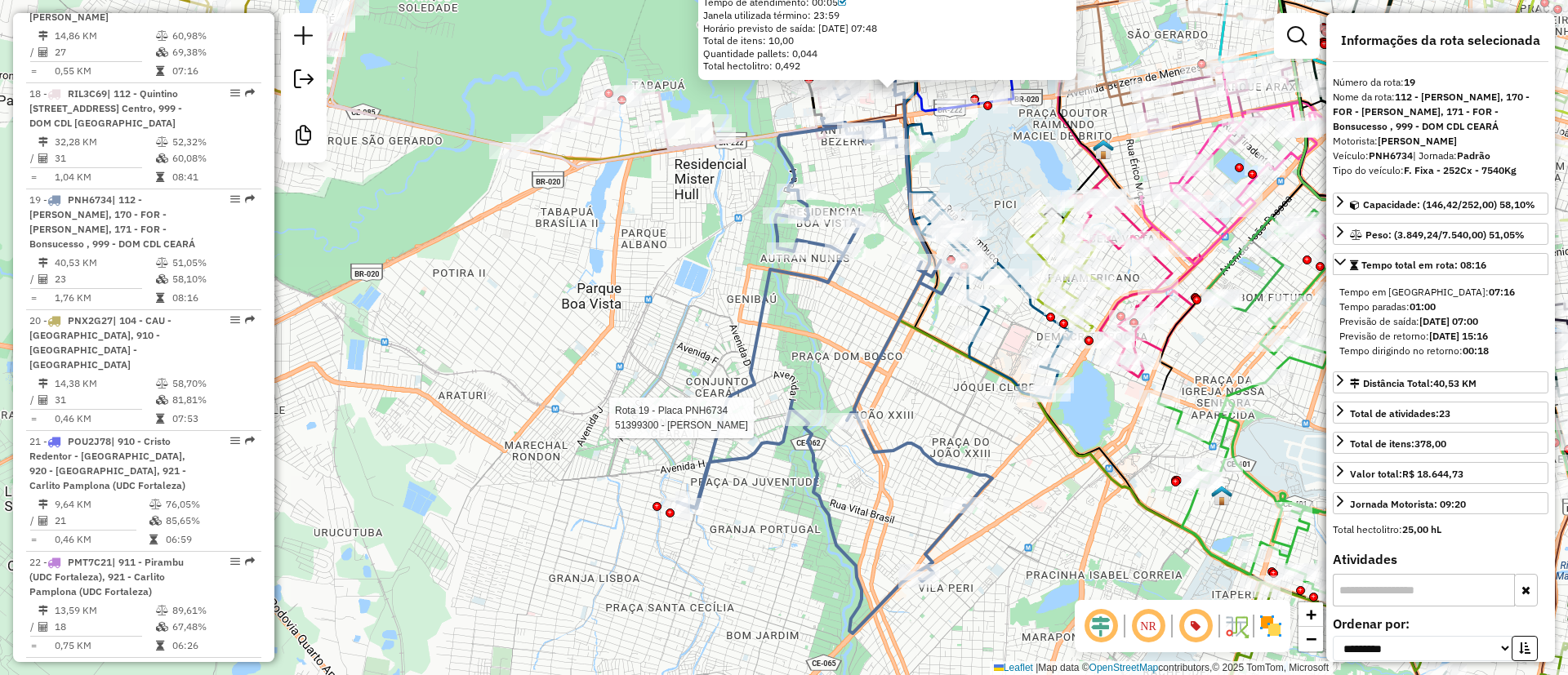
drag, startPoint x: 796, startPoint y: 428, endPoint x: 810, endPoint y: 433, distance: 14.9
click at [797, 426] on div at bounding box center [806, 417] width 41 height 16
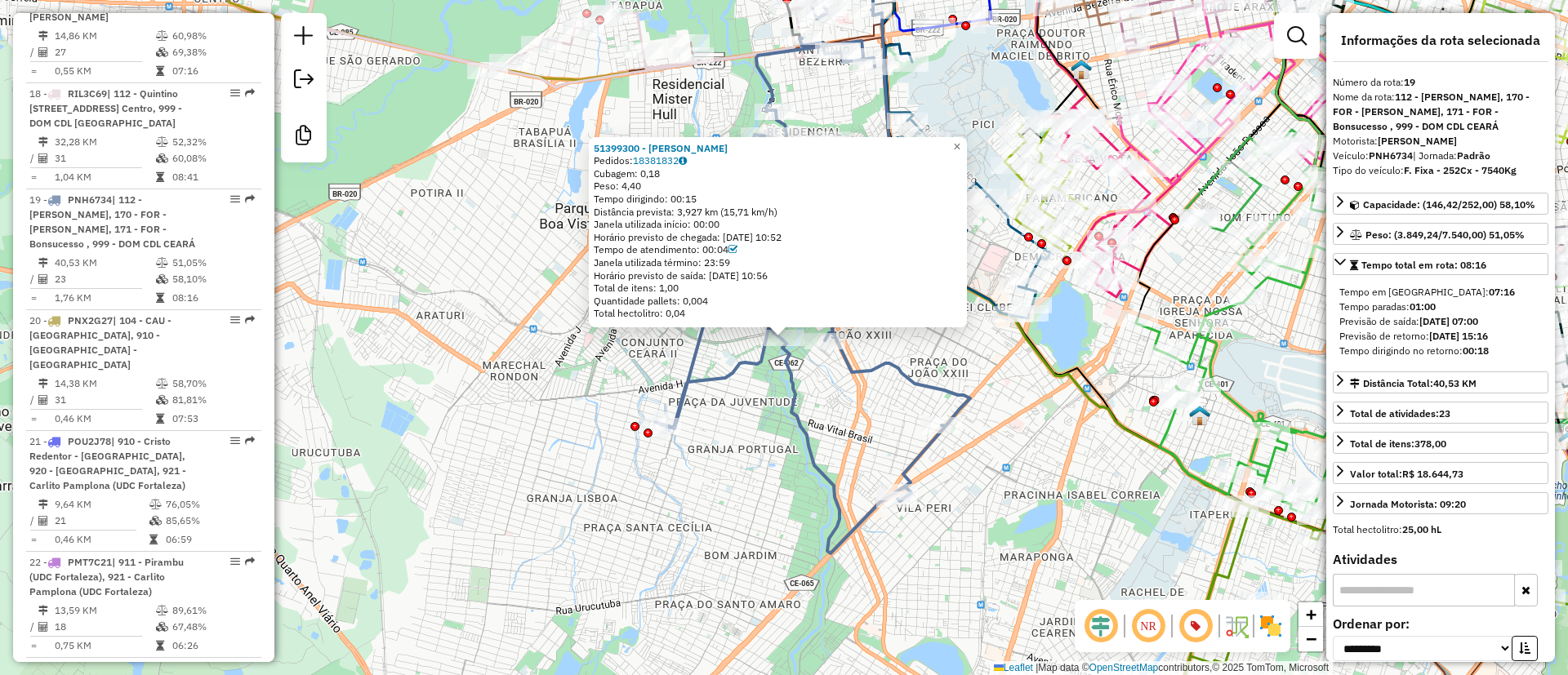
click at [1266, 645] on div "NR" at bounding box center [1182, 626] width 215 height 52
click at [1276, 624] on img at bounding box center [1270, 626] width 26 height 26
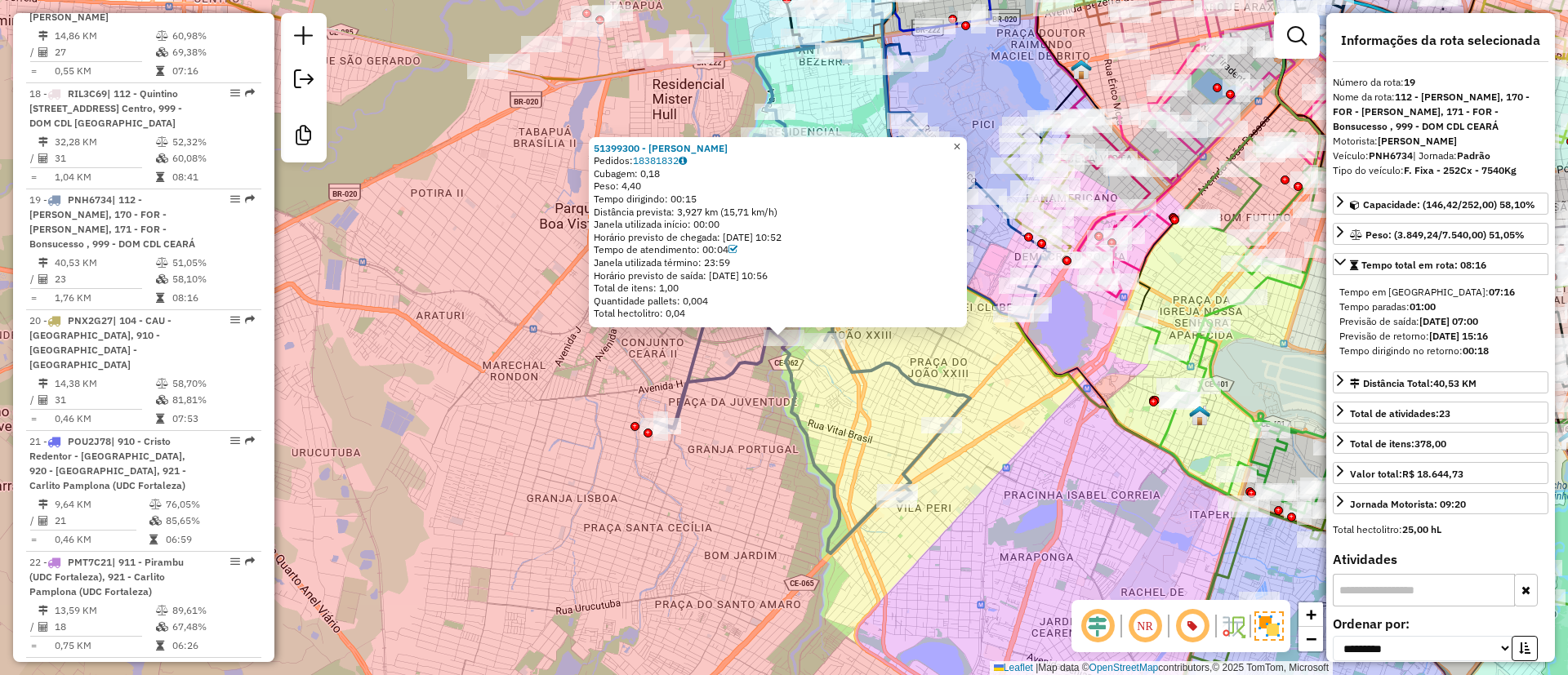
click at [961, 141] on span "×" at bounding box center [956, 146] width 7 height 14
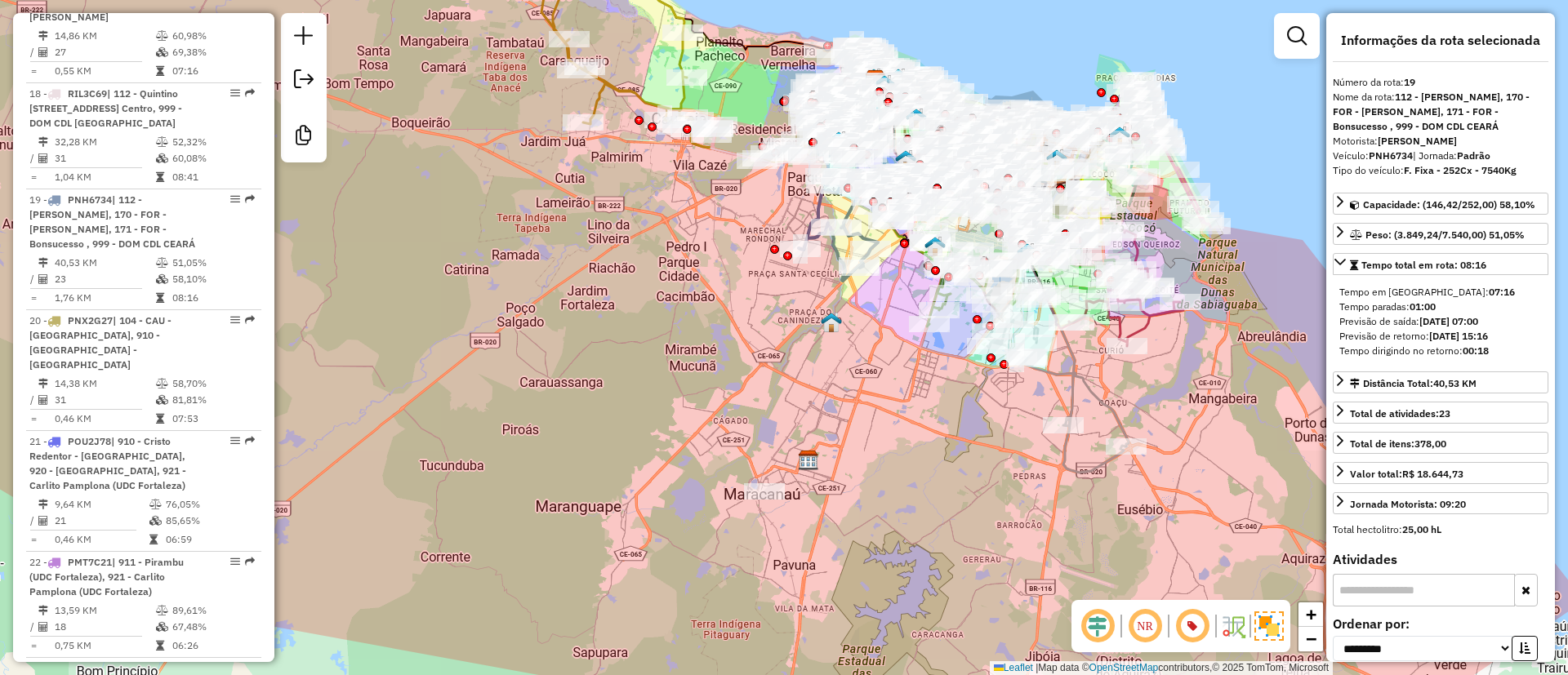
drag, startPoint x: 1252, startPoint y: 390, endPoint x: 1104, endPoint y: 437, distance: 155.3
click at [1122, 403] on div "Janela de atendimento Grade de atendimento Capacidade Transportadoras Veículos …" at bounding box center [784, 337] width 1568 height 675
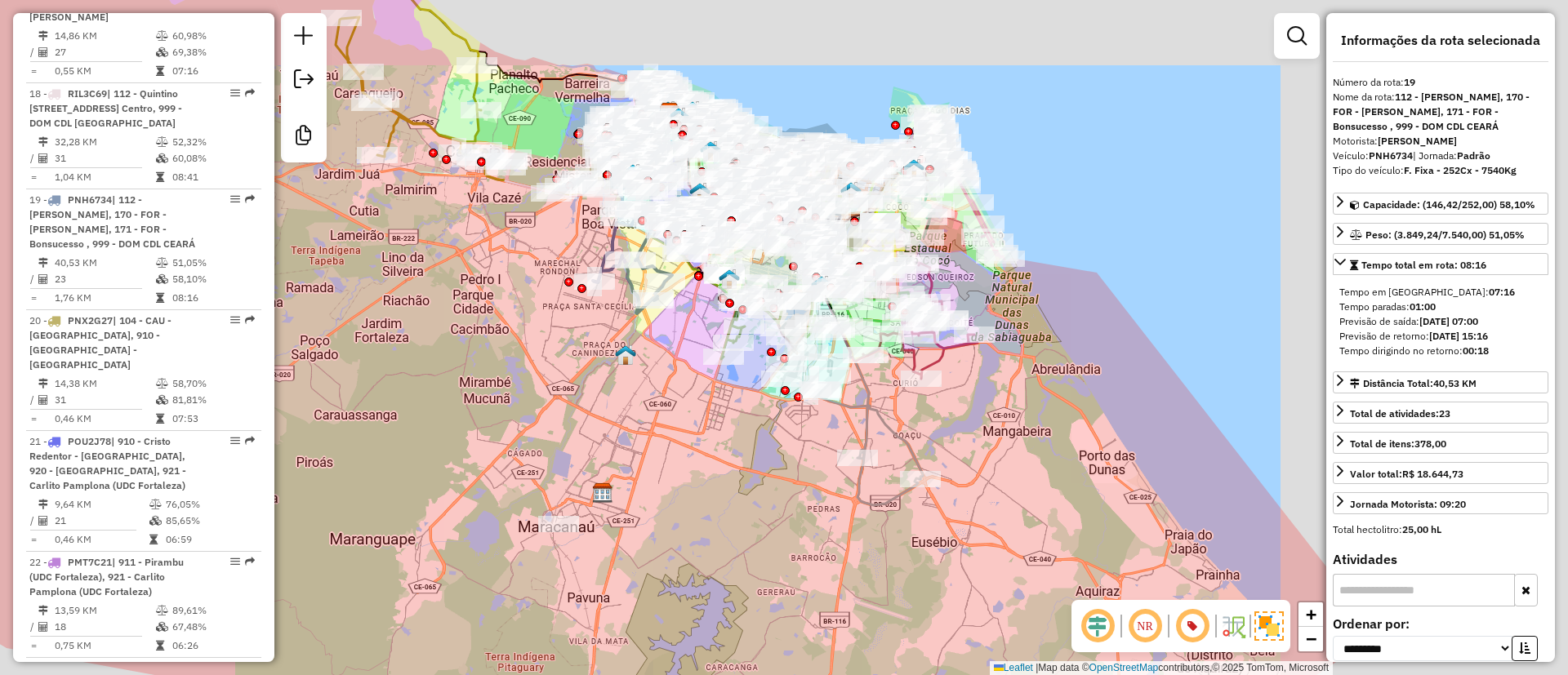
click at [897, 500] on div "Janela de atendimento Grade de atendimento Capacidade Transportadoras Veículos …" at bounding box center [784, 337] width 1568 height 675
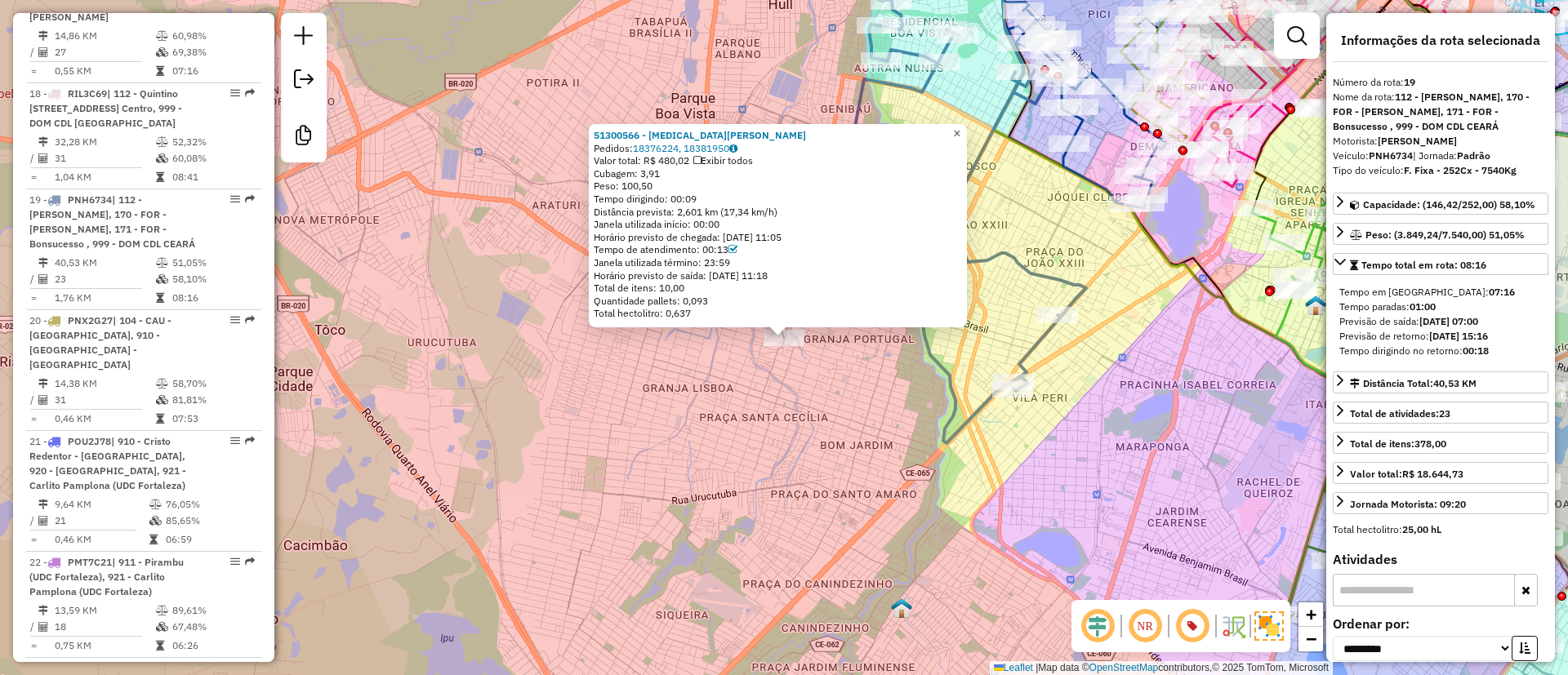
click at [961, 126] on span "×" at bounding box center [956, 133] width 7 height 14
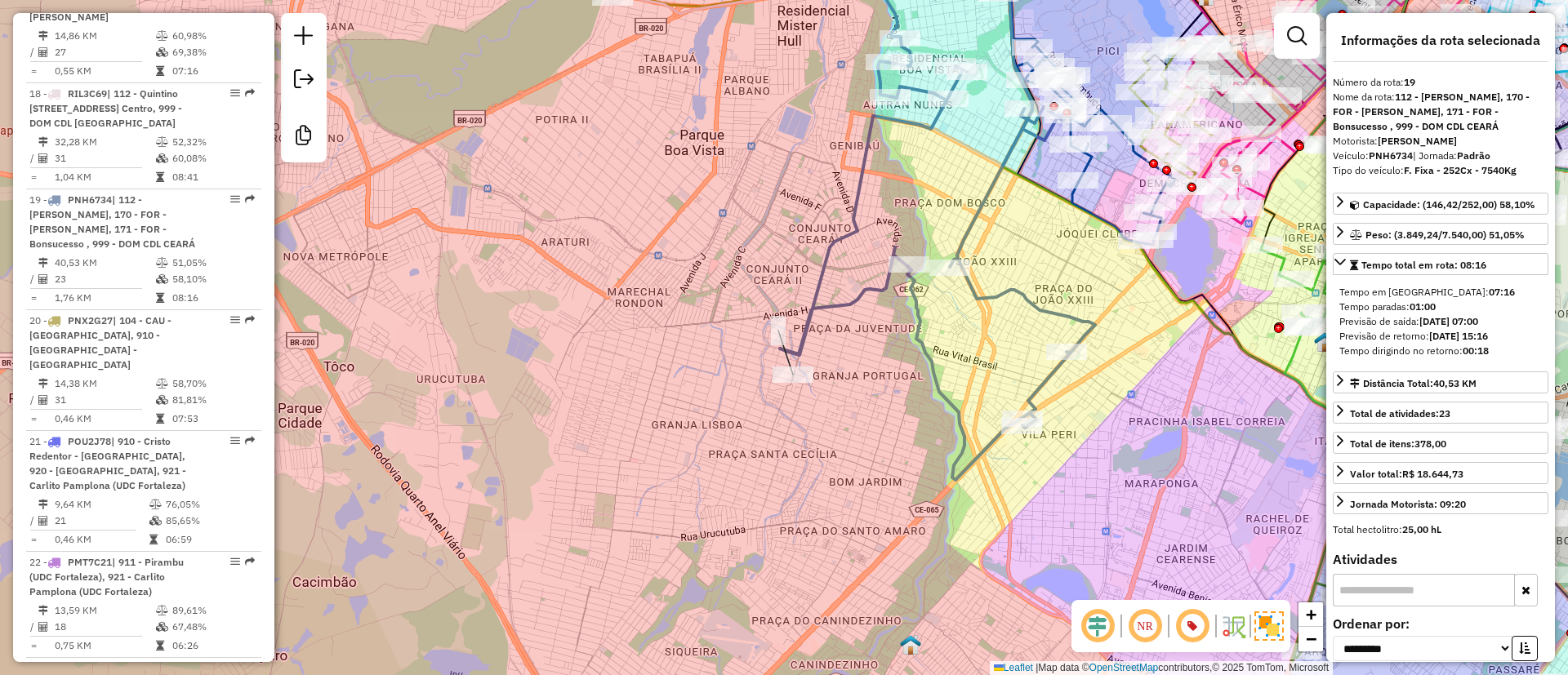
drag, startPoint x: 981, startPoint y: 173, endPoint x: 990, endPoint y: 210, distance: 38.1
click at [990, 210] on icon at bounding box center [937, 224] width 315 height 511
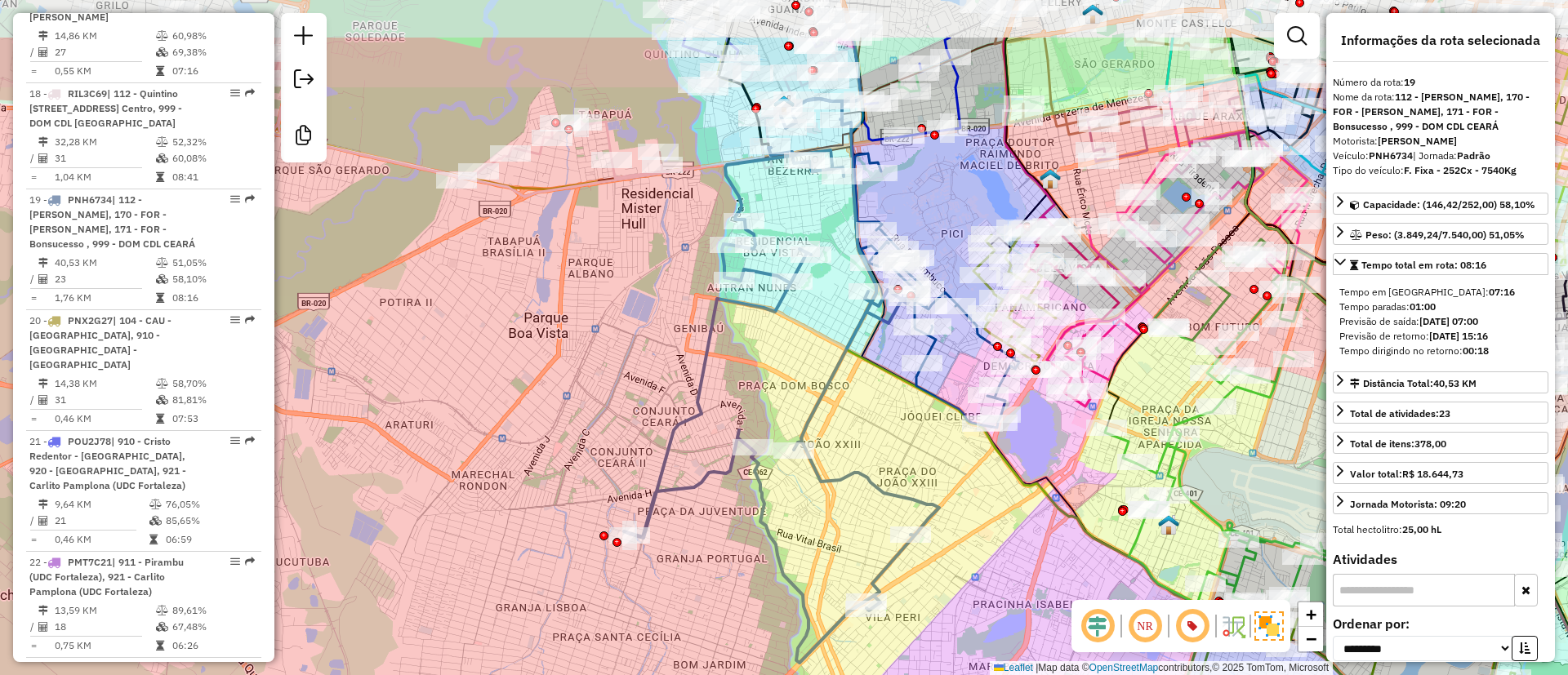
drag, startPoint x: 851, startPoint y: 274, endPoint x: 808, endPoint y: 379, distance: 113.5
click at [808, 379] on div "Janela de atendimento Grade de atendimento Capacidade Transportadoras Veículos …" at bounding box center [784, 337] width 1568 height 675
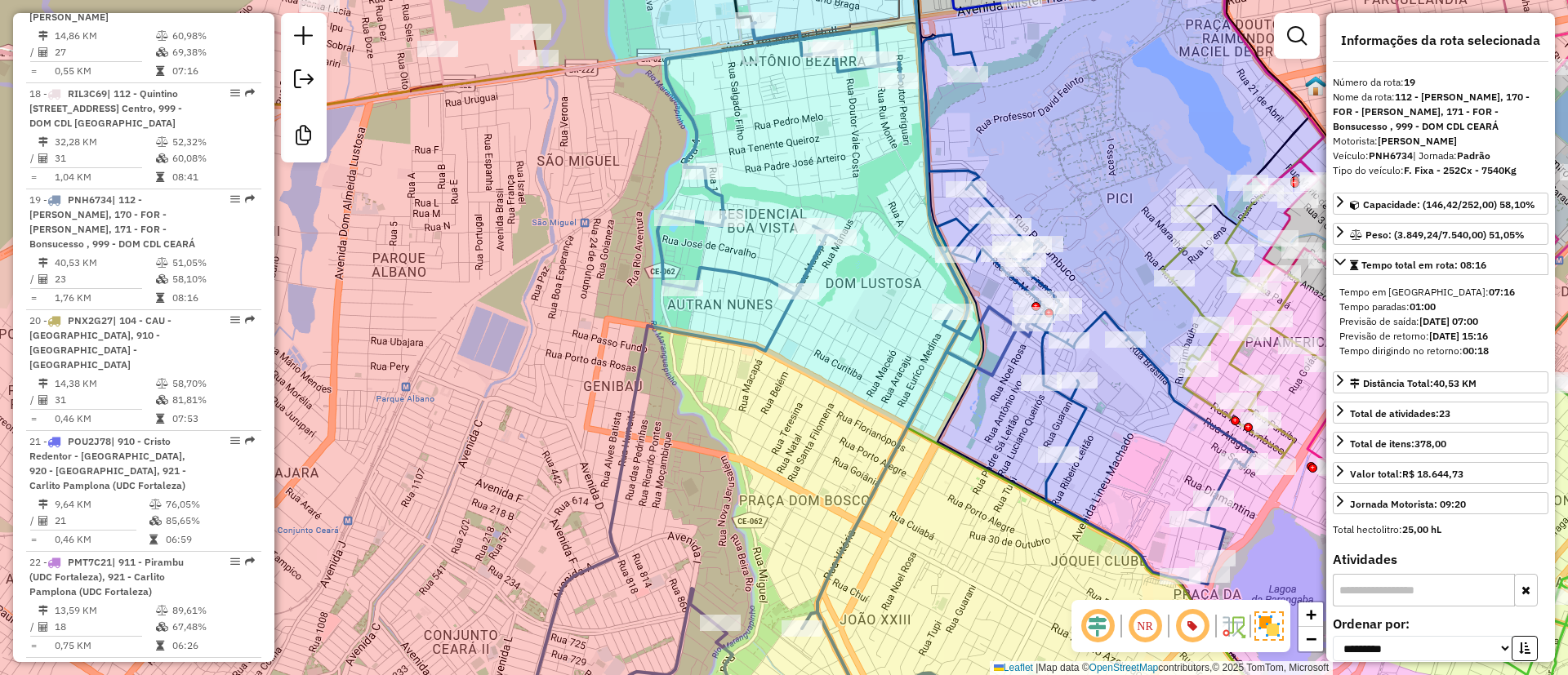
drag, startPoint x: 792, startPoint y: 218, endPoint x: 637, endPoint y: 189, distance: 157.7
click at [793, 235] on div "Janela de atendimento Grade de atendimento Capacidade Transportadoras Veículos …" at bounding box center [784, 337] width 1568 height 675
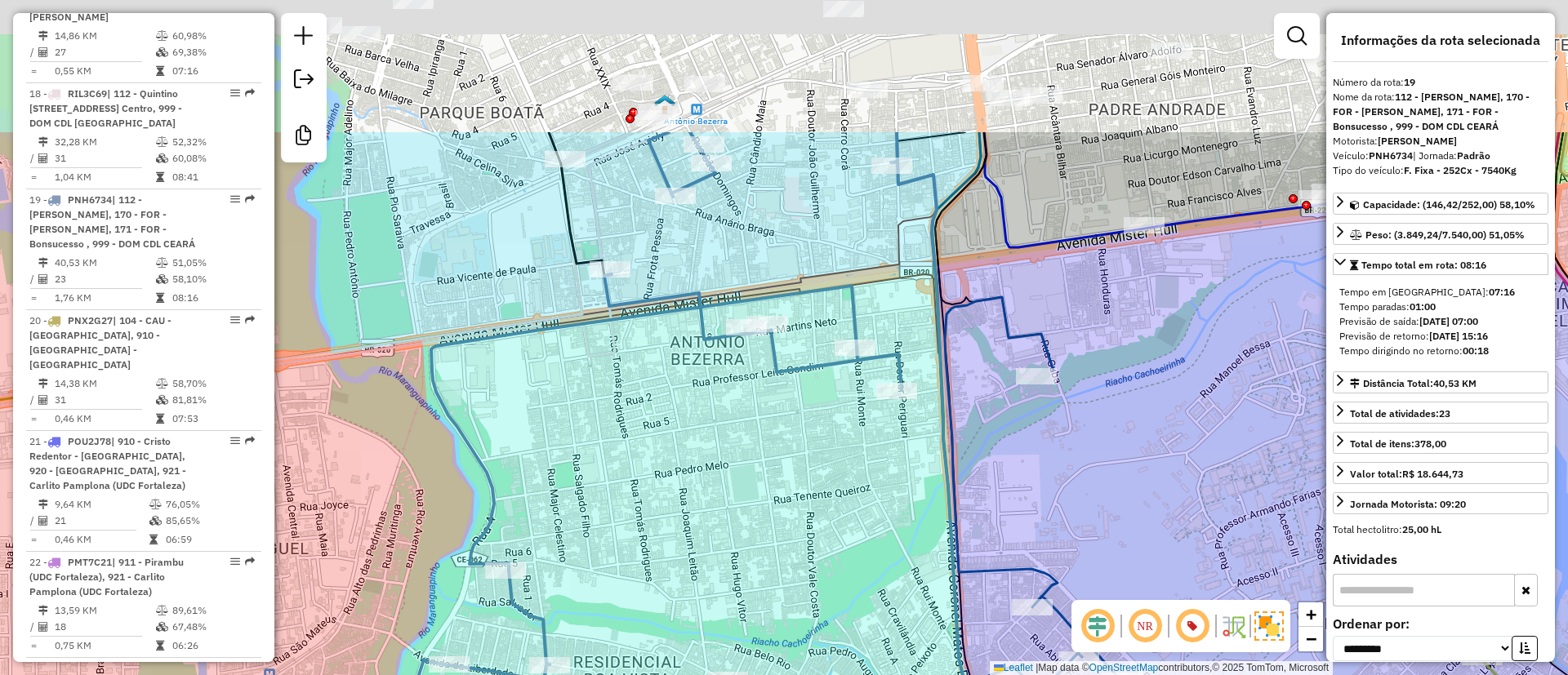
drag, startPoint x: 979, startPoint y: 208, endPoint x: 1023, endPoint y: 410, distance: 206.7
click at [1026, 410] on div "Janela de atendimento Grade de atendimento Capacidade Transportadoras Veículos …" at bounding box center [784, 337] width 1568 height 675
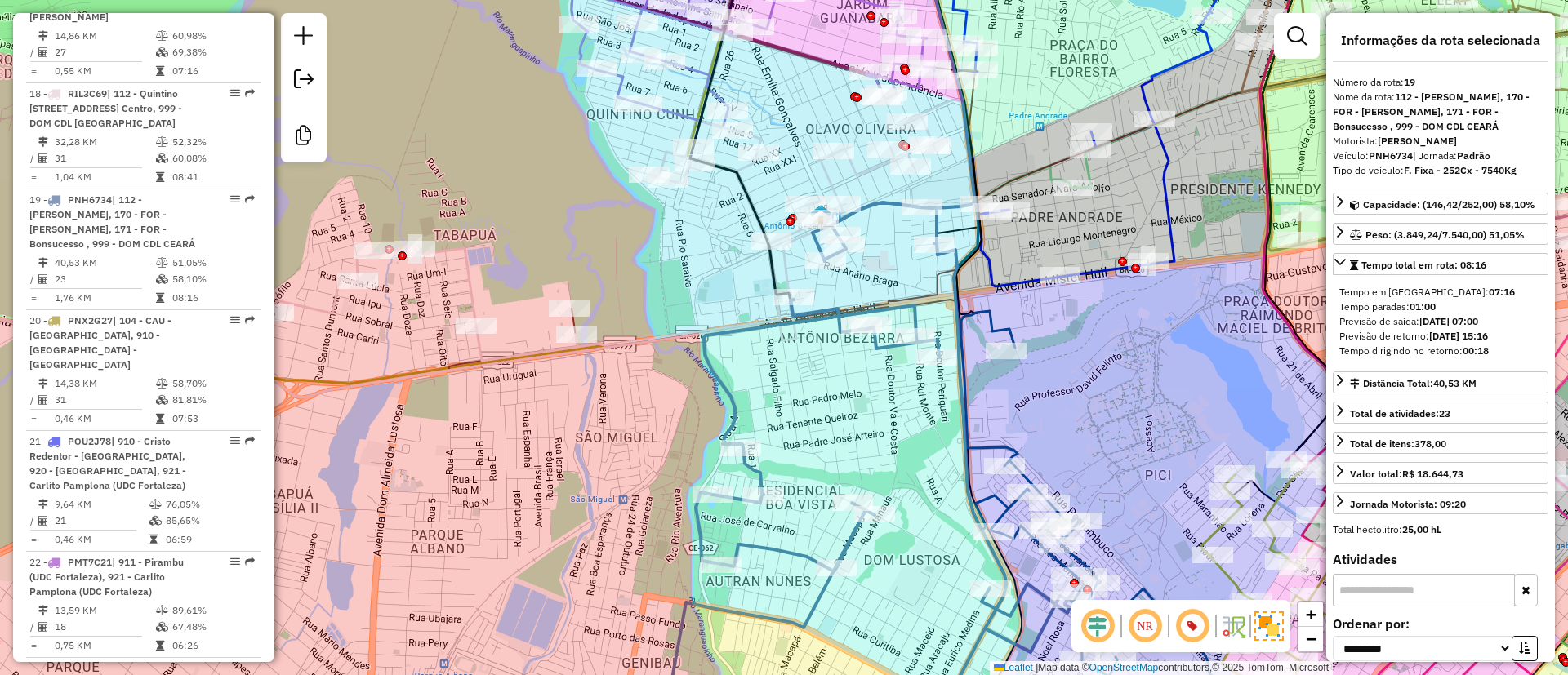
drag, startPoint x: 834, startPoint y: 457, endPoint x: 907, endPoint y: 158, distance: 307.8
click at [909, 206] on div "Janela de atendimento Grade de atendimento Capacidade Transportadoras Veículos …" at bounding box center [784, 337] width 1568 height 675
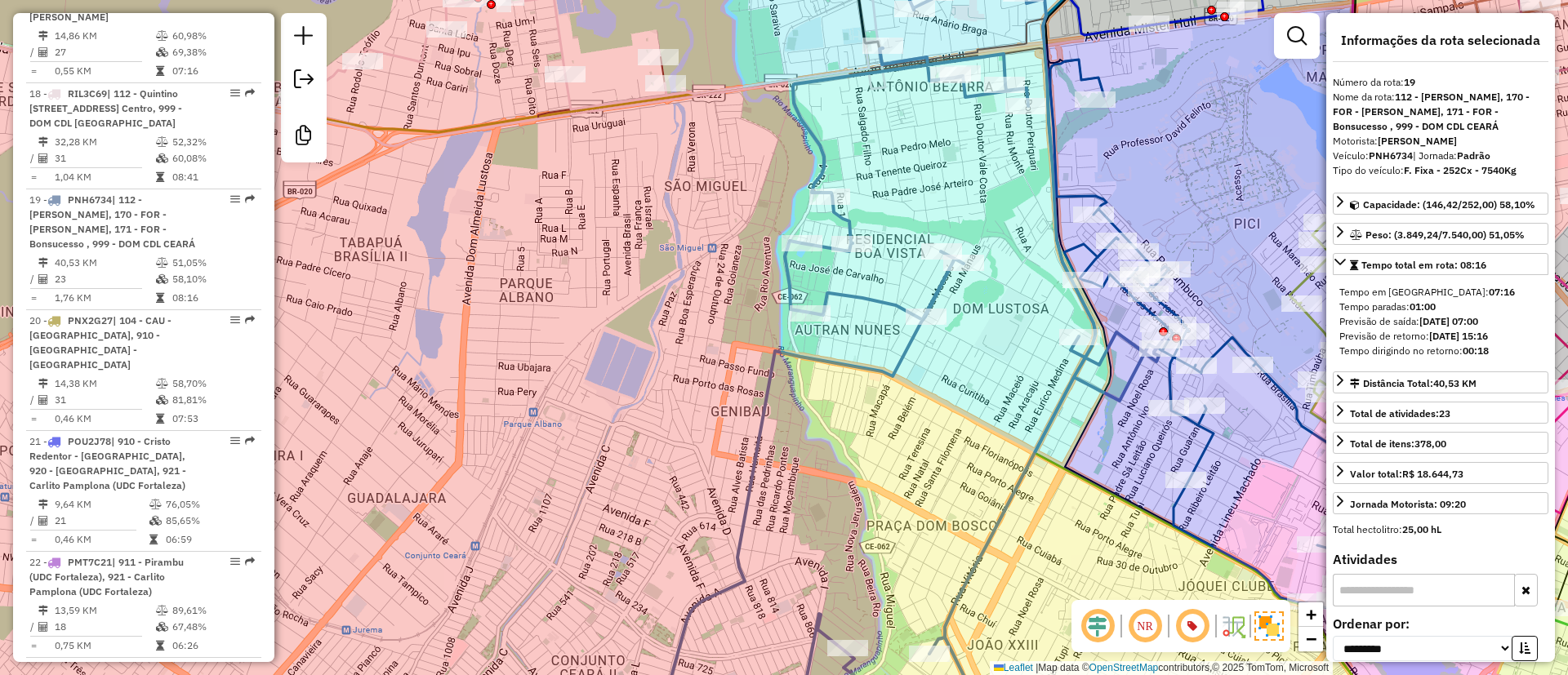
drag, startPoint x: 477, startPoint y: 449, endPoint x: 608, endPoint y: 429, distance: 132.5
click at [608, 429] on div "Janela de atendimento Grade de atendimento Capacidade Transportadoras Veículos …" at bounding box center [784, 337] width 1568 height 675
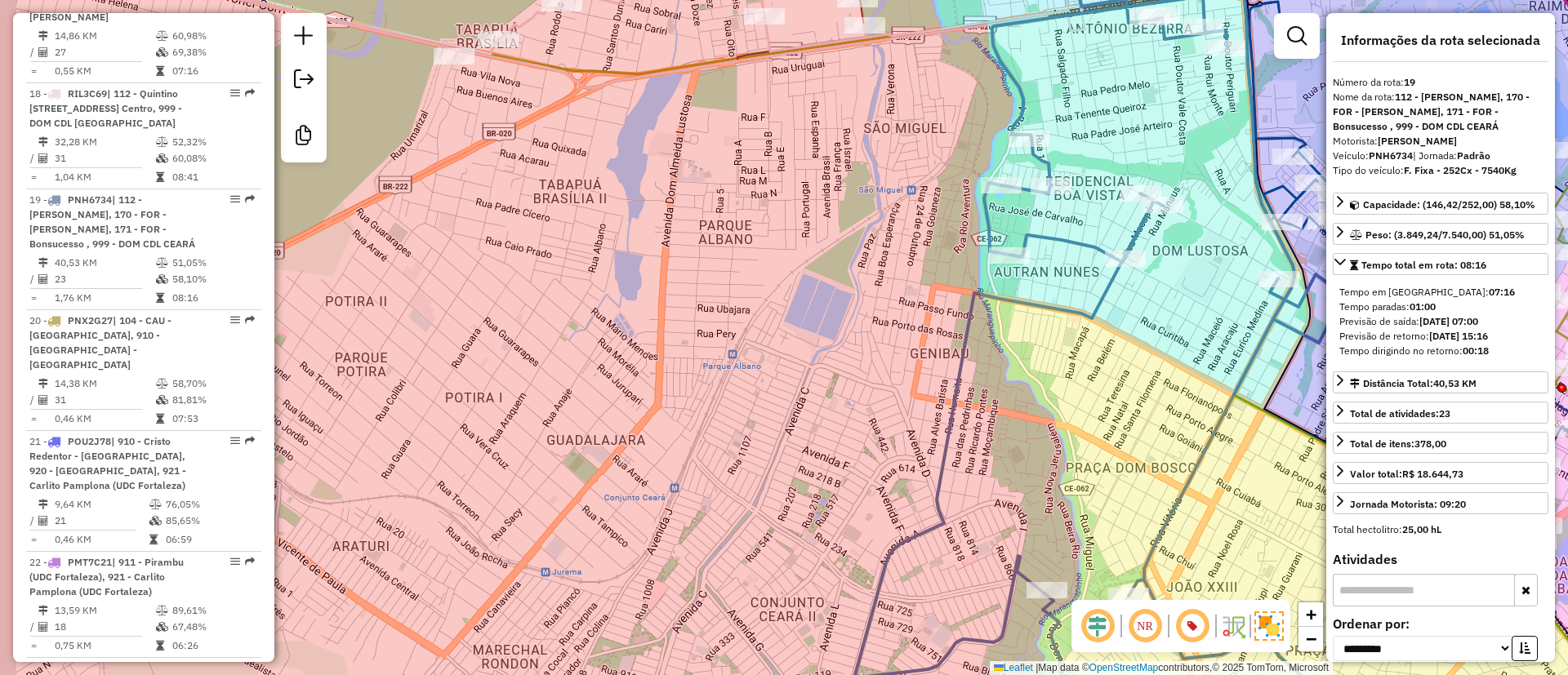
drag, startPoint x: 791, startPoint y: 304, endPoint x: 853, endPoint y: 259, distance: 76.6
click at [861, 266] on div "Janela de atendimento Grade de atendimento Capacidade Transportadoras Veículos …" at bounding box center [784, 337] width 1568 height 675
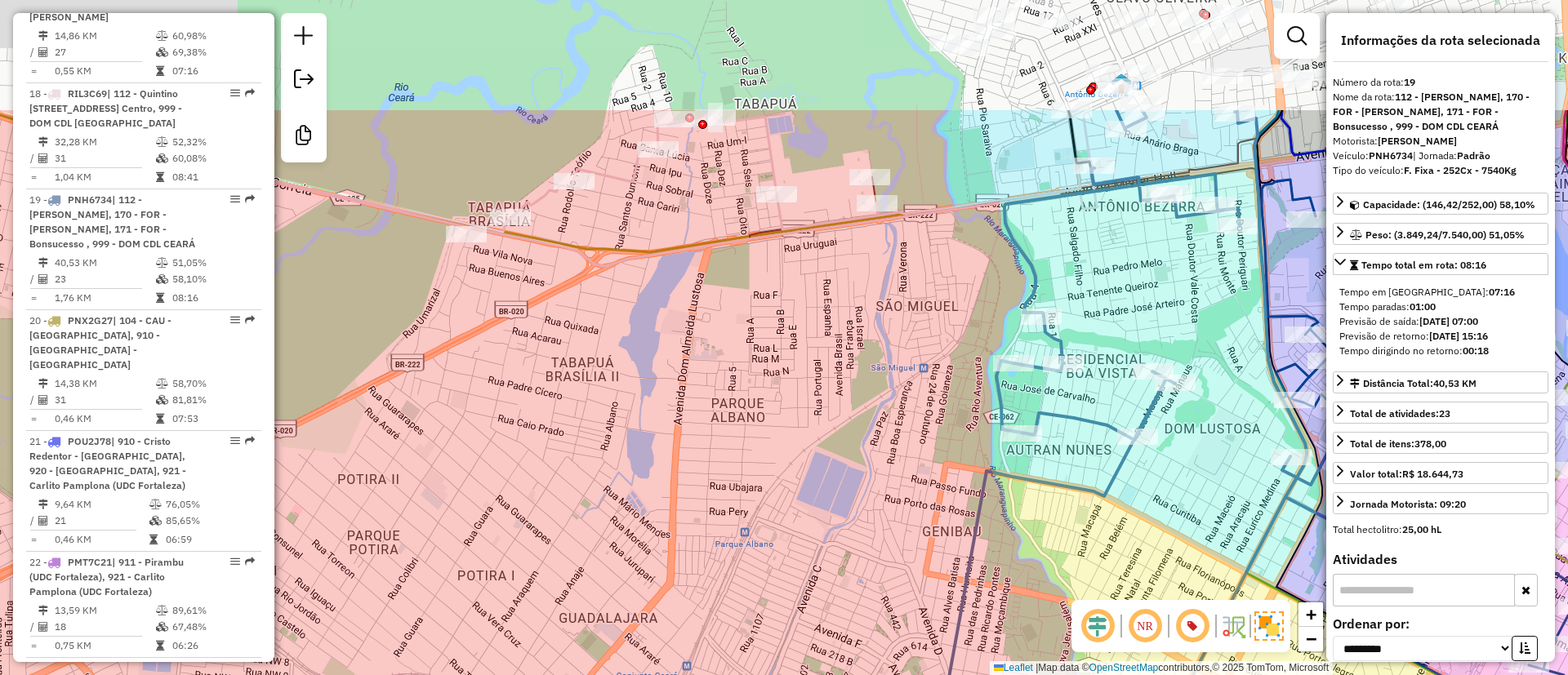
drag, startPoint x: 591, startPoint y: 241, endPoint x: 594, endPoint y: 410, distance: 169.0
click at [594, 410] on div "Janela de atendimento Grade de atendimento Capacidade Transportadoras Veículos …" at bounding box center [784, 337] width 1568 height 675
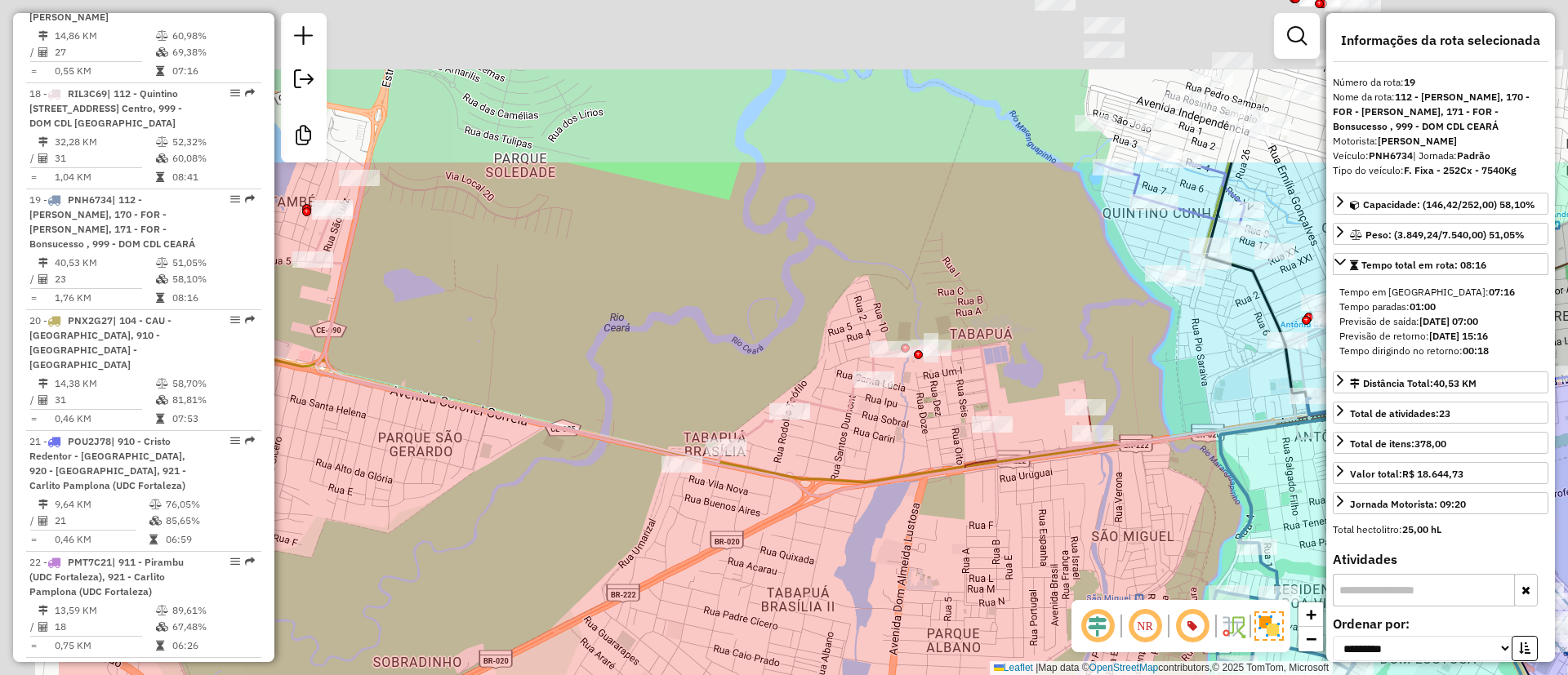
drag, startPoint x: 887, startPoint y: 404, endPoint x: 1028, endPoint y: 460, distance: 151.7
click at [1012, 589] on div "Janela de atendimento Grade de atendimento Capacidade Transportadoras Veículos …" at bounding box center [784, 337] width 1568 height 675
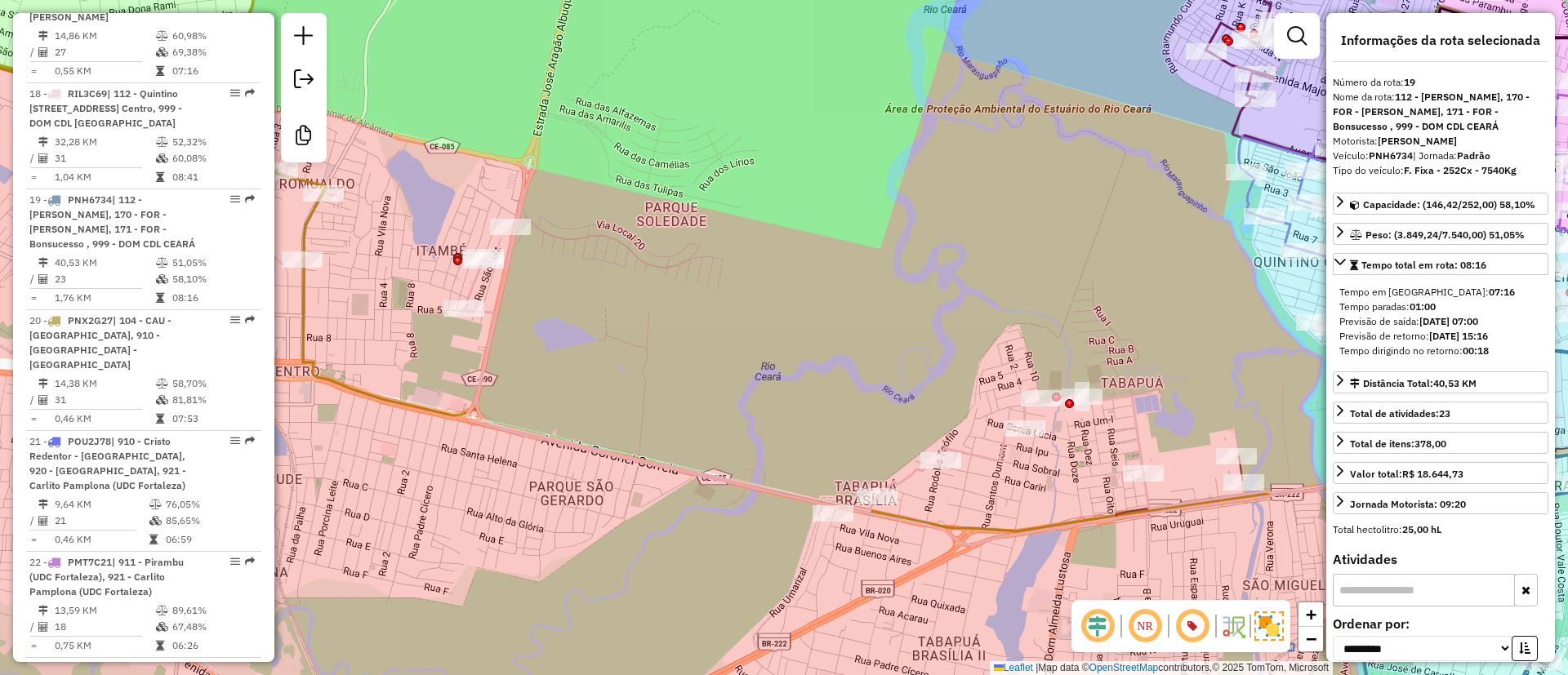
drag, startPoint x: 661, startPoint y: 234, endPoint x: 818, endPoint y: 270, distance: 161.1
click at [804, 270] on div "Janela de atendimento Grade de atendimento Capacidade Transportadoras Veículos …" at bounding box center [784, 337] width 1568 height 675
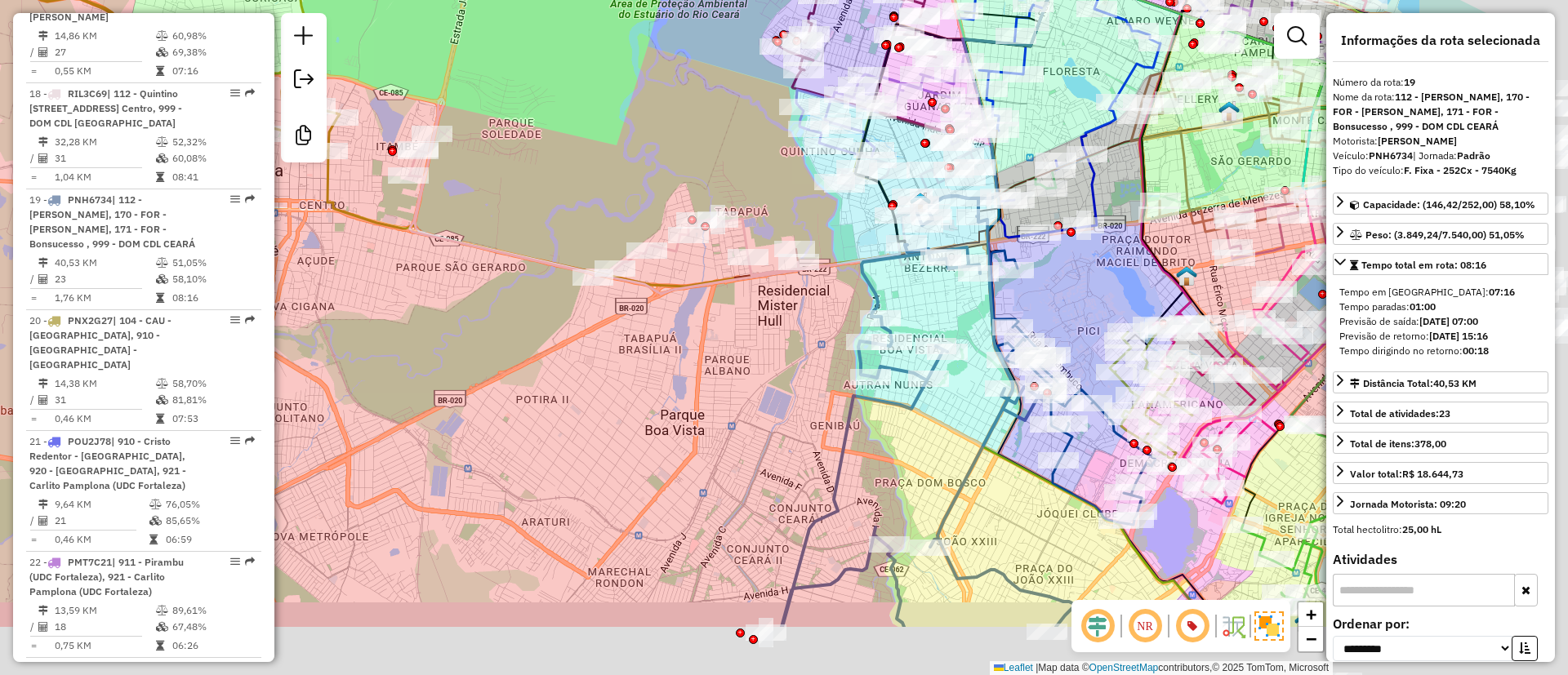
drag, startPoint x: 863, startPoint y: 215, endPoint x: 656, endPoint y: 139, distance: 220.5
click at [629, 114] on div "Janela de atendimento Grade de atendimento Capacidade Transportadoras Veículos …" at bounding box center [784, 337] width 1568 height 675
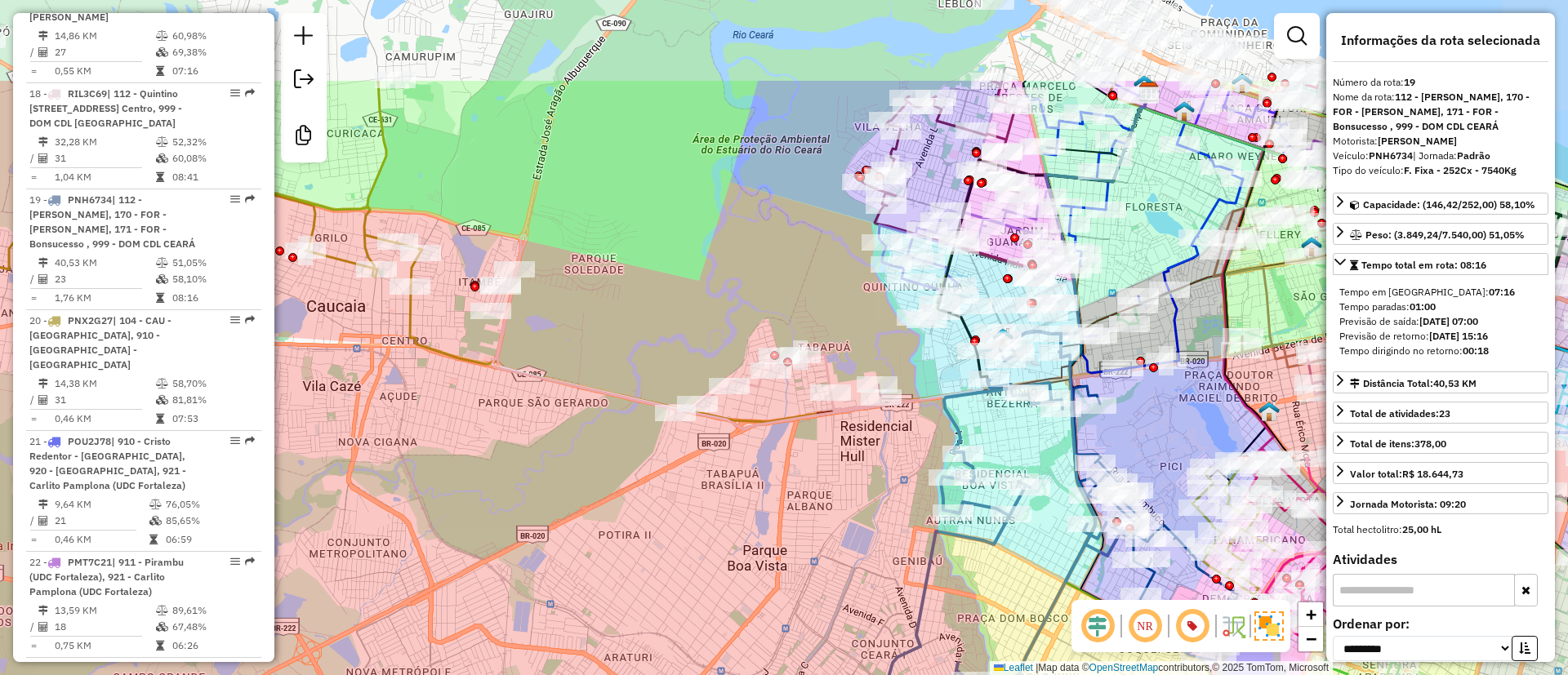
drag, startPoint x: 522, startPoint y: 106, endPoint x: 645, endPoint y: 252, distance: 190.9
click at [622, 249] on div "Janela de atendimento Grade de atendimento Capacidade Transportadoras Veículos …" at bounding box center [784, 337] width 1568 height 675
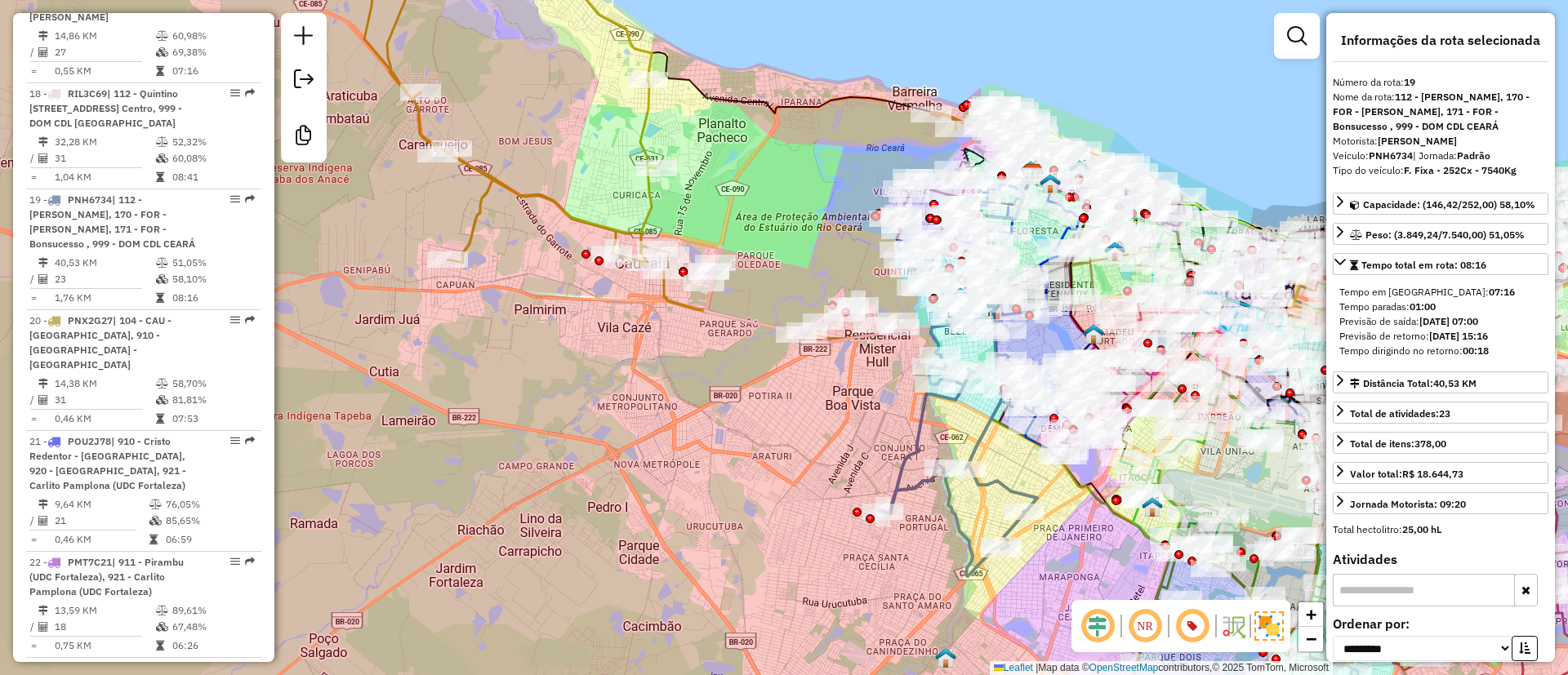
drag, startPoint x: 701, startPoint y: 219, endPoint x: 703, endPoint y: 207, distance: 12.2
click at [703, 209] on div "Janela de atendimento Grade de atendimento Capacidade Transportadoras Veículos …" at bounding box center [784, 337] width 1568 height 675
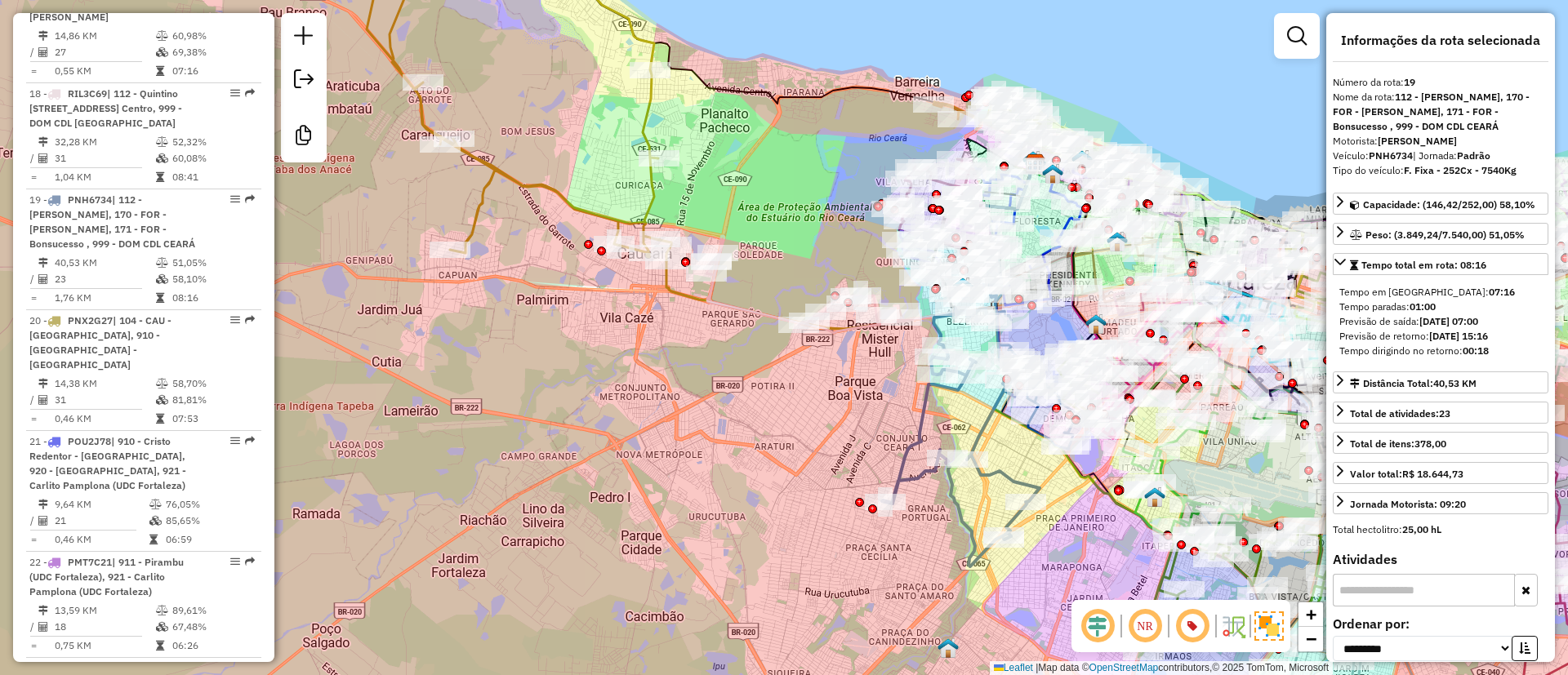
click at [645, 203] on icon at bounding box center [518, 96] width 305 height 329
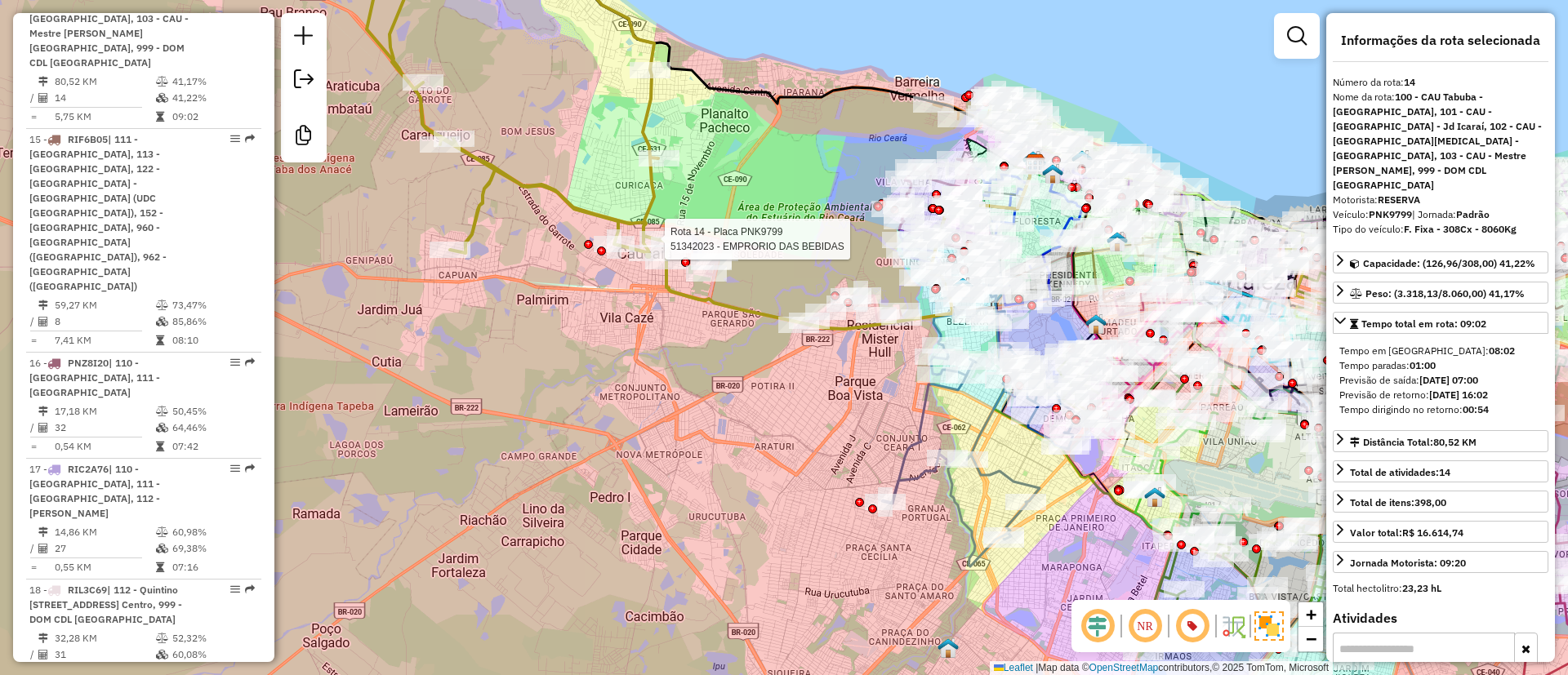
scroll to position [1975, 0]
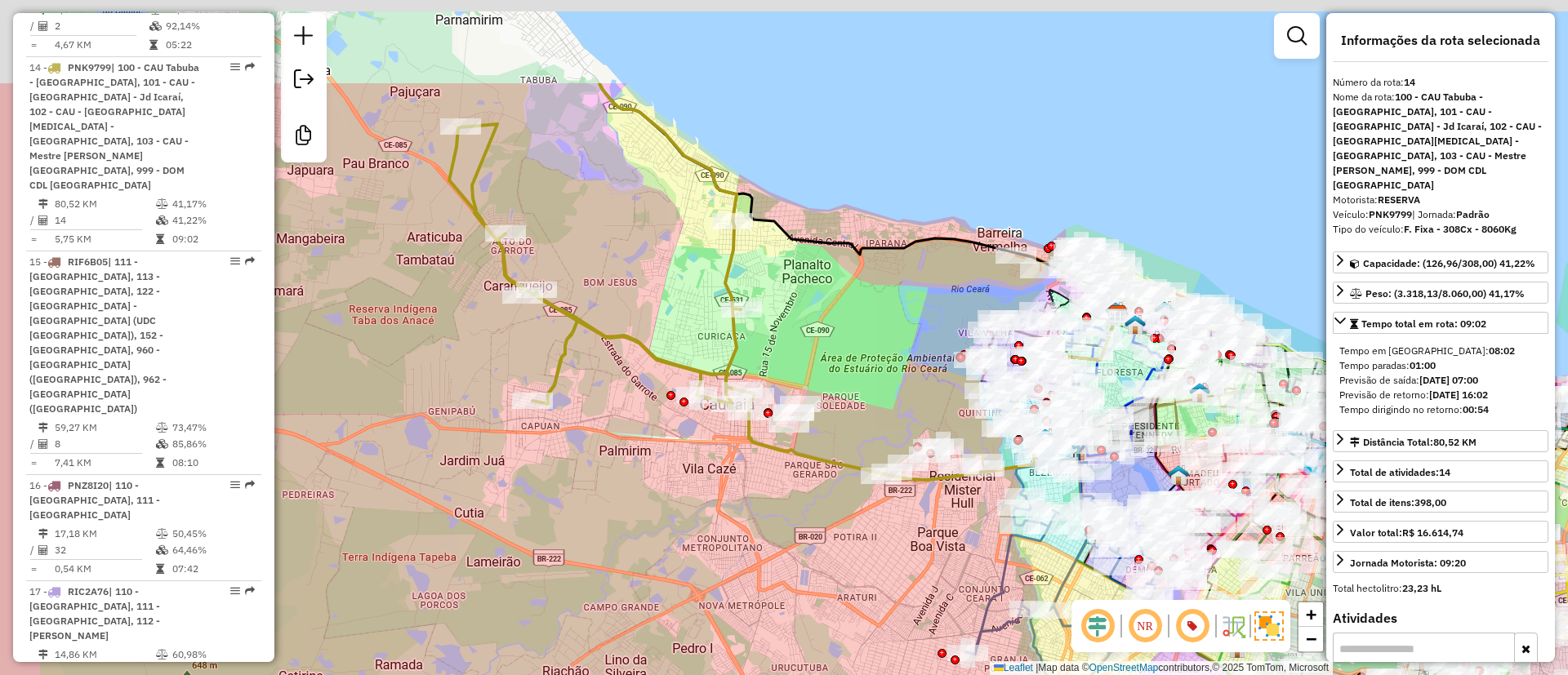
drag, startPoint x: 749, startPoint y: 191, endPoint x: 899, endPoint y: 322, distance: 199.2
click at [845, 375] on div "Janela de atendimento Grade de atendimento Capacidade Transportadoras Veículos …" at bounding box center [784, 337] width 1568 height 675
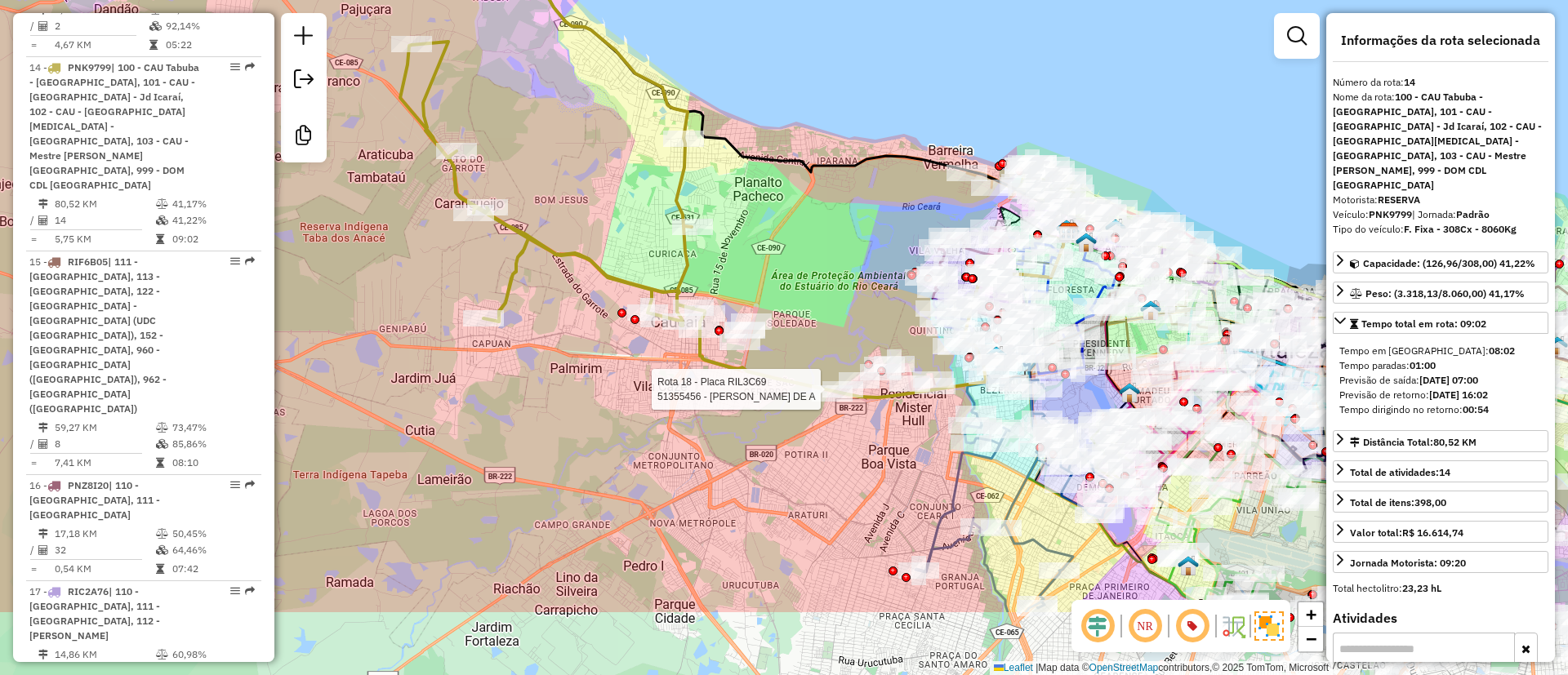
drag, startPoint x: 823, startPoint y: 96, endPoint x: 842, endPoint y: 269, distance: 174.0
click at [821, 92] on div "Rota 18 - Placa RIL3C69 51355456 - RAIMUNDO NONATO DE A Janela de atendimento G…" at bounding box center [784, 337] width 1568 height 675
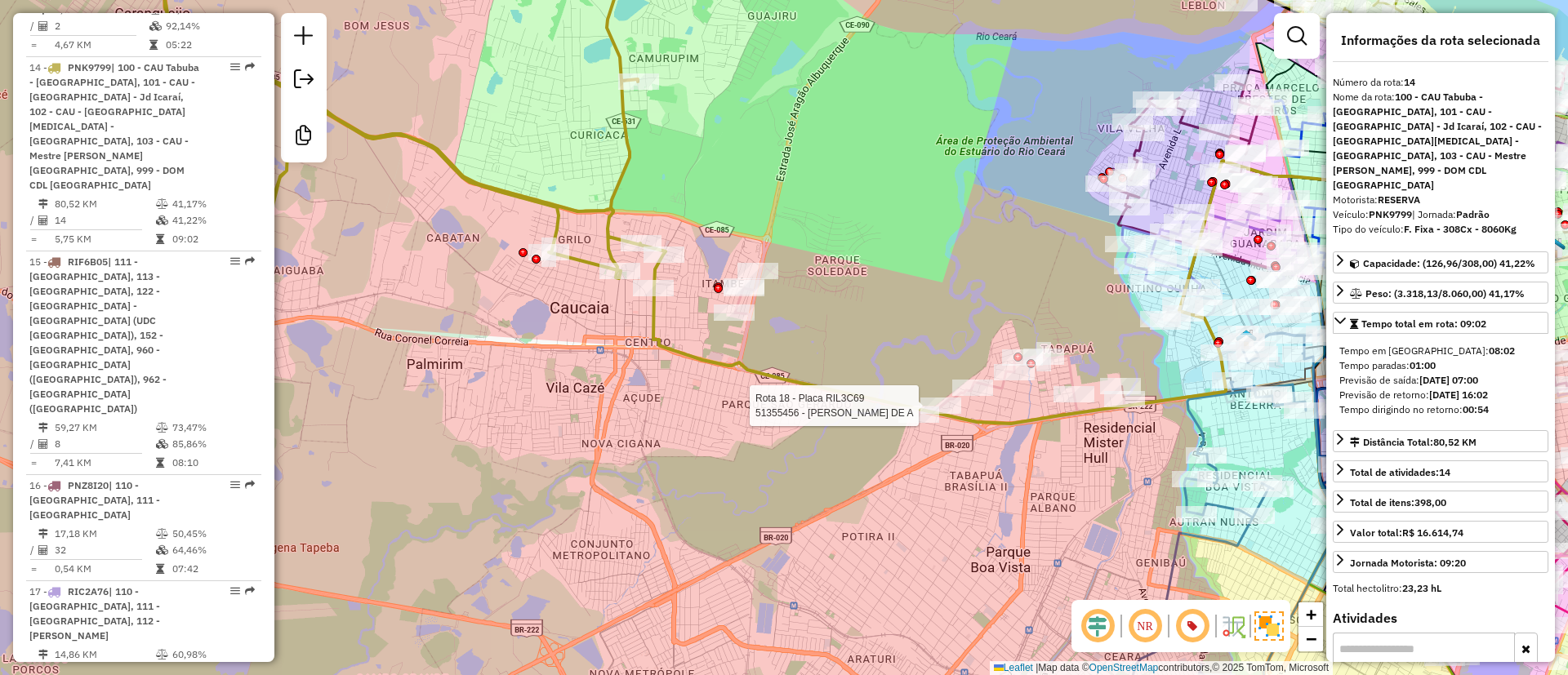
click at [755, 341] on icon at bounding box center [1018, 333] width 568 height 195
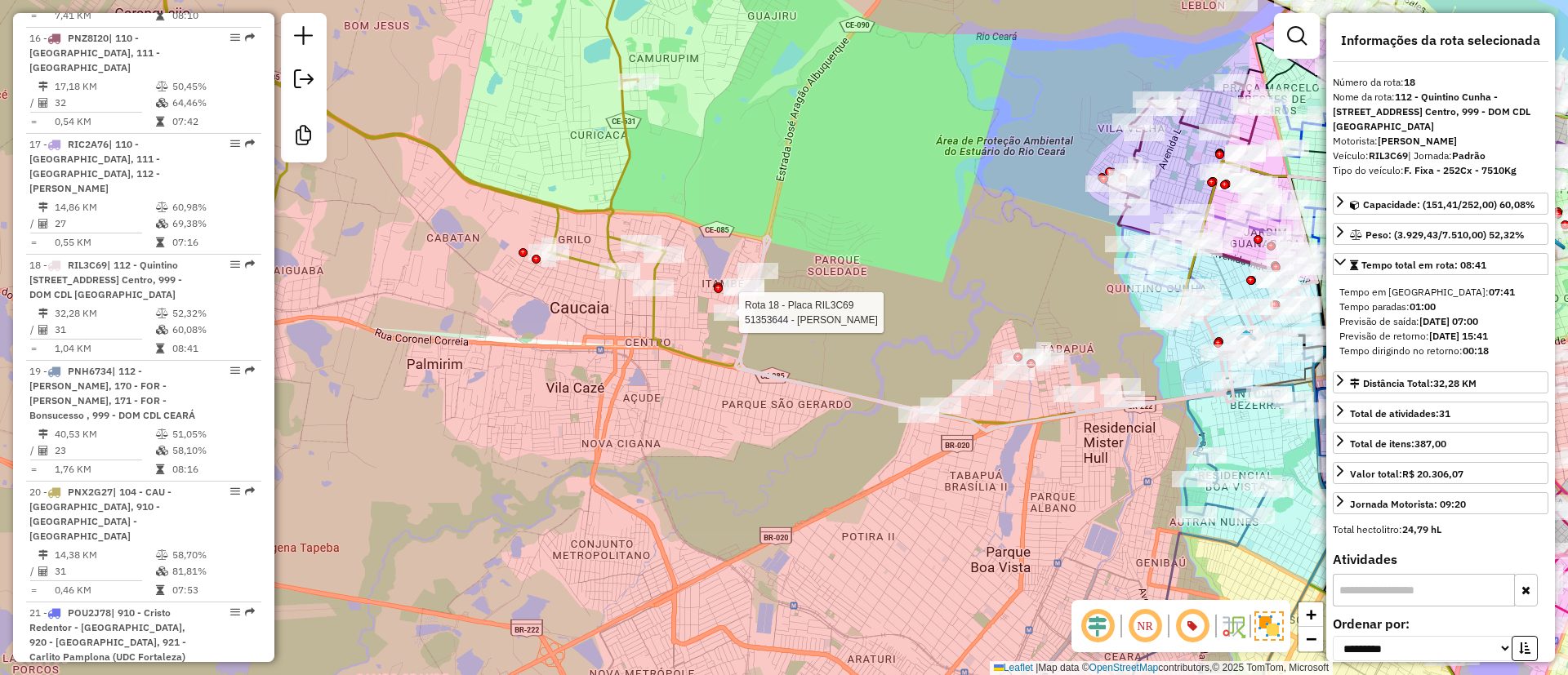
scroll to position [2472, 0]
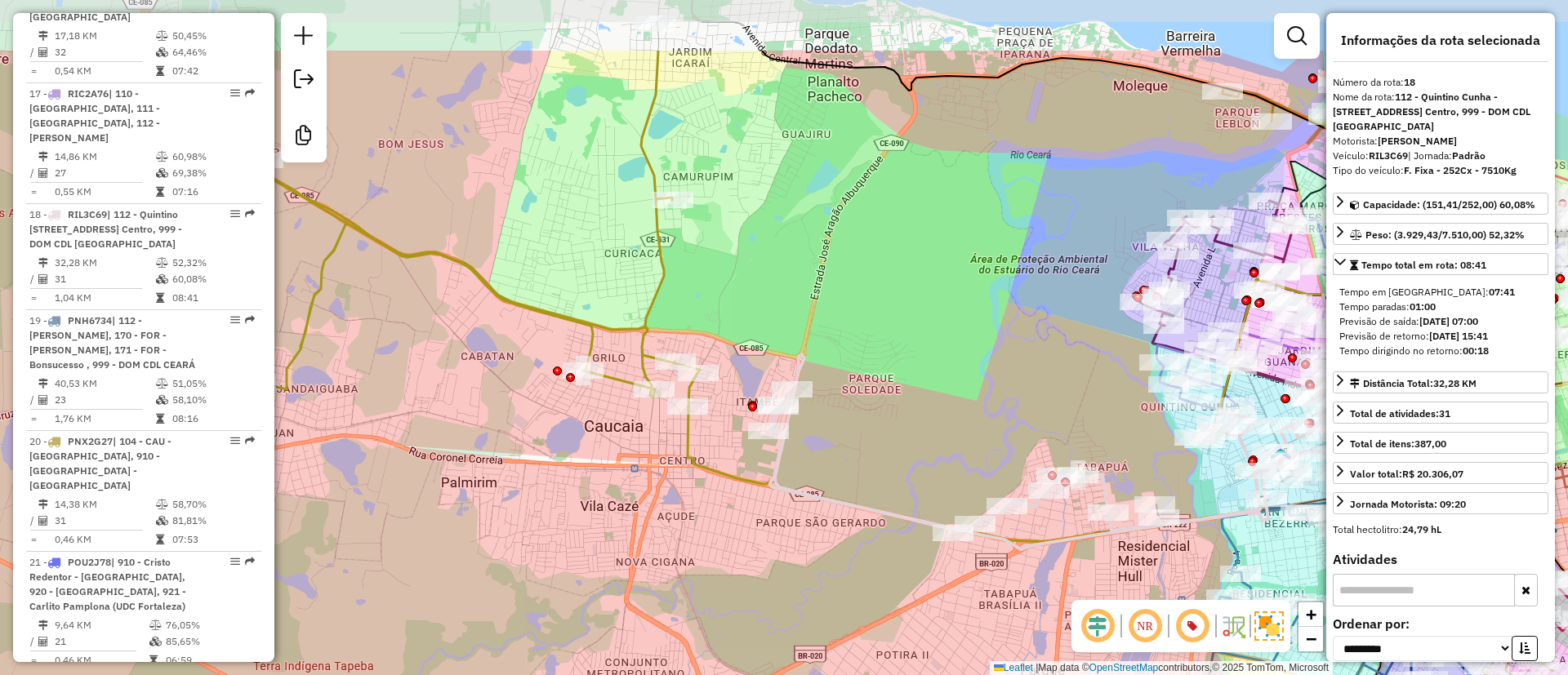
drag, startPoint x: 950, startPoint y: 226, endPoint x: 976, endPoint y: 314, distance: 91.8
click at [976, 314] on div "Janela de atendimento Grade de atendimento Capacidade Transportadoras Veículos …" at bounding box center [784, 337] width 1568 height 675
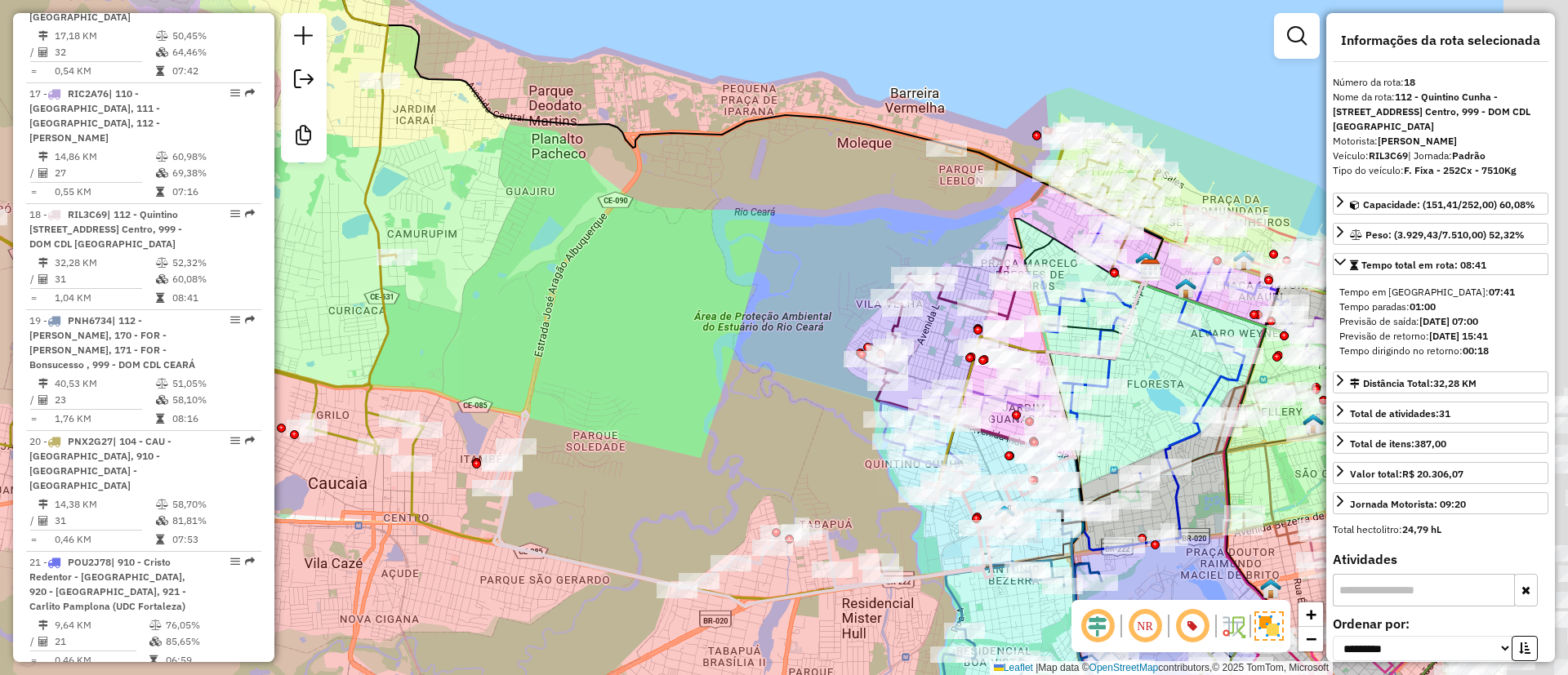
drag, startPoint x: 692, startPoint y: 273, endPoint x: 609, endPoint y: 272, distance: 83.0
click at [609, 272] on div "Janela de atendimento Grade de atendimento Capacidade Transportadoras Veículos …" at bounding box center [784, 337] width 1568 height 675
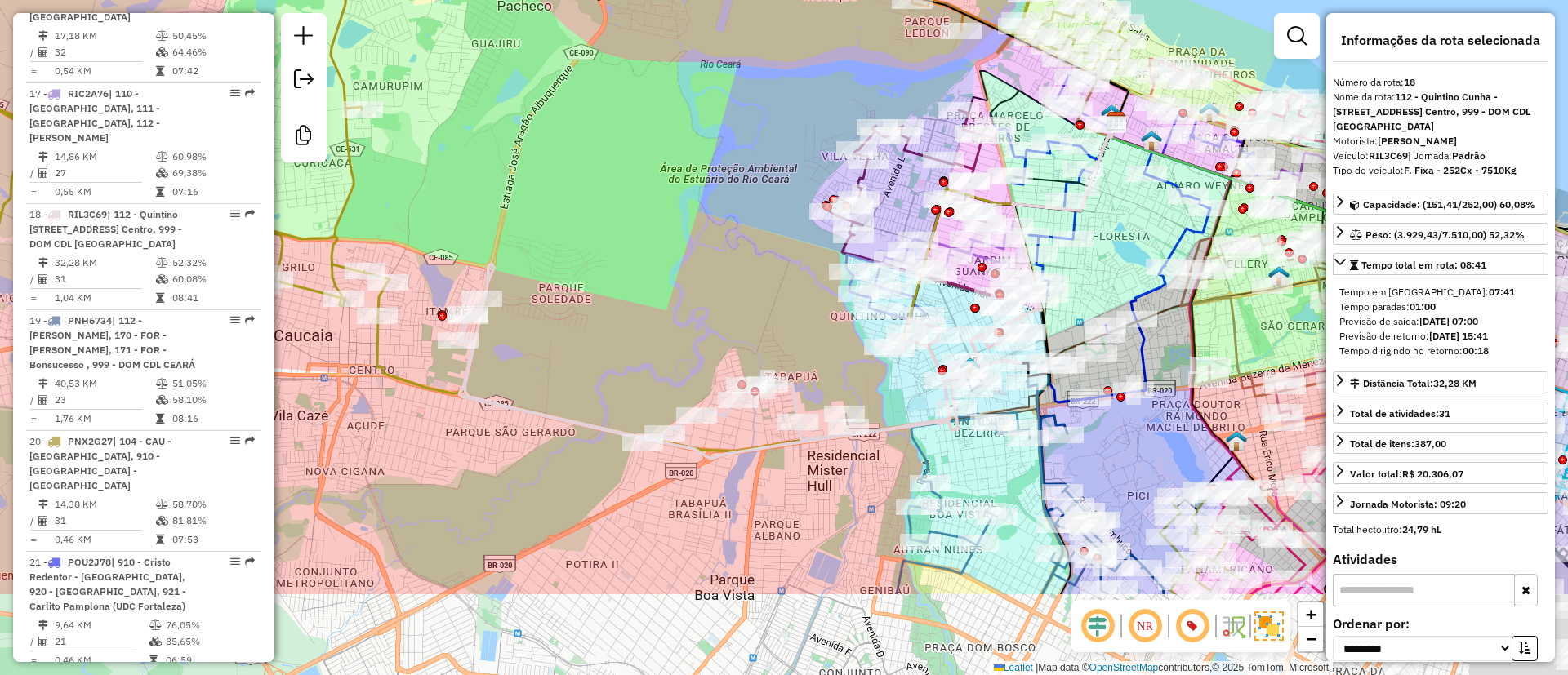
drag, startPoint x: 743, startPoint y: 346, endPoint x: 715, endPoint y: 176, distance: 172.3
click at [715, 175] on div "Janela de atendimento Grade de atendimento Capacidade Transportadoras Veículos …" at bounding box center [784, 337] width 1568 height 675
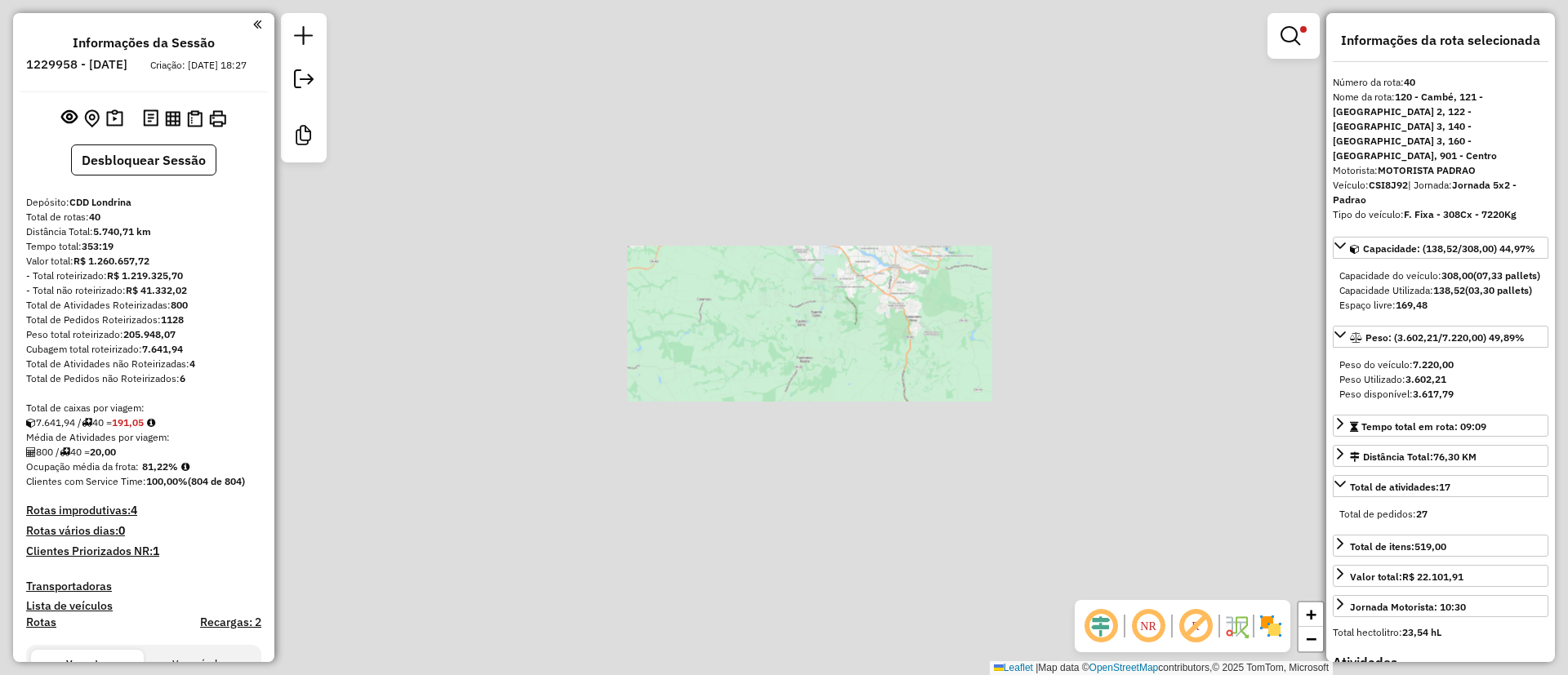
select select "**********"
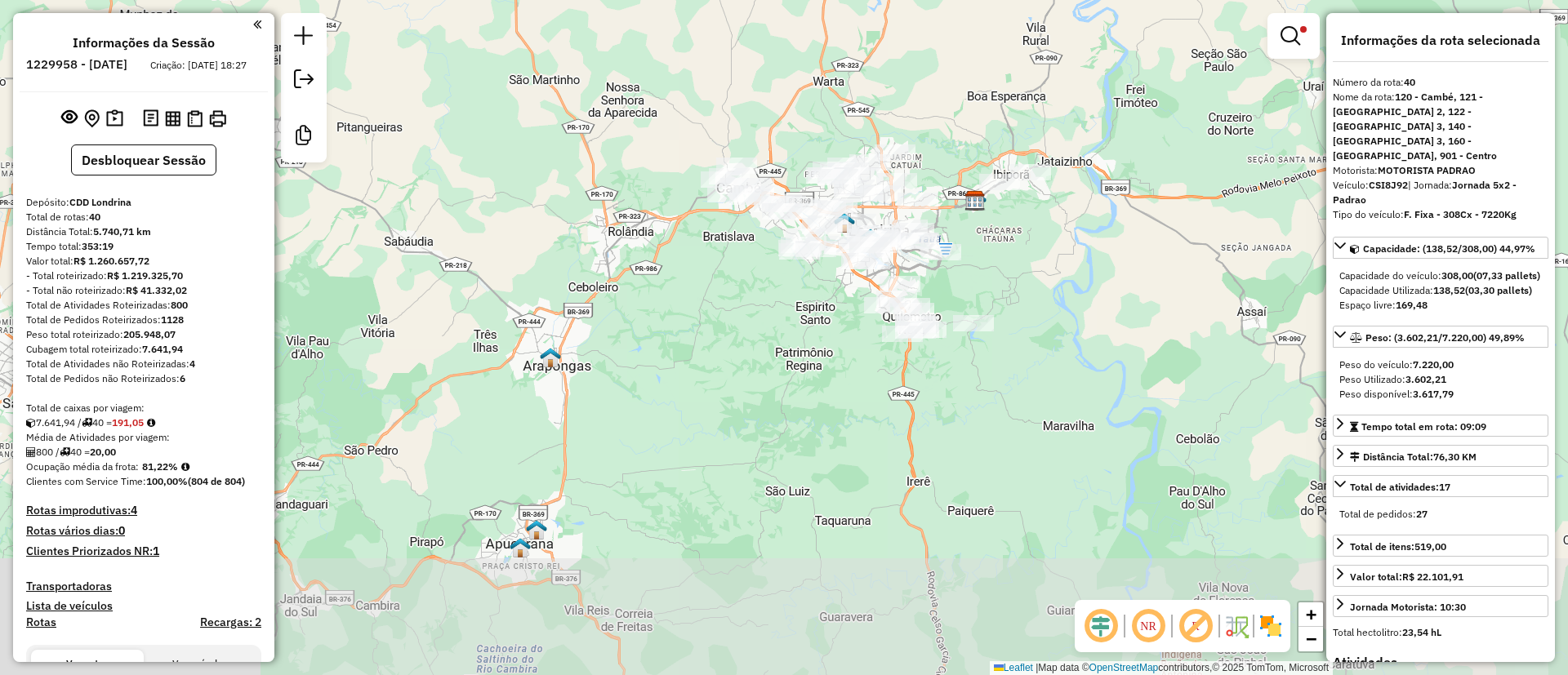
scroll to position [4348, 0]
